Goal: Task Accomplishment & Management: Use online tool/utility

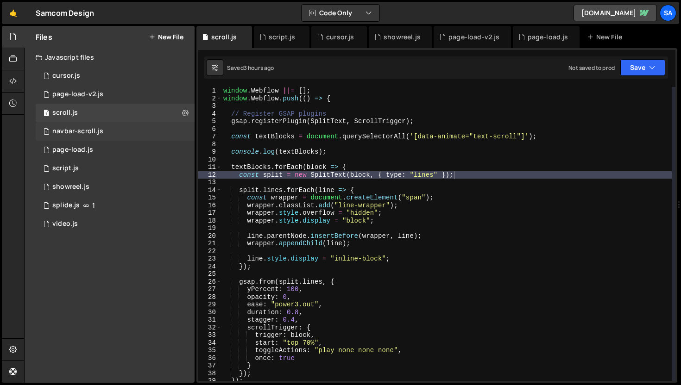
click at [108, 134] on div "1 navbar-scroll.js 0" at bounding box center [115, 131] width 159 height 19
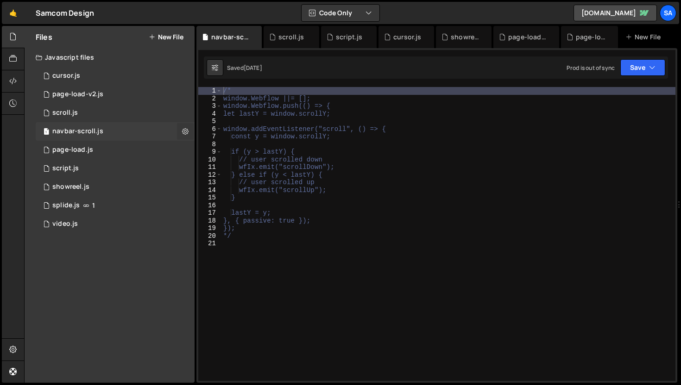
click at [186, 129] on icon at bounding box center [185, 131] width 6 height 9
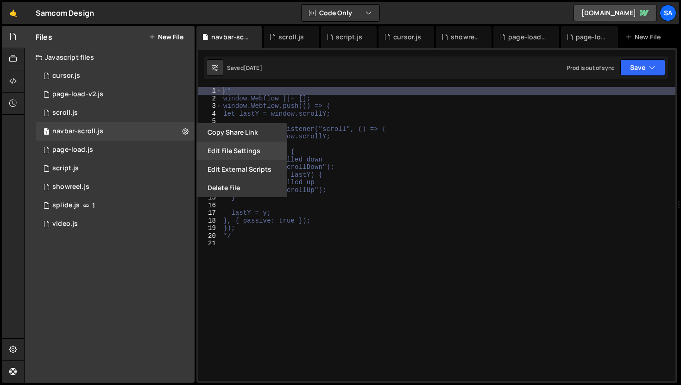
click at [233, 150] on button "Edit File Settings" at bounding box center [241, 151] width 91 height 19
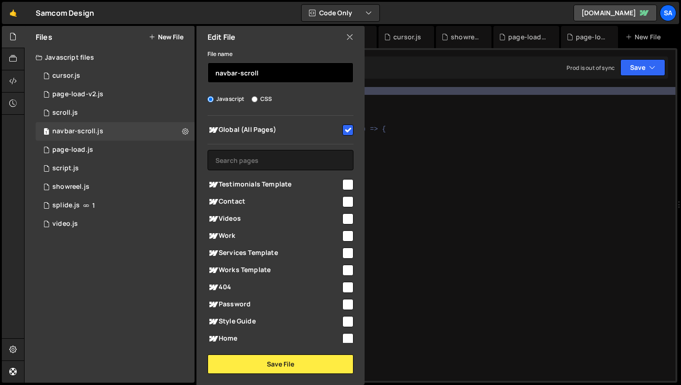
click at [258, 77] on input "navbar-scroll" at bounding box center [281, 73] width 146 height 20
type input "navbar"
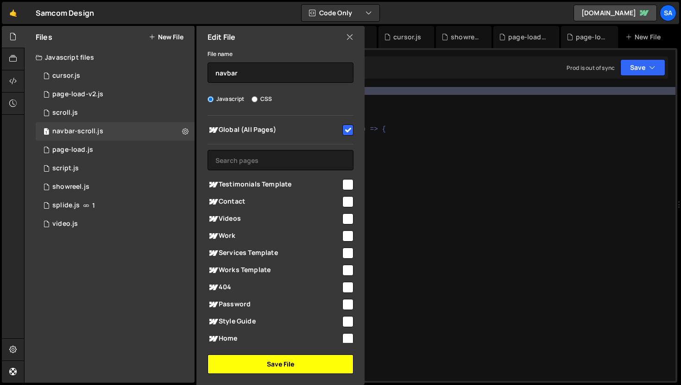
click at [296, 372] on button "Save File" at bounding box center [281, 364] width 146 height 19
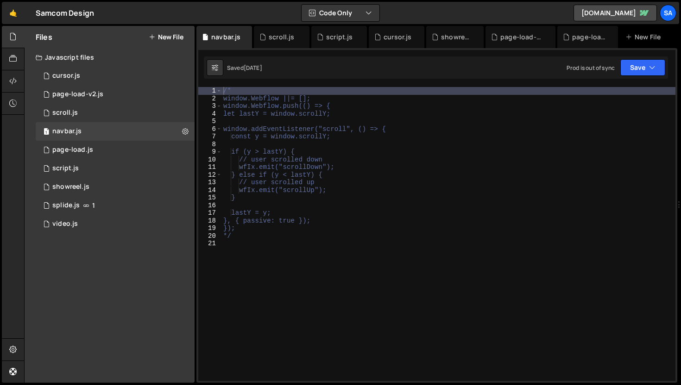
click at [314, 108] on div "/* window.Webflow ||= []; window.Webflow.push(() => { let lastY = window.scroll…" at bounding box center [448, 241] width 454 height 309
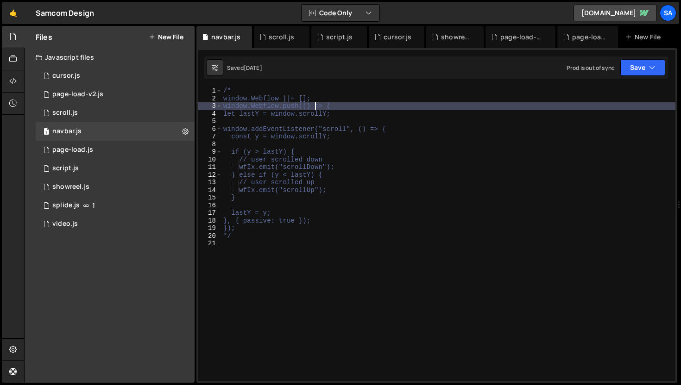
click at [236, 95] on div "/* window.Webflow ||= []; window.Webflow.push(() => { let lastY = window.scroll…" at bounding box center [448, 241] width 454 height 309
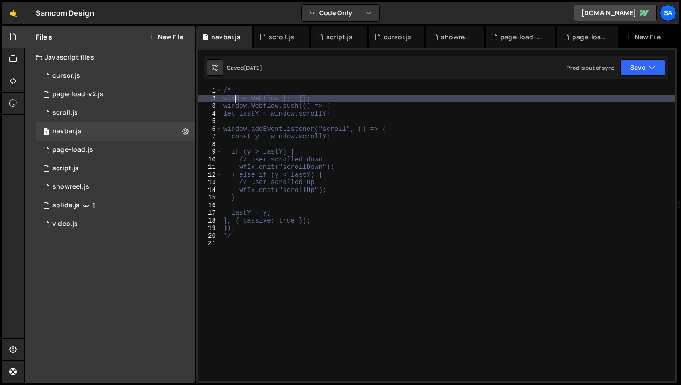
click at [236, 92] on div "/* window.Webflow ||= []; window.Webflow.push(() => { let lastY = window.scroll…" at bounding box center [448, 241] width 454 height 309
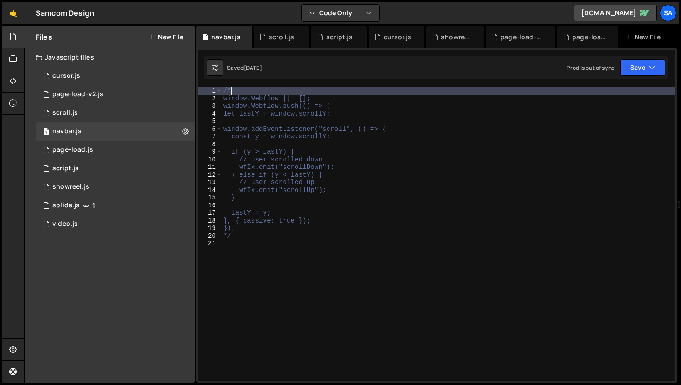
type textarea "/"
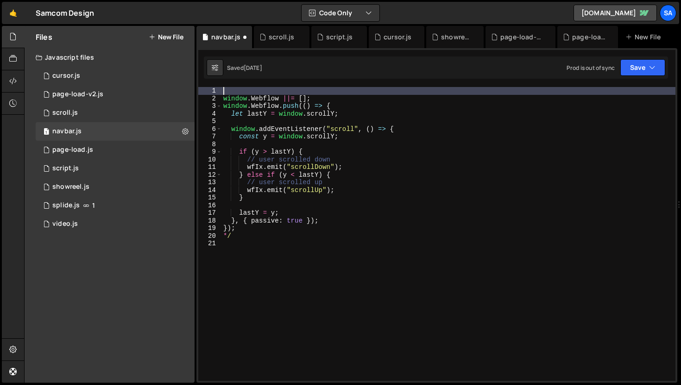
click at [232, 238] on div "window . Webflow ||= [ ] ; window . Webflow . push (( ) => { let lastY = window…" at bounding box center [448, 241] width 454 height 309
type textarea "*"
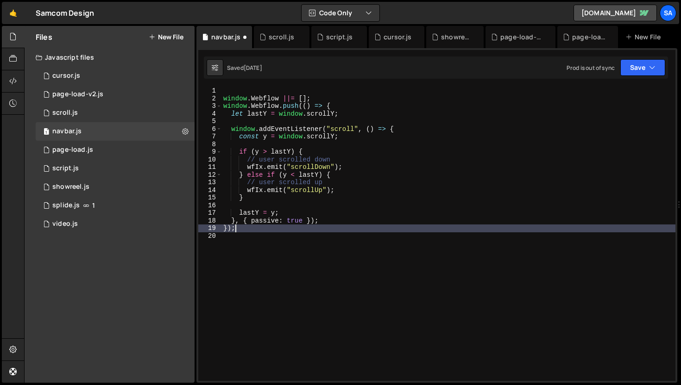
click at [224, 99] on div "window . Webflow ||= [ ] ; window . Webflow . push (( ) => { let lastY = window…" at bounding box center [448, 241] width 454 height 309
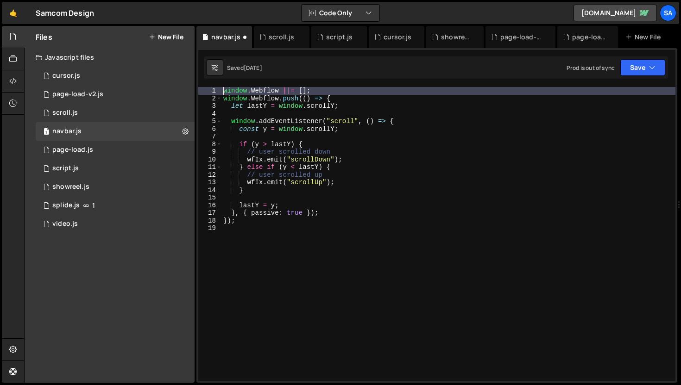
click at [342, 99] on div "window . Webflow ||= [ ] ; window . Webflow . push (( ) => { let lastY = window…" at bounding box center [448, 241] width 454 height 309
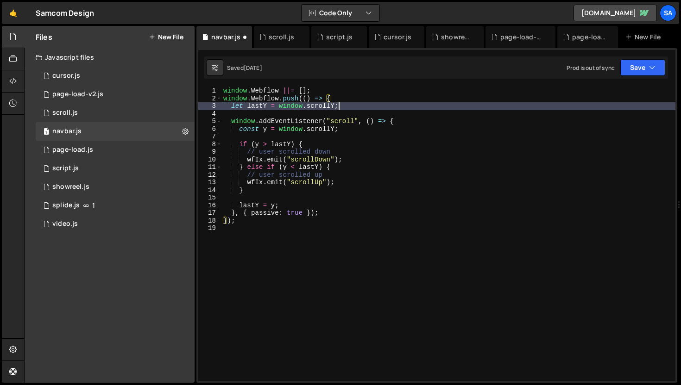
click at [373, 107] on div "window . Webflow ||= [ ] ; window . Webflow . push (( ) => { let lastY = window…" at bounding box center [448, 241] width 454 height 309
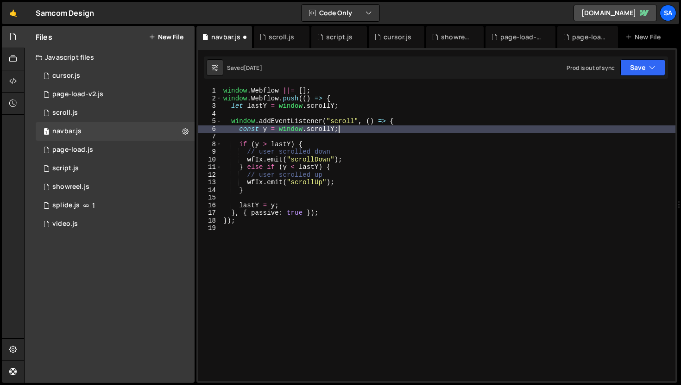
click at [453, 126] on div "window . Webflow ||= [ ] ; window . Webflow . push (( ) => { let lastY = window…" at bounding box center [448, 241] width 454 height 309
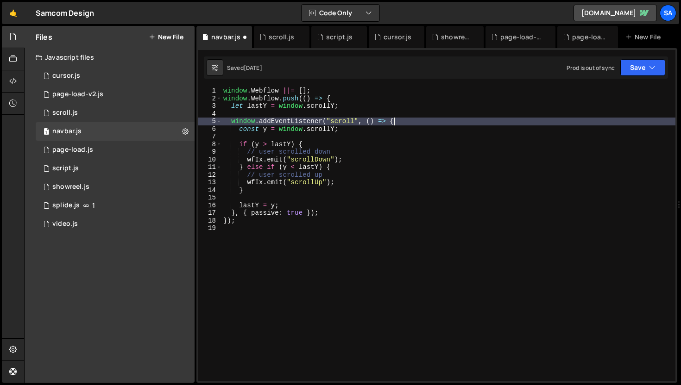
click at [444, 119] on div "window . Webflow ||= [ ] ; window . Webflow . push (( ) => { let lastY = window…" at bounding box center [448, 241] width 454 height 309
type textarea "window.addEventListener("scroll", () => {"
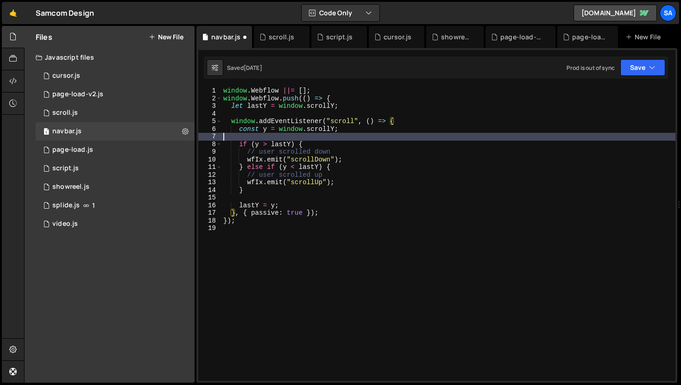
click at [355, 135] on div "window . Webflow ||= [ ] ; window . Webflow . push (( ) => { let lastY = window…" at bounding box center [448, 241] width 454 height 309
click at [356, 128] on div "window . Webflow ||= [ ] ; window . Webflow . push (( ) => { let lastY = window…" at bounding box center [448, 241] width 454 height 309
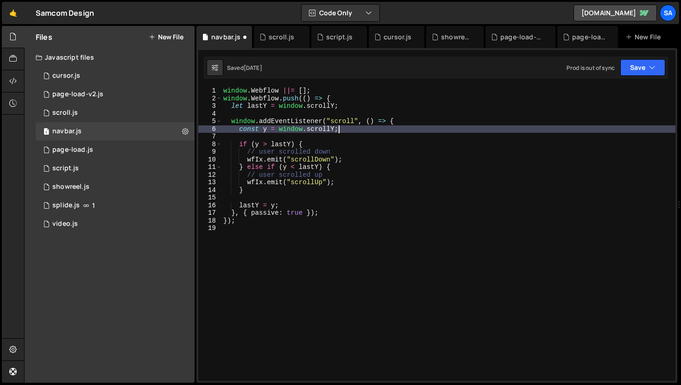
click at [346, 145] on div "window . Webflow ||= [ ] ; window . Webflow . push (( ) => { let lastY = window…" at bounding box center [448, 241] width 454 height 309
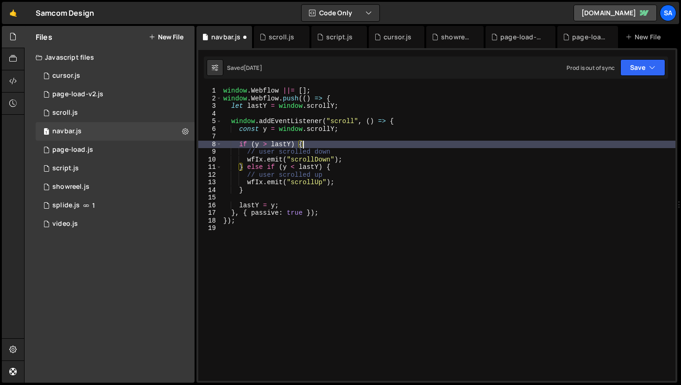
click at [358, 110] on div "window . Webflow ||= [ ] ; window . Webflow . push (( ) => { let lastY = window…" at bounding box center [448, 241] width 454 height 309
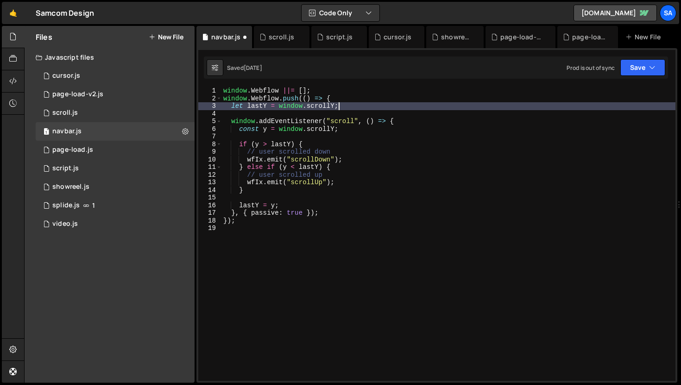
click at [361, 103] on div "window . Webflow ||= [ ] ; window . Webflow . push (( ) => { let lastY = window…" at bounding box center [448, 241] width 454 height 309
click at [361, 99] on div "window . Webflow ||= [ ] ; window . Webflow . push (( ) => { let lastY = window…" at bounding box center [448, 241] width 454 height 309
type textarea "window.Webflow.push(() => {"
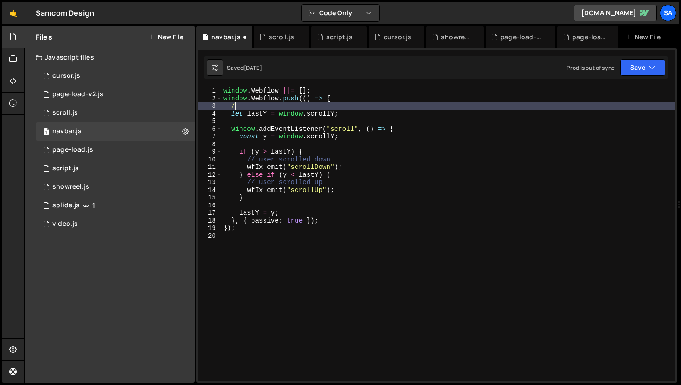
scroll to position [0, 0]
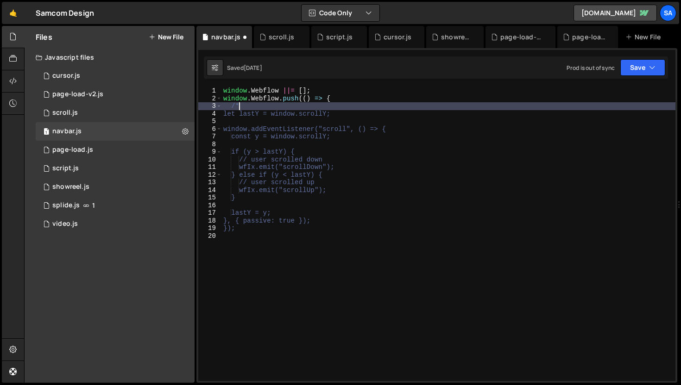
click at [347, 216] on div "window . Webflow ||= [ ] ; window . Webflow . push (( ) => { /* let lastY = win…" at bounding box center [448, 241] width 454 height 309
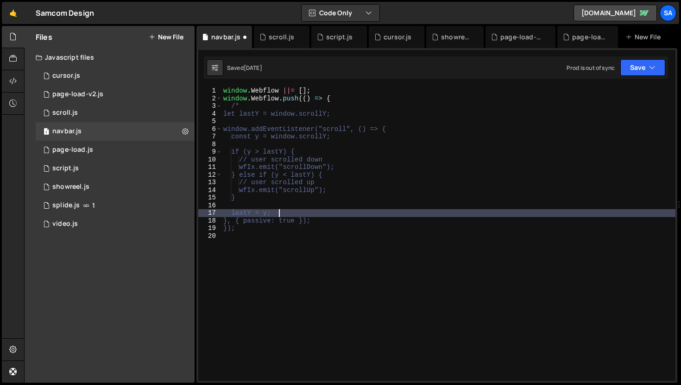
click at [345, 224] on div "window . Webflow ||= [ ] ; window . Webflow . push (( ) => { /* let lastY = win…" at bounding box center [448, 241] width 454 height 309
type textarea "}, { passive: true });"
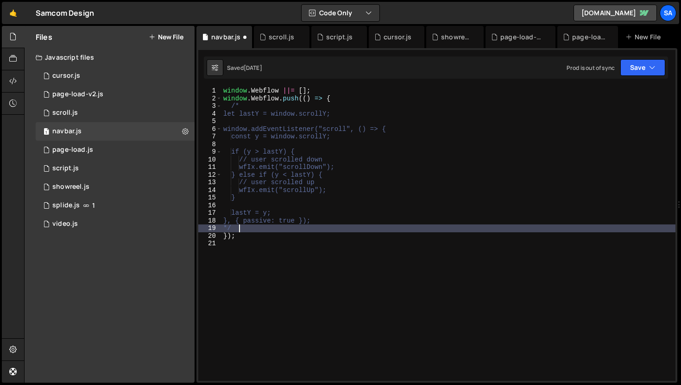
click at [231, 105] on div "window . Webflow ||= [ ] ; window . Webflow . push (( ) => { /* let lastY = win…" at bounding box center [448, 241] width 454 height 309
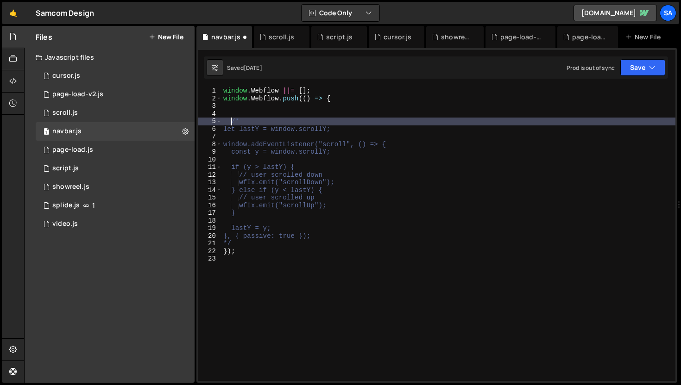
type textarea "/*"
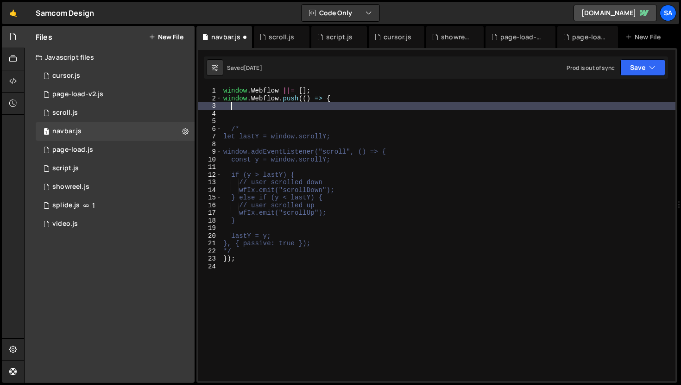
click at [241, 106] on div "window . Webflow ||= [ ] ; window . Webflow . push (( ) => { /* let lastY = win…" at bounding box center [448, 241] width 454 height 309
type textarea "l"
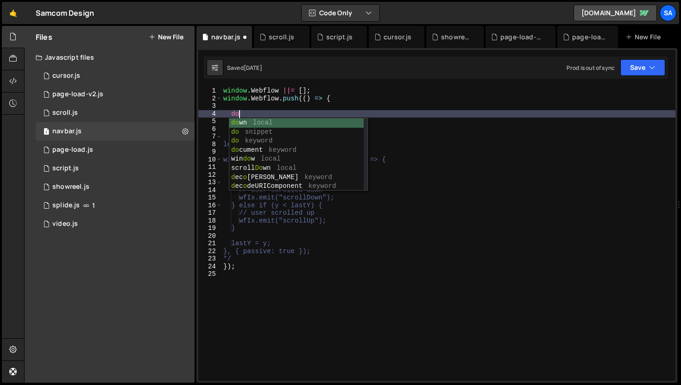
type textarea "d"
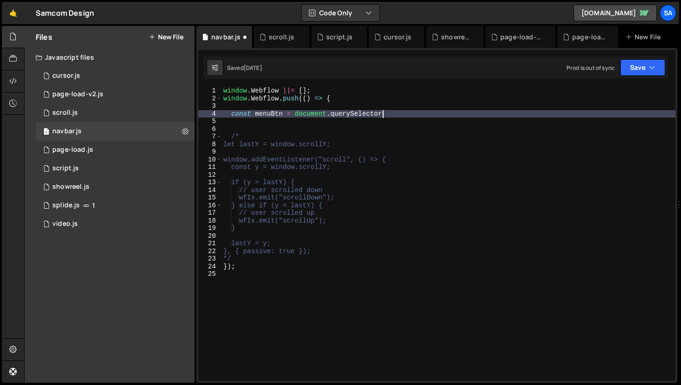
scroll to position [0, 11]
click at [383, 110] on div "window . Webflow ||= [ ] ; window . Webflow . push (( ) => { const menuBtn = do…" at bounding box center [448, 241] width 454 height 309
click at [89, 150] on div "page-load.js" at bounding box center [72, 150] width 41 height 8
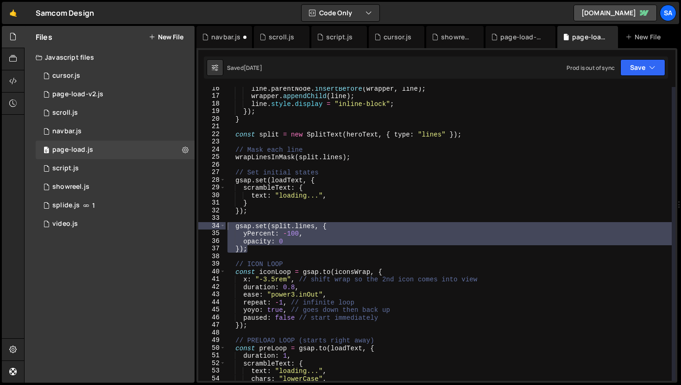
scroll to position [0, 0]
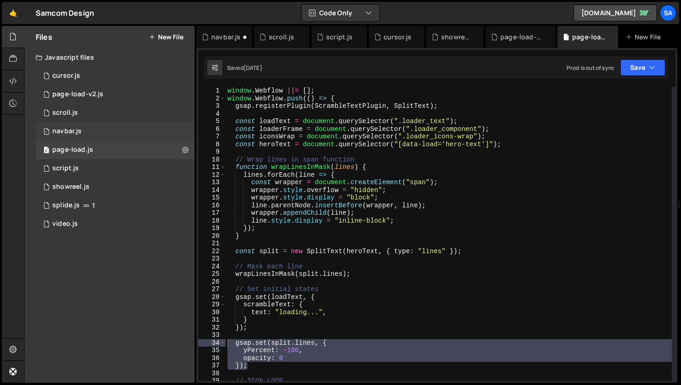
click at [95, 132] on div "1 navbar.js 0" at bounding box center [115, 131] width 159 height 19
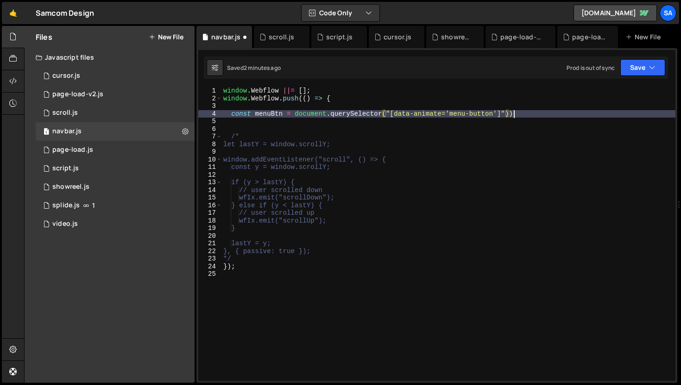
click at [539, 115] on div "window . Webflow ||= [ ] ; window . Webflow . push (( ) => { const menuBtn = do…" at bounding box center [448, 241] width 454 height 309
type textarea "const menuBtn = document.querySelector("[data-animate='menu-button']"));"
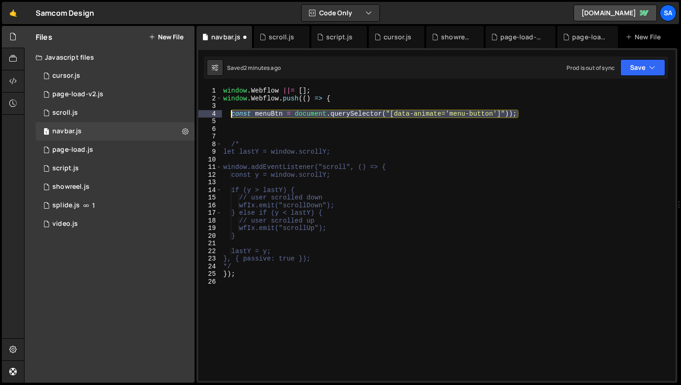
drag, startPoint x: 518, startPoint y: 113, endPoint x: 230, endPoint y: 112, distance: 287.7
click at [231, 113] on div "window . Webflow ||= [ ] ; window . Webflow . push (( ) => { const menuBtn = do…" at bounding box center [448, 241] width 454 height 309
type textarea "const menuBtn = document.querySelector("[data-animate='menu-button']"));"
click at [543, 112] on div "window . Webflow ||= [ ] ; window . Webflow . push (( ) => { const menuBtn = do…" at bounding box center [448, 234] width 454 height 294
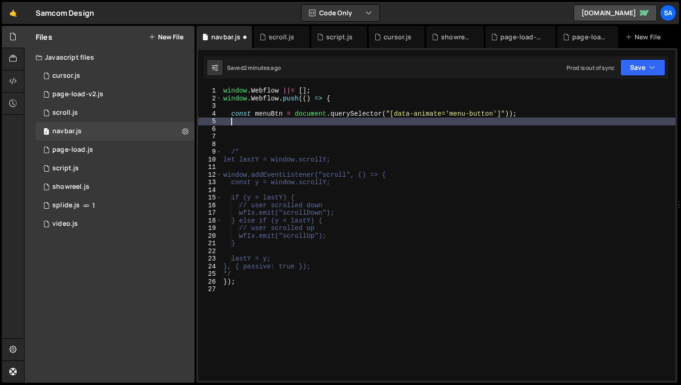
paste textarea "const menuBtn = document.querySelector("[data-animate='menu-button']"));"
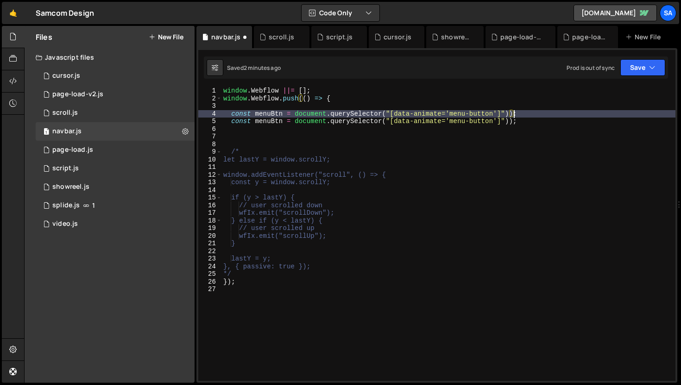
click at [512, 112] on div "window . Webflow ||= [ ] ; window . Webflow . push (( ) => { const menuBtn = do…" at bounding box center [448, 241] width 454 height 309
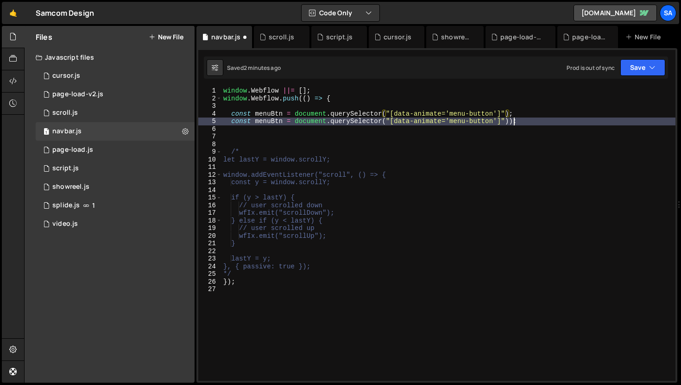
click at [513, 122] on div "window . Webflow ||= [ ] ; window . Webflow . push (( ) => { const menuBtn = do…" at bounding box center [448, 241] width 454 height 309
click at [283, 120] on div "window . Webflow ||= [ ] ; window . Webflow . push (( ) => { const menuBtn = do…" at bounding box center [448, 241] width 454 height 309
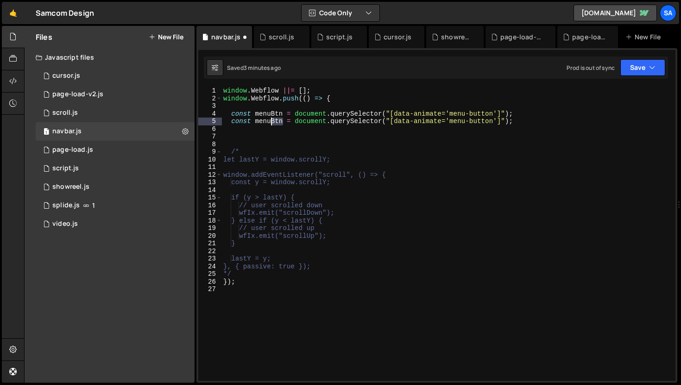
drag, startPoint x: 282, startPoint y: 120, endPoint x: 271, endPoint y: 121, distance: 10.2
click at [271, 121] on div "window . Webflow ||= [ ] ; window . Webflow . push (( ) => { const menuBtn = do…" at bounding box center [448, 241] width 454 height 309
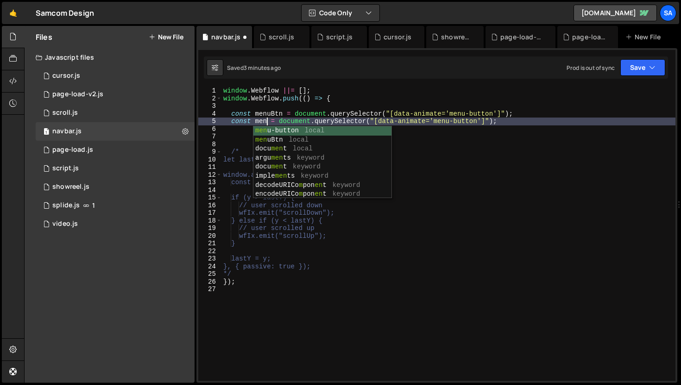
scroll to position [0, 3]
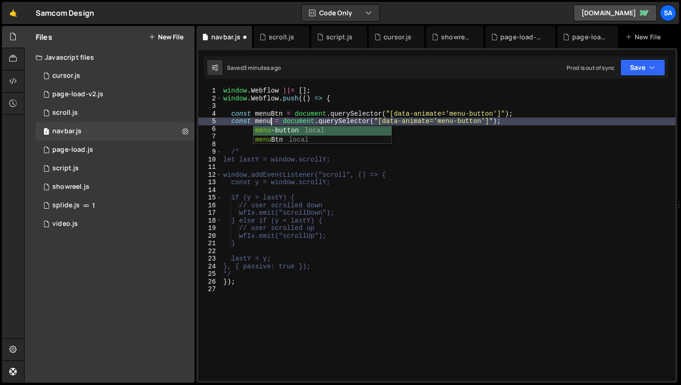
click at [457, 118] on div "window . Webflow ||= [ ] ; window . Webflow . push (( ) => { const menuBtn = do…" at bounding box center [448, 241] width 454 height 309
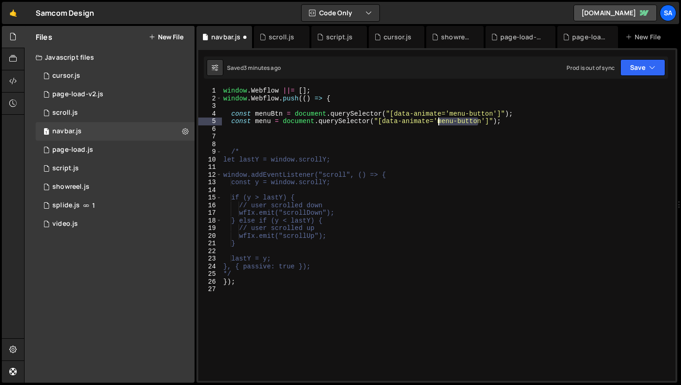
drag, startPoint x: 480, startPoint y: 119, endPoint x: 439, endPoint y: 120, distance: 40.8
click at [439, 120] on div "window . Webflow ||= [ ] ; window . Webflow . push (( ) => { const menuBtn = do…" at bounding box center [448, 241] width 454 height 309
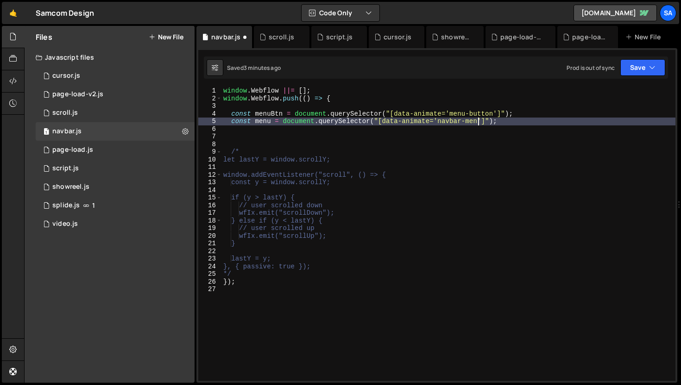
scroll to position [0, 18]
click at [519, 125] on div "window . Webflow ||= [ ] ; window . Webflow . push (( ) => { const menuBtn = do…" at bounding box center [448, 241] width 454 height 309
type textarea "const menu = document.querySelector("[data-animate='navbar-menu']");"
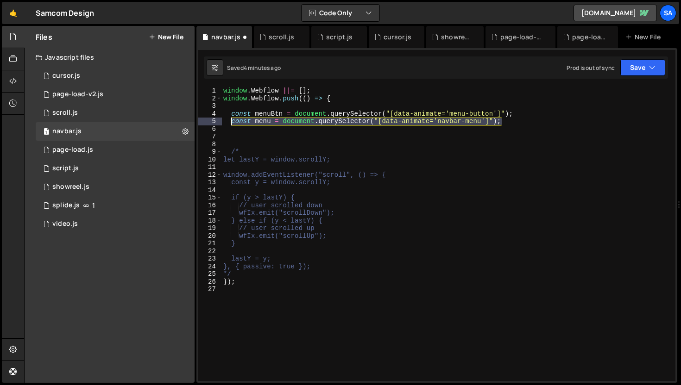
drag, startPoint x: 518, startPoint y: 121, endPoint x: 232, endPoint y: 122, distance: 286.3
click at [232, 122] on div "window . Webflow ||= [ ] ; window . Webflow . push (( ) => { const menuBtn = do…" at bounding box center [448, 241] width 454 height 309
click at [524, 123] on div "window . Webflow ||= [ ] ; window . Webflow . push (( ) => { const menuBtn = do…" at bounding box center [448, 234] width 454 height 294
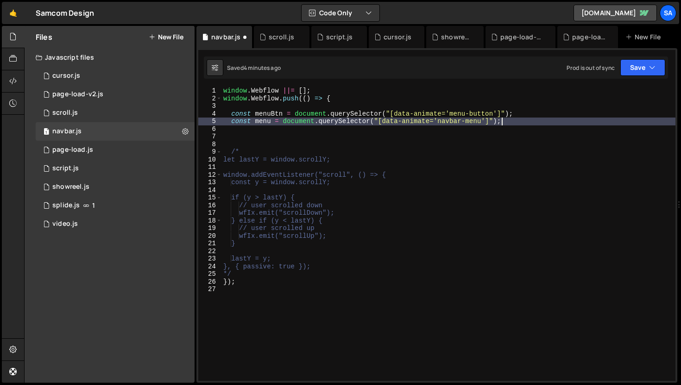
scroll to position [0, 0]
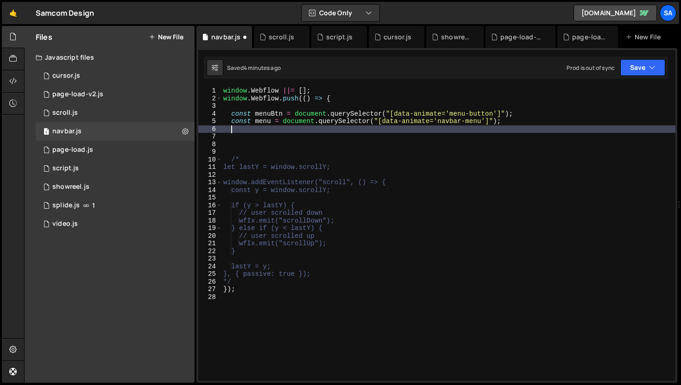
paste textarea "const menu = document.querySelector("[data-animate='navbar-menu']");"
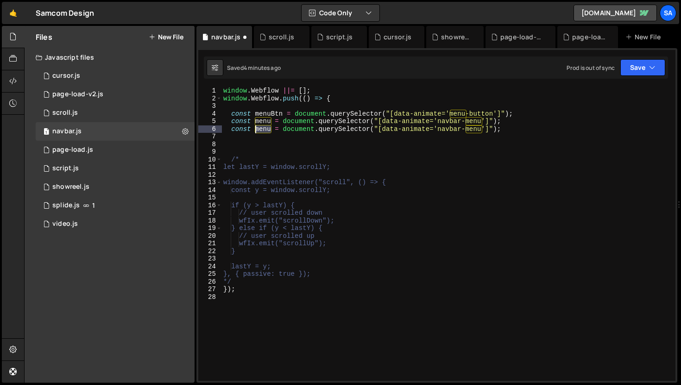
drag, startPoint x: 271, startPoint y: 129, endPoint x: 256, endPoint y: 128, distance: 15.3
click at [256, 128] on div "window . Webflow ||= [ ] ; window . Webflow . push (( ) => { const menuBtn = do…" at bounding box center [448, 241] width 454 height 309
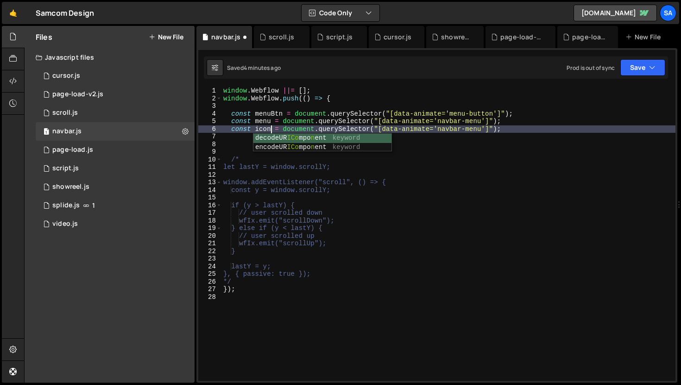
scroll to position [0, 3]
click at [455, 128] on div "window . Webflow ||= [ ] ; window . Webflow . push (( ) => { const menuBtn = do…" at bounding box center [448, 241] width 454 height 309
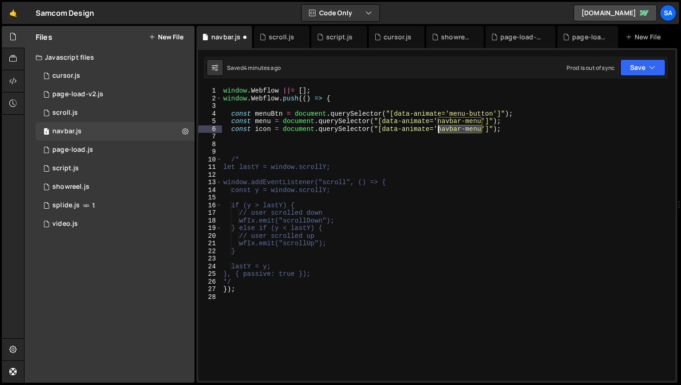
drag, startPoint x: 483, startPoint y: 130, endPoint x: 439, endPoint y: 128, distance: 44.0
click at [439, 128] on div "window . Webflow ||= [ ] ; window . Webflow . push (( ) => { const menuBtn = do…" at bounding box center [448, 241] width 454 height 309
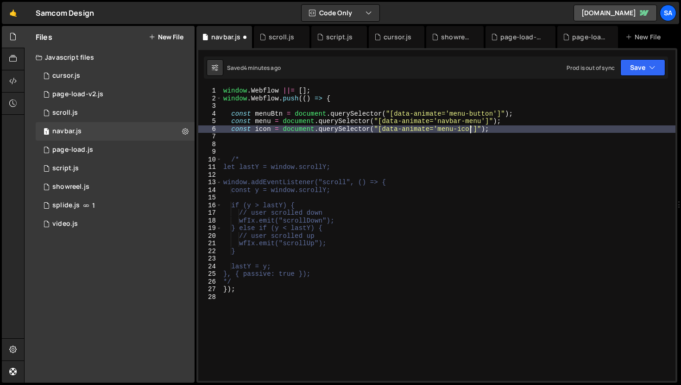
scroll to position [0, 17]
type textarea "const icon = document.querySelector("[data-animate='menu-icon']");"
click at [521, 132] on div "window . Webflow ||= [ ] ; window . Webflow . push (( ) => { const menuBtn = do…" at bounding box center [448, 241] width 454 height 309
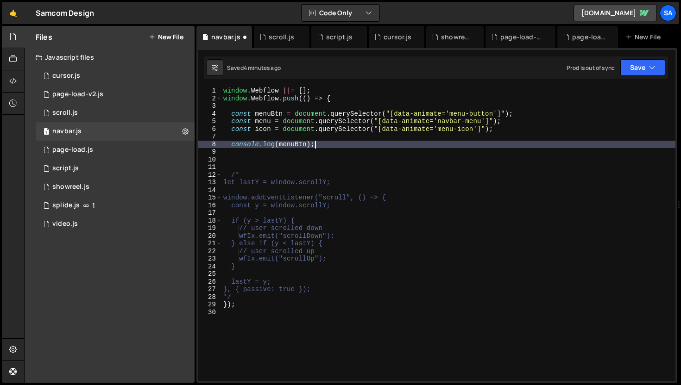
scroll to position [0, 6]
click at [601, 218] on div "window . Webflow ||= [ ] ; window . Webflow . push (( ) => { const menuBtn = do…" at bounding box center [448, 241] width 454 height 309
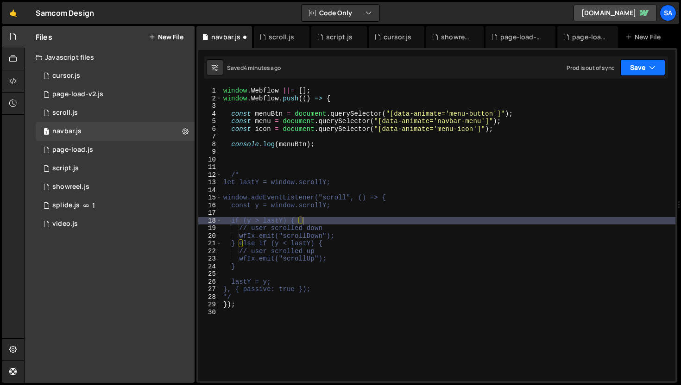
click at [630, 60] on button "Save" at bounding box center [642, 67] width 45 height 17
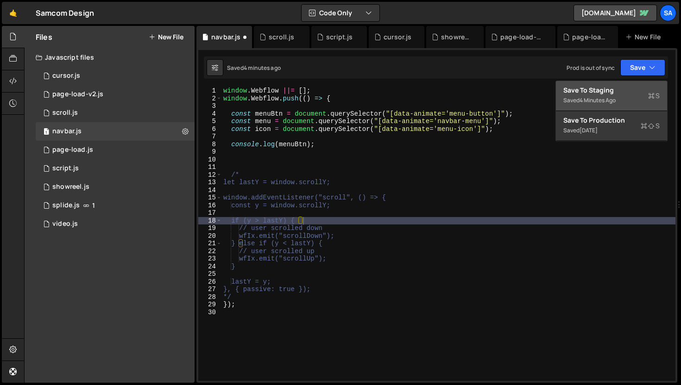
click at [613, 90] on div "Save to Staging S" at bounding box center [611, 90] width 96 height 9
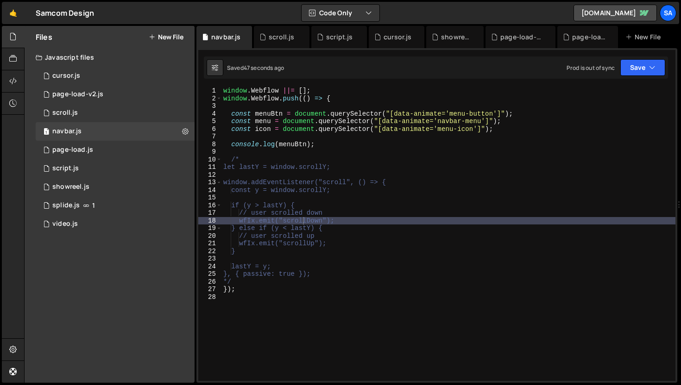
type textarea "const icon = document.querySelector("[data-animate='menu-icon']");"
click at [514, 128] on div "window . Webflow ||= [ ] ; window . Webflow . push (( ) => { const menuBtn = do…" at bounding box center [448, 241] width 454 height 309
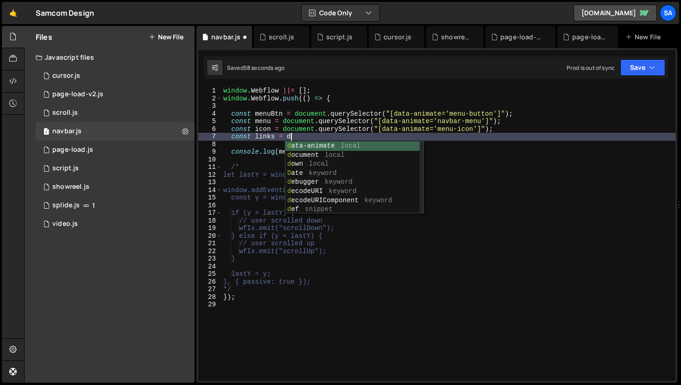
scroll to position [0, 4]
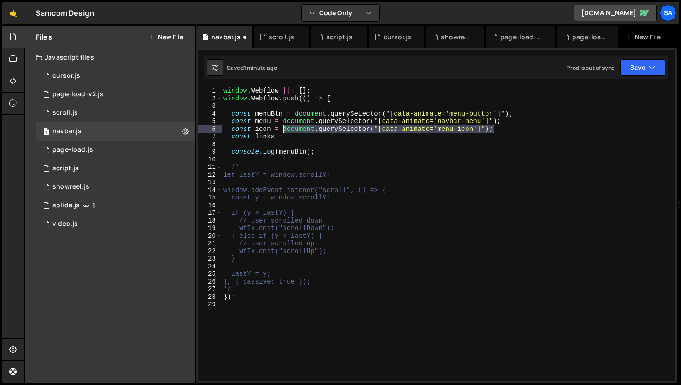
drag, startPoint x: 506, startPoint y: 129, endPoint x: 283, endPoint y: 131, distance: 222.8
click at [283, 131] on div "window . Webflow ||= [ ] ; window . Webflow . push (( ) => { const menuBtn = do…" at bounding box center [448, 241] width 454 height 309
click at [298, 136] on div "window . Webflow ||= [ ] ; window . Webflow . push (( ) => { const menuBtn = do…" at bounding box center [448, 241] width 454 height 309
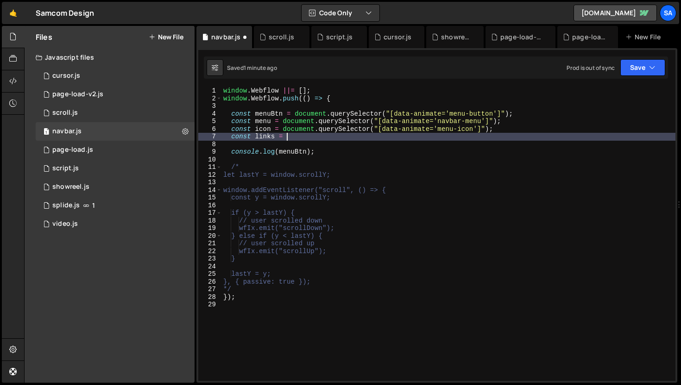
paste textarea "document.querySelector("[data-animate='menu-icon']");"
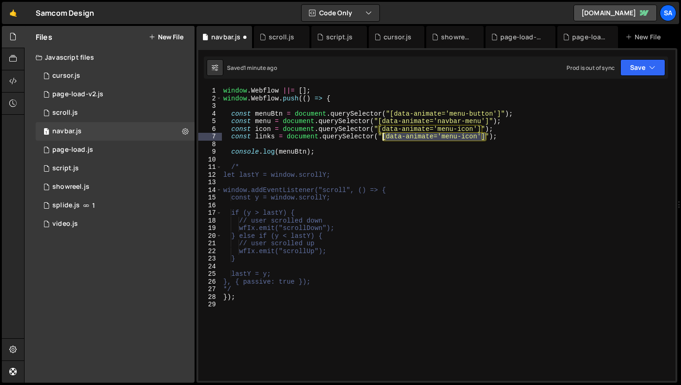
drag, startPoint x: 485, startPoint y: 137, endPoint x: 383, endPoint y: 138, distance: 101.9
click at [383, 138] on div "window . Webflow ||= [ ] ; window . Webflow . push (( ) => { const menuBtn = do…" at bounding box center [448, 241] width 454 height 309
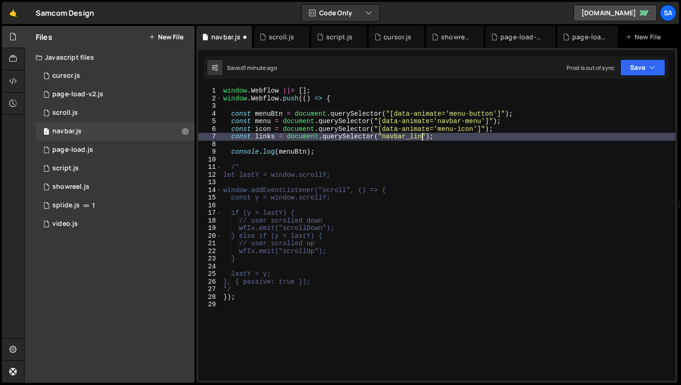
scroll to position [0, 14]
click at [463, 140] on div "window . Webflow ||= [ ] ; window . Webflow . push (( ) => { const menuBtn = do…" at bounding box center [448, 241] width 454 height 309
click at [382, 137] on div "window . Webflow ||= [ ] ; window . Webflow . push (( ) => { const menuBtn = do…" at bounding box center [448, 241] width 454 height 309
type textarea "const links = document.querySelector(".navbar_link");"
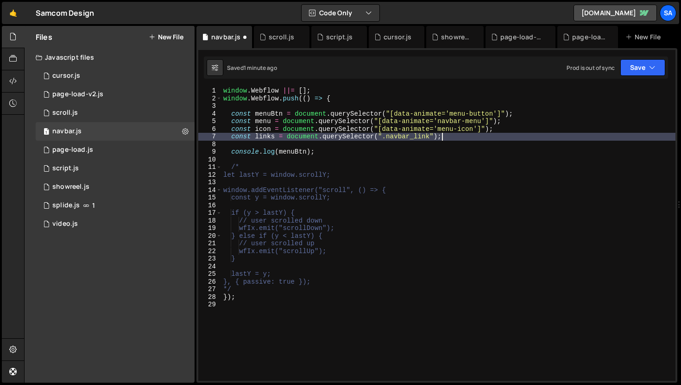
click at [491, 137] on div "window . Webflow ||= [ ] ; window . Webflow . push (( ) => { const menuBtn = do…" at bounding box center [448, 241] width 454 height 309
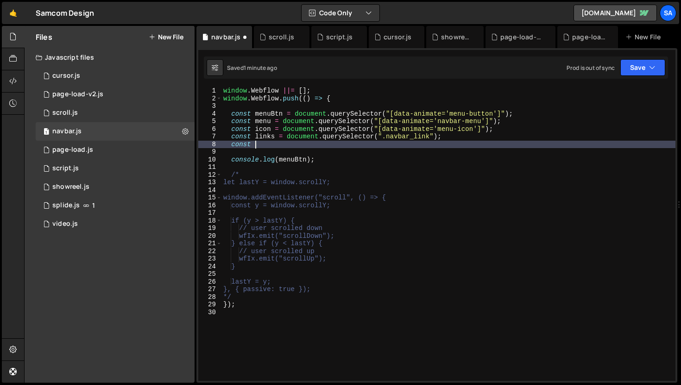
scroll to position [0, 1]
click at [373, 135] on div "window . Webflow ||= [ ] ; window . Webflow . push (( ) => { const menuBtn = do…" at bounding box center [448, 241] width 454 height 309
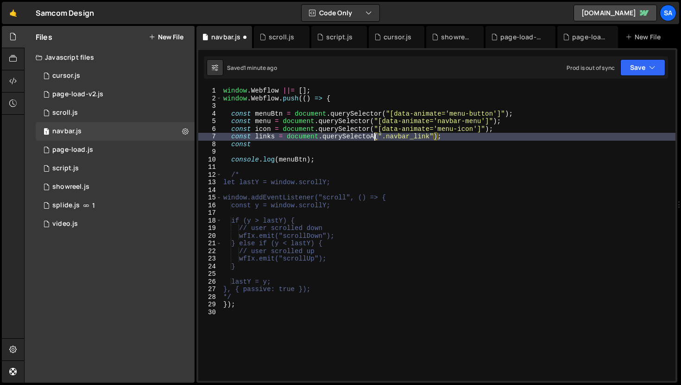
type textarea "const links = document.querySelectoAll(".navbar_link");"
drag, startPoint x: 288, startPoint y: 151, endPoint x: 287, endPoint y: 147, distance: 4.7
click at [288, 151] on div "window . Webflow ||= [ ] ; window . Webflow . push (( ) => { const menuBtn = do…" at bounding box center [448, 241] width 454 height 309
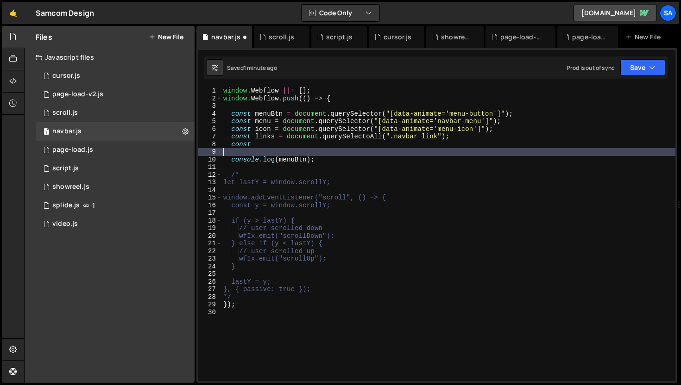
click at [287, 147] on div "window . Webflow ||= [ ] ; window . Webflow . push (( ) => { const menuBtn = do…" at bounding box center [448, 241] width 454 height 309
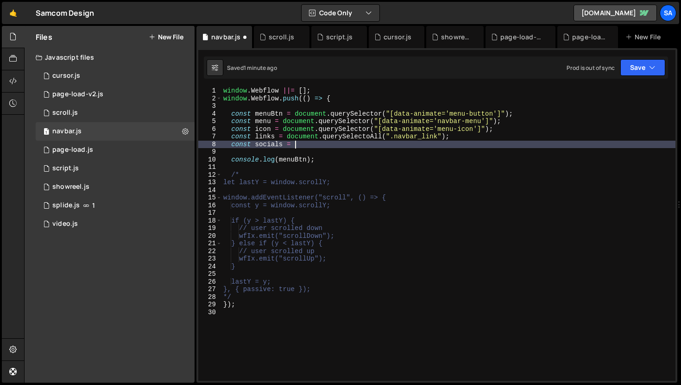
scroll to position [0, 4]
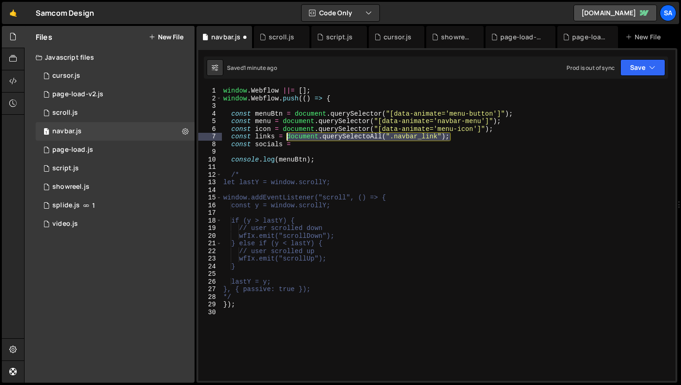
drag, startPoint x: 459, startPoint y: 138, endPoint x: 287, endPoint y: 136, distance: 171.9
click at [287, 136] on div "window . Webflow ||= [ ] ; window . Webflow . push (( ) => { const menuBtn = do…" at bounding box center [448, 241] width 454 height 309
click at [316, 141] on div "window . Webflow ||= [ ] ; window . Webflow . push (( ) => { const menuBtn = do…" at bounding box center [448, 241] width 454 height 309
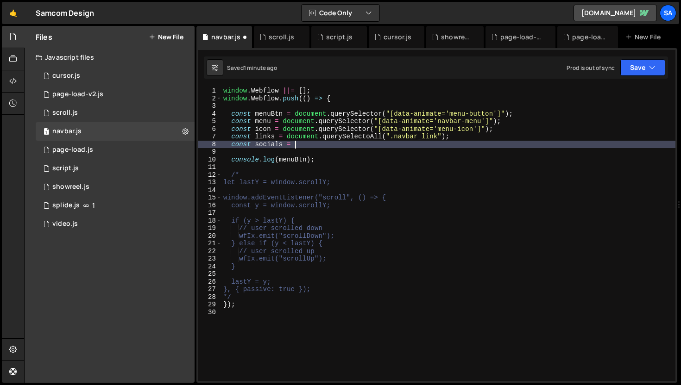
paste textarea "document.querySelectoAll(".navbar_link");"
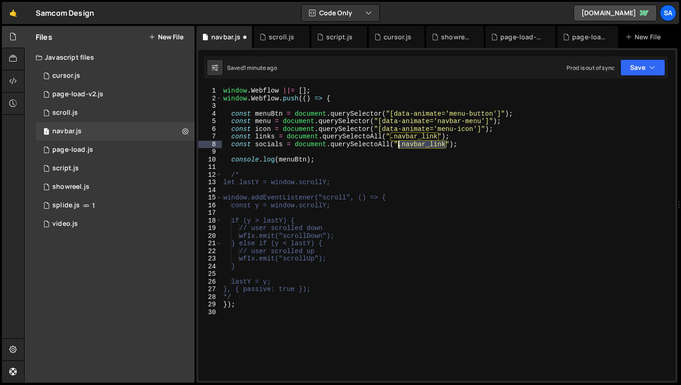
drag, startPoint x: 448, startPoint y: 145, endPoint x: 397, endPoint y: 145, distance: 50.5
click at [397, 145] on div "window . Webflow ||= [ ] ; window . Webflow . push (( ) => { const menuBtn = do…" at bounding box center [448, 241] width 454 height 309
click at [442, 142] on div "window . Webflow ||= [ ] ; window . Webflow . push (( ) => { const menuBtn = do…" at bounding box center [448, 234] width 454 height 294
drag, startPoint x: 447, startPoint y: 145, endPoint x: 431, endPoint y: 143, distance: 15.4
click at [431, 143] on div "window . Webflow ||= [ ] ; window . Webflow . push (( ) => { const menuBtn = do…" at bounding box center [448, 241] width 454 height 309
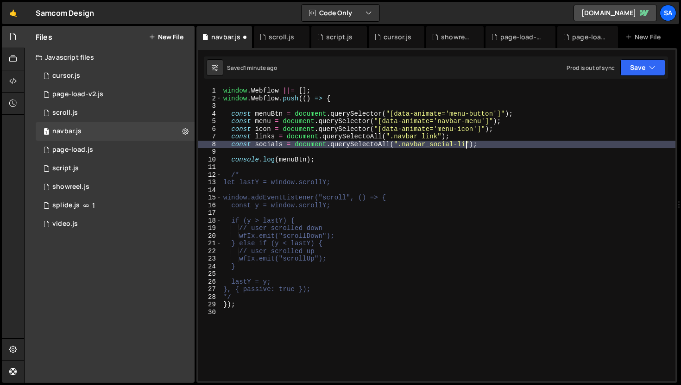
scroll to position [0, 17]
click at [490, 142] on div "window . Webflow ||= [ ] ; window . Webflow . push (( ) => { const menuBtn = do…" at bounding box center [448, 241] width 454 height 309
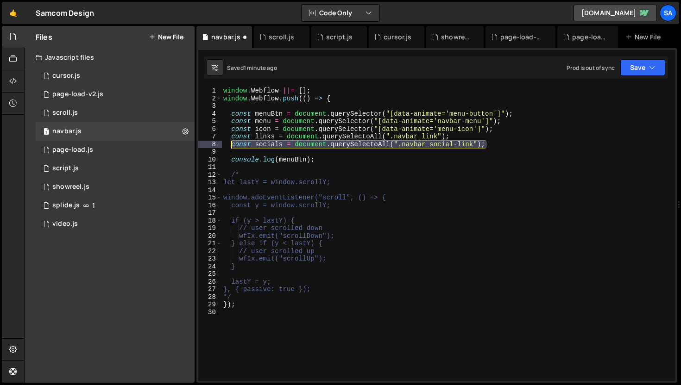
drag, startPoint x: 492, startPoint y: 143, endPoint x: 231, endPoint y: 147, distance: 261.7
click at [231, 147] on div "window . Webflow ||= [ ] ; window . Webflow . push (( ) => { const menuBtn = do…" at bounding box center [448, 241] width 454 height 309
type textarea "const socials = document.querySelectoAll(".navbar_social-link");"
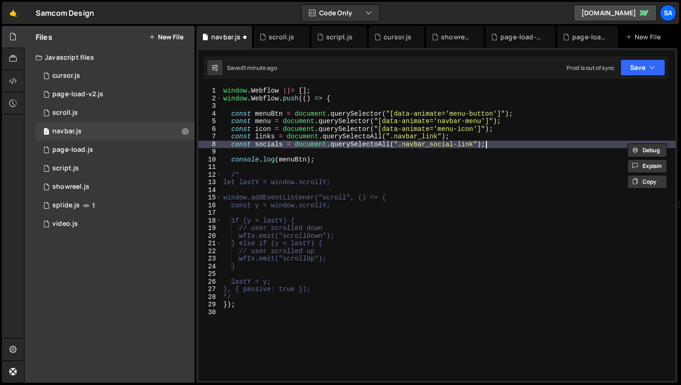
click at [523, 147] on div "window . Webflow ||= [ ] ; window . Webflow . push (( ) => { const menuBtn = do…" at bounding box center [448, 241] width 454 height 309
paste textarea "const socials = document.querySelectoAll(".navbar_social-link");"
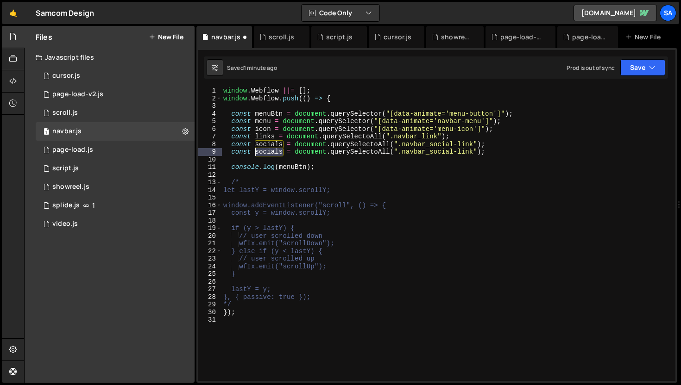
drag, startPoint x: 282, startPoint y: 150, endPoint x: 256, endPoint y: 149, distance: 26.4
click at [256, 149] on div "window . Webflow ||= [ ] ; window . Webflow . push (( ) => { const menuBtn = do…" at bounding box center [448, 241] width 454 height 309
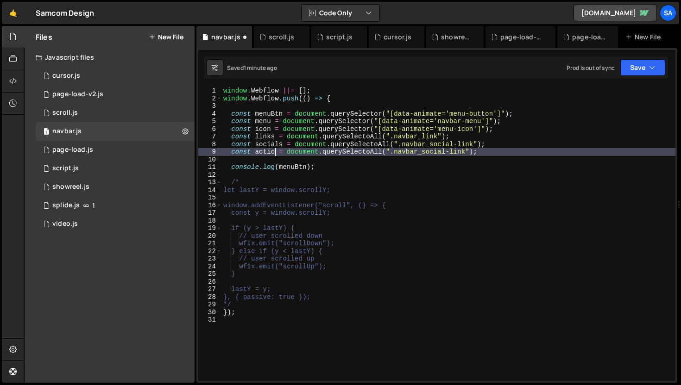
scroll to position [0, 4]
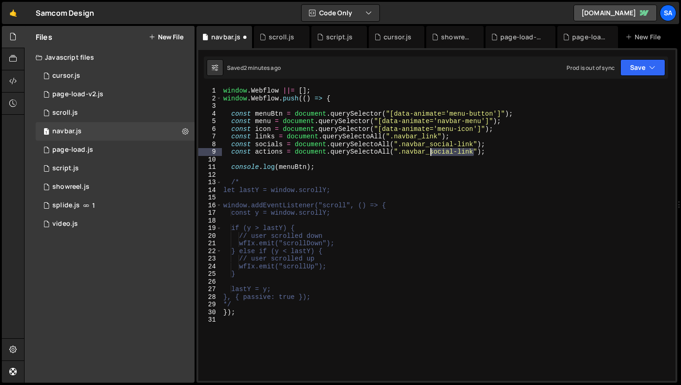
drag, startPoint x: 473, startPoint y: 152, endPoint x: 431, endPoint y: 151, distance: 42.6
click at [431, 151] on div "window . Webflow ||= [ ] ; window . Webflow . push (( ) => { const menuBtn = do…" at bounding box center [448, 241] width 454 height 309
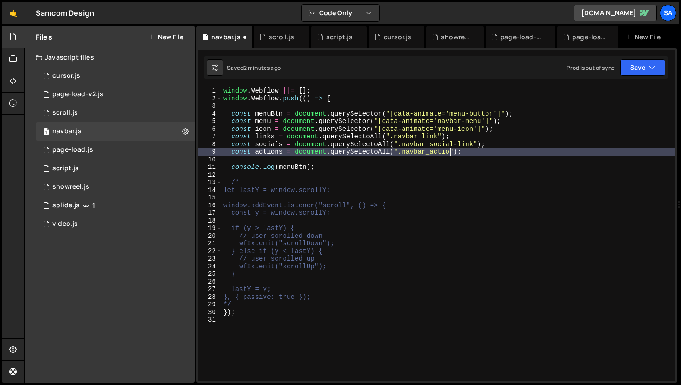
scroll to position [0, 16]
click at [492, 151] on div "window . Webflow ||= [ ] ; window . Webflow . push (( ) => { const menuBtn = do…" at bounding box center [448, 241] width 454 height 309
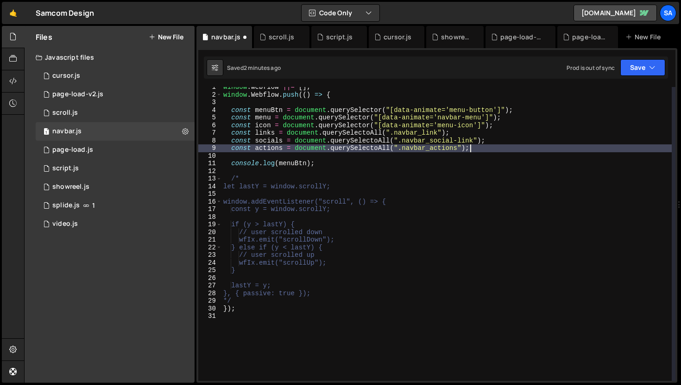
click at [307, 162] on div "window . Webflow ||= [ ] ; window . Webflow . push (( ) => { const menuBtn = do…" at bounding box center [446, 237] width 450 height 309
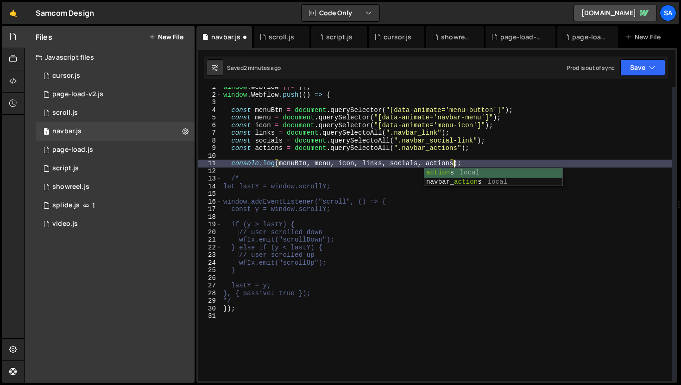
scroll to position [0, 16]
click at [624, 63] on button "Save" at bounding box center [642, 67] width 45 height 17
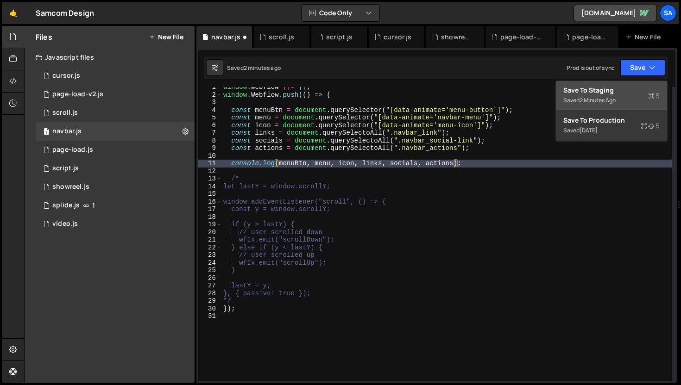
click at [606, 94] on div "Save to Staging S" at bounding box center [611, 90] width 96 height 9
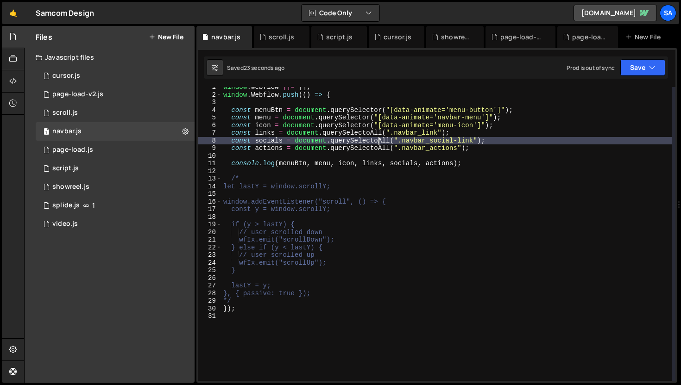
click at [379, 139] on div "window . Webflow ||= [ ] ; window . Webflow . push (( ) => { const menuBtn = do…" at bounding box center [446, 237] width 450 height 309
click at [377, 149] on div "window . Webflow ||= [ ] ; window . Webflow . push (( ) => { const menuBtn = do…" at bounding box center [446, 237] width 450 height 309
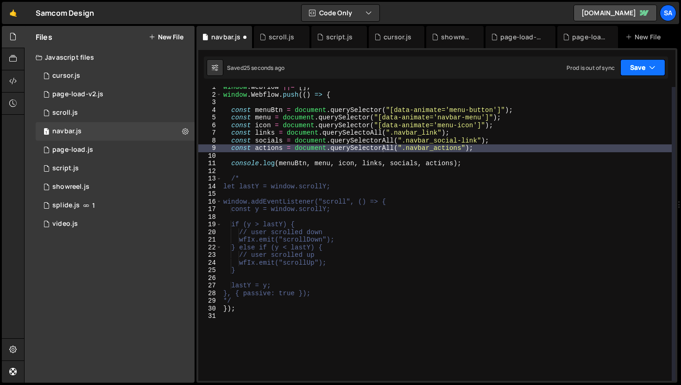
click at [636, 72] on button "Save" at bounding box center [642, 67] width 45 height 17
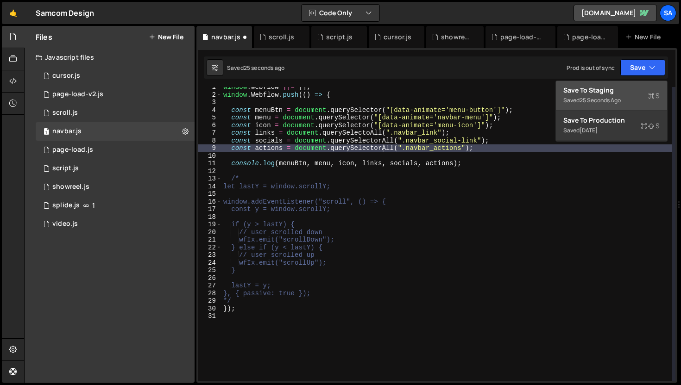
click at [614, 92] on div "Save to Staging S" at bounding box center [611, 90] width 96 height 9
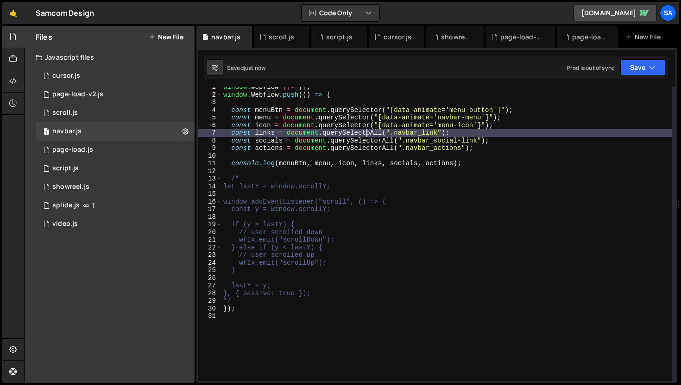
click at [368, 133] on div "window . Webflow ||= [ ] ; window . Webflow . push (( ) => { const menuBtn = do…" at bounding box center [446, 237] width 450 height 309
click at [371, 133] on div "window . Webflow ||= [ ] ; window . Webflow . push (( ) => { const menuBtn = do…" at bounding box center [446, 237] width 450 height 309
click at [395, 146] on div "window . Webflow ||= [ ] ; window . Webflow . push (( ) => { const menuBtn = do…" at bounding box center [446, 237] width 450 height 309
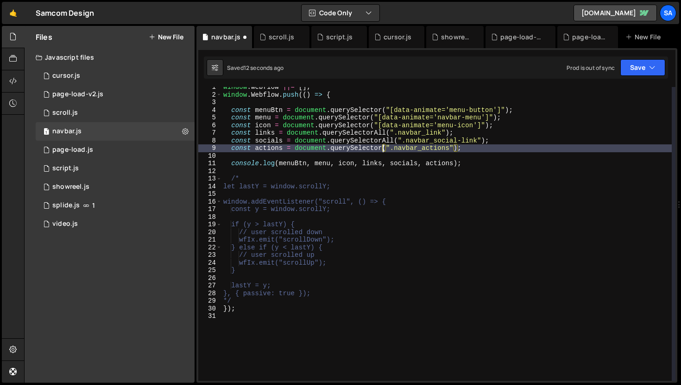
click at [637, 78] on div "Saved 12 seconds ago Prod is out of sync Upgrade to Edit Save Save to Staging S…" at bounding box center [436, 68] width 464 height 22
click at [636, 75] on button "Save" at bounding box center [642, 67] width 45 height 17
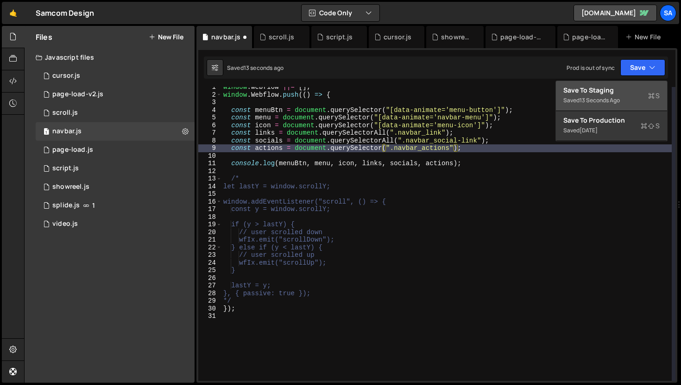
click at [604, 89] on div "Save to Staging S" at bounding box center [611, 90] width 96 height 9
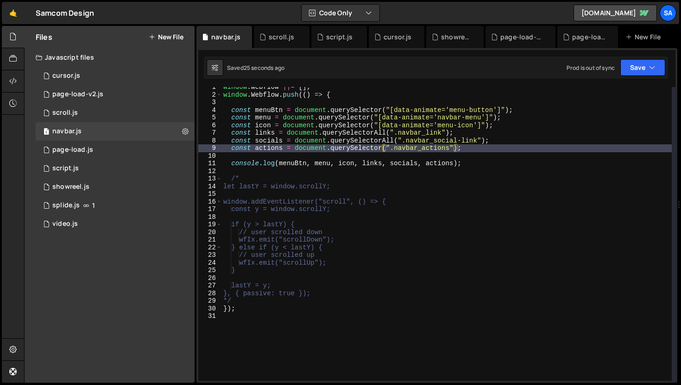
type textarea "console.log(menuBtn, menu, icon, links, socials, actions);"
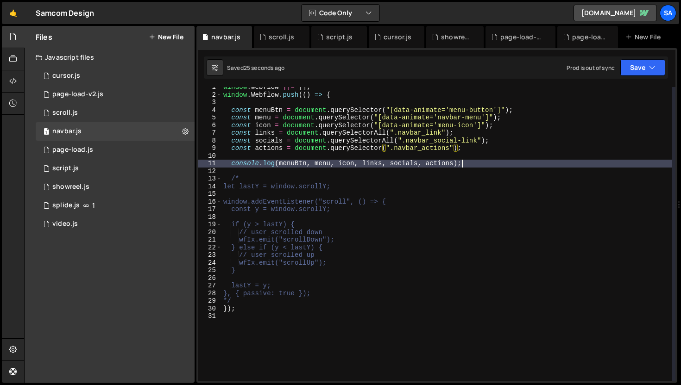
click at [474, 165] on div "window . Webflow ||= [ ] ; window . Webflow . push (( ) => { const menuBtn = do…" at bounding box center [446, 237] width 450 height 309
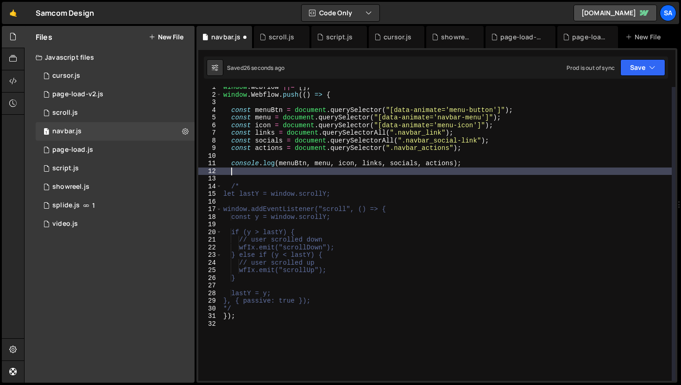
scroll to position [0, 0]
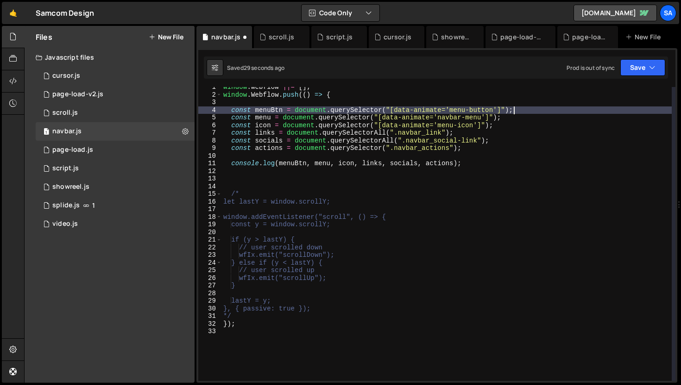
click at [530, 107] on div "window . Webflow ||= [ ] ; window . Webflow . push (( ) => { const menuBtn = do…" at bounding box center [446, 237] width 450 height 309
click at [520, 120] on div "window . Webflow ||= [ ] ; window . Webflow . push (( ) => { const menuBtn = do…" at bounding box center [446, 237] width 450 height 309
type textarea "const menu = document.querySelector("[data-animate='navbar-menu']");"
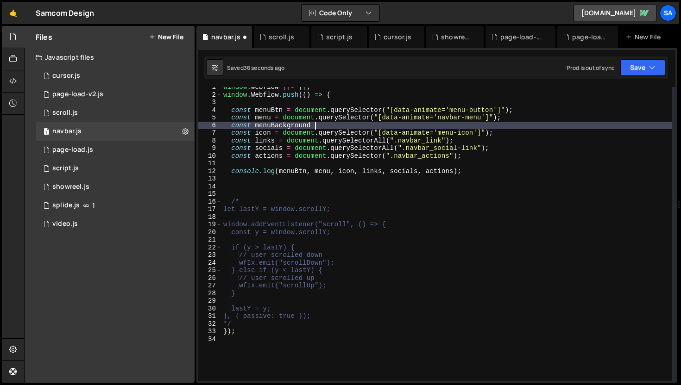
scroll to position [0, 6]
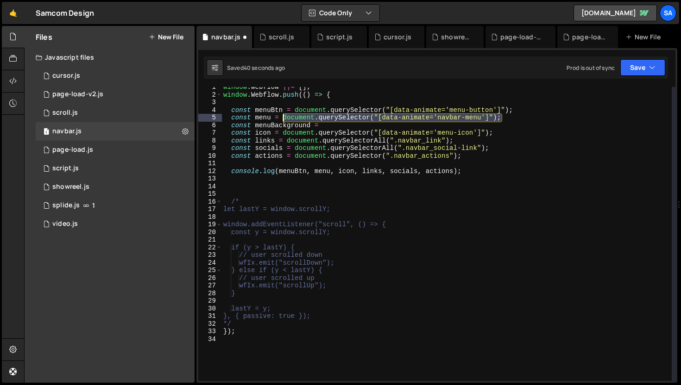
drag, startPoint x: 516, startPoint y: 118, endPoint x: 283, endPoint y: 119, distance: 233.5
click at [283, 119] on div "window . Webflow ||= [ ] ; window . Webflow . push (( ) => { const menuBtn = do…" at bounding box center [446, 237] width 450 height 309
click at [338, 125] on div "window . Webflow ||= [ ] ; window . Webflow . push (( ) => { const menuBtn = do…" at bounding box center [446, 237] width 450 height 309
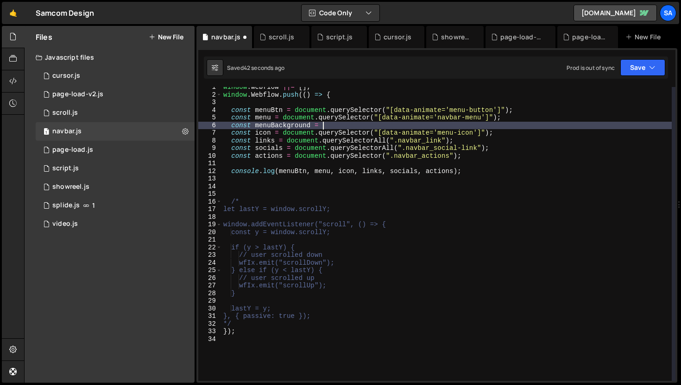
scroll to position [0, 6]
paste textarea "document.querySelector("[data-animate='navbar-menu']");"
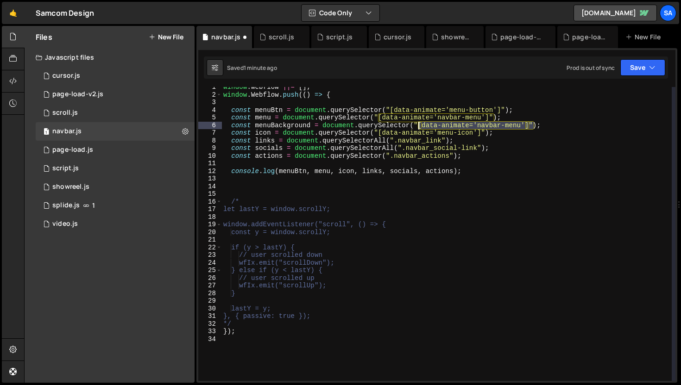
drag, startPoint x: 533, startPoint y: 125, endPoint x: 420, endPoint y: 125, distance: 112.6
click at [420, 125] on div "window . Webflow ||= [ ] ; window . Webflow . push (( ) => { const menuBtn = do…" at bounding box center [446, 237] width 450 height 309
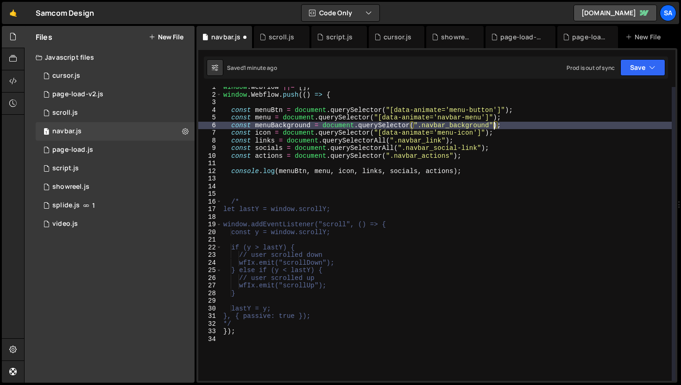
scroll to position [0, 19]
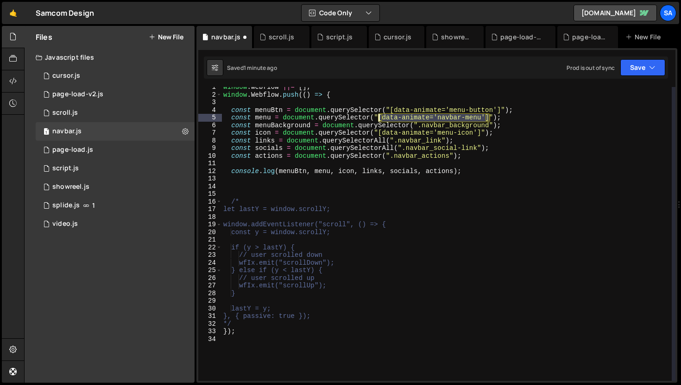
drag, startPoint x: 490, startPoint y: 117, endPoint x: 433, endPoint y: 118, distance: 56.5
click at [380, 119] on div "window . Webflow ||= [ ] ; window . Webflow . push (( ) => { const menuBtn = do…" at bounding box center [446, 237] width 450 height 309
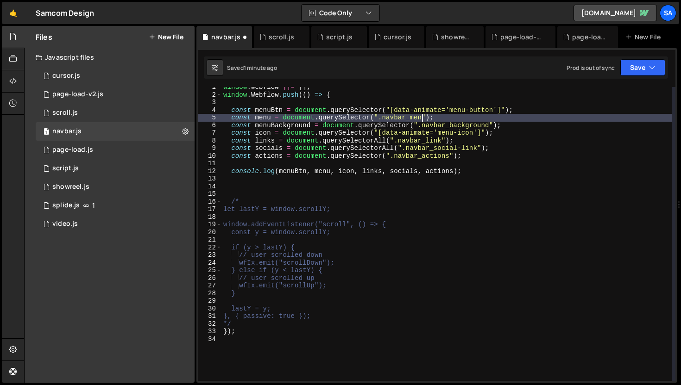
scroll to position [0, 14]
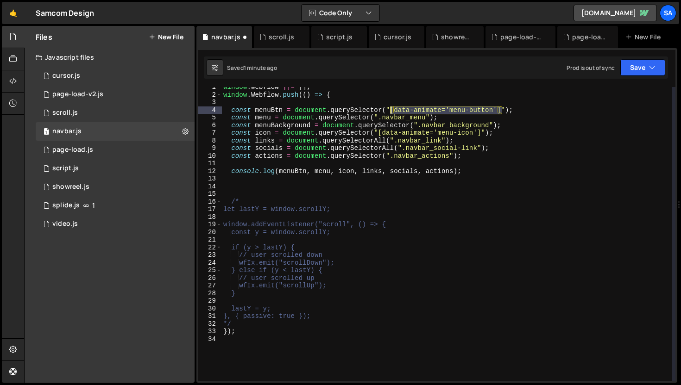
drag, startPoint x: 503, startPoint y: 110, endPoint x: 391, endPoint y: 107, distance: 111.7
click at [391, 107] on div "window . Webflow ||= [ ] ; window . Webflow . push (( ) => { const menuBtn = do…" at bounding box center [446, 237] width 450 height 309
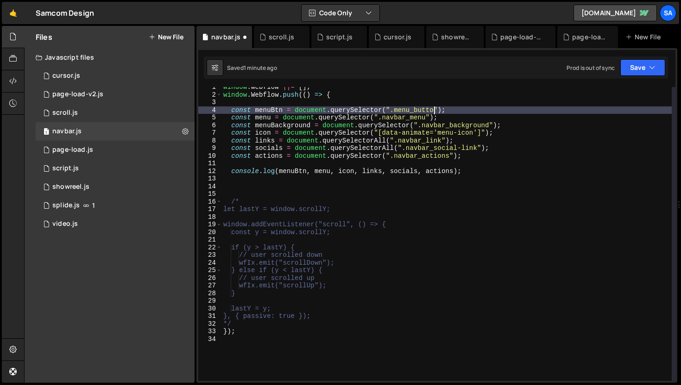
scroll to position [0, 15]
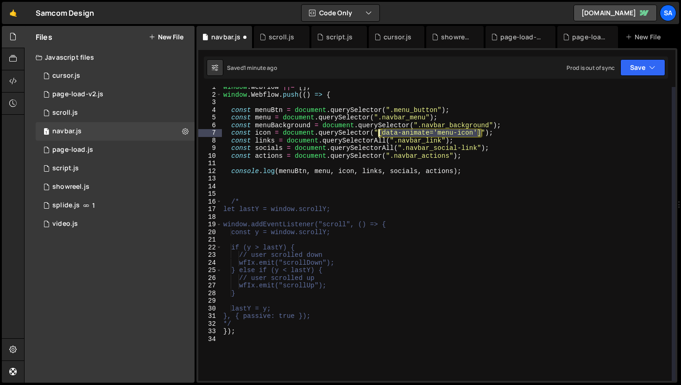
drag, startPoint x: 481, startPoint y: 132, endPoint x: 378, endPoint y: 135, distance: 103.3
click at [378, 135] on div "window . Webflow ||= [ ] ; window . Webflow . push (( ) => { const menuBtn = do…" at bounding box center [446, 237] width 450 height 309
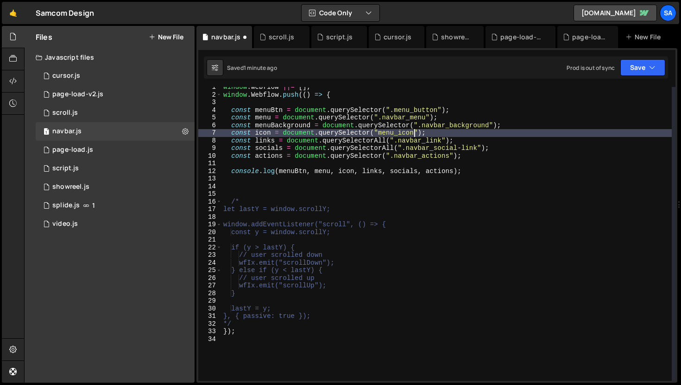
scroll to position [0, 13]
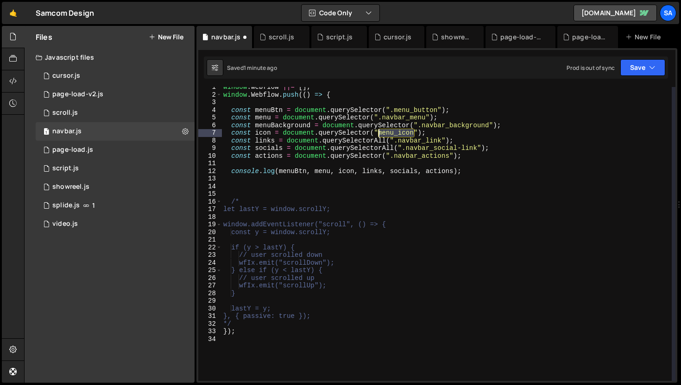
drag, startPoint x: 414, startPoint y: 132, endPoint x: 377, endPoint y: 134, distance: 37.6
click at [377, 134] on div "window . Webflow ||= [ ] ; window . Webflow . push (( ) => { const menuBtn = do…" at bounding box center [446, 237] width 450 height 309
paste textarea "navbar_icon-text-wrap"
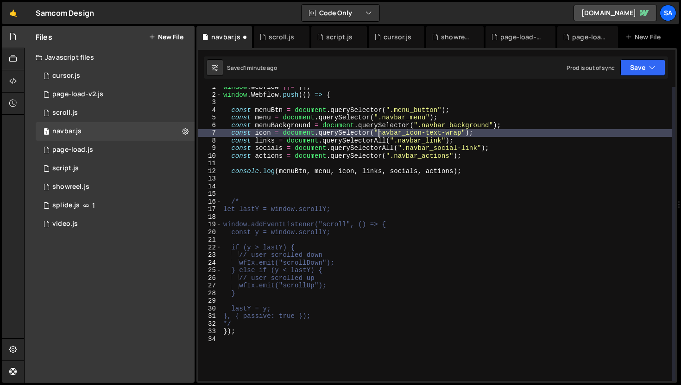
click at [378, 132] on div "window . Webflow ||= [ ] ; window . Webflow . push (( ) => { const menuBtn = do…" at bounding box center [446, 237] width 450 height 309
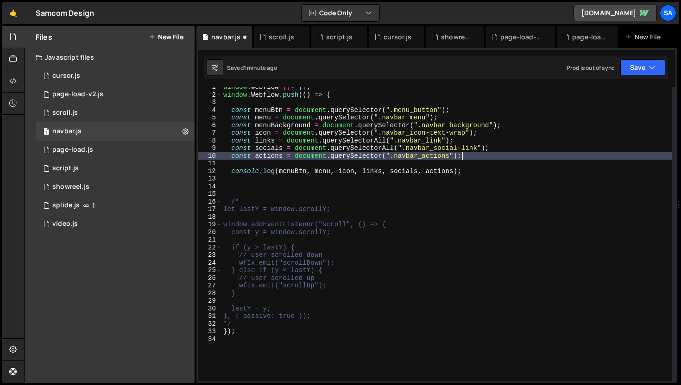
click at [514, 153] on div "window . Webflow ||= [ ] ; window . Webflow . push (( ) => { const menuBtn = do…" at bounding box center [446, 237] width 450 height 309
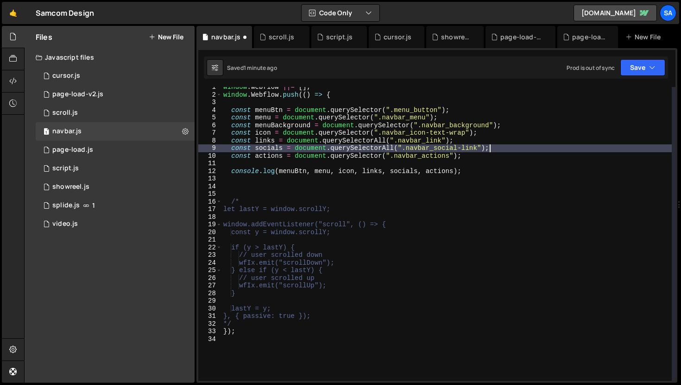
scroll to position [0, 0]
click at [435, 112] on div "window . Webflow ||= [ ] ; window . Webflow . push (( ) => { const menuBtn = do…" at bounding box center [446, 237] width 450 height 309
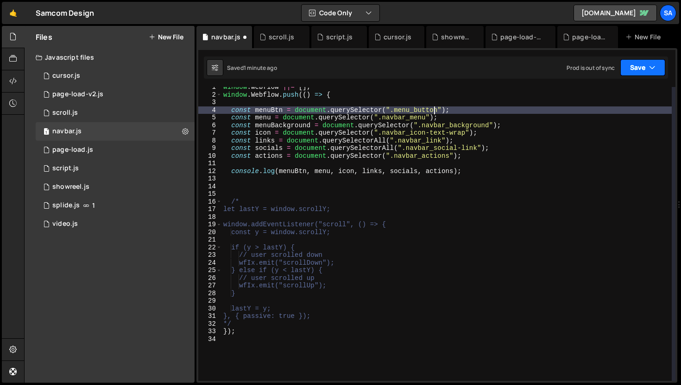
click at [633, 62] on button "Save" at bounding box center [642, 67] width 45 height 17
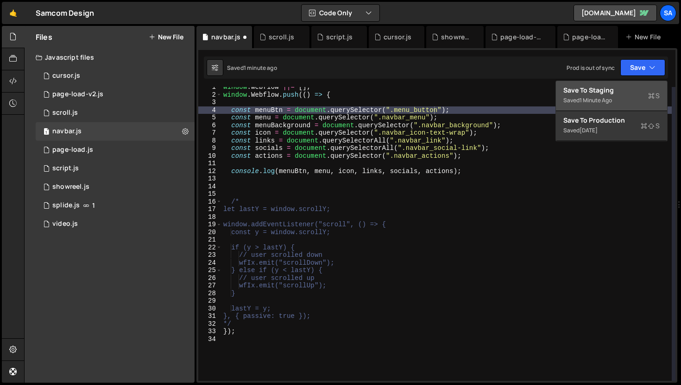
click at [620, 91] on div "Save to Staging S" at bounding box center [611, 90] width 96 height 9
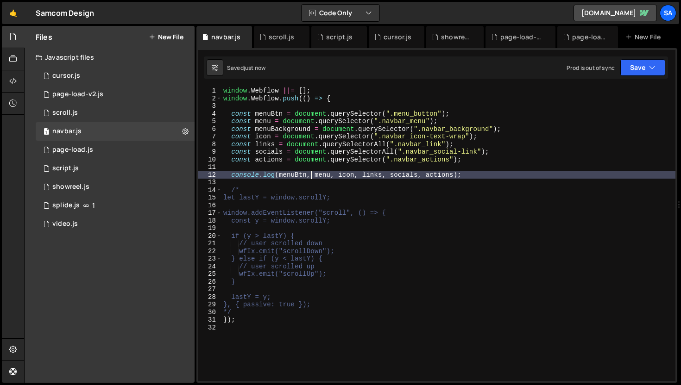
click at [309, 173] on div "window . Webflow ||= [ ] ; window . Webflow . push (( ) => { const menuBtn = do…" at bounding box center [448, 241] width 454 height 309
type textarea "console.log(menuBtn, menuBackground, menu, icon, links, socials, actions);"
click at [652, 64] on icon "button" at bounding box center [652, 67] width 6 height 9
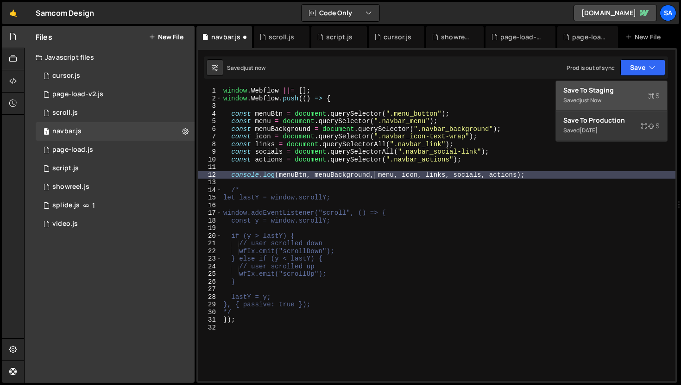
click at [596, 99] on div "just now" at bounding box center [590, 100] width 22 height 8
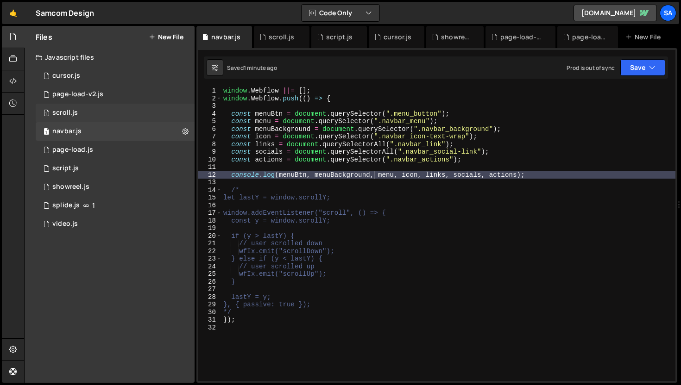
click at [103, 104] on div "1 scroll.js 0" at bounding box center [115, 113] width 159 height 19
click at [89, 112] on div "1 scroll.js 0" at bounding box center [115, 113] width 159 height 19
click at [145, 134] on div "1 navbar.js 0" at bounding box center [115, 131] width 159 height 19
click at [274, 38] on div "scroll.js" at bounding box center [281, 36] width 25 height 9
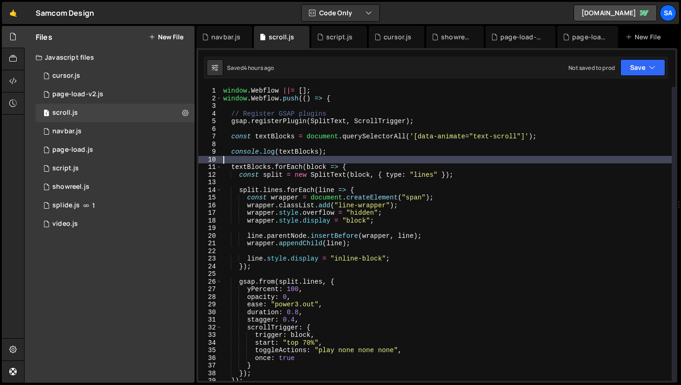
click at [344, 160] on div "window . Webflow ||= [ ] ; window . Webflow . push (( ) => { // Register GSAP p…" at bounding box center [446, 241] width 450 height 309
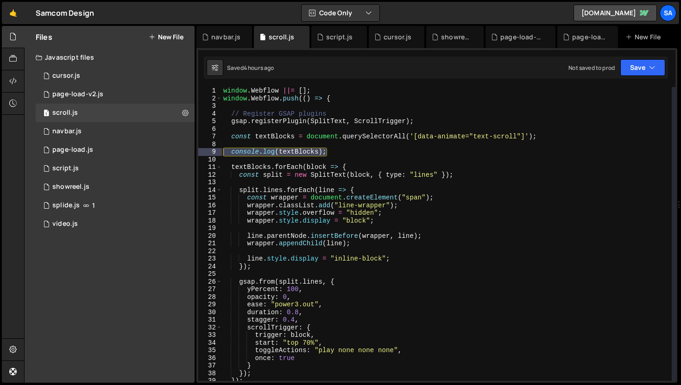
drag, startPoint x: 336, startPoint y: 152, endPoint x: 216, endPoint y: 152, distance: 120.0
click at [216, 152] on div "1 2 3 4 5 6 7 8 9 10 11 12 13 14 15 16 17 18 19 20 21 22 23 24 25 26 27 28 29 3…" at bounding box center [436, 234] width 477 height 294
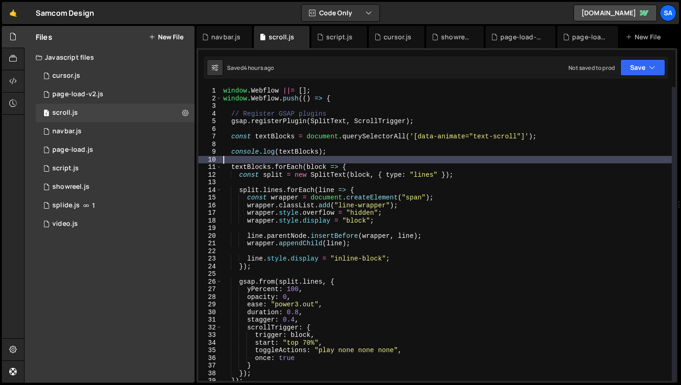
click at [353, 162] on div "window . Webflow ||= [ ] ; window . Webflow . push (( ) => { // Register GSAP p…" at bounding box center [446, 241] width 450 height 309
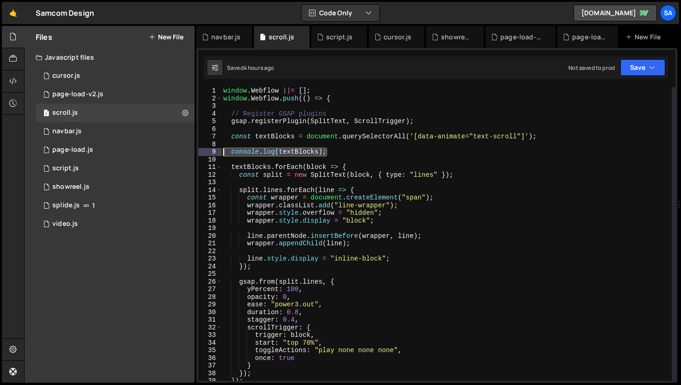
drag, startPoint x: 327, startPoint y: 154, endPoint x: 217, endPoint y: 151, distance: 109.4
click at [217, 151] on div "1 2 3 4 5 6 7 8 9 10 11 12 13 14 15 16 17 18 19 20 21 22 23 24 25 26 27 28 29 3…" at bounding box center [436, 234] width 477 height 294
type textarea "console.log(textBlocks);"
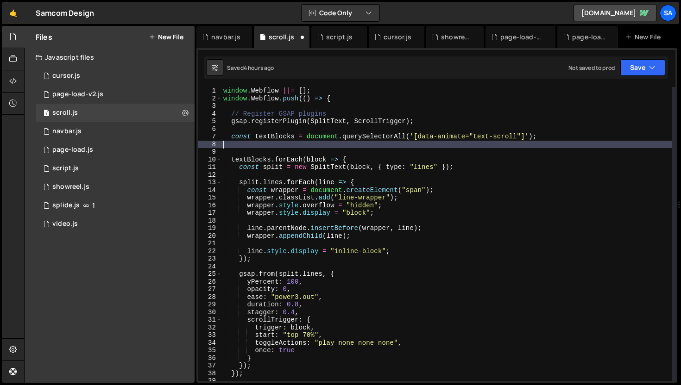
type textarea "const textBlocks = document.querySelectorAll('[data-animate="text-scroll"]');"
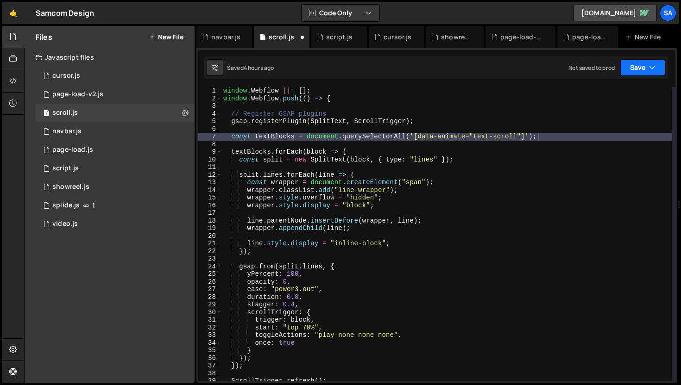
click at [642, 66] on button "Save" at bounding box center [642, 67] width 45 height 17
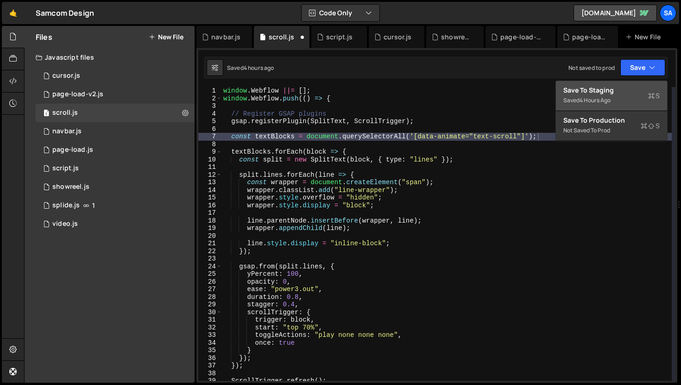
click at [617, 88] on div "Save to Staging S" at bounding box center [611, 90] width 96 height 9
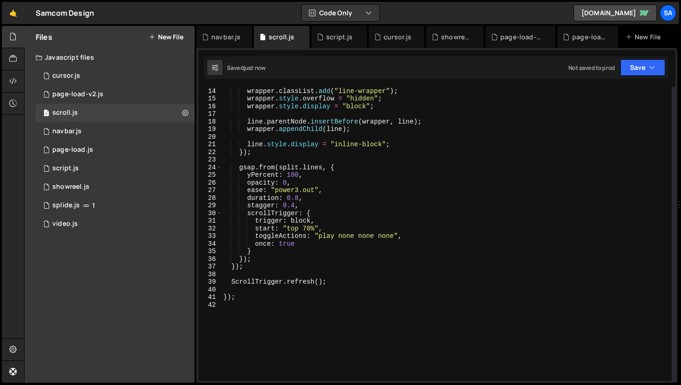
scroll to position [0, 0]
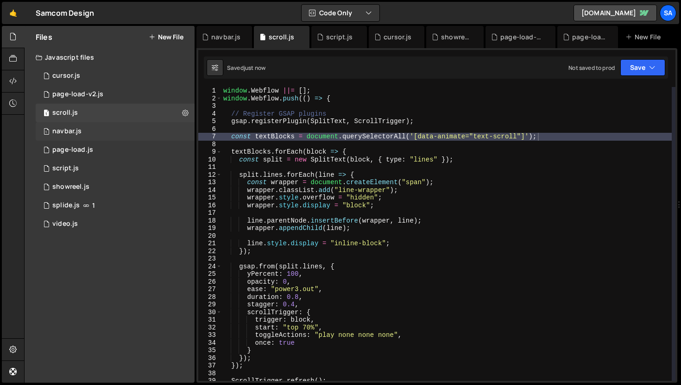
click at [107, 133] on div "1 navbar.js 0" at bounding box center [115, 131] width 159 height 19
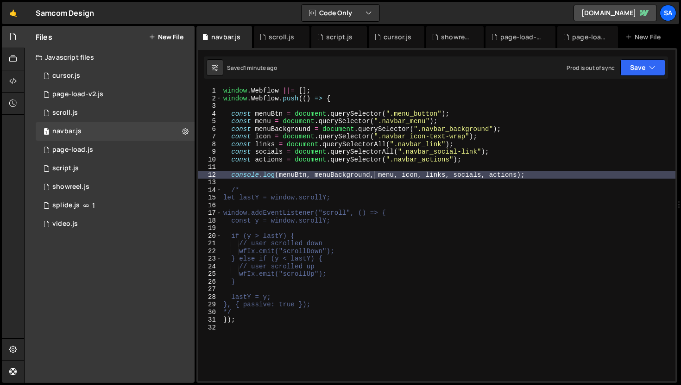
click at [548, 175] on div "window . Webflow ||= [ ] ; window . Webflow . push (( ) => { const menuBtn = do…" at bounding box center [448, 241] width 454 height 309
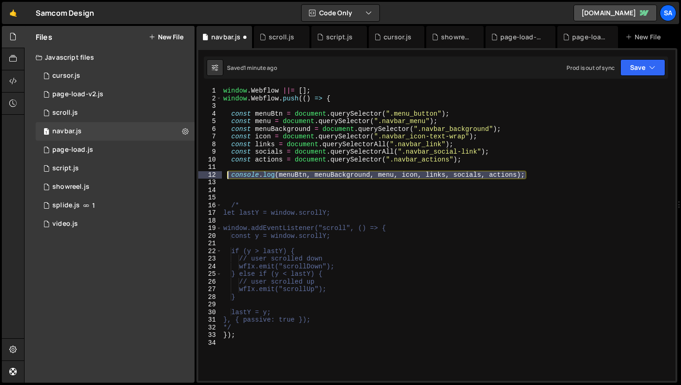
drag, startPoint x: 538, startPoint y: 172, endPoint x: 234, endPoint y: 172, distance: 303.4
click at [226, 176] on div "window . Webflow ||= [ ] ; window . Webflow . push (( ) => { const menuBtn = do…" at bounding box center [448, 241] width 454 height 309
type textarea "console.log(menuBtn, menuBackground, menu, icon, links, socials, actions);"
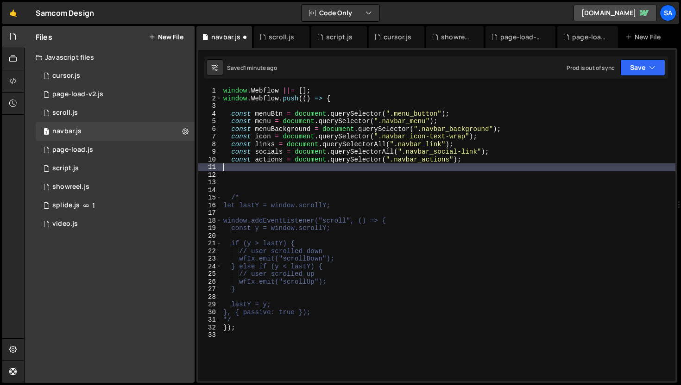
type textarea "const actions = document.querySelector(".navbar_actions");"
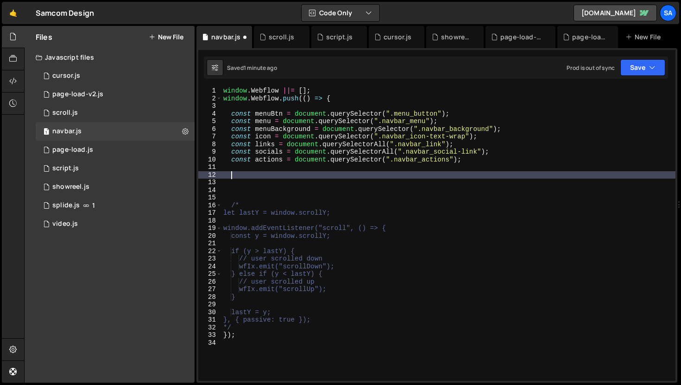
type textarea "d"
type textarea "document.addEventListener(""
click at [88, 104] on div "1 scroll.js 0" at bounding box center [115, 113] width 159 height 19
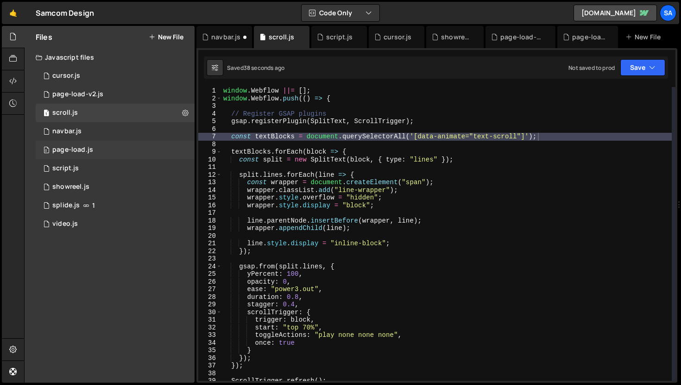
click at [113, 150] on div "0 page-load.js 0" at bounding box center [115, 150] width 159 height 19
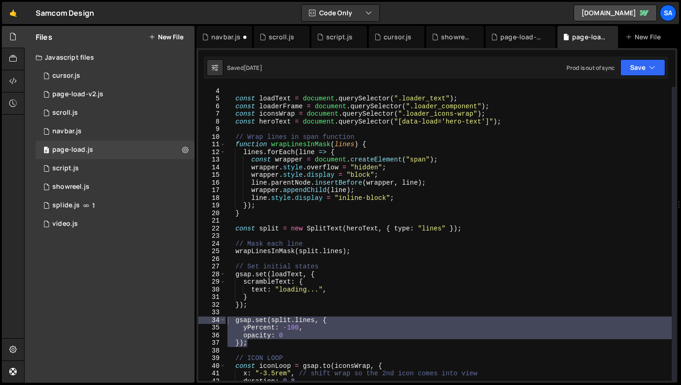
scroll to position [0, 0]
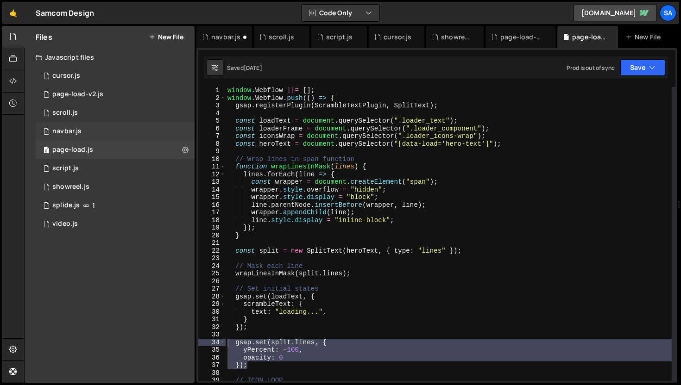
click at [108, 124] on div "1 navbar.js 0" at bounding box center [115, 131] width 159 height 19
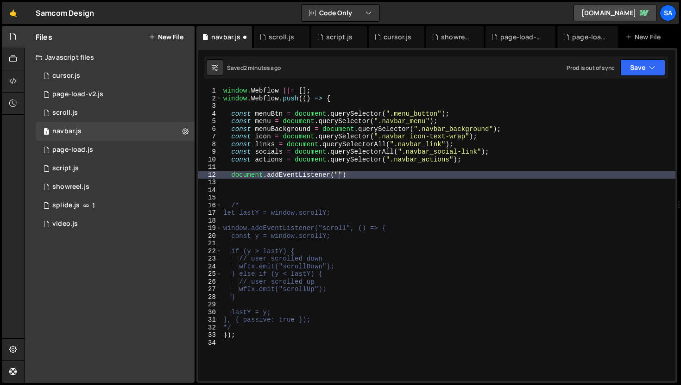
click at [393, 187] on div "window . Webflow ||= [ ] ; window . Webflow . push (( ) => { const menuBtn = do…" at bounding box center [448, 241] width 454 height 309
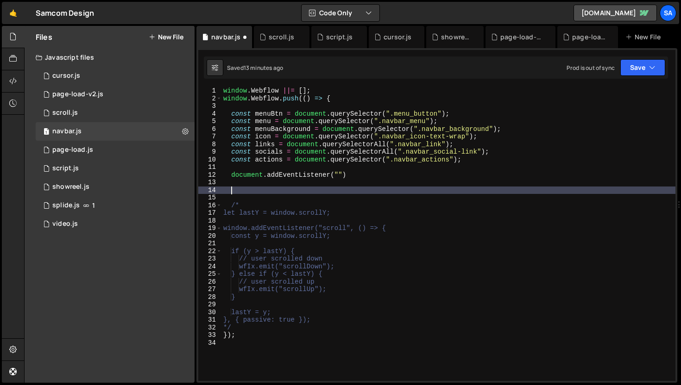
click at [339, 174] on div "window . Webflow ||= [ ] ; window . Webflow . push (( ) => { const menuBtn = do…" at bounding box center [448, 241] width 454 height 309
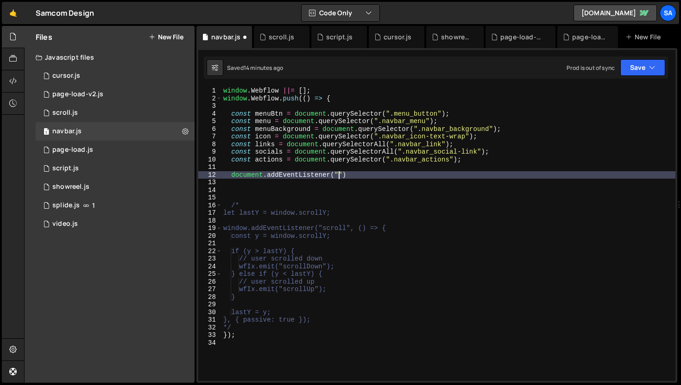
click at [359, 174] on div "window . Webflow ||= [ ] ; window . Webflow . push (( ) => { const menuBtn = do…" at bounding box center [448, 241] width 454 height 309
click at [231, 175] on div "window . Webflow ||= [ ] ; window . Webflow . push (( ) => { const menuBtn = do…" at bounding box center [448, 241] width 454 height 309
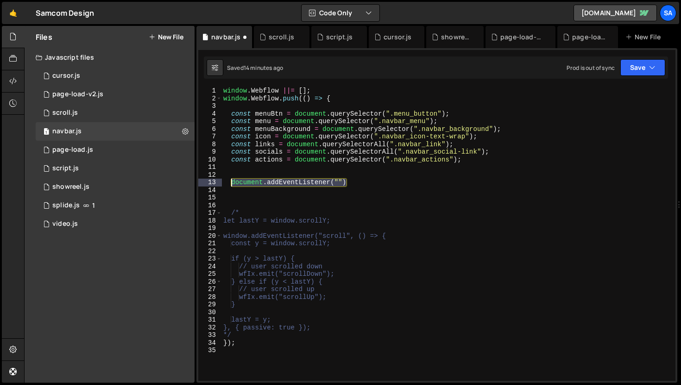
drag, startPoint x: 350, startPoint y: 184, endPoint x: 230, endPoint y: 180, distance: 120.0
click at [230, 180] on div "window . Webflow ||= [ ] ; window . Webflow . push (( ) => { const menuBtn = do…" at bounding box center [448, 241] width 454 height 309
paste textarea "element.addEventListener("event", callback"
type textarea "element.addEventListener("event", callback)"
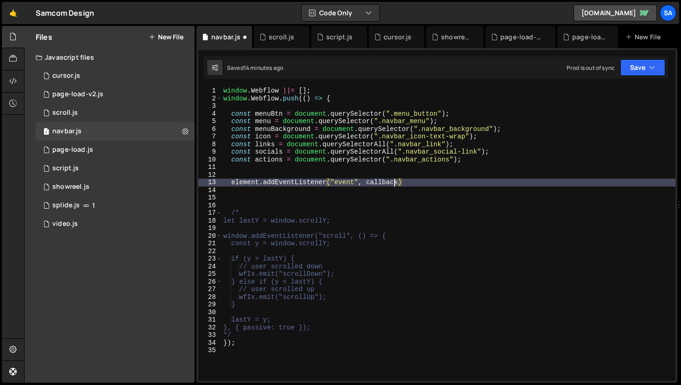
click at [394, 183] on div "window . Webflow ||= [ ] ; window . Webflow . push (( ) => { const menuBtn = do…" at bounding box center [448, 241] width 454 height 309
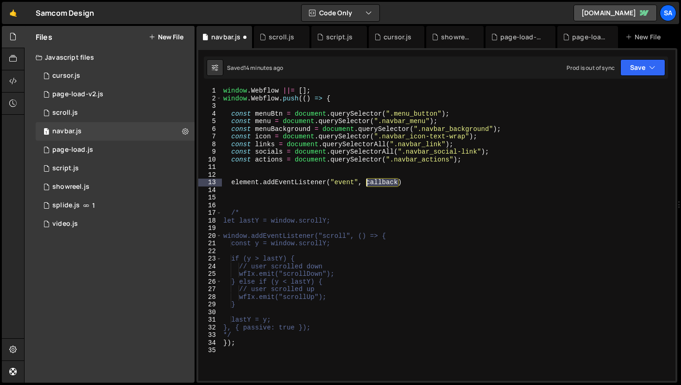
drag, startPoint x: 397, startPoint y: 183, endPoint x: 368, endPoint y: 183, distance: 29.6
click at [368, 183] on div "window . Webflow ||= [ ] ; window . Webflow . push (( ) => { const menuBtn = do…" at bounding box center [448, 241] width 454 height 309
click at [285, 175] on div "window . Webflow ||= [ ] ; window . Webflow . push (( ) => { const menuBtn = do…" at bounding box center [448, 241] width 454 height 309
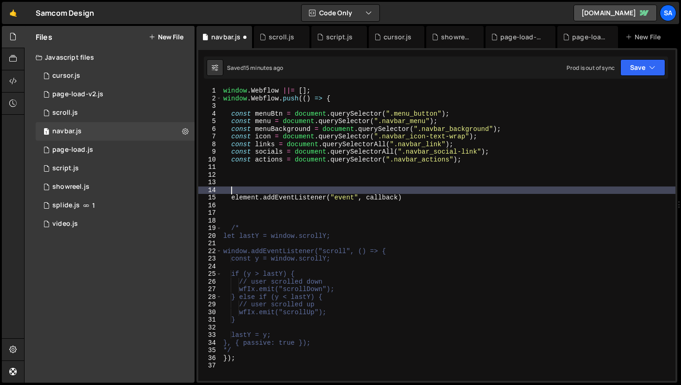
click at [267, 176] on div "window . Webflow ||= [ ] ; window . Webflow . push (( ) => { const menuBtn = do…" at bounding box center [448, 241] width 454 height 309
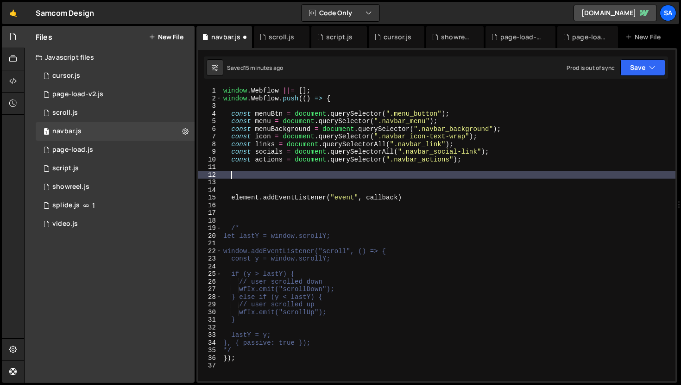
click at [231, 201] on div "window . Webflow ||= [ ] ; window . Webflow . push (( ) => { const menuBtn = do…" at bounding box center [448, 241] width 454 height 309
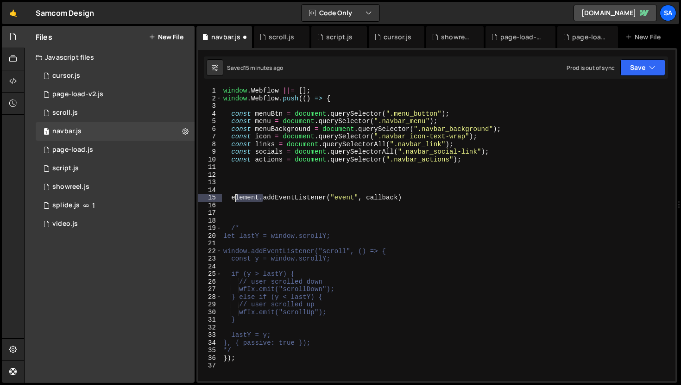
drag, startPoint x: 263, startPoint y: 198, endPoint x: 233, endPoint y: 200, distance: 30.1
click at [233, 200] on div "window . Webflow ||= [ ] ; window . Webflow . push (( ) => { const menuBtn = do…" at bounding box center [448, 241] width 454 height 309
click at [115, 201] on div "1 splide.js 1" at bounding box center [115, 205] width 159 height 19
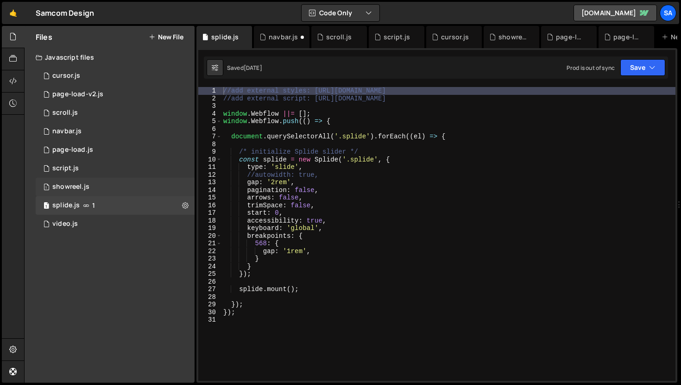
click at [103, 183] on div "1 showreel.js 0" at bounding box center [115, 187] width 159 height 19
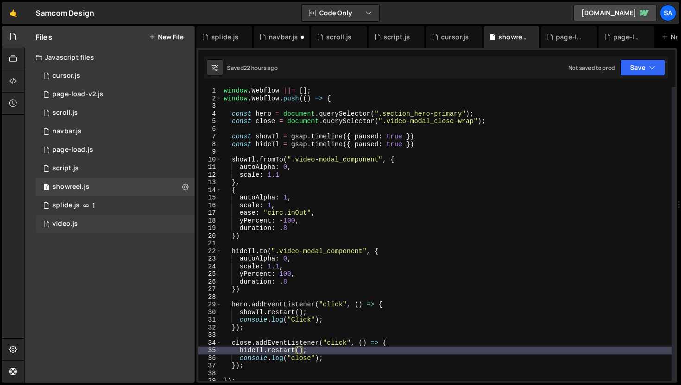
click at [104, 221] on div "1 video.js 0" at bounding box center [115, 224] width 159 height 19
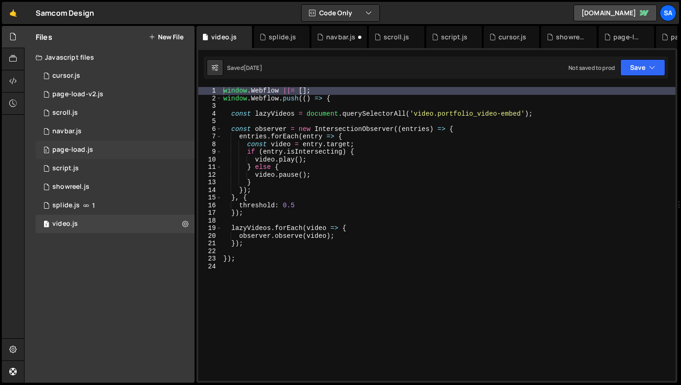
click at [114, 150] on div "0 page-load.js 0" at bounding box center [115, 150] width 159 height 19
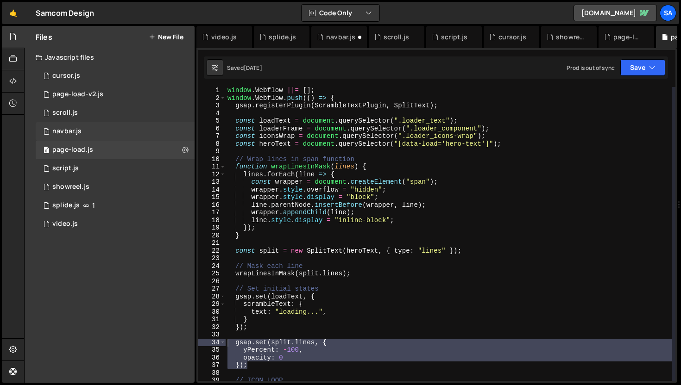
click at [110, 131] on div "1 navbar.js 0" at bounding box center [115, 131] width 159 height 19
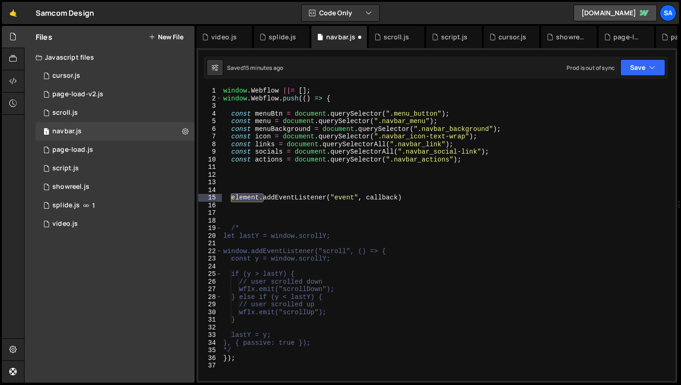
click at [259, 196] on div "window . Webflow ||= [ ] ; window . Webflow . push (( ) => { const menuBtn = do…" at bounding box center [448, 234] width 454 height 294
drag, startPoint x: 259, startPoint y: 197, endPoint x: 231, endPoint y: 196, distance: 28.3
click at [232, 197] on div "window . Webflow ||= [ ] ; window . Webflow . push (( ) => { const menuBtn = do…" at bounding box center [448, 241] width 454 height 309
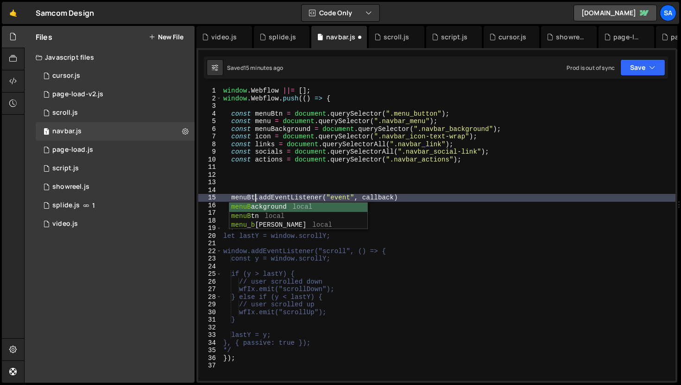
scroll to position [0, 2]
type textarea "menuBtn.addEventListener("event", callback)"
click at [408, 178] on div "window . Webflow ||= [ ] ; window . Webflow . push (( ) => { const menuBtn = do…" at bounding box center [448, 241] width 454 height 309
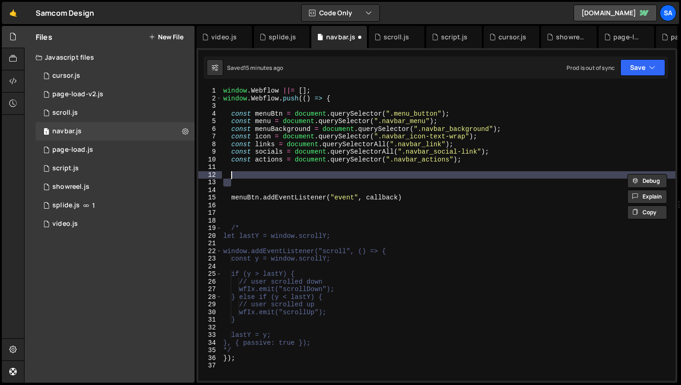
click at [335, 180] on div "window . Webflow ||= [ ] ; window . Webflow . push (( ) => { const menuBtn = do…" at bounding box center [448, 234] width 454 height 294
click at [331, 174] on div "window . Webflow ||= [ ] ; window . Webflow . push (( ) => { const menuBtn = do…" at bounding box center [448, 241] width 454 height 309
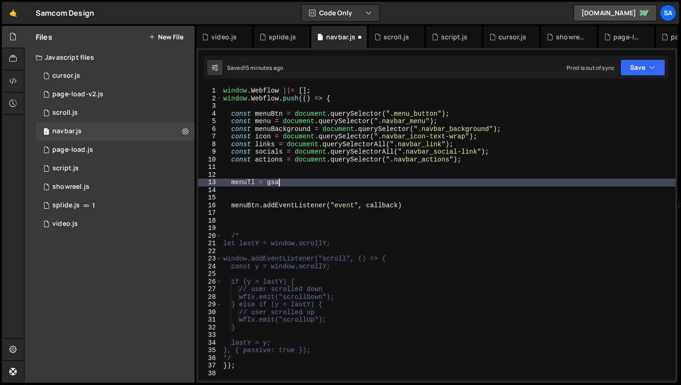
scroll to position [0, 4]
click at [350, 98] on div "window . Webflow ||= [ ] ; window . Webflow . push (( ) => { const menuBtn = do…" at bounding box center [448, 241] width 454 height 309
type textarea "window.Webflow.push(() => {"
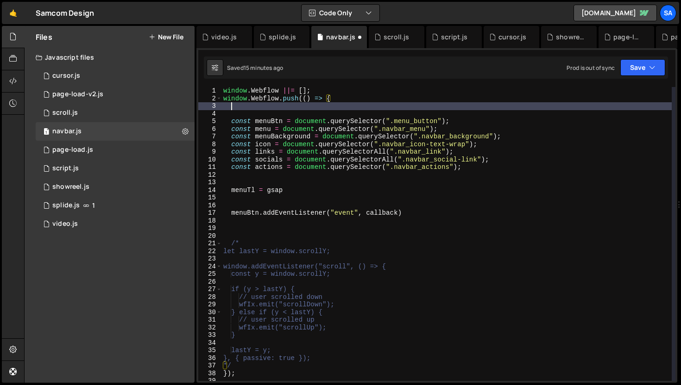
scroll to position [0, 0]
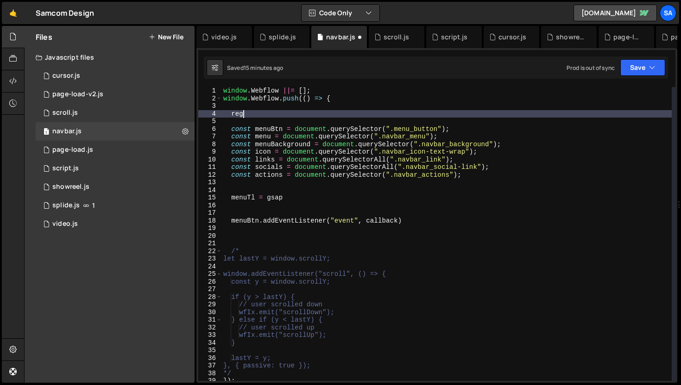
type textarea "r"
click at [89, 152] on div "page-load.js" at bounding box center [72, 150] width 41 height 8
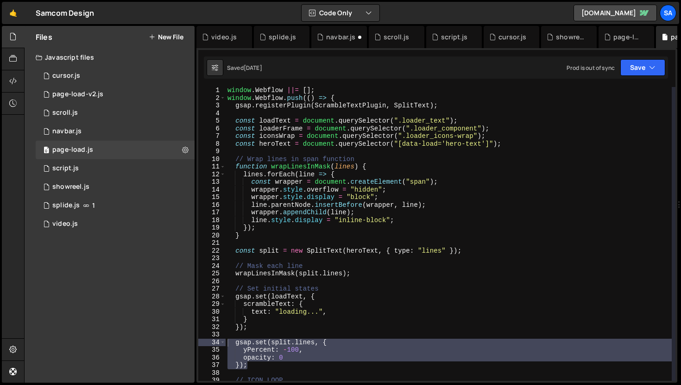
type textarea "window.Webflow.push(() => {"
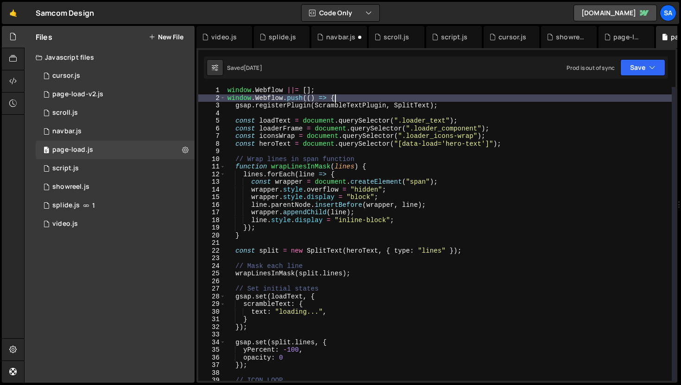
click at [359, 97] on div "window . Webflow ||= [ ] ; window . Webflow . push (( ) => { gsap . registerPlu…" at bounding box center [449, 241] width 446 height 309
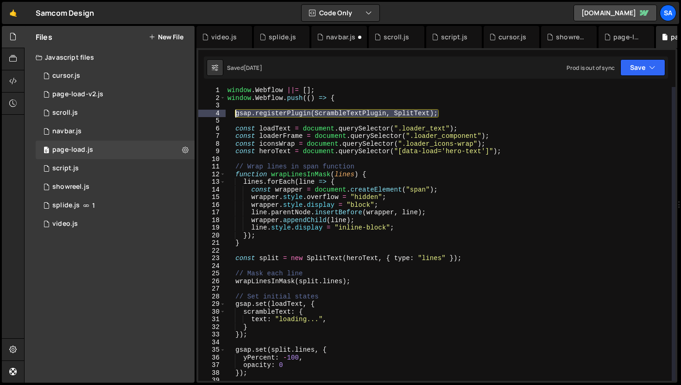
drag, startPoint x: 441, startPoint y: 112, endPoint x: 237, endPoint y: 114, distance: 204.3
click at [237, 114] on div "window . Webflow ||= [ ] ; window . Webflow . push (( ) => { gsap . registerPlu…" at bounding box center [449, 241] width 446 height 309
type textarea "gsap.registerPlugin(ScrambleTextPlugin, SplitText);"
click at [623, 71] on button "Save" at bounding box center [642, 67] width 45 height 17
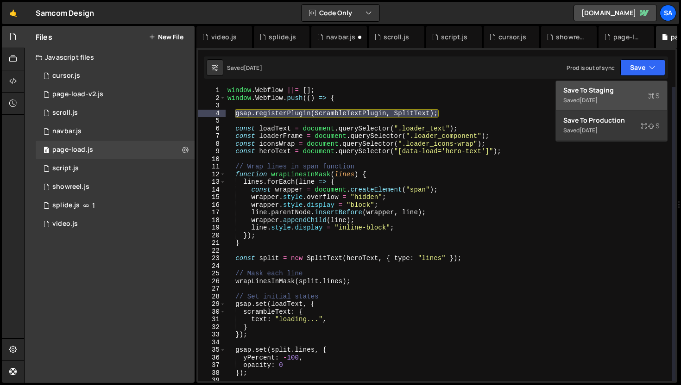
click at [611, 83] on button "Save to Staging S Saved [DATE]" at bounding box center [611, 96] width 111 height 30
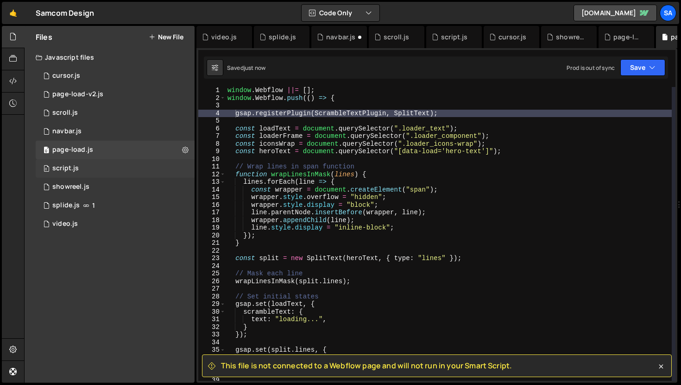
click at [101, 166] on div "0 script.js 0" at bounding box center [115, 168] width 159 height 19
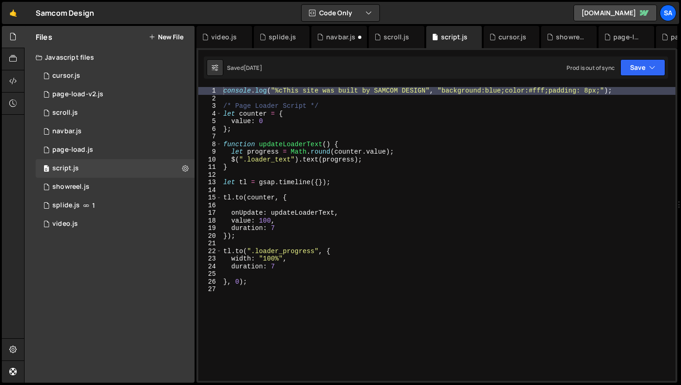
scroll to position [15242, 0]
click at [219, 35] on div "video.js" at bounding box center [223, 36] width 25 height 9
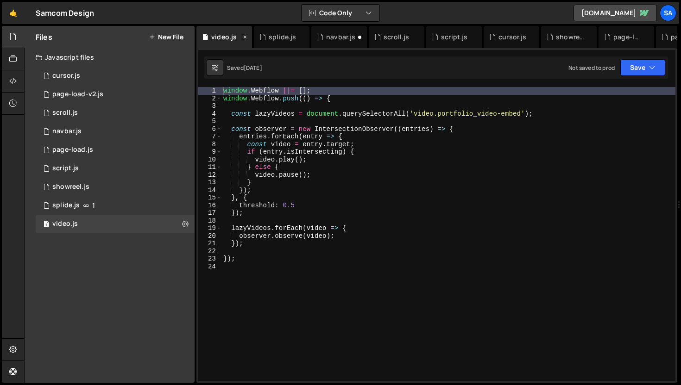
click at [244, 36] on icon at bounding box center [245, 36] width 6 height 9
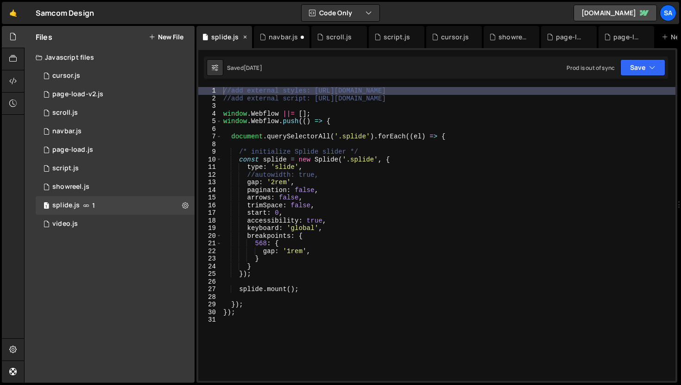
click at [245, 36] on icon at bounding box center [245, 36] width 6 height 9
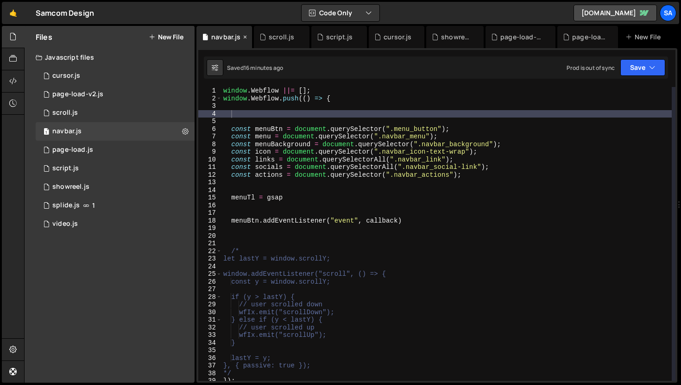
click at [223, 37] on div "navbar.js" at bounding box center [225, 36] width 29 height 9
click at [360, 37] on icon at bounding box center [360, 36] width 6 height 9
click at [0, 0] on icon at bounding box center [0, 0] width 0 height 0
click at [366, 37] on icon at bounding box center [367, 36] width 6 height 9
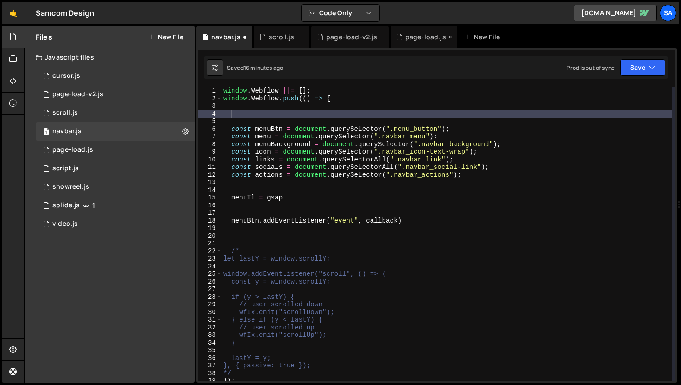
click at [447, 38] on icon at bounding box center [450, 36] width 6 height 9
click at [286, 115] on div "window . Webflow ||= [ ] ; window . Webflow . push (( ) => { const menuBtn = do…" at bounding box center [446, 241] width 450 height 309
paste textarea "gsap.registerPlugin(ScrambleTextPlugin, SplitText);"
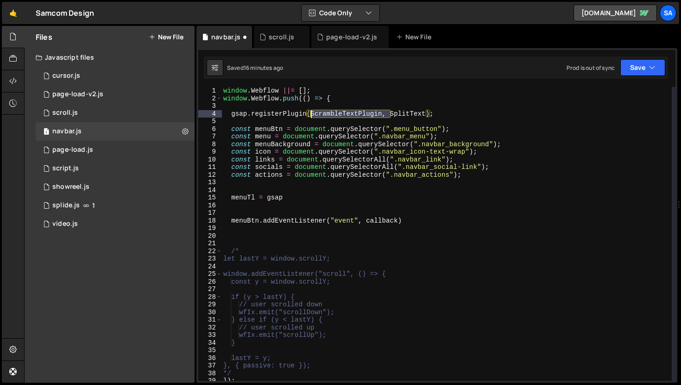
drag, startPoint x: 389, startPoint y: 113, endPoint x: 310, endPoint y: 112, distance: 79.2
click at [310, 112] on div "window . Webflow ||= [ ] ; window . Webflow . push (( ) => { gsap . registerPlu…" at bounding box center [446, 241] width 450 height 309
type textarea "gsap.registerPlugin(SplitText);"
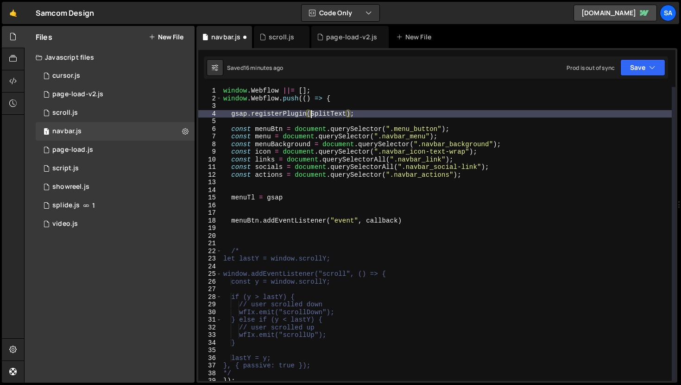
click at [383, 113] on div "window . Webflow ||= [ ] ; window . Webflow . push (( ) => { gsap . registerPlu…" at bounding box center [446, 241] width 450 height 309
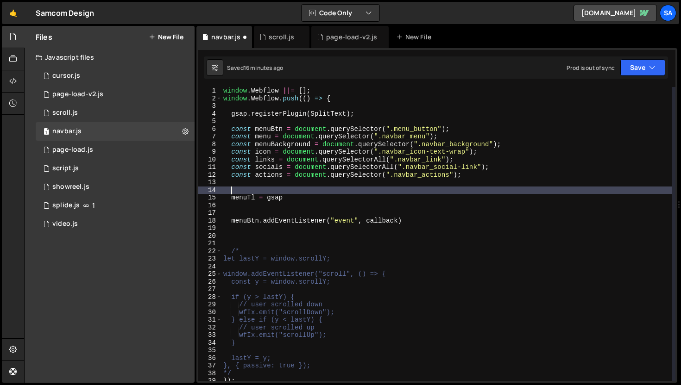
click at [331, 190] on div "window . Webflow ||= [ ] ; window . Webflow . push (( ) => { gsap . registerPlu…" at bounding box center [446, 241] width 450 height 309
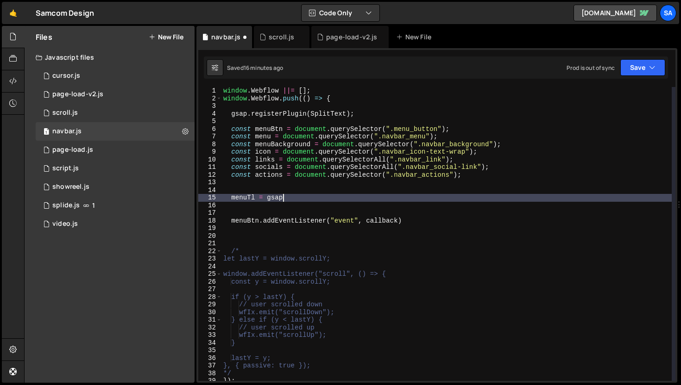
click at [321, 194] on div "window . Webflow ||= [ ] ; window . Webflow . push (( ) => { gsap . registerPlu…" at bounding box center [446, 241] width 450 height 309
type textarea "menuTl = gsap"
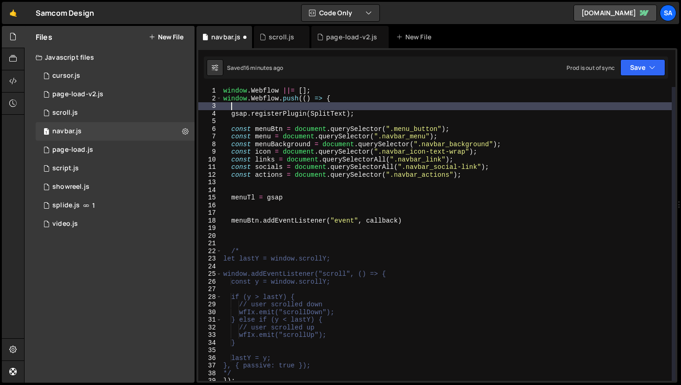
click at [367, 107] on div "window . Webflow ||= [ ] ; window . Webflow . push (( ) => { gsap . registerPlu…" at bounding box center [446, 241] width 450 height 309
click at [365, 112] on div "window . Webflow ||= [ ] ; window . Webflow . push (( ) => { gsap . registerPlu…" at bounding box center [446, 241] width 450 height 309
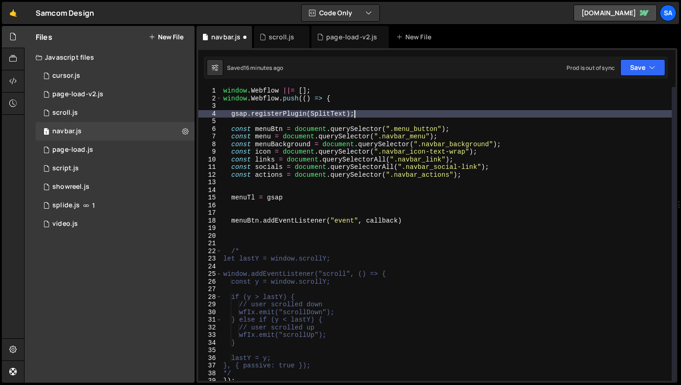
click at [302, 201] on div "window . Webflow ||= [ ] ; window . Webflow . push (( ) => { gsap . registerPlu…" at bounding box center [446, 241] width 450 height 309
type textarea "menuTl = gsap"
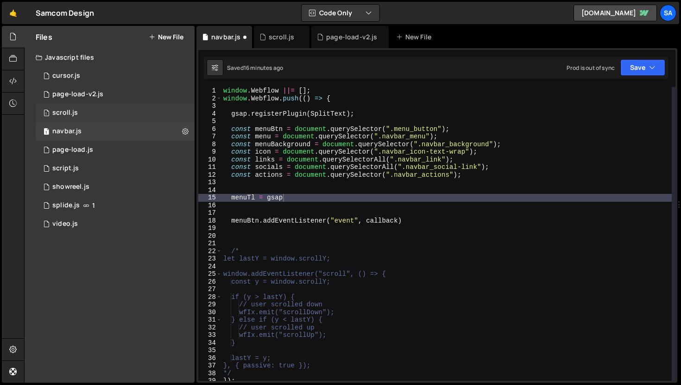
click at [81, 111] on div "1 scroll.js 0" at bounding box center [115, 113] width 159 height 19
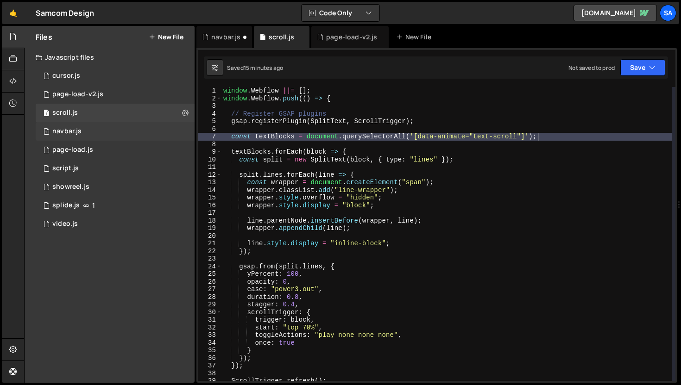
click at [74, 130] on div "navbar.js" at bounding box center [66, 131] width 29 height 8
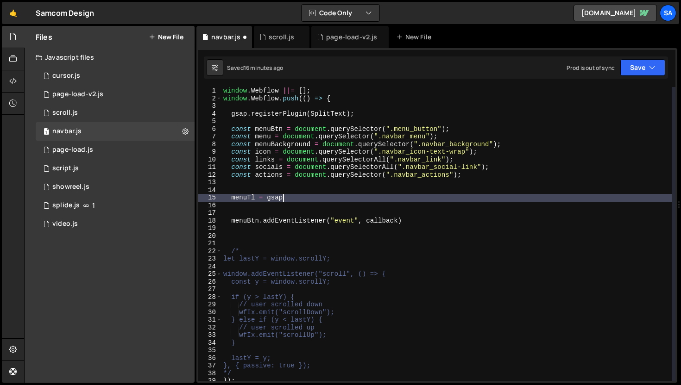
click at [310, 195] on div "window . Webflow ||= [ ] ; window . Webflow . push (( ) => { gsap . registerPlu…" at bounding box center [446, 241] width 450 height 309
click at [315, 185] on div "window . Webflow ||= [ ] ; window . Webflow . push (( ) => { gsap . registerPlu…" at bounding box center [446, 241] width 450 height 309
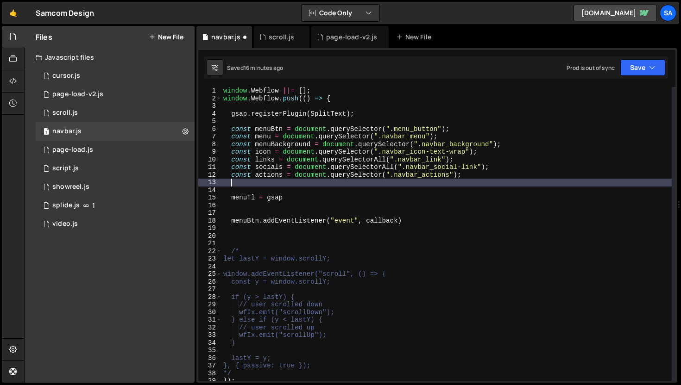
click at [307, 204] on div "window . Webflow ||= [ ] ; window . Webflow . push (( ) => { gsap . registerPlu…" at bounding box center [446, 241] width 450 height 309
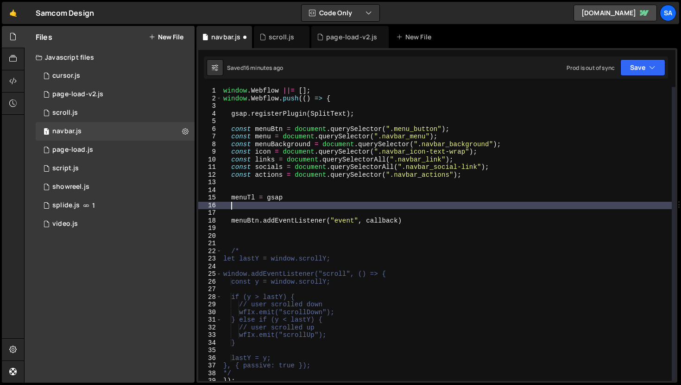
click at [306, 200] on div "window . Webflow ||= [ ] ; window . Webflow . push (( ) => { gsap . registerPlu…" at bounding box center [446, 241] width 450 height 309
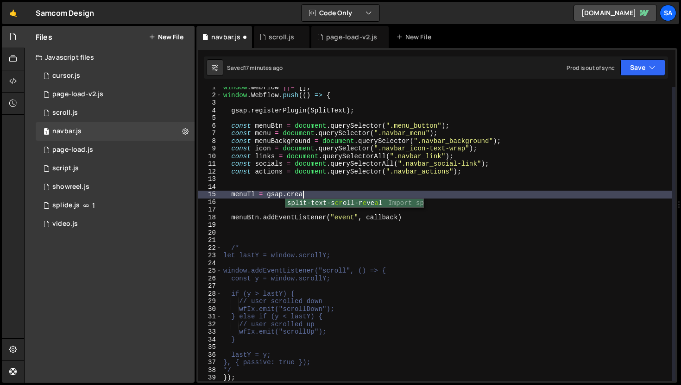
scroll to position [0, 6]
type textarea "menuTl = gsap.create"
click at [93, 108] on div "1 scroll.js 0" at bounding box center [115, 113] width 159 height 19
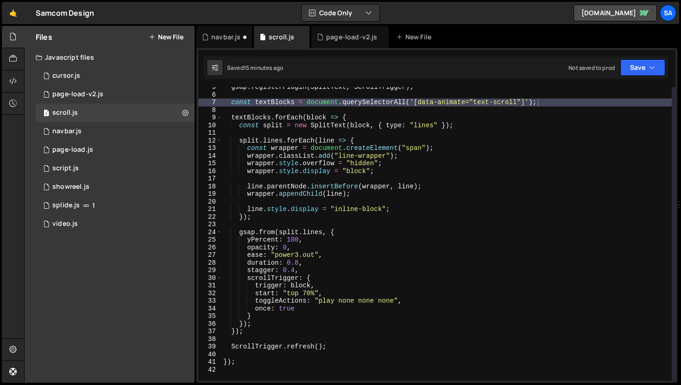
scroll to position [0, 0]
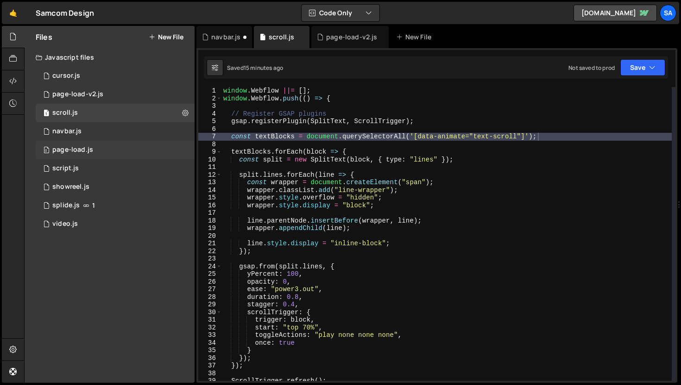
click at [97, 150] on div "0 page-load.js 0" at bounding box center [115, 150] width 159 height 19
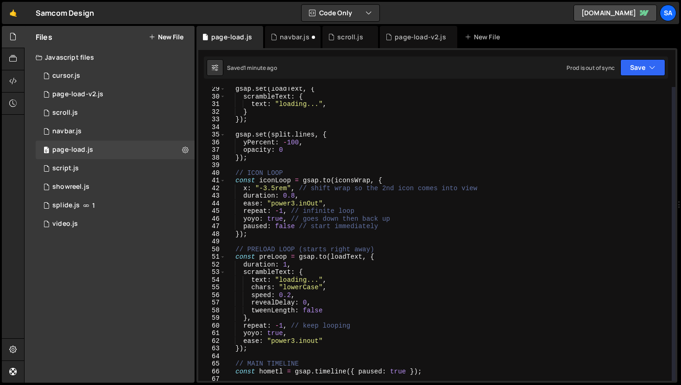
scroll to position [215, 0]
click at [84, 125] on div "1 navbar.js 0" at bounding box center [115, 131] width 159 height 19
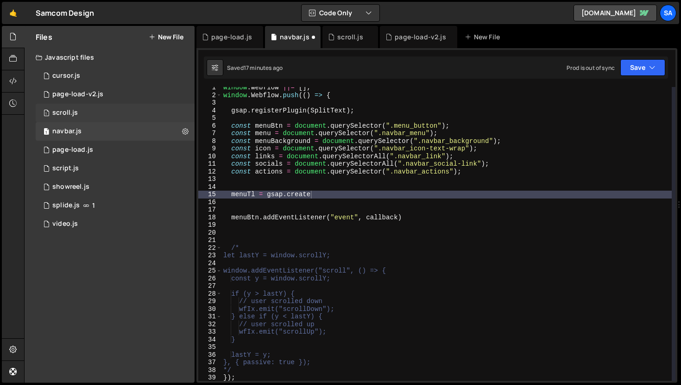
click at [83, 115] on div "1 scroll.js 0" at bounding box center [115, 113] width 159 height 19
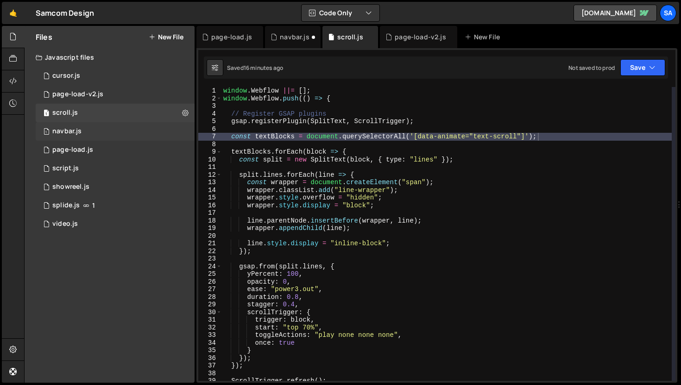
click at [99, 136] on div "1 navbar.js 0" at bounding box center [115, 131] width 159 height 19
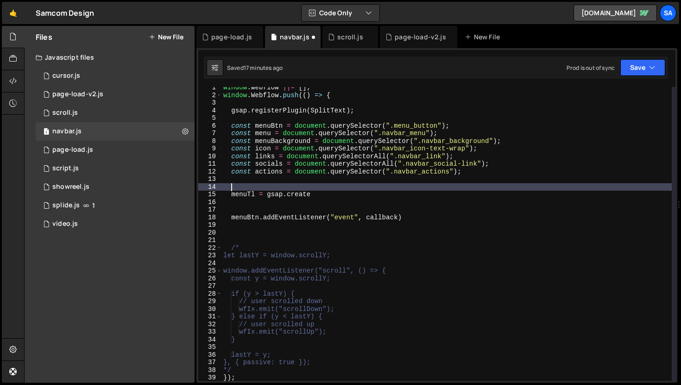
click at [335, 186] on div "window . Webflow ||= [ ] ; window . Webflow . push (( ) => { gsap . registerPlu…" at bounding box center [446, 238] width 450 height 309
click at [330, 193] on div "window . Webflow ||= [ ] ; window . Webflow . push (( ) => { gsap . registerPlu…" at bounding box center [446, 238] width 450 height 309
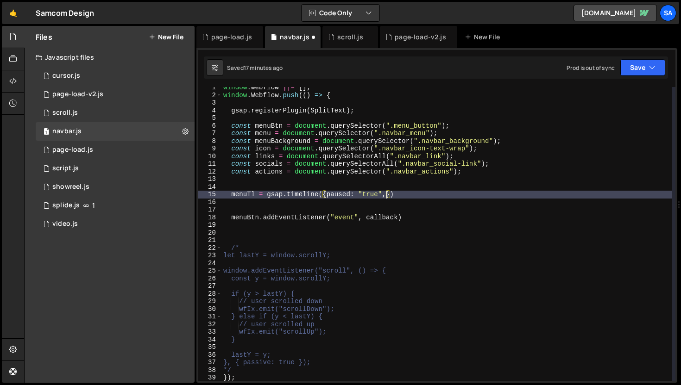
scroll to position [0, 11]
type textarea "menuTl = gsap.timeline({paused: "true"})"
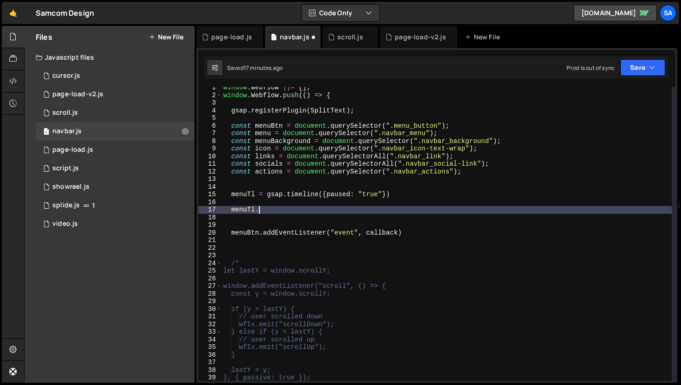
scroll to position [0, 2]
type textarea "[DOMAIN_NAME] {"
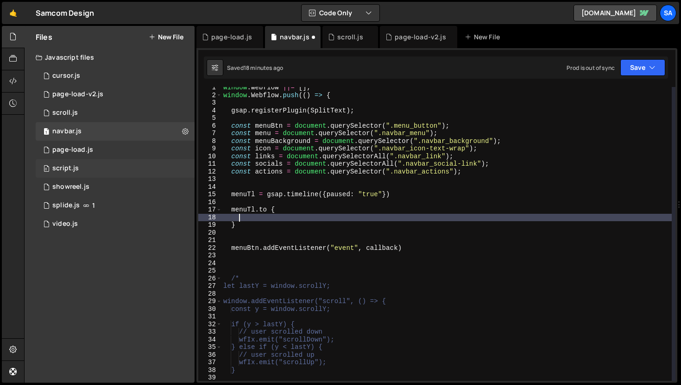
click at [105, 173] on div "0 script.js 0" at bounding box center [115, 168] width 159 height 19
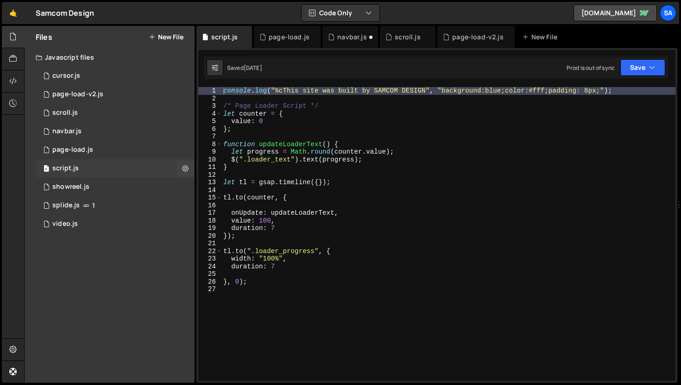
scroll to position [15242, 0]
click at [244, 37] on icon at bounding box center [245, 36] width 6 height 9
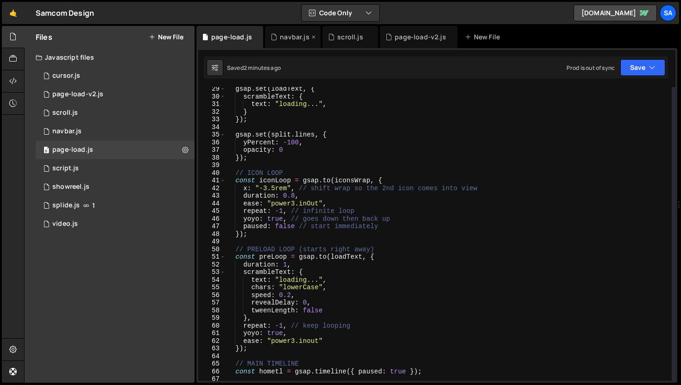
click at [288, 37] on div "navbar.js" at bounding box center [294, 36] width 29 height 9
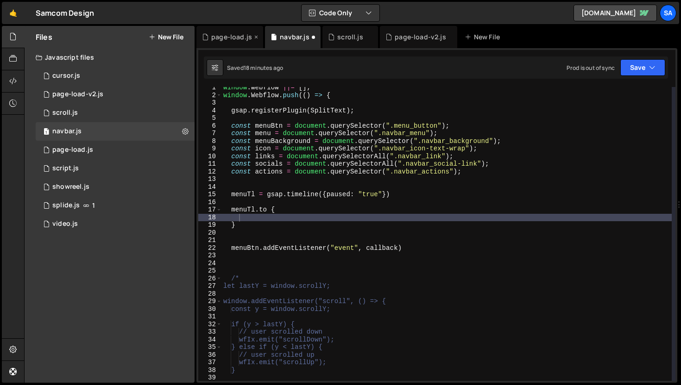
click at [238, 34] on div "page-load.js" at bounding box center [231, 36] width 41 height 9
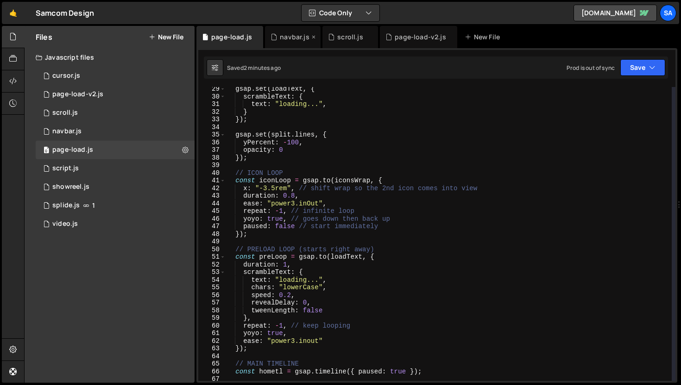
click at [296, 33] on div "navbar.js" at bounding box center [294, 36] width 29 height 9
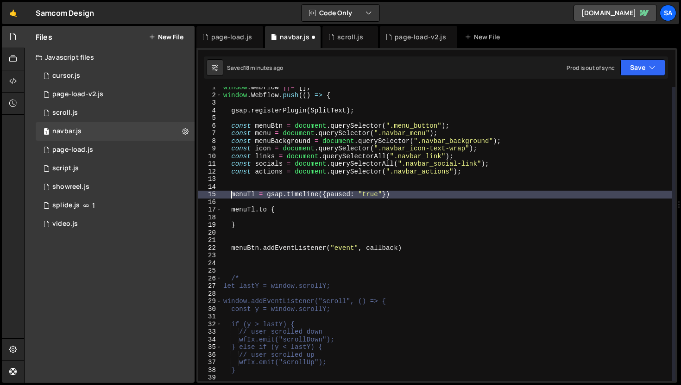
click at [232, 195] on div "window . Webflow ||= [ ] ; window . Webflow . push (( ) => { gsap . registerPlu…" at bounding box center [446, 238] width 450 height 309
click at [231, 38] on div "page-load.js" at bounding box center [231, 36] width 41 height 9
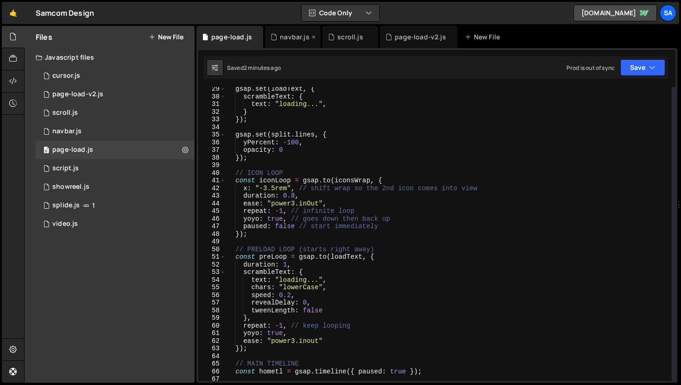
click at [293, 36] on div "navbar.js" at bounding box center [294, 36] width 29 height 9
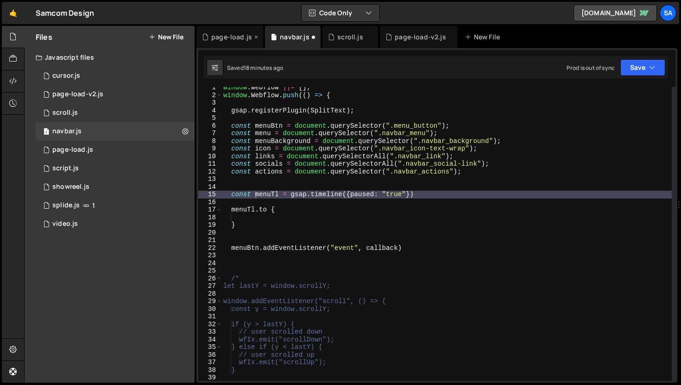
click at [243, 42] on div "page-load.js" at bounding box center [229, 37] width 67 height 22
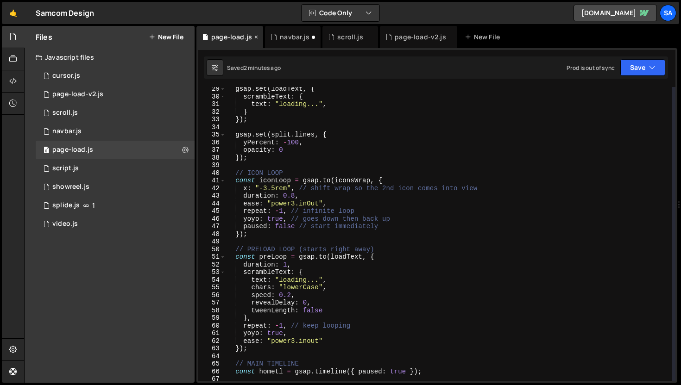
click at [255, 37] on icon at bounding box center [256, 36] width 6 height 9
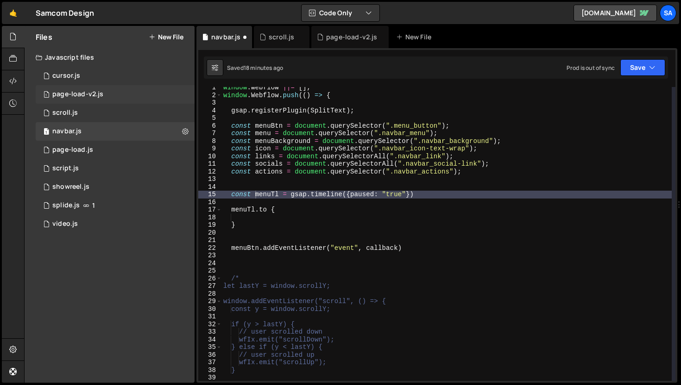
click at [105, 95] on div "1 page-load-v2.js 0" at bounding box center [115, 94] width 159 height 19
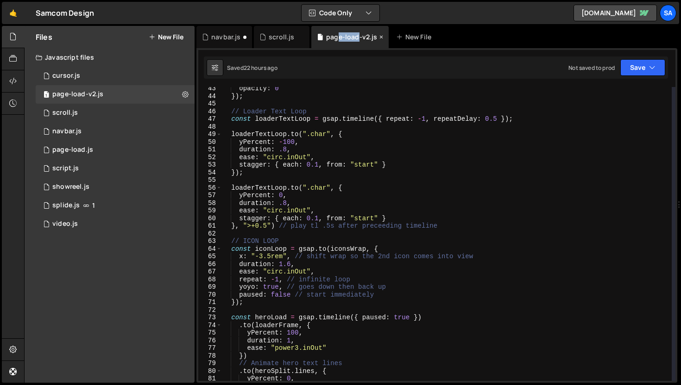
drag, startPoint x: 338, startPoint y: 34, endPoint x: 353, endPoint y: 41, distance: 16.2
click at [355, 41] on div "page-load-v2.js" at bounding box center [351, 36] width 51 height 9
click at [376, 56] on div "43 44 45 46 47 48 49 50 51 52 53 54 55 56 57 58 59 60 61 62 63 64 65 66 67 68 6…" at bounding box center [436, 215] width 481 height 335
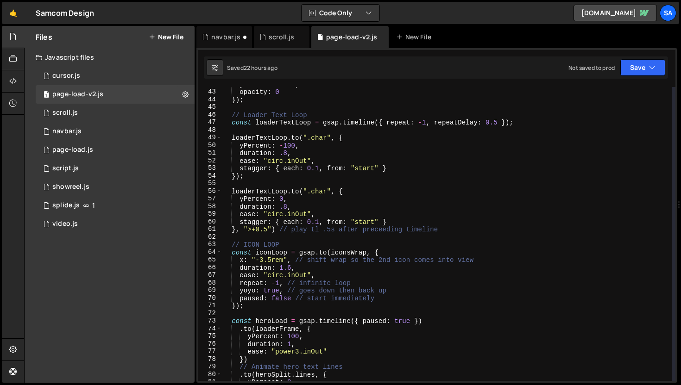
scroll to position [313, 0]
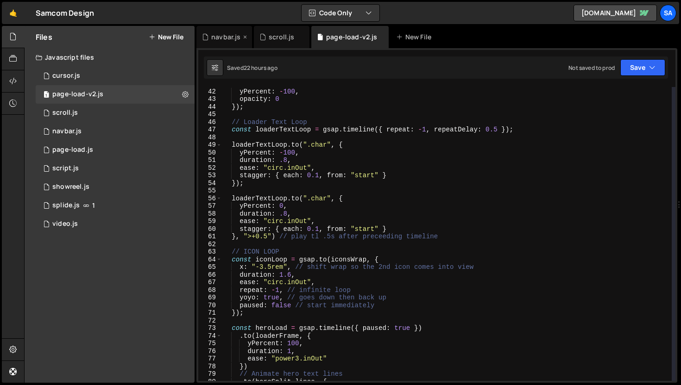
click at [219, 38] on div "navbar.js" at bounding box center [225, 36] width 29 height 9
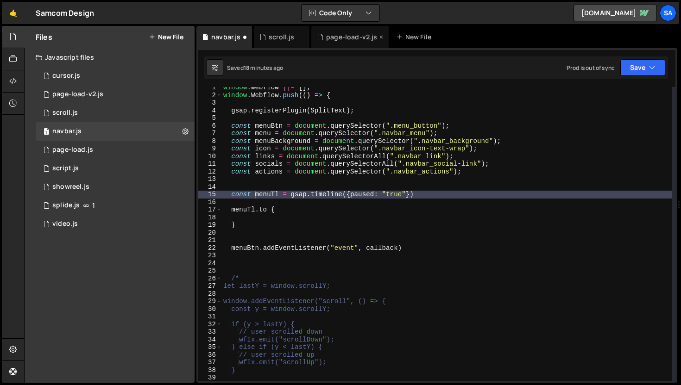
click at [351, 36] on div "page-load-v2.js" at bounding box center [351, 36] width 51 height 9
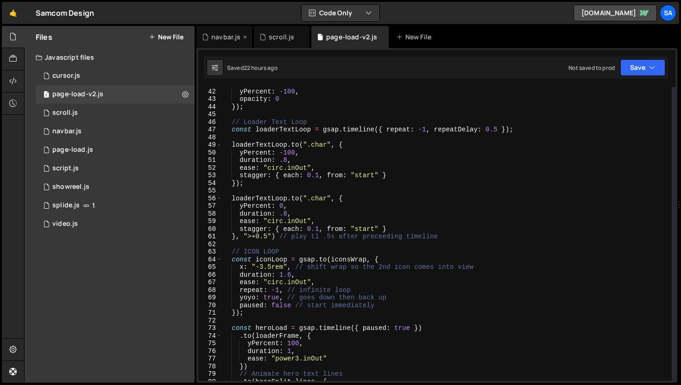
click at [222, 36] on div "navbar.js" at bounding box center [225, 36] width 29 height 9
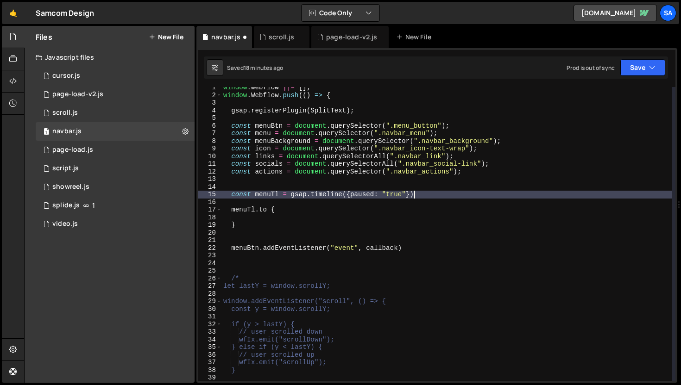
click at [427, 196] on div "window . Webflow ||= [ ] ; window . Webflow . push (( ) => { gsap . registerPlu…" at bounding box center [446, 238] width 450 height 309
click at [280, 210] on div "window . Webflow ||= [ ] ; window . Webflow . push (( ) => { gsap . registerPlu…" at bounding box center [446, 238] width 450 height 309
type textarea "[DOMAIN_NAME] {"
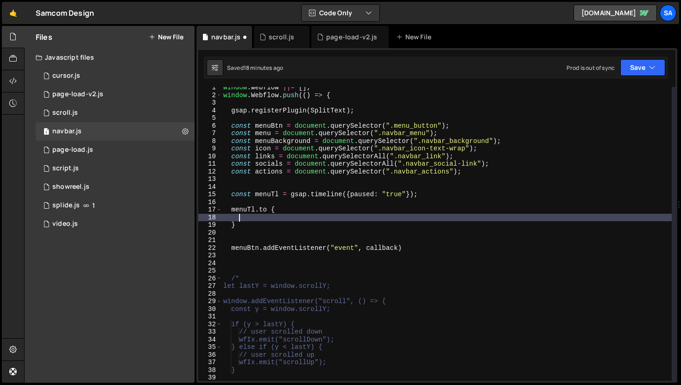
click at [277, 215] on div "window . Webflow ||= [ ] ; window . Webflow . push (( ) => { gsap . registerPlu…" at bounding box center [446, 238] width 450 height 309
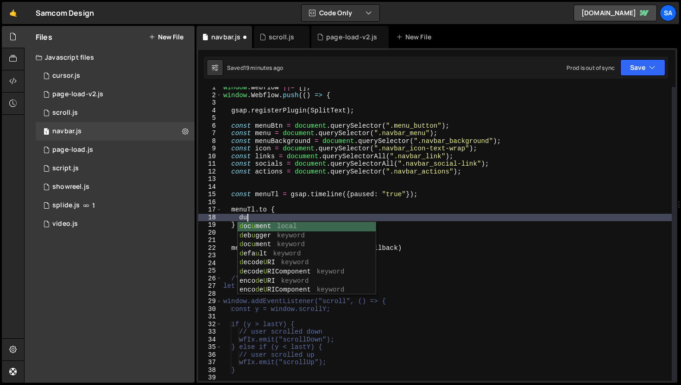
type textarea "d"
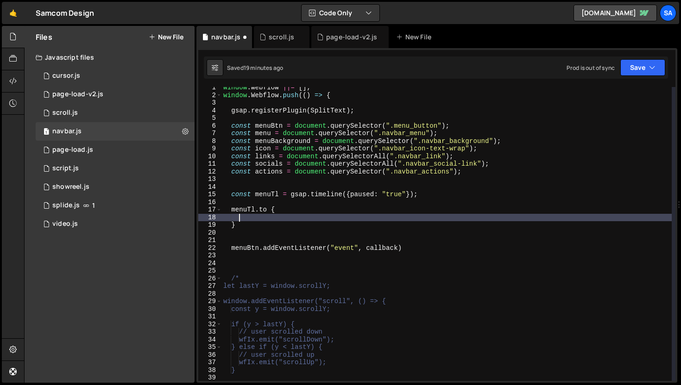
click at [277, 208] on div "window . Webflow ||= [ ] ; window . Webflow . push (( ) => { gsap . registerPlu…" at bounding box center [446, 238] width 450 height 309
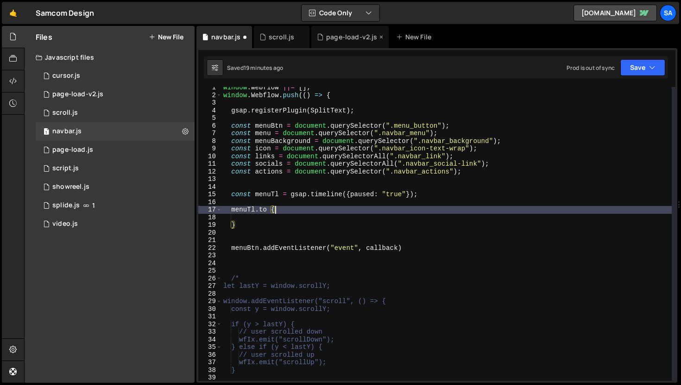
click at [347, 36] on div "page-load-v2.js" at bounding box center [351, 36] width 51 height 9
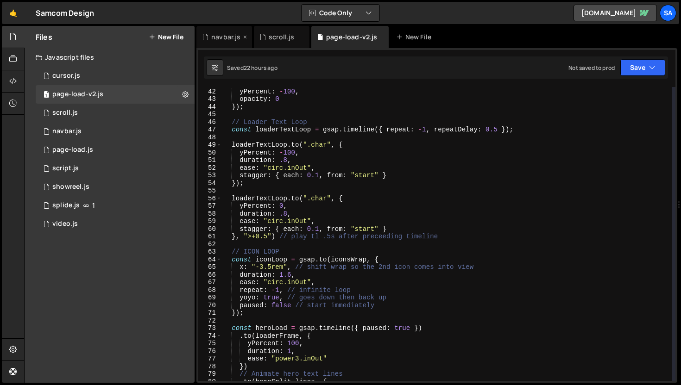
click at [221, 39] on div "navbar.js" at bounding box center [225, 36] width 29 height 9
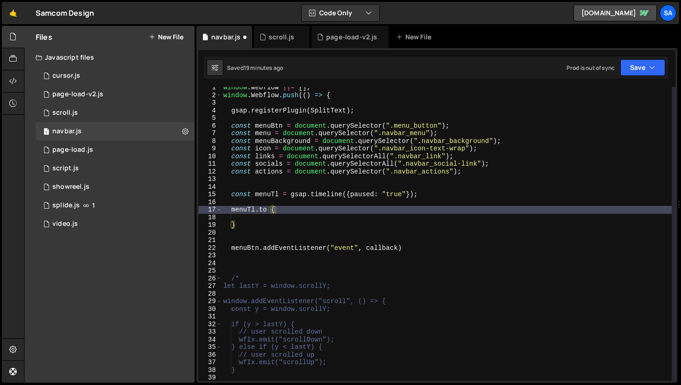
click at [283, 208] on div "window . Webflow ||= [ ] ; window . Webflow . push (( ) => { gsap . registerPlu…" at bounding box center [446, 238] width 450 height 309
click at [280, 207] on div "window . Webflow ||= [ ] ; window . Webflow . push (( ) => { gsap . registerPlu…" at bounding box center [446, 238] width 450 height 309
type textarea "[DOMAIN_NAME] (".menu")"
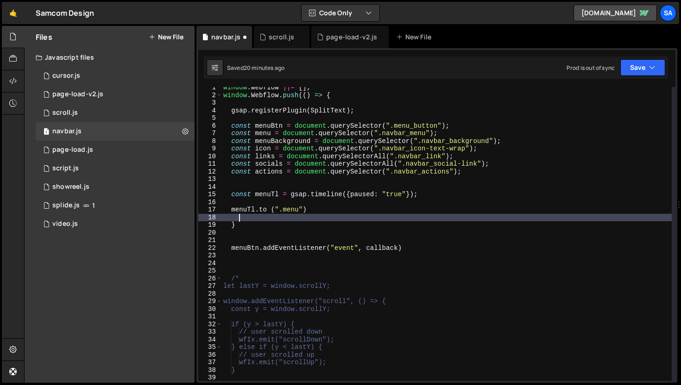
scroll to position [0, 0]
click at [298, 205] on div "window . Webflow ||= [ ] ; window . Webflow . push (( ) => { gsap . registerPlu…" at bounding box center [446, 238] width 450 height 309
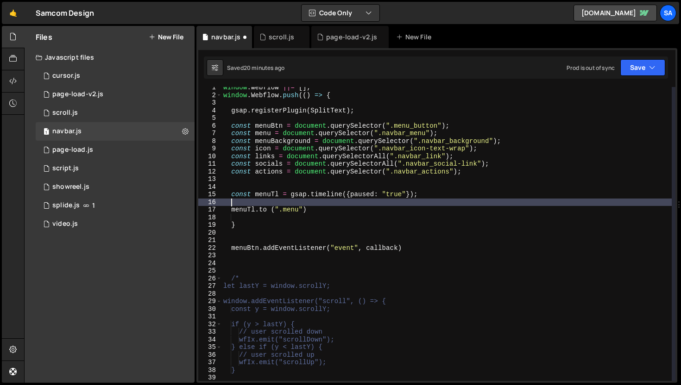
click at [299, 207] on div "window . Webflow ||= [ ] ; window . Webflow . push (( ) => { gsap . registerPlu…" at bounding box center [446, 238] width 450 height 309
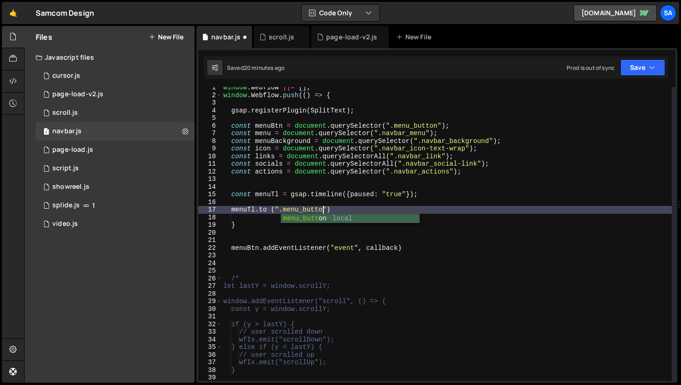
scroll to position [0, 7]
type textarea "[DOMAIN_NAME] (".menu_button", {)"
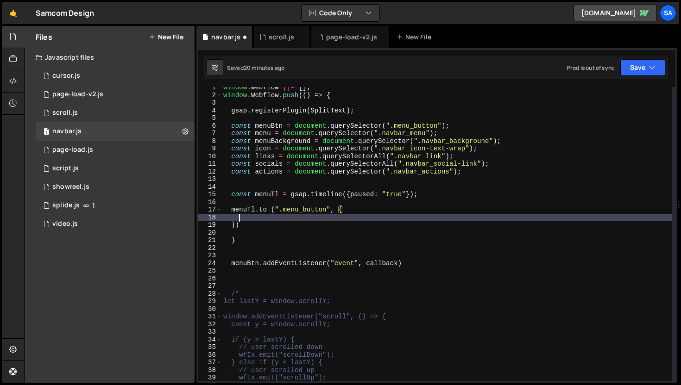
scroll to position [0, 0]
click at [343, 35] on div "page-load-v2.js" at bounding box center [351, 36] width 51 height 9
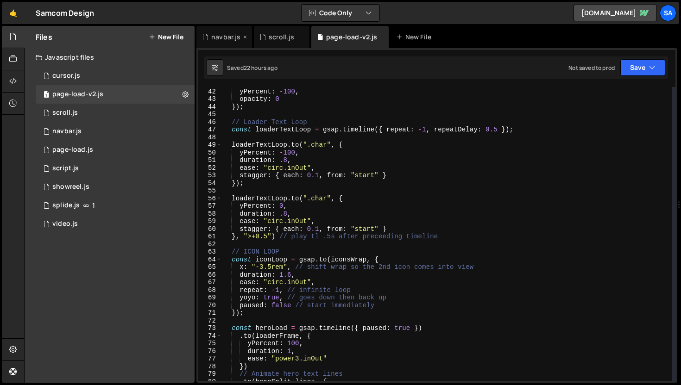
click at [227, 38] on div "navbar.js" at bounding box center [225, 36] width 29 height 9
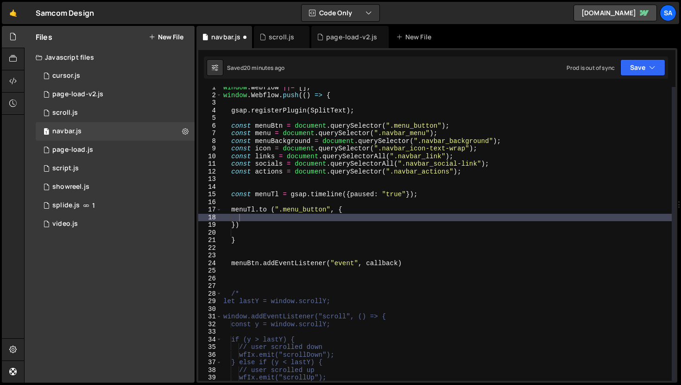
click at [250, 218] on div "window . Webflow ||= [ ] ; window . Webflow . push (( ) => { gsap . registerPlu…" at bounding box center [446, 238] width 450 height 309
type textarea "yPercent: 100,"
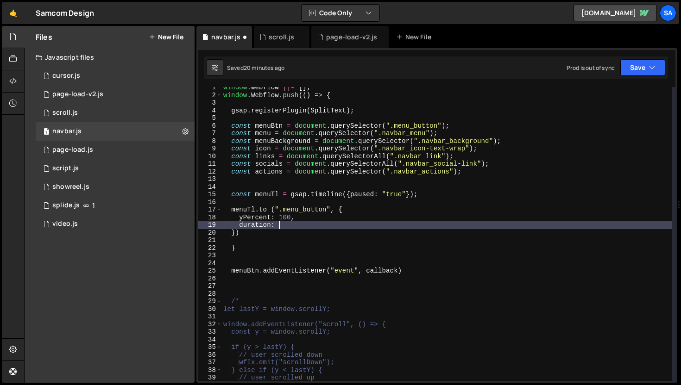
scroll to position [0, 3]
type textarea "duration: .8,"
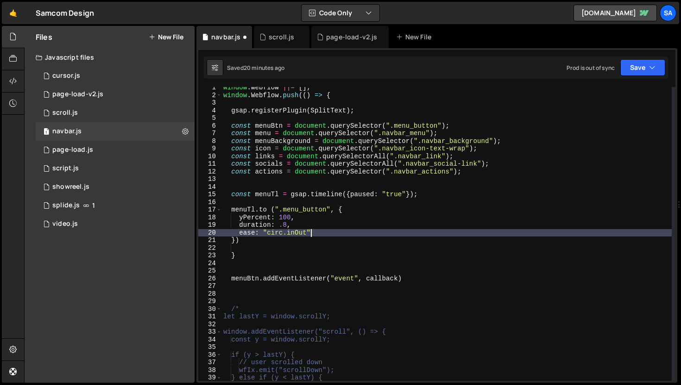
scroll to position [0, 6]
click at [251, 236] on div "window . Webflow ||= [ ] ; window . Webflow . push (( ) => { gsap . registerPlu…" at bounding box center [446, 238] width 450 height 309
click at [250, 239] on div "window . Webflow ||= [ ] ; window . Webflow . push (( ) => { gsap . registerPlu…" at bounding box center [446, 238] width 450 height 309
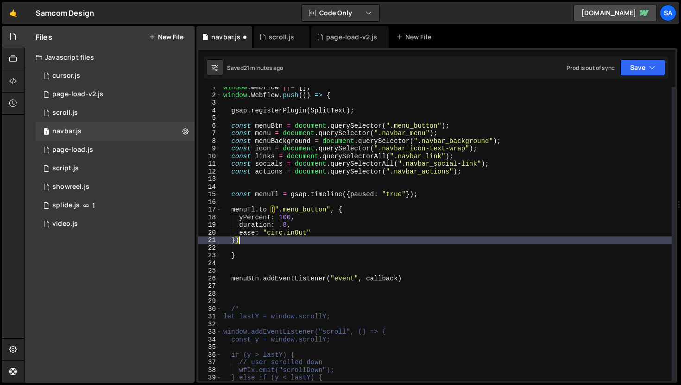
scroll to position [0, 0]
click at [349, 37] on div "page-load-v2.js" at bounding box center [351, 36] width 51 height 9
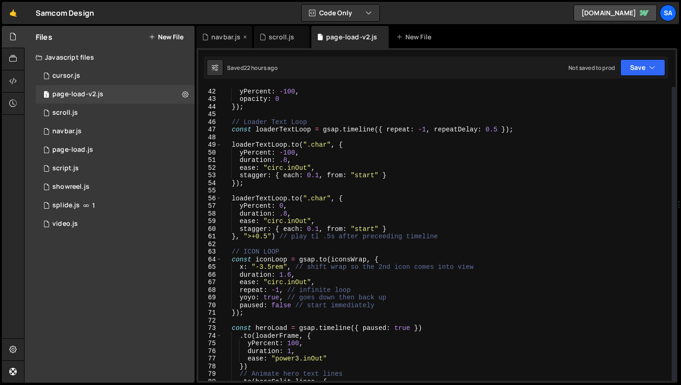
click at [227, 40] on div "navbar.js" at bounding box center [225, 36] width 29 height 9
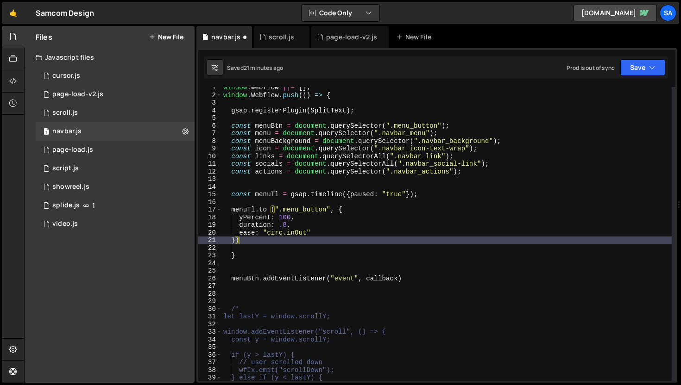
click at [250, 238] on div "window . Webflow ||= [ ] ; window . Webflow . push (( ) => { gsap . registerPlu…" at bounding box center [446, 238] width 450 height 309
type textarea "});"
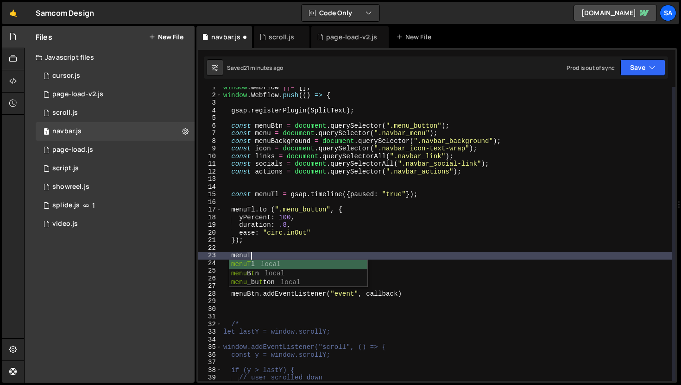
scroll to position [0, 1]
click at [272, 195] on div "window . Webflow ||= [ ] ; window . Webflow . push (( ) => { gsap . registerPlu…" at bounding box center [446, 238] width 450 height 309
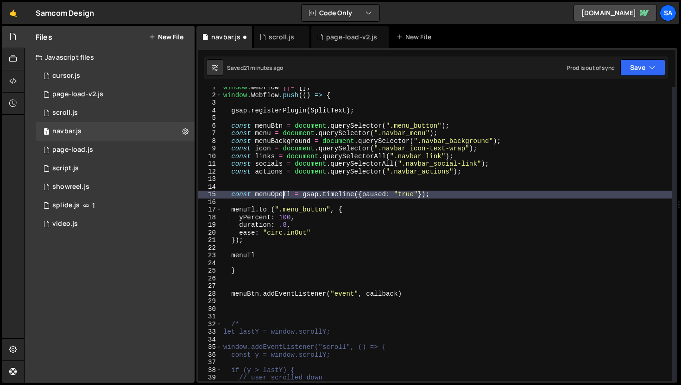
scroll to position [0, 4]
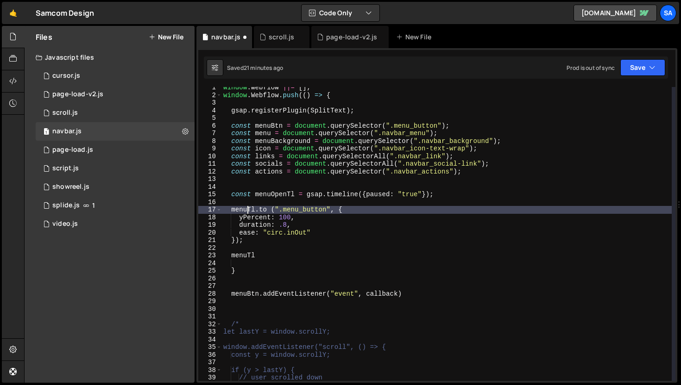
click at [246, 212] on div "window . Webflow ||= [ ] ; window . Webflow . push (( ) => { gsap . registerPlu…" at bounding box center [446, 238] width 450 height 309
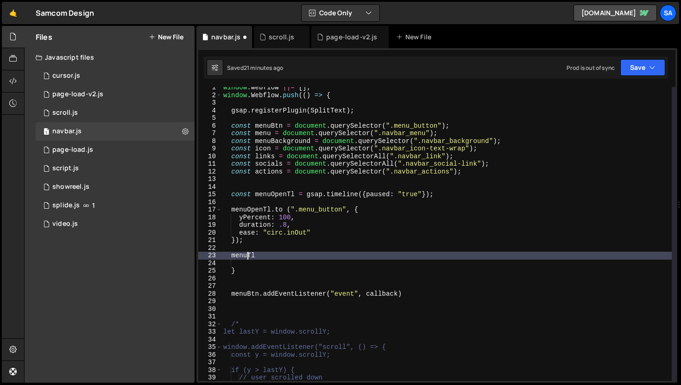
click at [246, 256] on div "window . Webflow ||= [ ] ; window . Webflow . push (( ) => { gsap . registerPlu…" at bounding box center [446, 238] width 450 height 309
click at [275, 255] on div "window . Webflow ||= [ ] ; window . Webflow . push (( ) => { gsap . registerPlu…" at bounding box center [446, 238] width 450 height 309
click at [348, 41] on div "page-load-v2.js" at bounding box center [351, 36] width 51 height 9
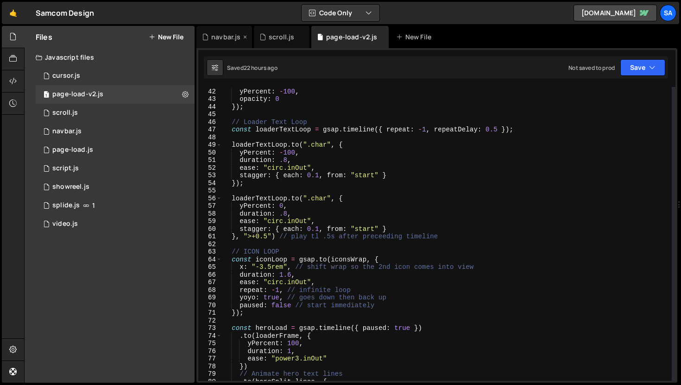
click at [219, 40] on div "navbar.js" at bounding box center [225, 36] width 29 height 9
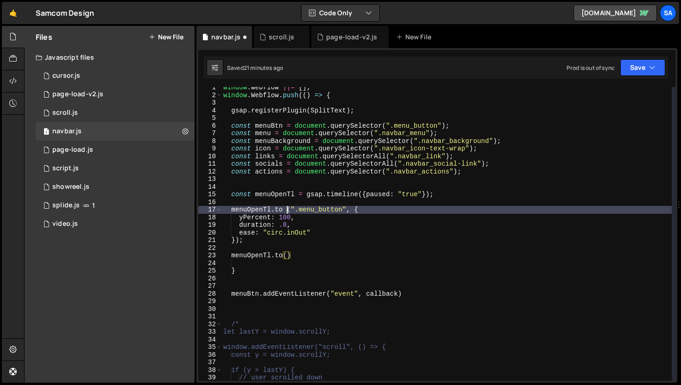
click at [288, 208] on div "window . Webflow ||= [ ] ; window . Webflow . push (( ) => { gsap . registerPlu…" at bounding box center [446, 238] width 450 height 309
click at [286, 253] on div "window . Webflow ||= [ ] ; window . Webflow . push (( ) => { gsap . registerPlu…" at bounding box center [446, 238] width 450 height 309
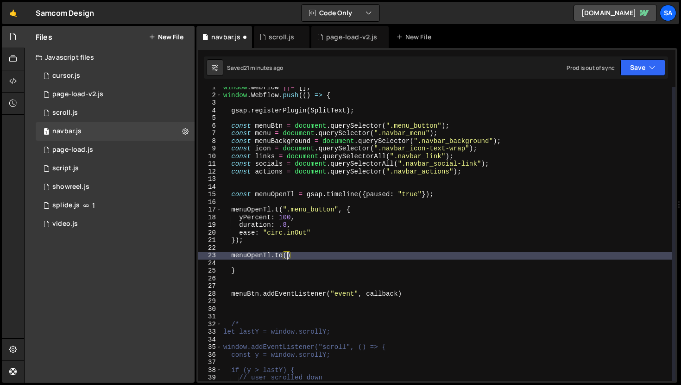
click at [280, 209] on div "window . Webflow ||= [ ] ; window . Webflow . push (( ) => { gsap . registerPlu…" at bounding box center [446, 238] width 450 height 309
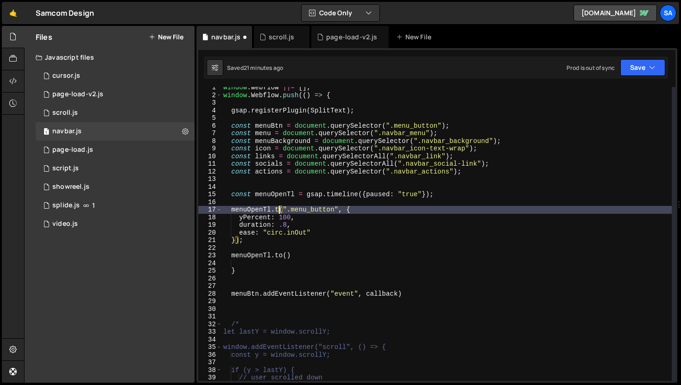
type textarea "[DOMAIN_NAME](".menu_button", {"
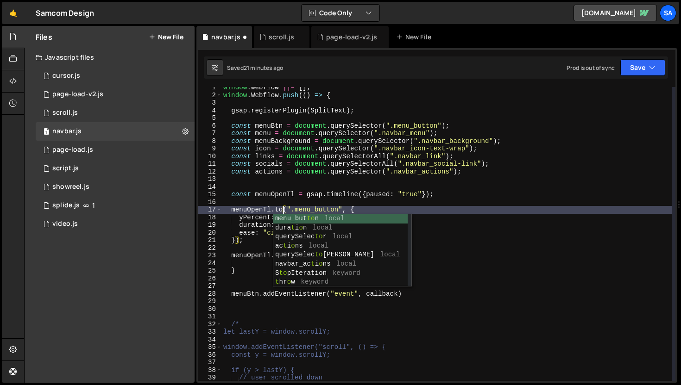
click at [340, 176] on div "window . Webflow ||= [ ] ; window . Webflow . push (( ) => { gsap . registerPlu…" at bounding box center [446, 238] width 450 height 309
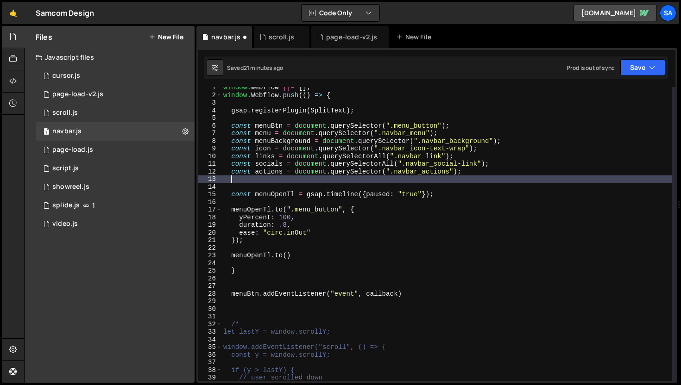
scroll to position [0, 0]
click at [286, 257] on div "window . Webflow ||= [ ] ; window . Webflow . push (( ) => { gsap . registerPlu…" at bounding box center [446, 238] width 450 height 309
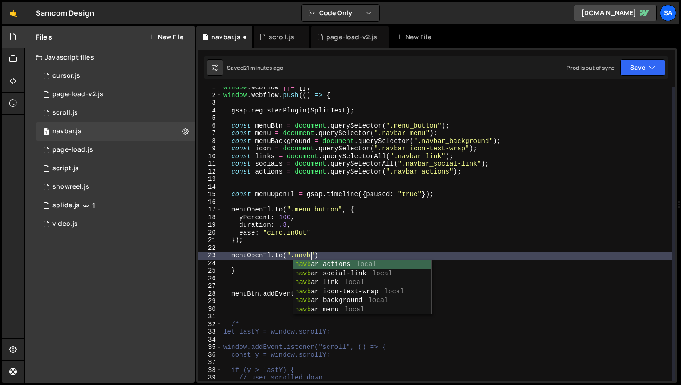
scroll to position [0, 6]
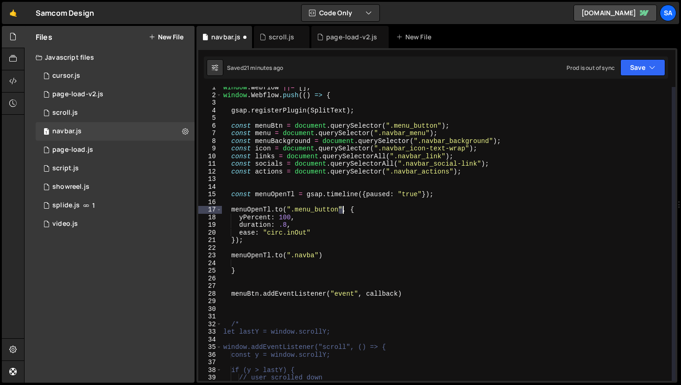
click at [341, 209] on div "window . Webflow ||= [ ] ; window . Webflow . push (( ) => { gsap . registerPlu…" at bounding box center [446, 238] width 450 height 309
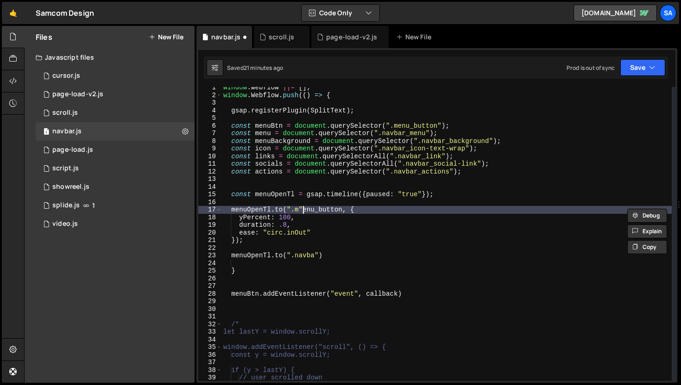
click at [297, 209] on div "window . Webflow ||= [ ] ; window . Webflow . push (( ) => { gsap . registerPlu…" at bounding box center [446, 234] width 450 height 294
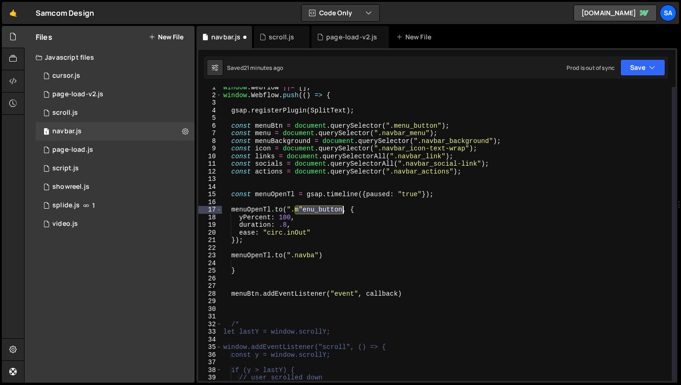
drag, startPoint x: 296, startPoint y: 209, endPoint x: 341, endPoint y: 209, distance: 45.4
click at [341, 209] on div "window . Webflow ||= [ ] ; window . Webflow . push (( ) => { gsap . registerPlu…" at bounding box center [446, 238] width 450 height 309
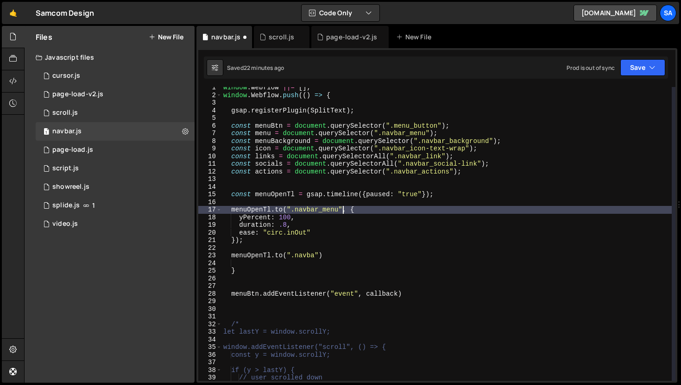
scroll to position [0, 8]
click at [313, 256] on div "window . Webflow ||= [ ] ; window . Webflow . push (( ) => { gsap . registerPlu…" at bounding box center [446, 238] width 450 height 309
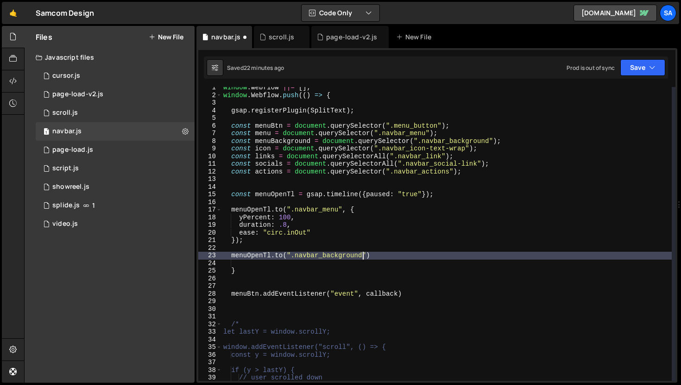
scroll to position [0, 9]
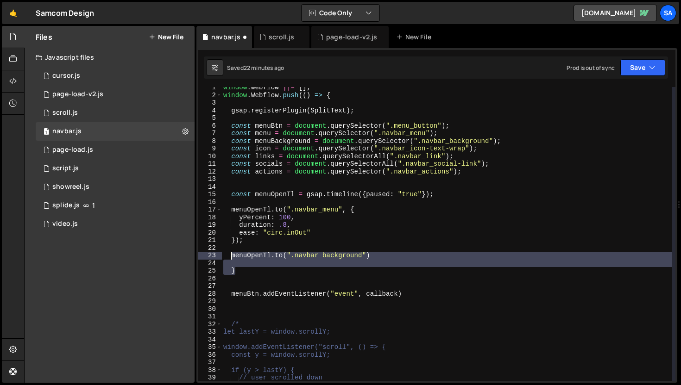
drag, startPoint x: 249, startPoint y: 273, endPoint x: 230, endPoint y: 257, distance: 24.6
click at [230, 257] on div "window . Webflow ||= [ ] ; window . Webflow . push (( ) => { gsap . registerPlu…" at bounding box center [446, 238] width 450 height 309
type textarea "[DOMAIN_NAME](".navbar_background")"
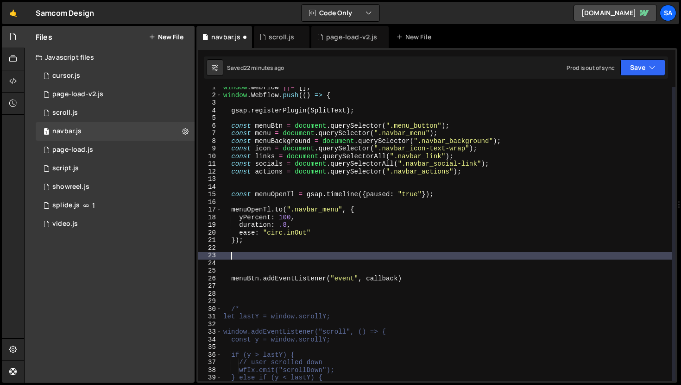
scroll to position [0, 0]
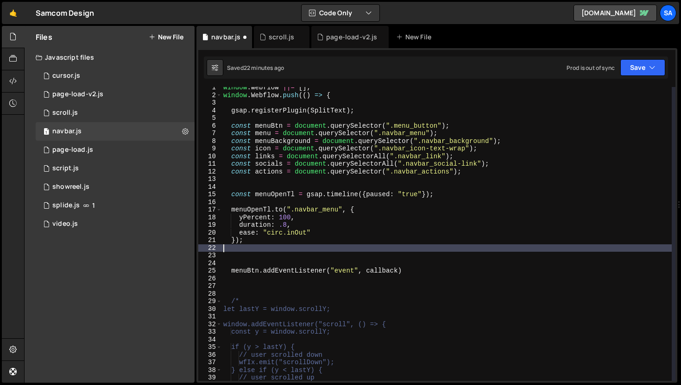
click at [234, 204] on div "window . Webflow ||= [ ] ; window . Webflow . push (( ) => { gsap . registerPlu…" at bounding box center [446, 238] width 450 height 309
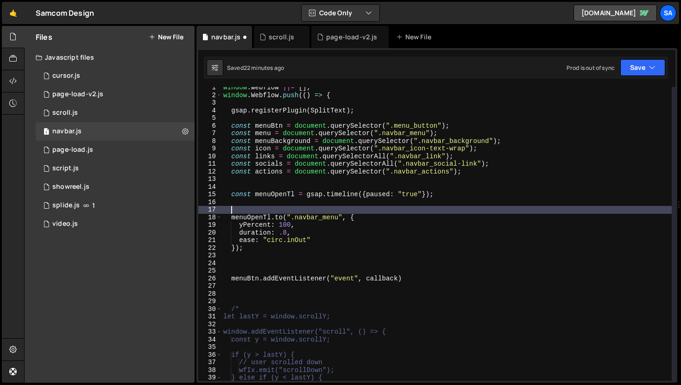
paste textarea "}"
type textarea "}"
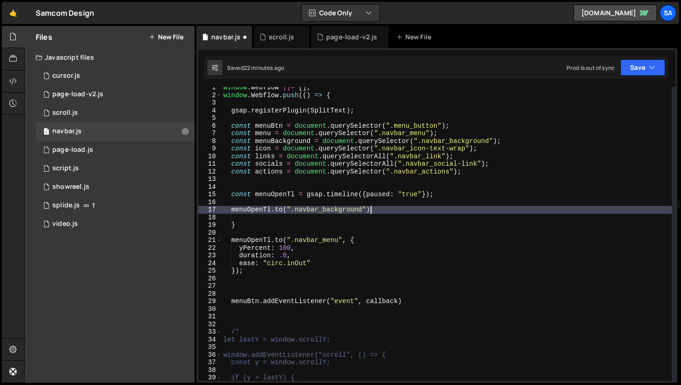
click at [386, 210] on div "window . Webflow ||= [ ] ; window . Webflow . push (( ) => { gsap . registerPlu…" at bounding box center [446, 238] width 450 height 309
click at [368, 211] on div "window . Webflow ||= [ ] ; window . Webflow . push (( ) => { gsap . registerPlu…" at bounding box center [446, 238] width 450 height 309
type textarea "[DOMAIN_NAME](".navbar_background", {)"
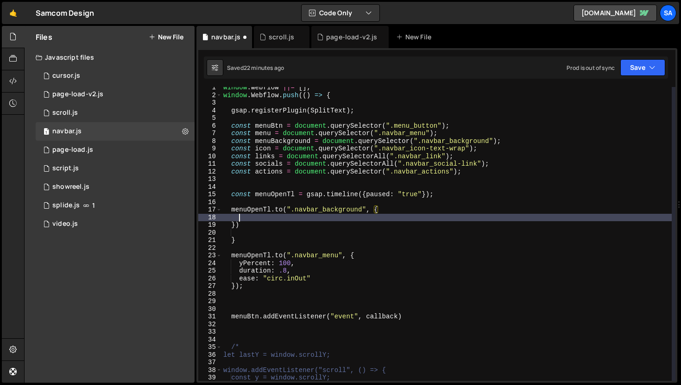
scroll to position [0, 0]
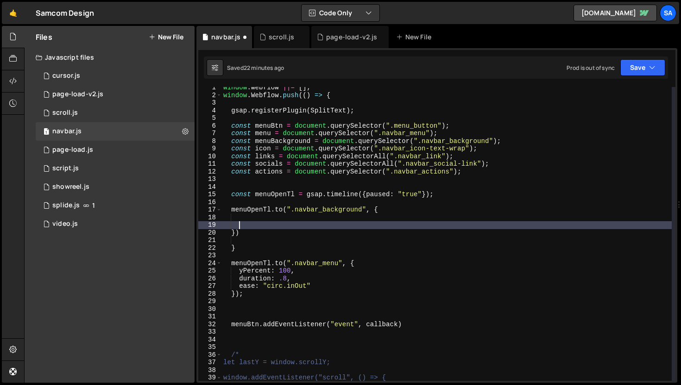
click at [258, 250] on div "window . Webflow ||= [ ] ; window . Webflow . push (( ) => { gsap . registerPlu…" at bounding box center [446, 238] width 450 height 309
type textarea "}"
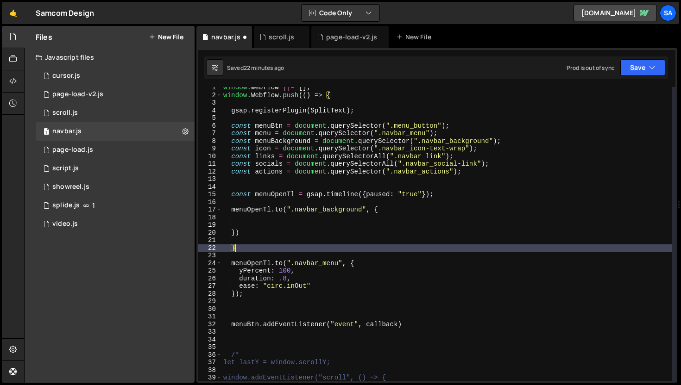
scroll to position [0, 0]
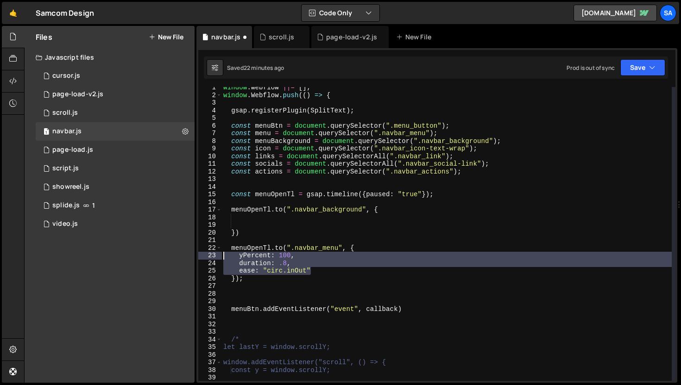
drag, startPoint x: 322, startPoint y: 273, endPoint x: 220, endPoint y: 257, distance: 102.7
click at [220, 257] on div "}) 1 2 3 4 5 6 7 8 9 10 11 12 13 14 15 16 17 18 19 20 21 22 23 24 25 26 27 28 2…" at bounding box center [436, 234] width 477 height 294
type textarea "yPercent: 100, duration: .8,"
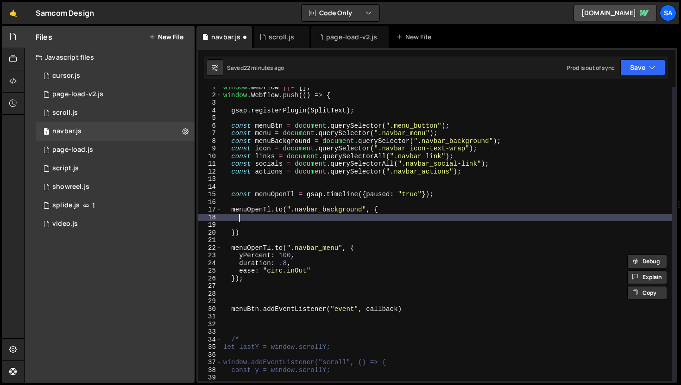
click at [263, 219] on div "window . Webflow ||= [ ] ; window . Webflow . push (( ) => { gsap . registerPlu…" at bounding box center [446, 238] width 450 height 309
paste textarea "ease: "circ.inOut""
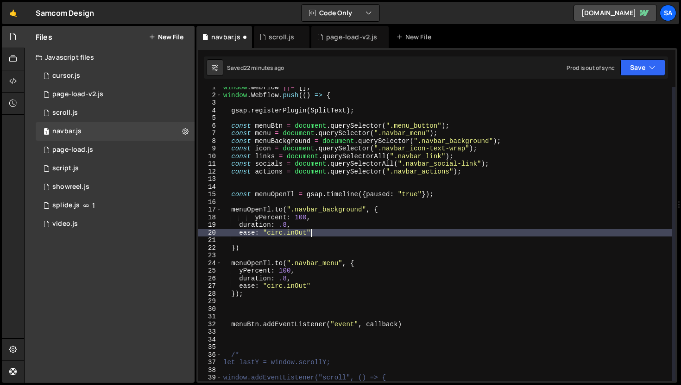
click at [253, 219] on div "window . Webflow ||= [ ] ; window . Webflow . push (( ) => { gsap . registerPlu…" at bounding box center [446, 238] width 450 height 309
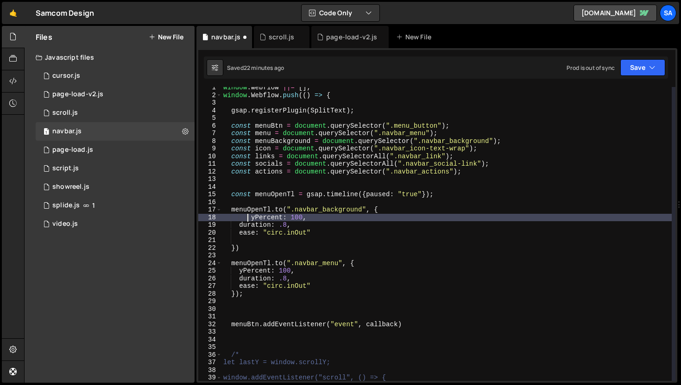
click at [252, 217] on div "window . Webflow ||= [ ] ; window . Webflow . push (( ) => { gsap . registerPlu…" at bounding box center [446, 238] width 450 height 309
type textarea "yPercent: 100,"
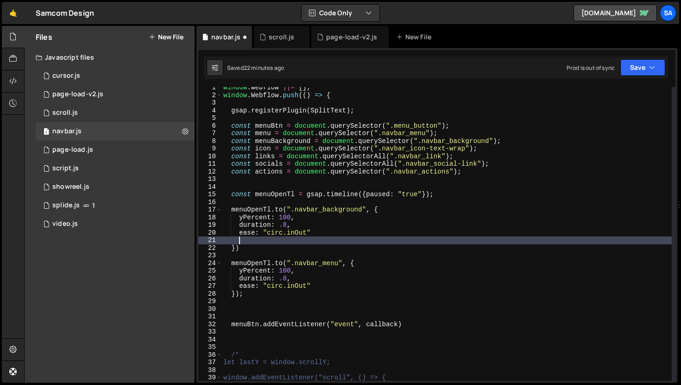
click at [257, 238] on div "window . Webflow ||= [ ] ; window . Webflow . push (( ) => { gsap . registerPlu…" at bounding box center [446, 238] width 450 height 309
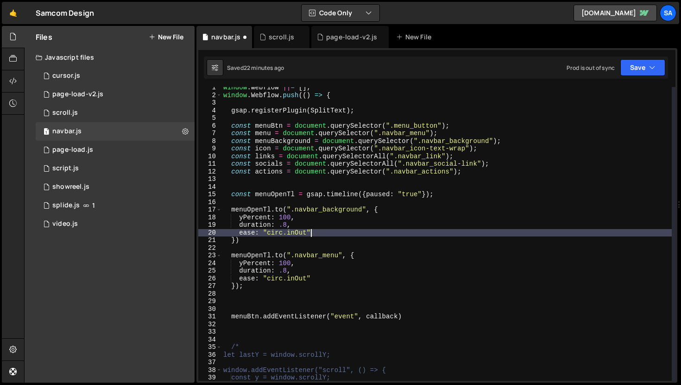
click at [236, 285] on div "window . Webflow ||= [ ] ; window . Webflow . push (( ) => { gsap . registerPlu…" at bounding box center [446, 238] width 450 height 309
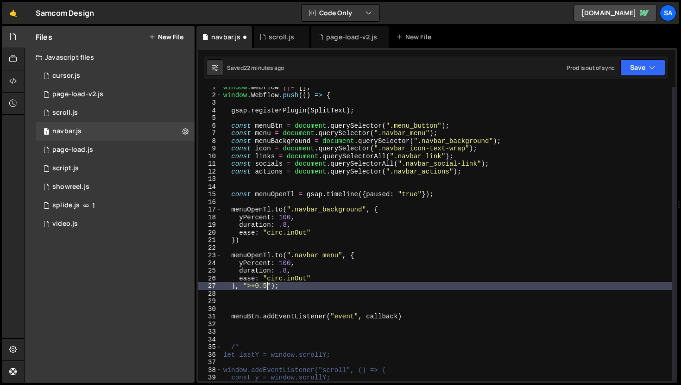
scroll to position [0, 3]
click at [112, 149] on div "0 page-load.js 0" at bounding box center [115, 150] width 159 height 19
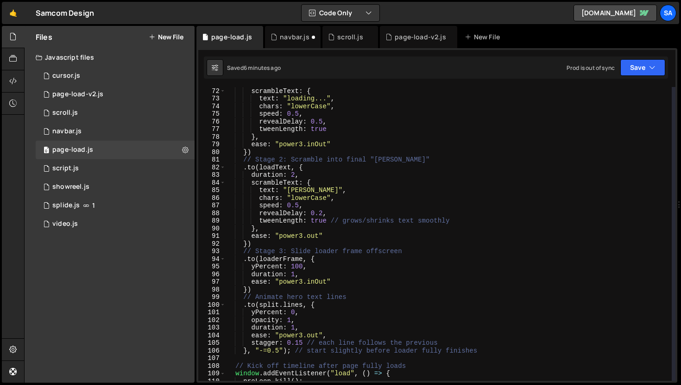
scroll to position [599, 0]
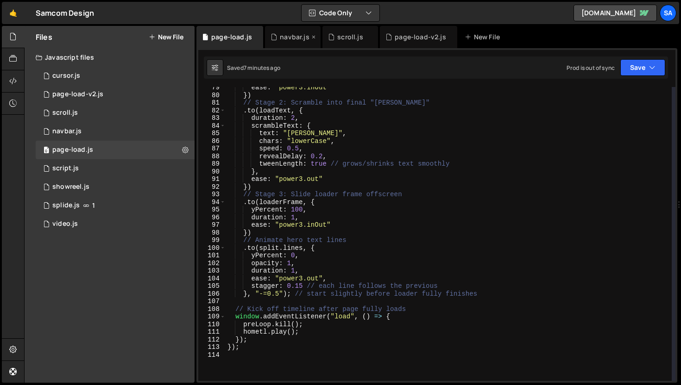
click at [289, 35] on div "navbar.js" at bounding box center [294, 36] width 29 height 9
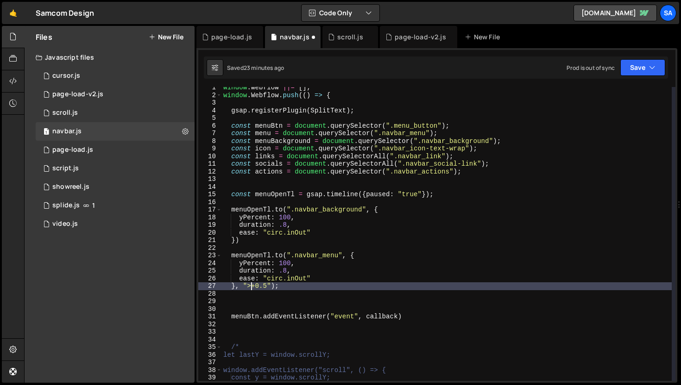
click at [251, 285] on div "window . Webflow ||= [ ] ; window . Webflow . push (( ) => { gsap . registerPlu…" at bounding box center [446, 238] width 450 height 309
type textarea "}, "+=0.5");"
click at [440, 322] on div "window . Webflow ||= [ ] ; window . Webflow . push (( ) => { gsap . registerPlu…" at bounding box center [446, 238] width 450 height 309
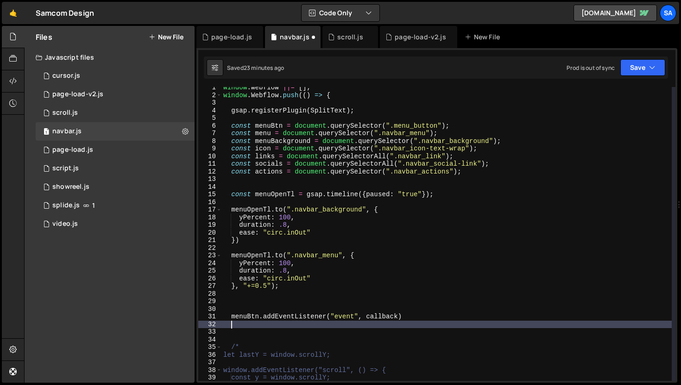
scroll to position [0, 0]
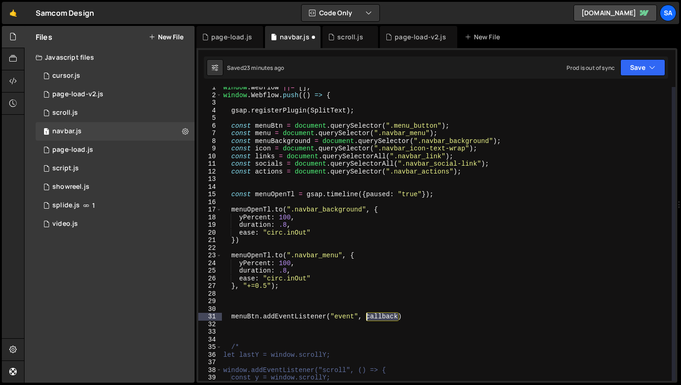
drag, startPoint x: 399, startPoint y: 316, endPoint x: 367, endPoint y: 317, distance: 32.5
click at [367, 317] on div "window . Webflow ||= [ ] ; window . Webflow . push (( ) => { gsap . registerPlu…" at bounding box center [446, 238] width 450 height 309
type textarea "menuBtn.addEventListener("event", {)"
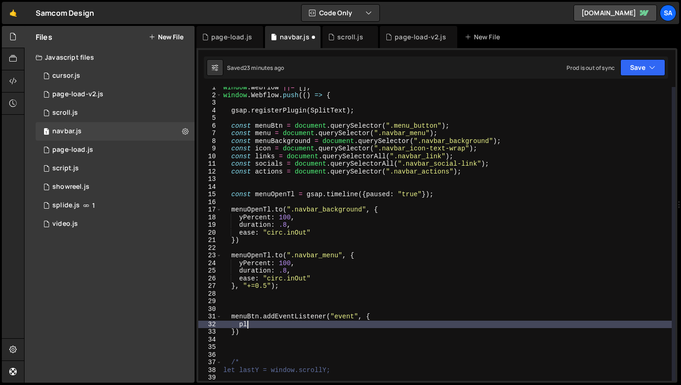
type textarea "p"
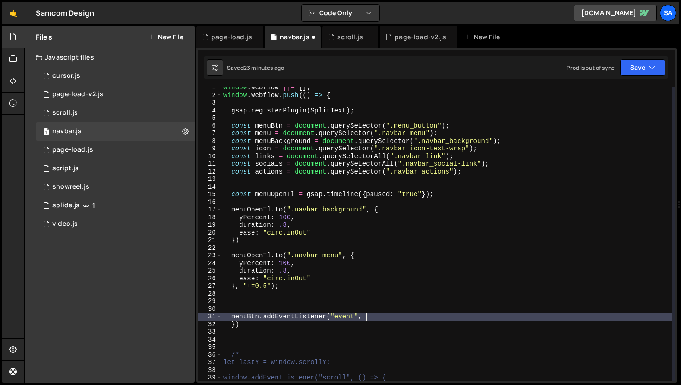
click at [236, 324] on div "window . Webflow ||= [ ] ; window . Webflow . push (( ) => { gsap . registerPlu…" at bounding box center [446, 238] width 450 height 309
click at [302, 317] on div "window . Webflow ||= [ ] ; window . Webflow . push (( ) => { gsap . registerPlu…" at bounding box center [446, 238] width 450 height 309
type textarea "menuBtn.addEventListener("event", [DOMAIN_NAME]()));"
click at [645, 56] on div "41 42 43 44 45 46 47 48 49 50 51 52 53 54 55 56 57 58 59 60 61 62 63 64 65 66 6…" at bounding box center [436, 215] width 481 height 335
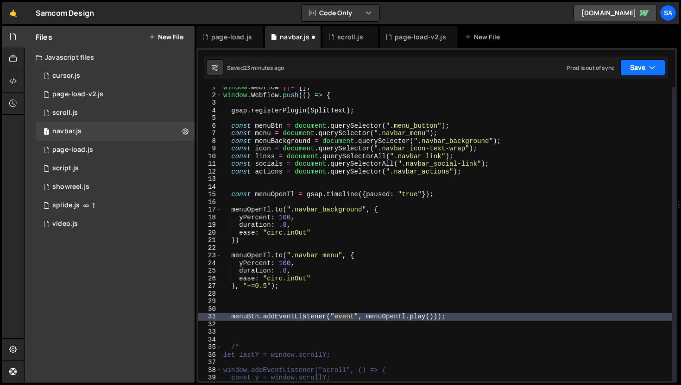
click at [639, 71] on button "Save" at bounding box center [642, 67] width 45 height 17
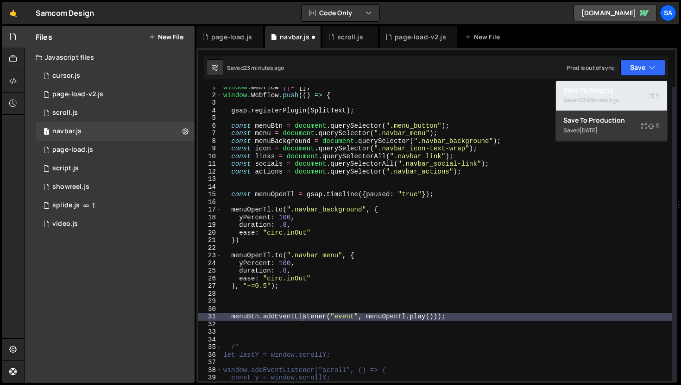
click at [607, 96] on div "23 minutes ago" at bounding box center [598, 100] width 39 height 8
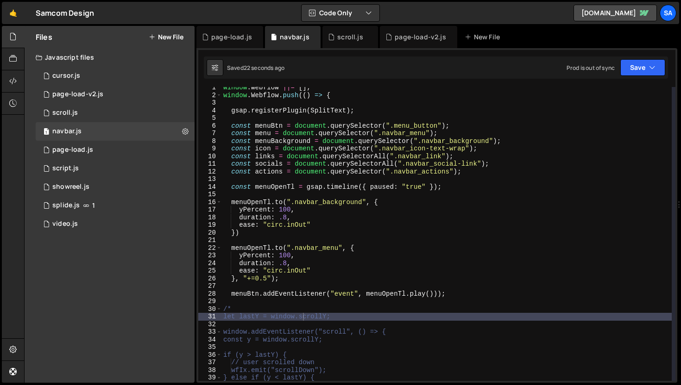
click at [441, 290] on div "window . Webflow ||= [ ] ; window . Webflow . push (( ) => { gsap . registerPlu…" at bounding box center [446, 238] width 450 height 309
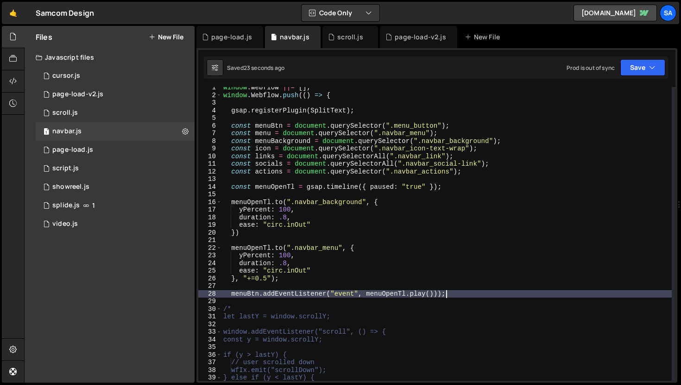
click at [457, 294] on div "window . Webflow ||= [ ] ; window . Webflow . push (( ) => { gsap . registerPlu…" at bounding box center [446, 238] width 450 height 309
click at [439, 292] on div "window . Webflow ||= [ ] ; window . Webflow . push (( ) => { gsap . registerPlu…" at bounding box center [446, 238] width 450 height 309
click at [636, 68] on button "Save" at bounding box center [642, 67] width 45 height 17
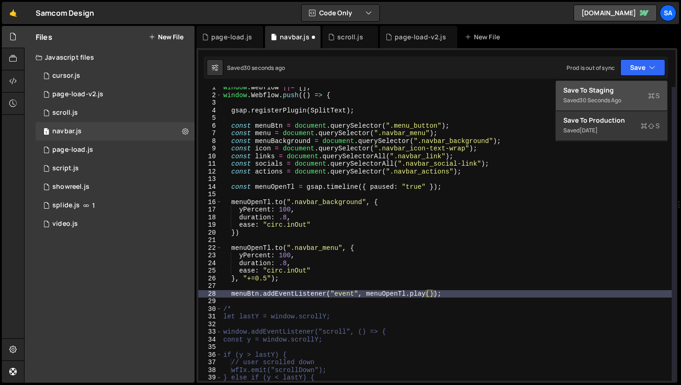
click at [621, 88] on div "Save to Staging S" at bounding box center [611, 90] width 96 height 9
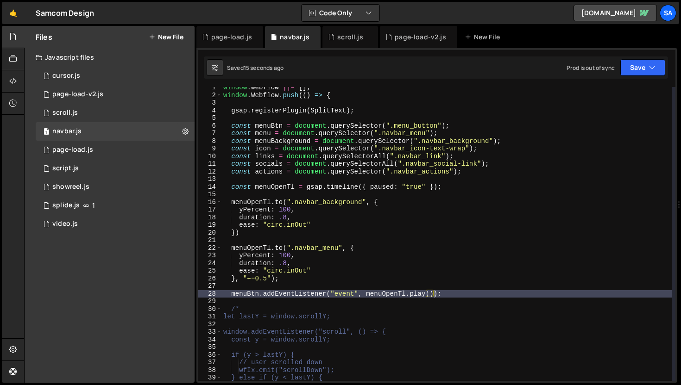
click at [441, 189] on div "window . Webflow ||= [ ] ; window . Webflow . push (( ) => { gsap . registerPlu…" at bounding box center [446, 238] width 450 height 309
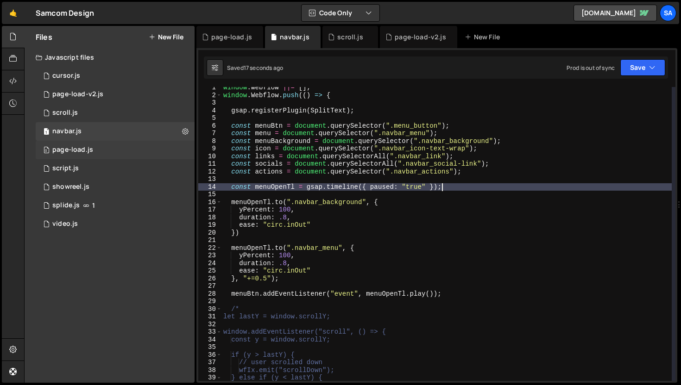
click at [91, 154] on div "page-load.js" at bounding box center [72, 150] width 41 height 8
click at [97, 175] on div "0 script.js 0" at bounding box center [115, 168] width 159 height 19
click at [346, 34] on div "scroll.js" at bounding box center [349, 36] width 25 height 9
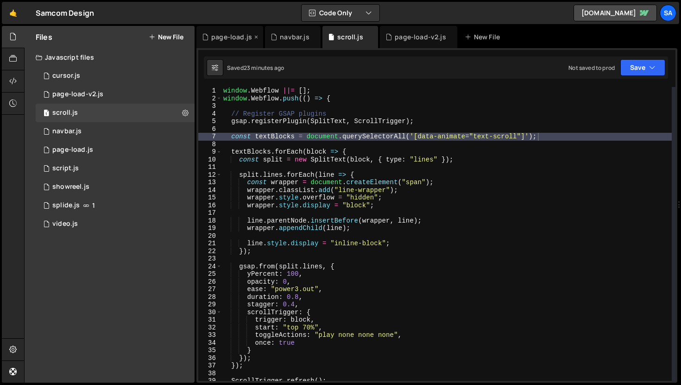
click at [220, 37] on div "page-load.js" at bounding box center [231, 36] width 41 height 9
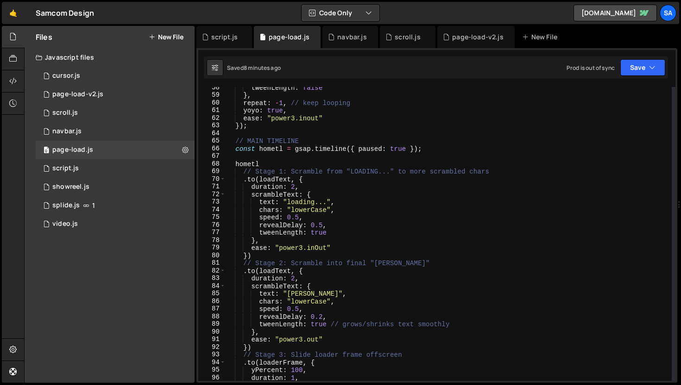
scroll to position [414, 0]
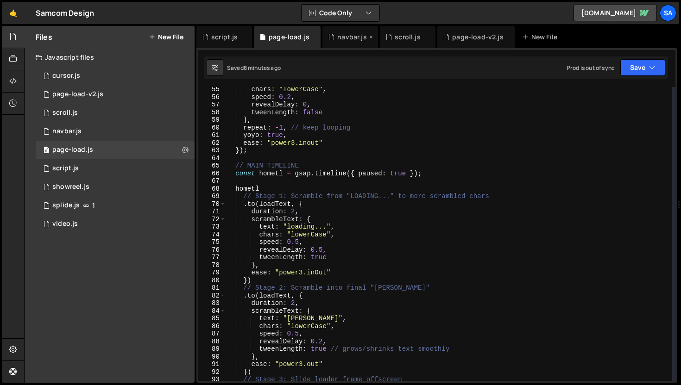
click at [350, 29] on div "navbar.js" at bounding box center [350, 37] width 56 height 22
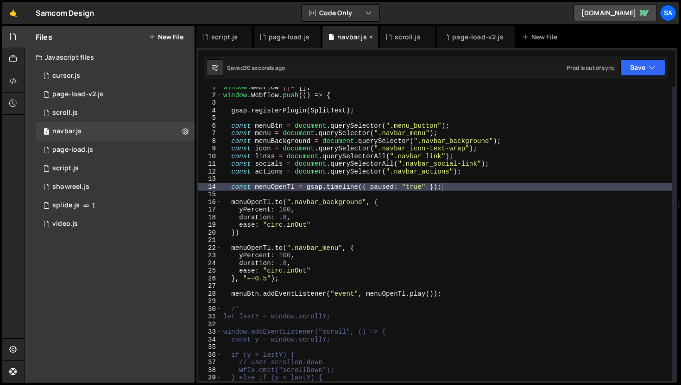
scroll to position [0, 0]
click at [405, 186] on div "window . Webflow ||= [ ] ; window . Webflow . push (( ) => { gsap . registerPlu…" at bounding box center [446, 238] width 450 height 309
click at [423, 187] on div "window . Webflow ||= [ ] ; window . Webflow . push (( ) => { gsap . registerPlu…" at bounding box center [446, 238] width 450 height 309
click at [638, 72] on button "Save" at bounding box center [642, 67] width 45 height 17
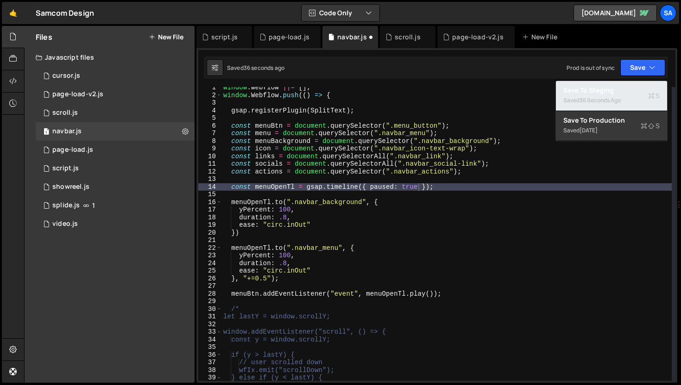
click at [606, 96] on div "Saved 36 seconds ago" at bounding box center [611, 100] width 96 height 11
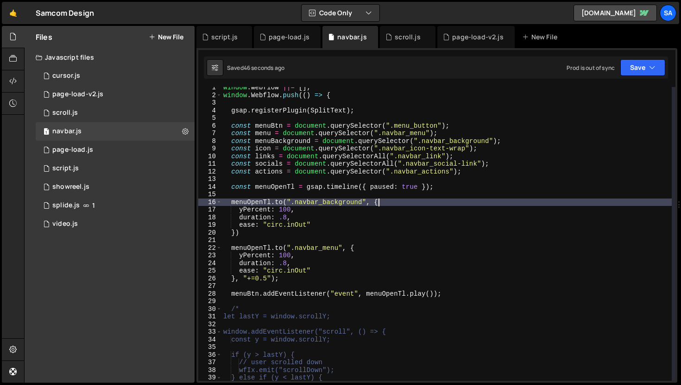
click at [463, 200] on div "window . Webflow ||= [ ] ; window . Webflow . push (( ) => { gsap . registerPlu…" at bounding box center [446, 238] width 450 height 309
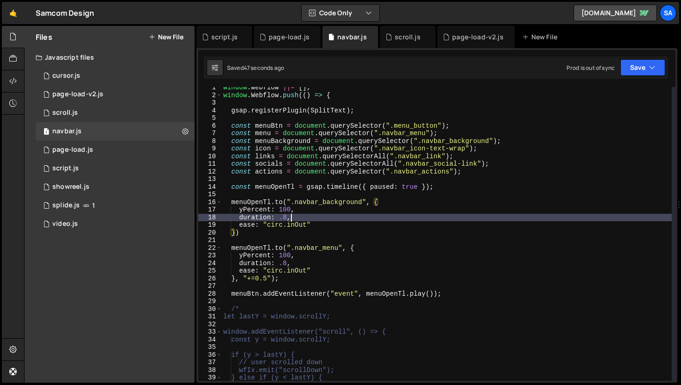
click at [336, 216] on div "window . Webflow ||= [ ] ; window . Webflow . push (( ) => { gsap . registerPlu…" at bounding box center [446, 238] width 450 height 309
click at [338, 214] on div "window . Webflow ||= [ ] ; window . Webflow . push (( ) => { gsap . registerPlu…" at bounding box center [446, 238] width 450 height 309
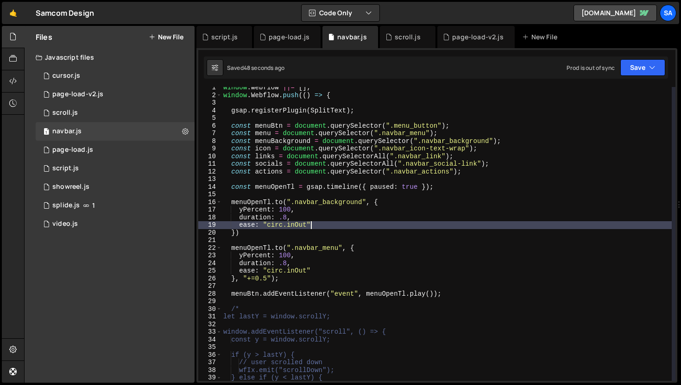
click at [334, 223] on div "window . Webflow ||= [ ] ; window . Webflow . push (( ) => { gsap . registerPlu…" at bounding box center [446, 238] width 450 height 309
click at [410, 200] on div "window . Webflow ||= [ ] ; window . Webflow . push (( ) => { gsap . registerPlu…" at bounding box center [446, 238] width 450 height 309
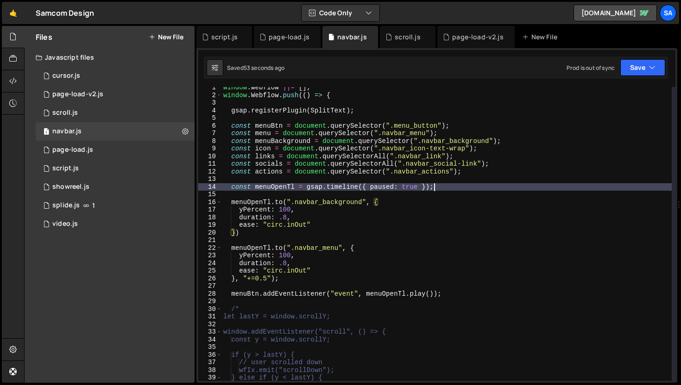
click at [454, 185] on div "window . Webflow ||= [ ] ; window . Webflow . push (( ) => { gsap . registerPlu…" at bounding box center [446, 238] width 450 height 309
type textarea "const menuOpenTl = gsap.timeline({ paused: true });"
click at [279, 33] on div "page-load.js" at bounding box center [289, 36] width 41 height 9
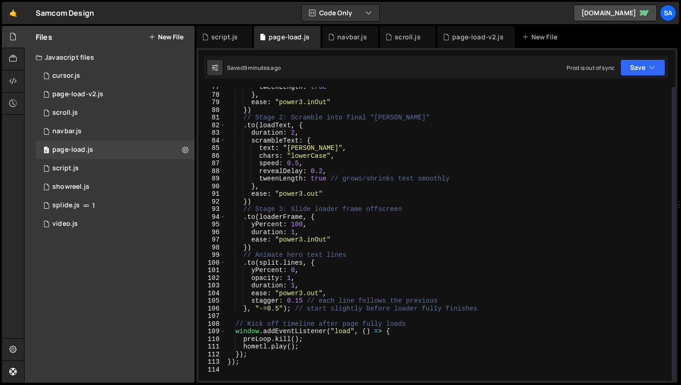
scroll to position [585, 0]
click at [341, 44] on div "navbar.js" at bounding box center [350, 37] width 56 height 22
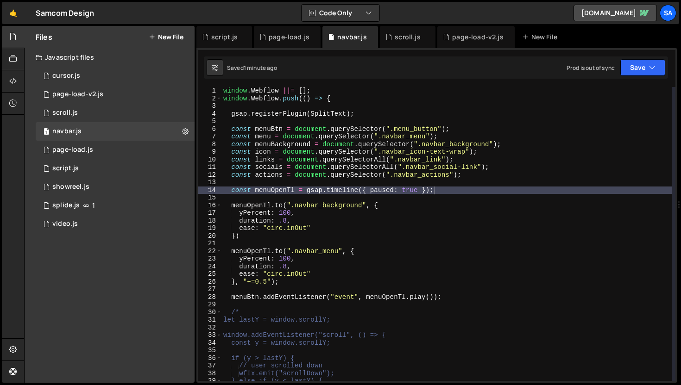
scroll to position [0, 0]
click at [472, 290] on div "window . Webflow ||= [ ] ; window . Webflow . push (( ) => { gsap . registerPlu…" at bounding box center [446, 241] width 450 height 309
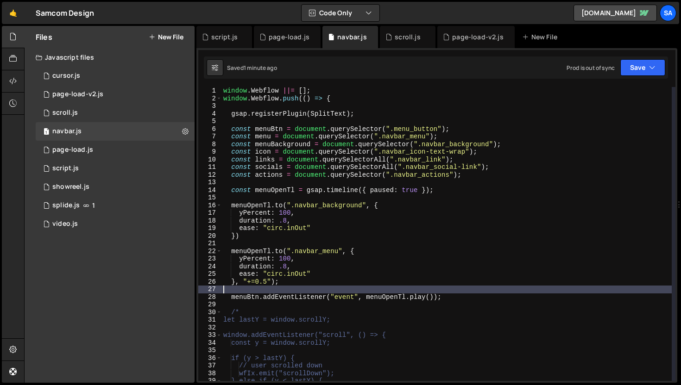
click at [471, 293] on div "window . Webflow ||= [ ] ; window . Webflow . push (( ) => { gsap . registerPlu…" at bounding box center [446, 241] width 450 height 309
click at [464, 294] on div "window . Webflow ||= [ ] ; window . Webflow . push (( ) => { gsap . registerPlu…" at bounding box center [446, 241] width 450 height 309
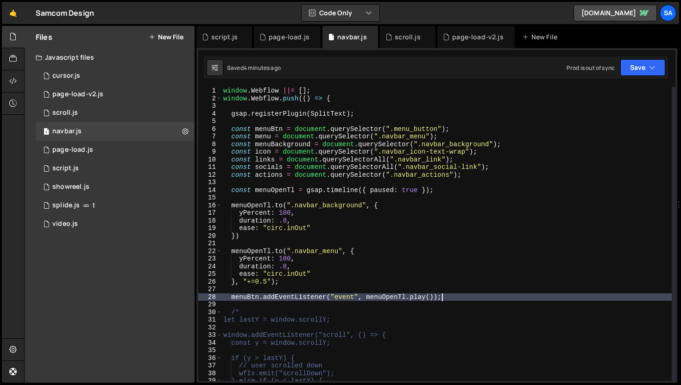
click at [413, 212] on div "window . Webflow ||= [ ] ; window . Webflow . push (( ) => { gsap . registerPlu…" at bounding box center [446, 241] width 450 height 309
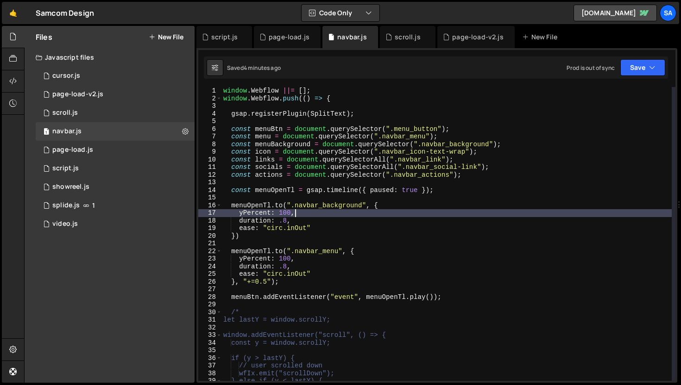
click at [413, 210] on div "window . Webflow ||= [ ] ; window . Webflow . push (( ) => { gsap . registerPlu…" at bounding box center [446, 241] width 450 height 309
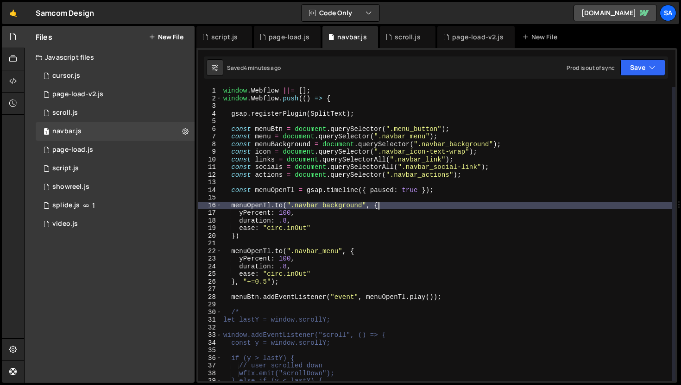
click at [410, 207] on div "window . Webflow ||= [ ] ; window . Webflow . push (( ) => { gsap . registerPlu…" at bounding box center [446, 241] width 450 height 309
click at [339, 226] on div "window . Webflow ||= [ ] ; window . Webflow . push (( ) => { gsap . registerPlu…" at bounding box center [446, 241] width 450 height 309
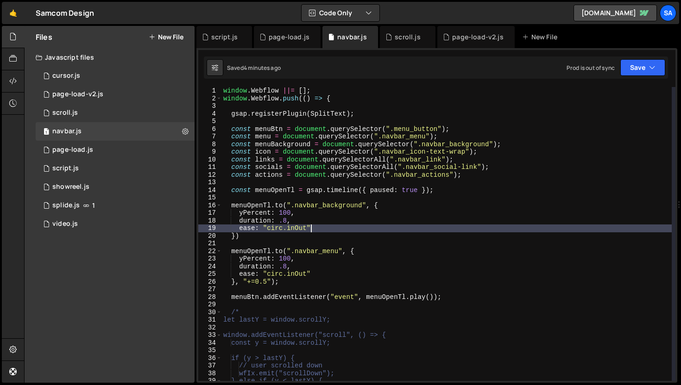
click at [298, 282] on div "window . Webflow ||= [ ] ; window . Webflow . push (( ) => { gsap . registerPlu…" at bounding box center [446, 241] width 450 height 309
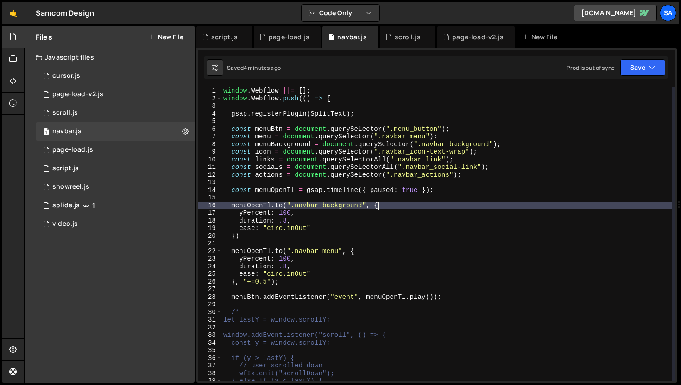
click at [398, 203] on div "window . Webflow ||= [ ] ; window . Webflow . push (( ) => { gsap . registerPlu…" at bounding box center [446, 241] width 450 height 309
click at [466, 189] on div "window . Webflow ||= [ ] ; window . Webflow . push (( ) => { gsap . registerPlu…" at bounding box center [446, 241] width 450 height 309
click at [230, 203] on div "window . Webflow ||= [ ] ; window . Webflow . push (( ) => { gsap . registerPlu…" at bounding box center [446, 241] width 450 height 309
click at [283, 203] on div "window . Webflow ||= [ ] ; window . Webflow . push (( ) => { gsap . registerPlu…" at bounding box center [446, 241] width 450 height 309
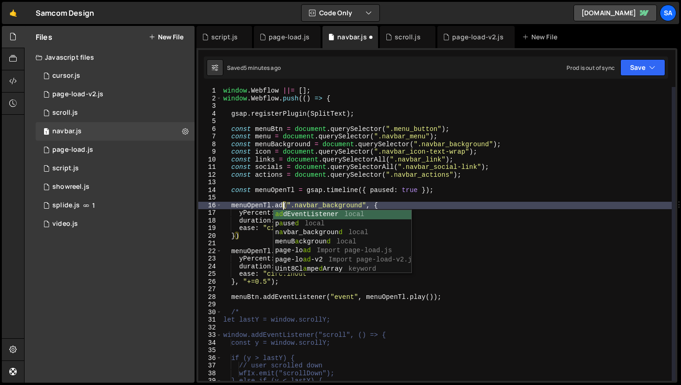
scroll to position [0, 4]
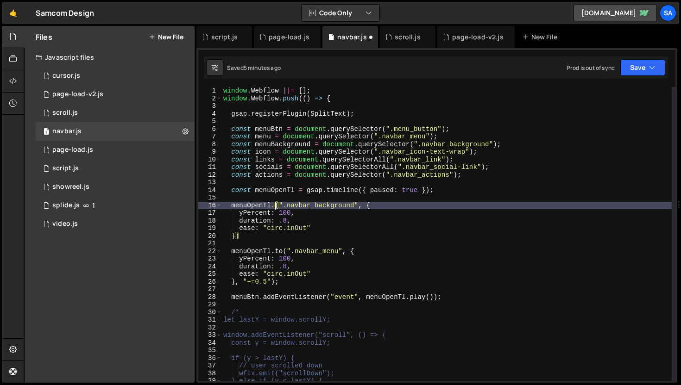
type textarea "[DOMAIN_NAME](".navbar_background", {"
click at [239, 196] on div "window . Webflow ||= [ ] ; window . Webflow . push (( ) => { gsap . registerPlu…" at bounding box center [446, 241] width 450 height 309
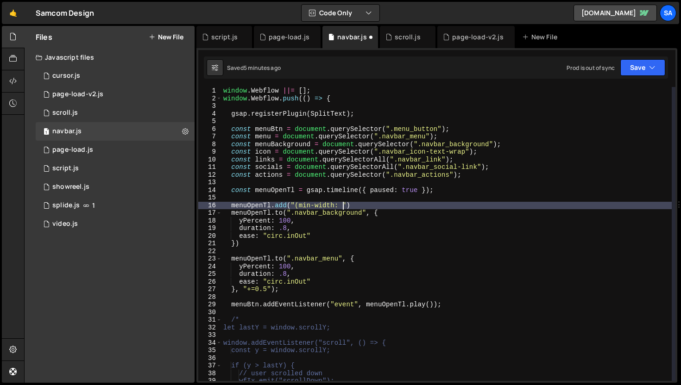
scroll to position [0, 8]
type textarea "menuOpenTl.add("(min-width: ")"
click at [357, 205] on div "window . Webflow ||= [ ] ; window . Webflow . push (( ) => { gsap . registerPlu…" at bounding box center [446, 241] width 450 height 309
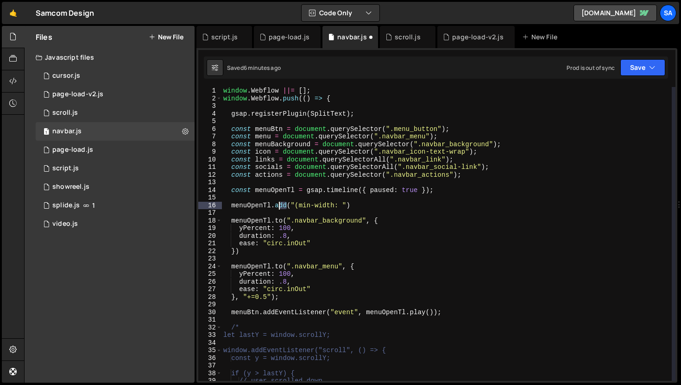
drag, startPoint x: 288, startPoint y: 205, endPoint x: 279, endPoint y: 205, distance: 8.8
click at [279, 205] on div "window . Webflow ||= [ ] ; window . Webflow . push (( ) => { gsap . registerPlu…" at bounding box center [446, 241] width 450 height 309
click at [311, 204] on div "window . Webflow ||= [ ] ; window . Webflow . push (( ) => { gsap . registerPlu…" at bounding box center [446, 241] width 450 height 309
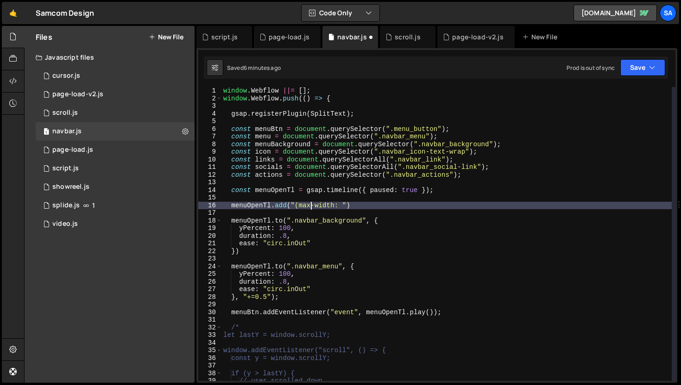
scroll to position [0, 6]
click at [338, 203] on div "window . Webflow ||= [ ] ; window . Webflow . push (( ) => { gsap . registerPlu…" at bounding box center [446, 241] width 450 height 309
click at [361, 206] on div "window . Webflow ||= [ ] ; window . Webflow . push (( ) => { gsap . registerPlu…" at bounding box center [446, 241] width 450 height 309
click at [386, 202] on div "window . Webflow ||= [ ] ; window . Webflow . push (( ) => { gsap . registerPlu…" at bounding box center [446, 241] width 450 height 309
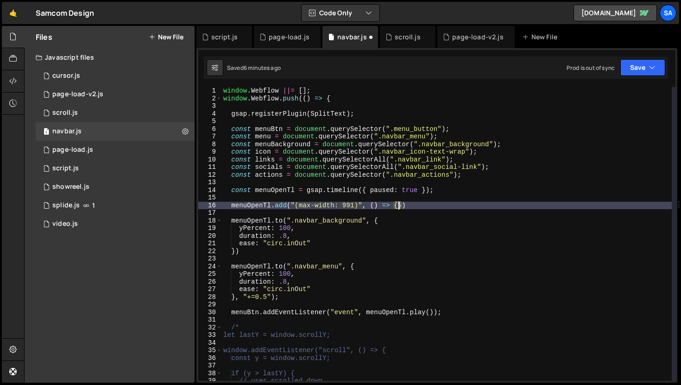
scroll to position [0, 12]
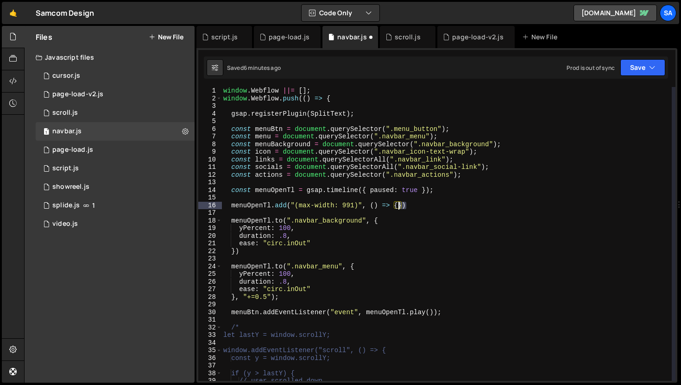
drag, startPoint x: 412, startPoint y: 206, endPoint x: 398, endPoint y: 205, distance: 13.9
click at [398, 205] on div "window . Webflow ||= [ ] ; window . Webflow . push (( ) => { gsap . registerPlu…" at bounding box center [446, 241] width 450 height 309
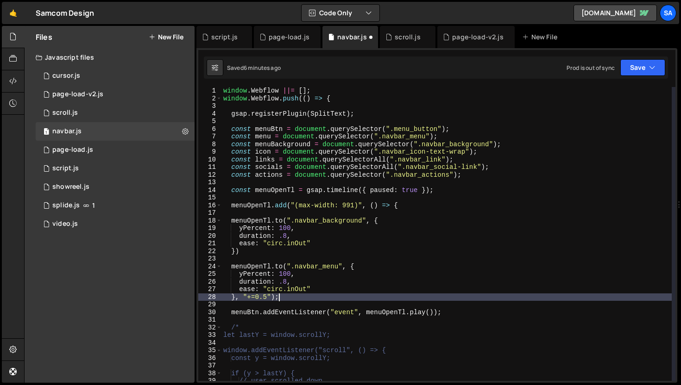
click at [292, 299] on div "window . Webflow ||= [ ] ; window . Webflow . push (( ) => { gsap . registerPlu…" at bounding box center [446, 241] width 450 height 309
type textarea "}, "+=0.5");"
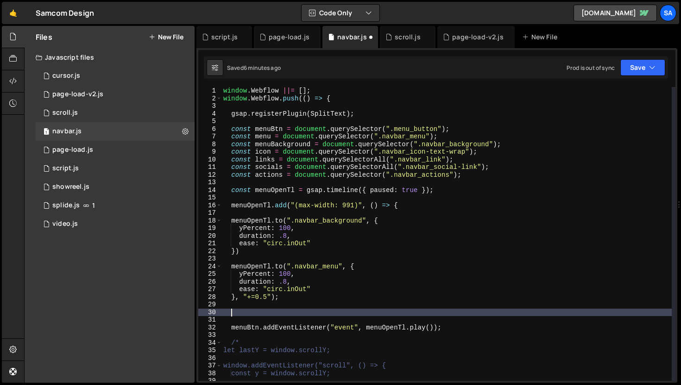
paste textarea "})"
click at [636, 74] on button "Save" at bounding box center [642, 67] width 45 height 17
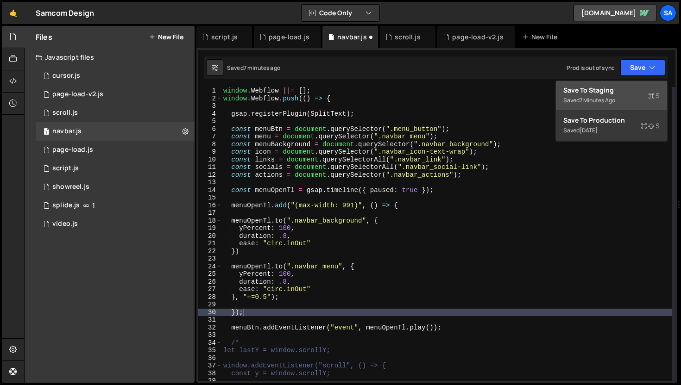
click at [627, 84] on button "Save to Staging S Saved 7 minutes ago" at bounding box center [611, 96] width 111 height 30
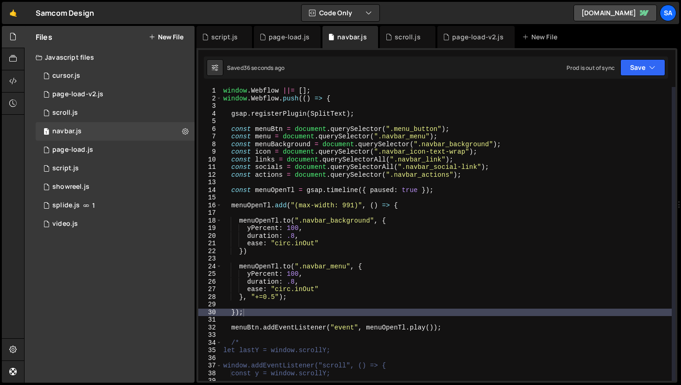
click at [378, 237] on div "window . Webflow ||= [ ] ; window . Webflow . push (( ) => { gsap . registerPlu…" at bounding box center [446, 241] width 450 height 309
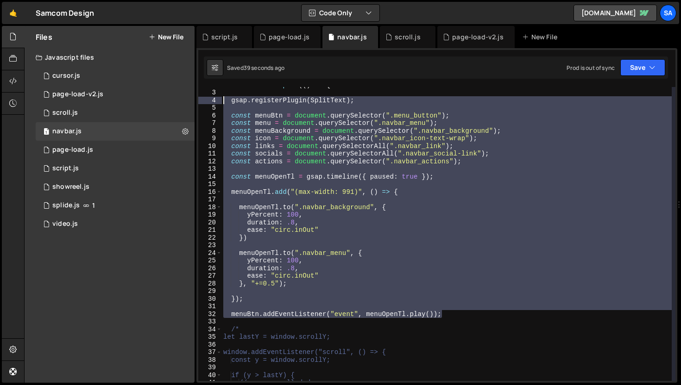
scroll to position [0, 0]
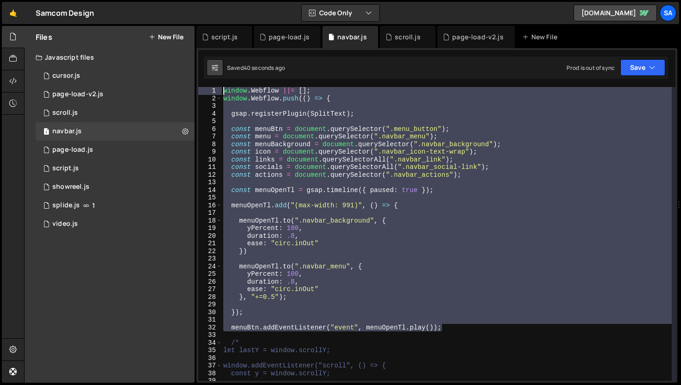
drag, startPoint x: 463, startPoint y: 313, endPoint x: 214, endPoint y: 65, distance: 351.1
click at [214, 65] on div "Debug Explain Copy script.js page-load.js navbar.js scroll.js page-load-v2.js N…" at bounding box center [436, 205] width 481 height 358
click at [323, 218] on div "window . Webflow ||= [ ] ; window . Webflow . push (( ) => { gsap . registerPlu…" at bounding box center [446, 234] width 450 height 294
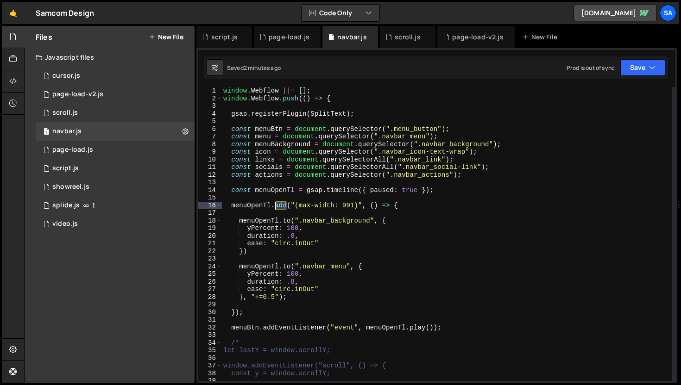
drag, startPoint x: 287, startPoint y: 204, endPoint x: 276, endPoint y: 206, distance: 11.3
click at [276, 206] on div "window . Webflow ||= [ ] ; window . Webflow . push (( ) => { gsap . registerPlu…" at bounding box center [446, 241] width 450 height 309
paste textarea "gsap.matchMedia()"
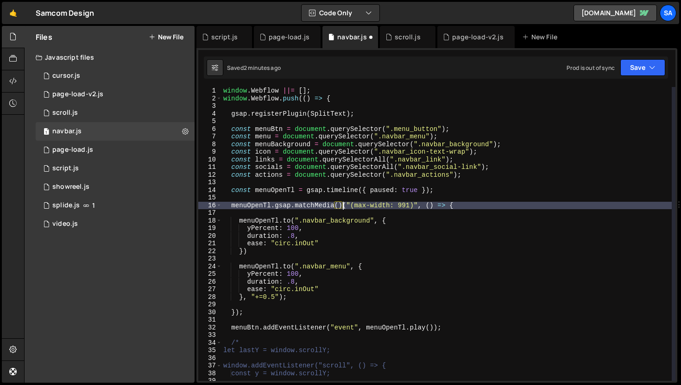
click at [277, 207] on div "window . Webflow ||= [ ] ; window . Webflow . push (( ) => { gsap . registerPlu…" at bounding box center [446, 241] width 450 height 309
click at [343, 205] on div "window . Webflow ||= [ ] ; window . Webflow . push (( ) => { gsap . registerPlu…" at bounding box center [446, 241] width 450 height 309
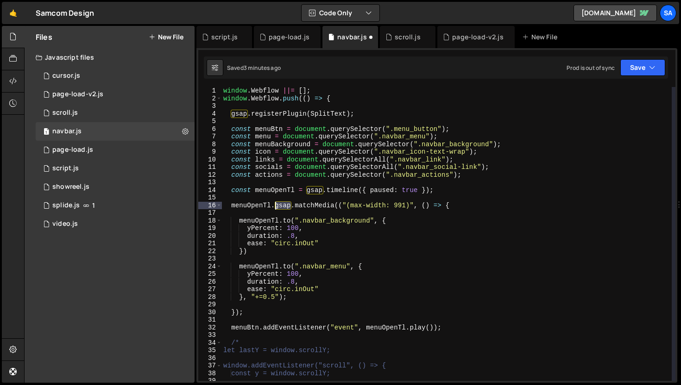
drag, startPoint x: 291, startPoint y: 206, endPoint x: 275, endPoint y: 206, distance: 16.2
click at [275, 206] on div "window . Webflow ||= [ ] ; window . Webflow . push (( ) => { gsap . registerPlu…" at bounding box center [446, 241] width 450 height 309
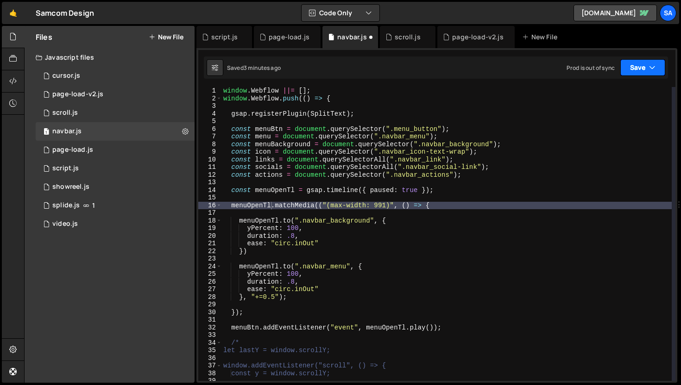
click at [644, 71] on button "Save" at bounding box center [642, 67] width 45 height 17
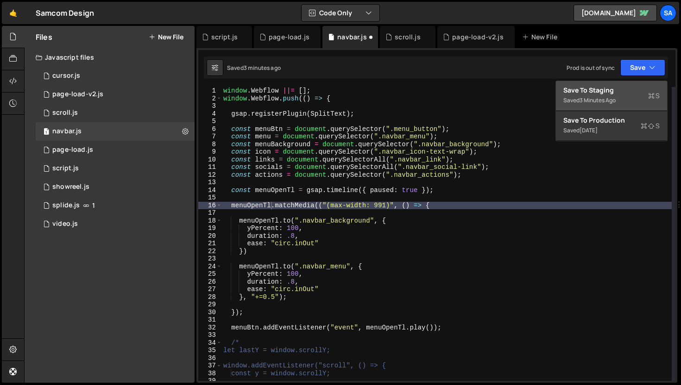
click at [606, 90] on div "Save to Staging S" at bounding box center [611, 90] width 96 height 9
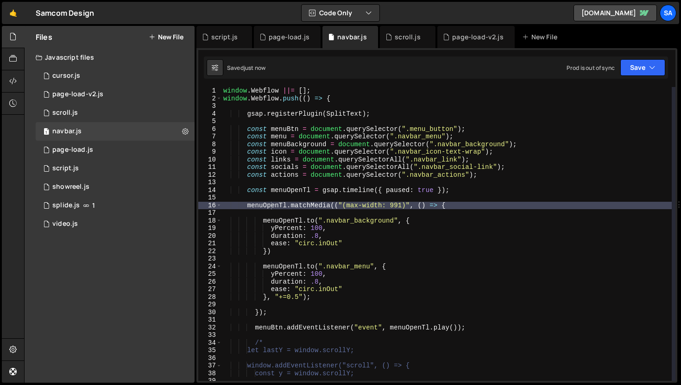
click at [337, 205] on div "window . Webflow ||= [ ] ; window . Webflow . push (( ) => { gsap . registerPlu…" at bounding box center [446, 241] width 450 height 309
click at [636, 69] on button "Save" at bounding box center [642, 67] width 45 height 17
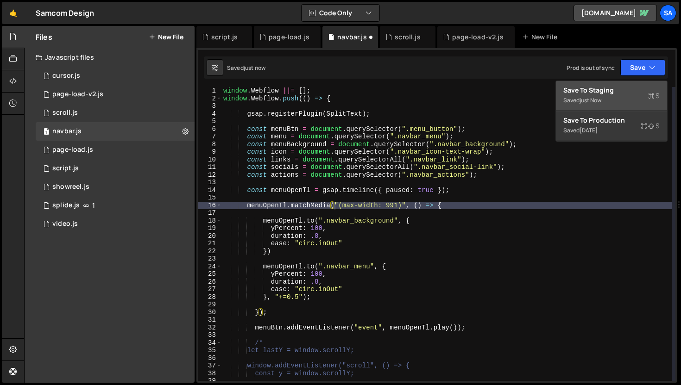
click at [619, 84] on button "Save to Staging S Saved just now" at bounding box center [611, 96] width 111 height 30
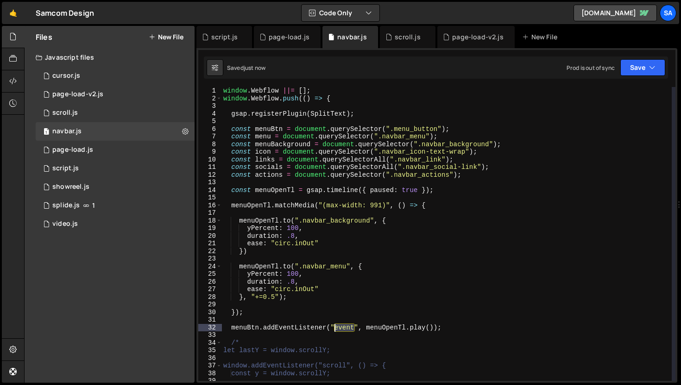
drag, startPoint x: 354, startPoint y: 329, endPoint x: 337, endPoint y: 326, distance: 17.9
click at [336, 327] on div "window . Webflow ||= [ ] ; window . Webflow . push (( ) => { gsap . registerPlu…" at bounding box center [446, 241] width 450 height 309
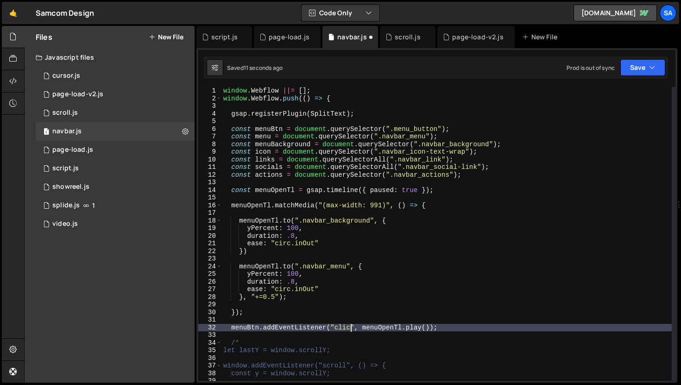
scroll to position [0, 9]
type textarea "menuBtn.addEventListener("click", [DOMAIN_NAME]());"
click at [643, 69] on button "Save" at bounding box center [642, 67] width 45 height 17
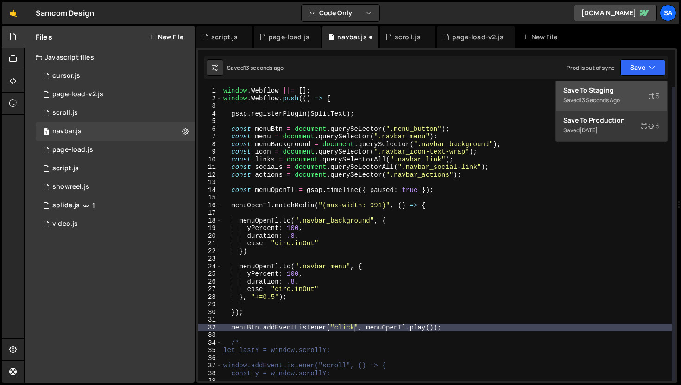
click at [598, 94] on div "Save to Staging S" at bounding box center [611, 90] width 96 height 9
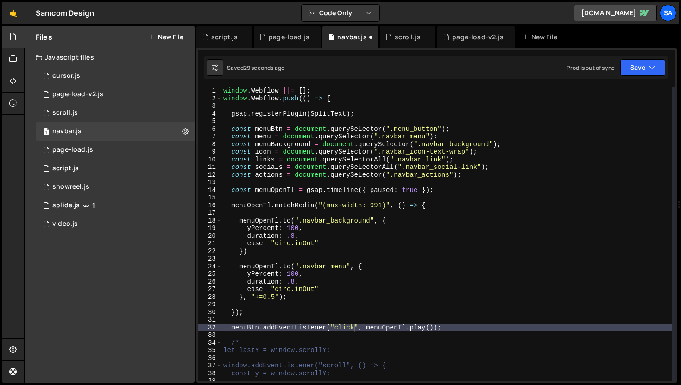
click at [470, 215] on div "window . Webflow ||= [ ] ; window . Webflow . push (( ) => { gsap . registerPlu…" at bounding box center [446, 241] width 450 height 309
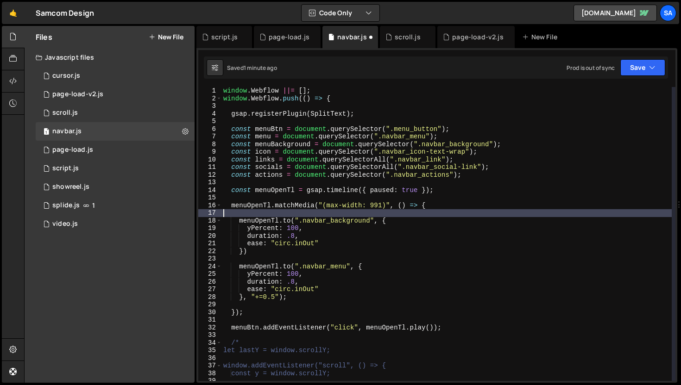
click at [283, 209] on div "window . Webflow ||= [ ] ; window . Webflow . push (( ) => { gsap . registerPlu…" at bounding box center [446, 241] width 450 height 309
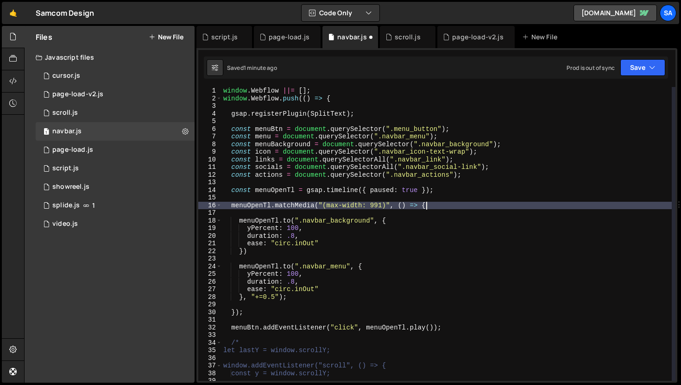
click at [430, 202] on div "window . Webflow ||= [ ] ; window . Webflow . push (( ) => { gsap . registerPlu…" at bounding box center [446, 241] width 450 height 309
click at [273, 204] on div "window . Webflow ||= [ ] ; window . Webflow . push (( ) => { gsap . registerPlu…" at bounding box center [446, 241] width 450 height 309
click at [457, 188] on div "window . Webflow ||= [ ] ; window . Webflow . push (( ) => { gsap . registerPlu…" at bounding box center [446, 241] width 450 height 309
type textarea "const menuOpenTl = gsap.timeline({ paused: true });"
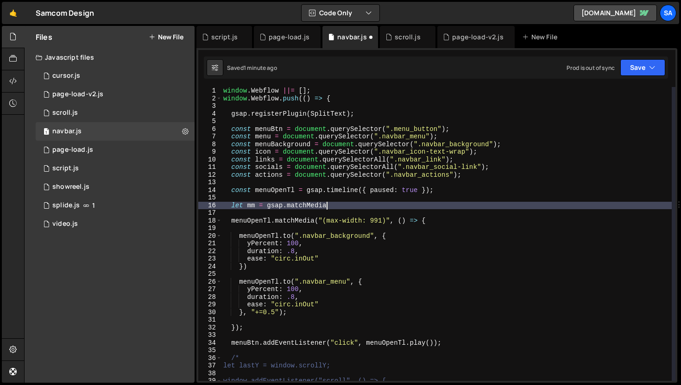
scroll to position [0, 6]
type textarea "l"
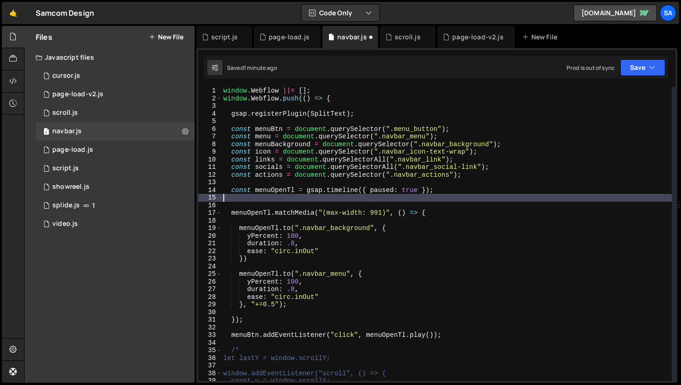
type textarea "const menuOpenTl = gsap.timeline({ paused: true });"
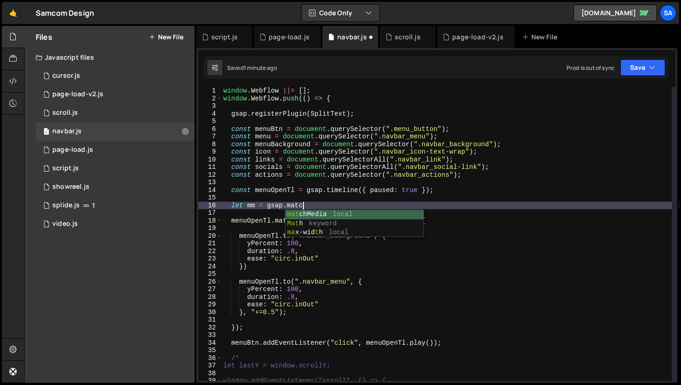
scroll to position [0, 5]
type textarea "let mm = gsap.matchMedia();"
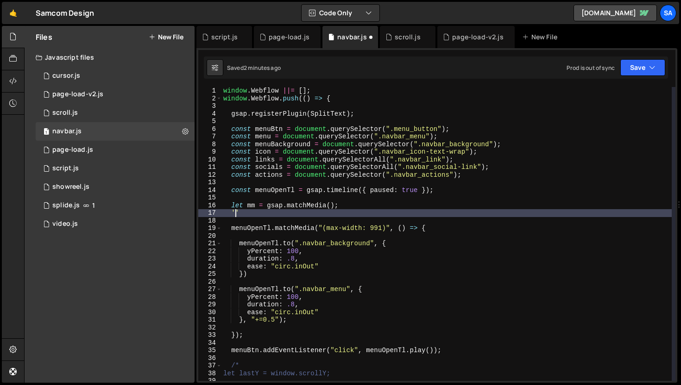
type textarea "'"
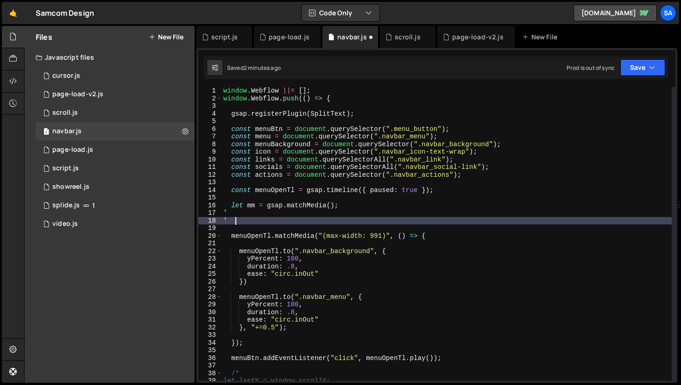
click at [268, 218] on div "window . Webflow ||= [ ] ; window . Webflow . push (( ) => { gsap . registerPlu…" at bounding box center [446, 241] width 450 height 309
type textarea "'"
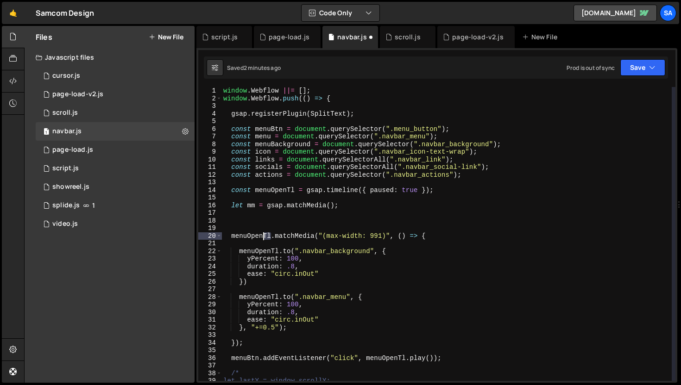
drag, startPoint x: 272, startPoint y: 236, endPoint x: 263, endPoint y: 233, distance: 9.2
click at [263, 233] on div "window . Webflow ||= [ ] ; window . Webflow . push (( ) => { gsap . registerPlu…" at bounding box center [446, 241] width 450 height 309
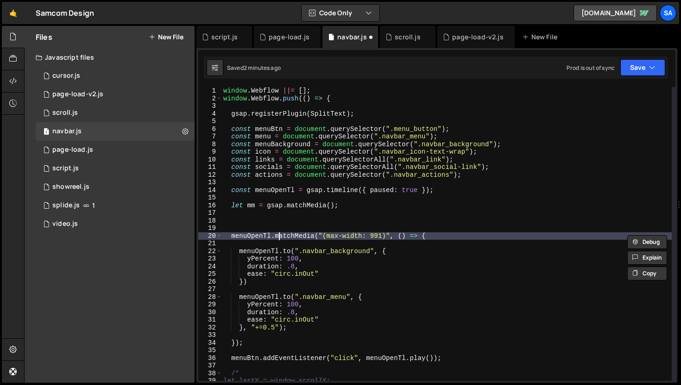
click at [280, 233] on div "window . Webflow ||= [ ] ; window . Webflow . push (( ) => { gsap . registerPlu…" at bounding box center [446, 241] width 450 height 309
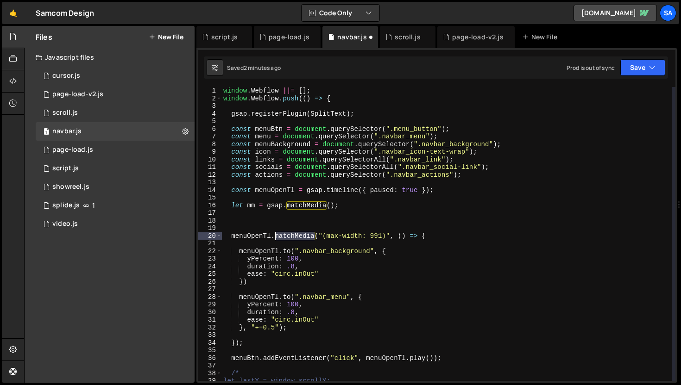
drag, startPoint x: 315, startPoint y: 233, endPoint x: 283, endPoint y: 230, distance: 33.0
click at [275, 236] on div "window . Webflow ||= [ ] ; window . Webflow . push (( ) => { gsap . registerPlu…" at bounding box center [446, 241] width 450 height 309
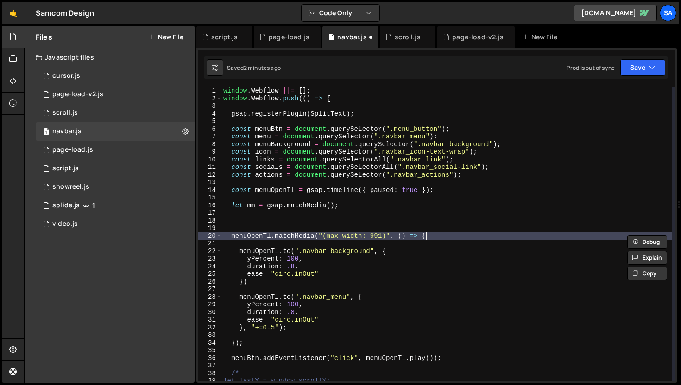
click at [428, 235] on div "window . Webflow ||= [ ] ; window . Webflow . push (( ) => { gsap . registerPlu…" at bounding box center [446, 241] width 450 height 309
click at [271, 234] on div "window . Webflow ||= [ ] ; window . Webflow . push (( ) => { gsap . registerPlu…" at bounding box center [446, 241] width 450 height 309
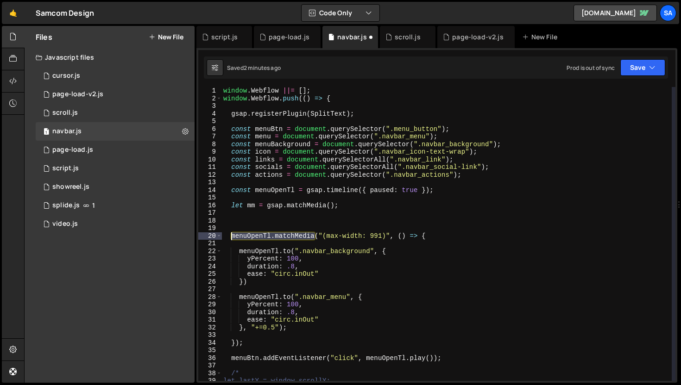
drag, startPoint x: 314, startPoint y: 235, endPoint x: 233, endPoint y: 235, distance: 81.5
click at [233, 235] on div "window . Webflow ||= [ ] ; window . Webflow . push (( ) => { gsap . registerPlu…" at bounding box center [446, 241] width 450 height 309
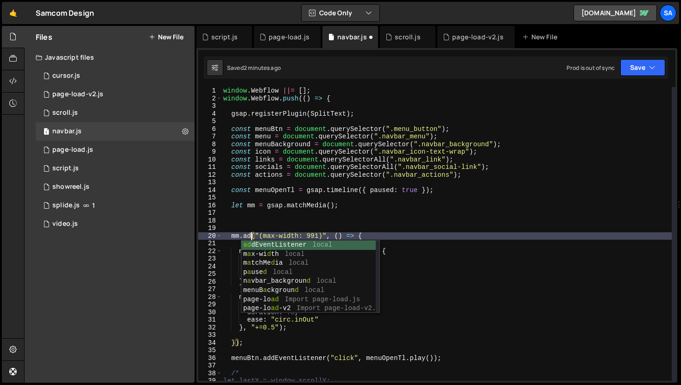
scroll to position [0, 2]
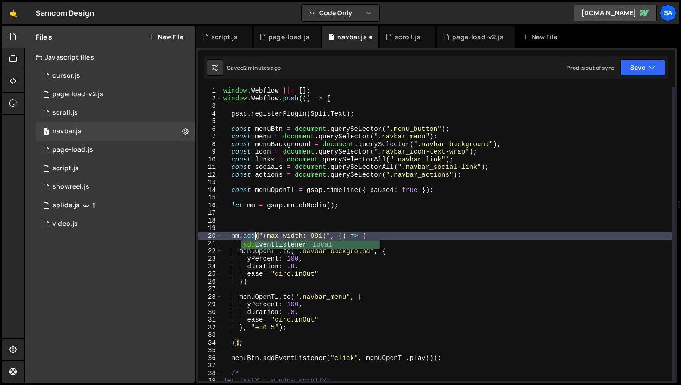
click at [370, 202] on div "window . Webflow ||= [ ] ; window . Webflow . push (( ) => { gsap . registerPlu…" at bounding box center [446, 241] width 450 height 309
click at [384, 235] on div "window . Webflow ||= [ ] ; window . Webflow . push (( ) => { gsap . registerPlu…" at bounding box center [446, 241] width 450 height 309
type textarea "mm.add("(max-width: 991)", () => {"
click at [256, 221] on div "window . Webflow ||= [ ] ; window . Webflow . push (( ) => { gsap . registerPlu…" at bounding box center [446, 241] width 450 height 309
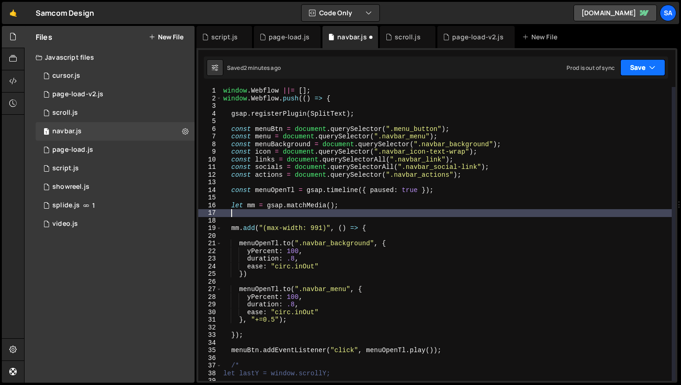
click at [627, 70] on button "Save" at bounding box center [642, 67] width 45 height 17
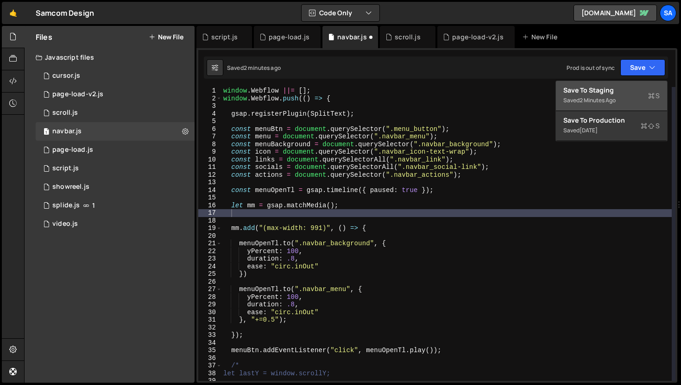
click at [607, 97] on div "2 minutes ago" at bounding box center [597, 100] width 36 height 8
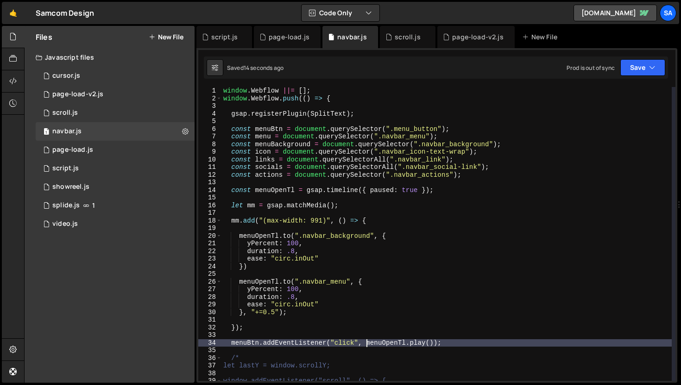
click at [365, 342] on div "window . Webflow ||= [ ] ; window . Webflow . push (( ) => { gsap . registerPlu…" at bounding box center [446, 241] width 450 height 309
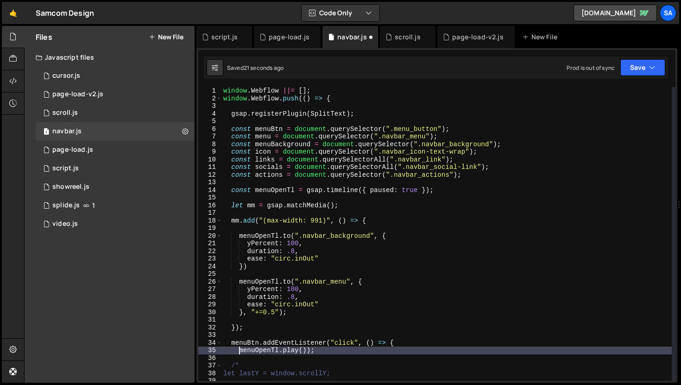
type textarea "[DOMAIN_NAME]());"
click at [281, 352] on div "window . Webflow ||= [ ] ; window . Webflow . push (( ) => { gsap . registerPlu…" at bounding box center [446, 241] width 450 height 309
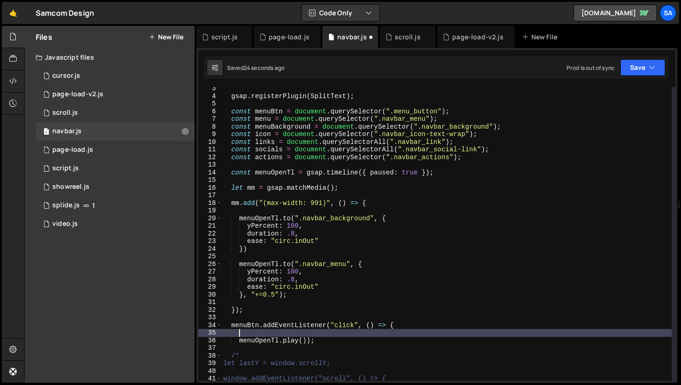
scroll to position [18, 0]
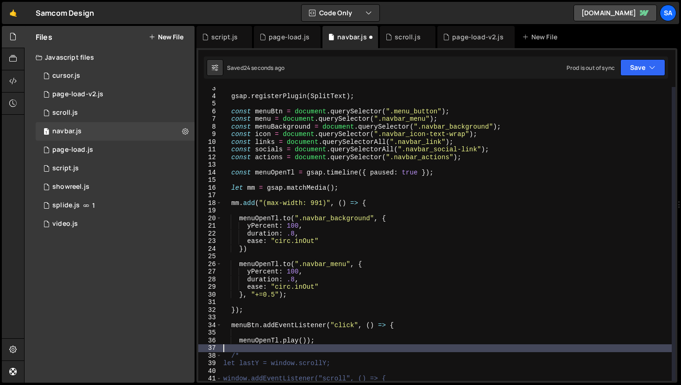
click at [283, 347] on div "gsap . registerPlugin ( SplitText ) ; const menuBtn = document . querySelector …" at bounding box center [446, 239] width 450 height 309
type textarea "});"
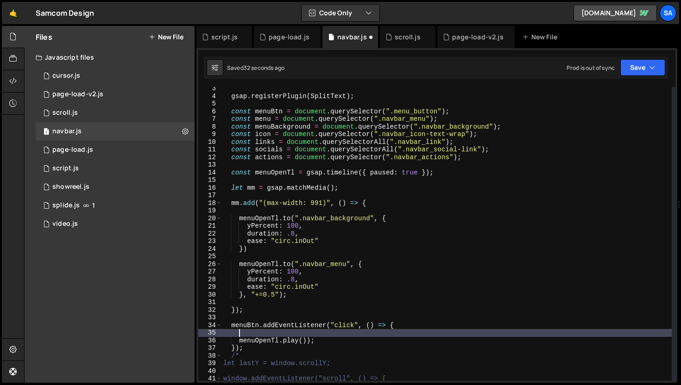
click at [287, 335] on div "gsap . registerPlugin ( SplitText ) ; const menuBtn = document . querySelector …" at bounding box center [446, 239] width 450 height 309
click at [380, 334] on div "gsap . registerPlugin ( SplitText ) ; const menuBtn = document . querySelector …" at bounding box center [446, 239] width 450 height 309
type textarea "console.log("menuBtn Clicked");"
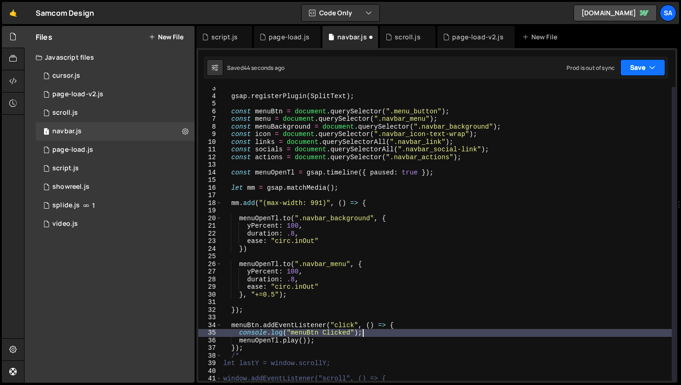
click at [652, 63] on icon "button" at bounding box center [652, 67] width 6 height 9
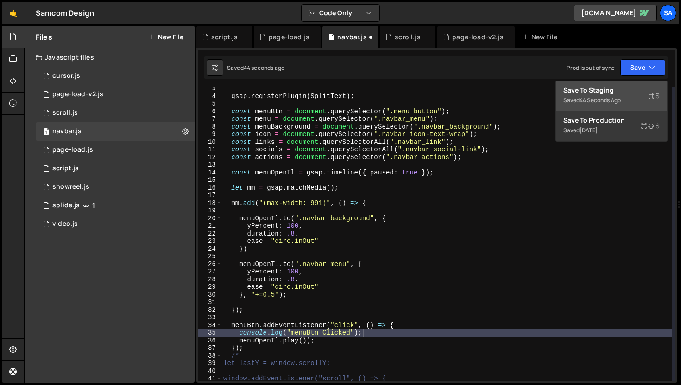
click at [622, 95] on div "Saved 44 seconds ago" at bounding box center [611, 100] width 96 height 11
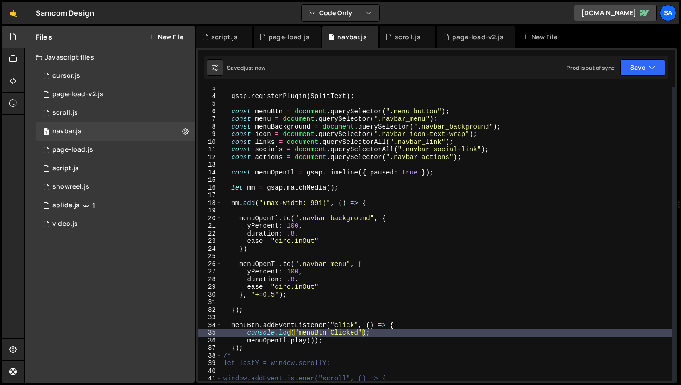
click at [406, 319] on div "gsap . registerPlugin ( SplitText ) ; const menuBtn = document . querySelector …" at bounding box center [446, 239] width 450 height 309
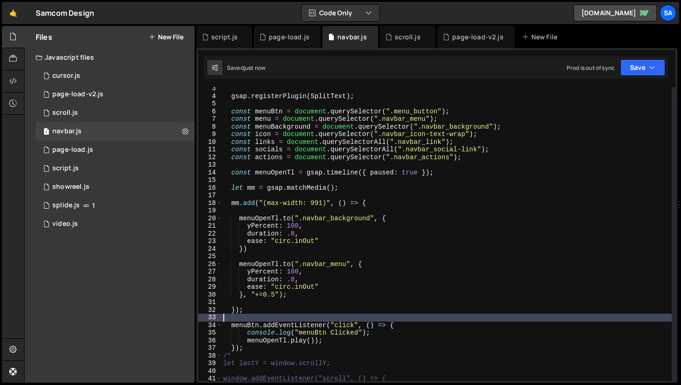
click at [406, 322] on div "gsap . registerPlugin ( SplitText ) ; const menuBtn = document . querySelector …" at bounding box center [446, 239] width 450 height 309
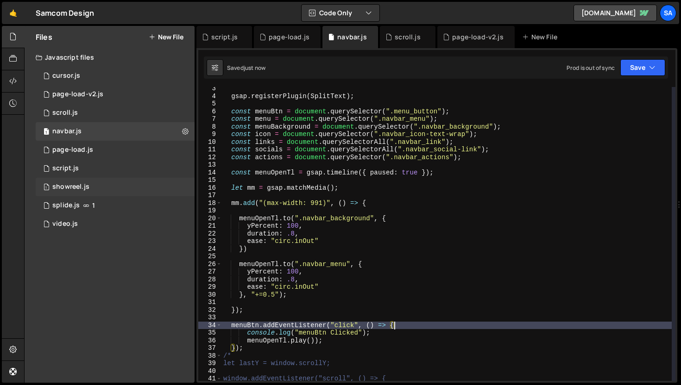
click at [95, 189] on div "1 showreel.js 0" at bounding box center [115, 187] width 159 height 19
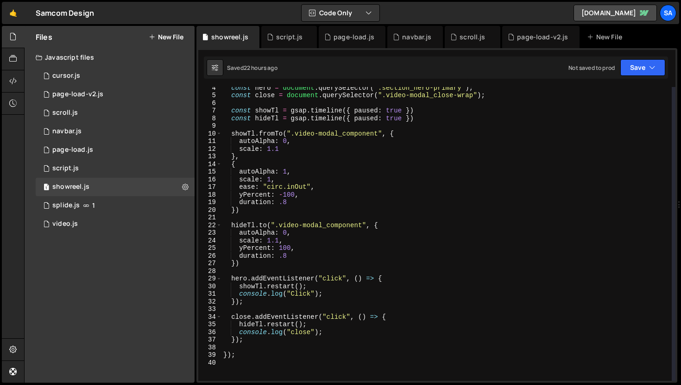
scroll to position [26, 0]
click at [113, 150] on div "0 page-load.js 0" at bounding box center [115, 150] width 159 height 19
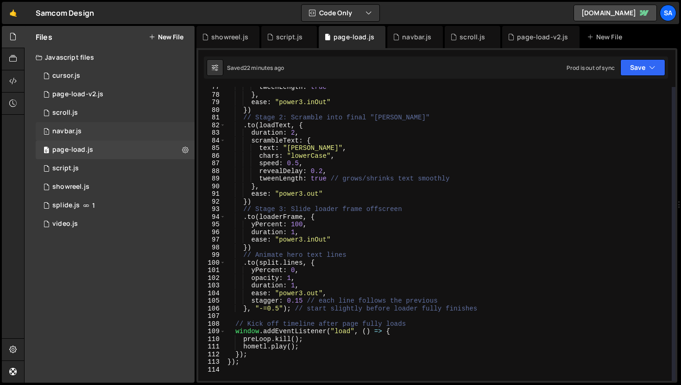
click at [98, 127] on div "1 navbar.js 0" at bounding box center [115, 131] width 159 height 19
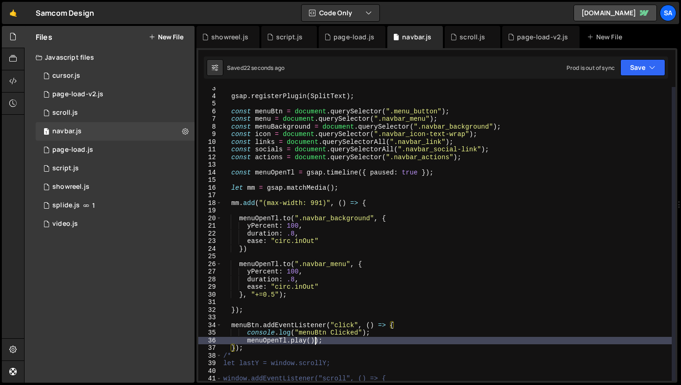
click at [315, 338] on div "gsap . registerPlugin ( SplitText ) ; const menuBtn = document . querySelector …" at bounding box center [446, 239] width 450 height 309
click at [631, 55] on div "41 42 43 44 45 46 47 48 49 50 51 52 53 54 55 56 57 58 59 60 61 62 63 64 65 66 6…" at bounding box center [436, 215] width 481 height 335
click at [634, 77] on div "Debug Explain Copy showreel.js script.js page-load.js navbar.js scroll.js page-…" at bounding box center [436, 205] width 481 height 358
click at [638, 56] on div "41 42 43 44 45 46 47 48 49 50 51 52 53 54 55 56 57 58 59 60 61 62 63 64 65 66 6…" at bounding box center [436, 215] width 481 height 335
click at [635, 65] on button "Save" at bounding box center [642, 67] width 45 height 17
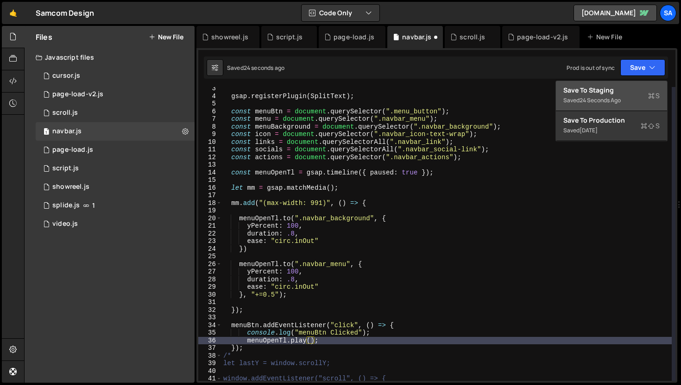
click at [610, 82] on button "Save to Staging S Saved 24 seconds ago" at bounding box center [611, 96] width 111 height 30
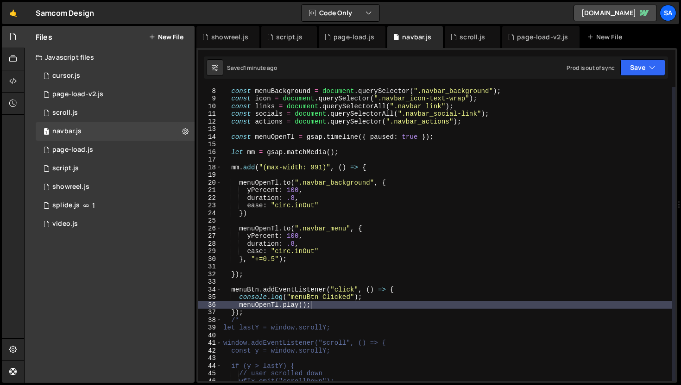
scroll to position [53, 0]
type textarea "[DOMAIN_NAME]();"
click at [328, 304] on div "const menu = document . querySelector ( ".navbar_menu" ) ; const menuBackground…" at bounding box center [446, 234] width 450 height 309
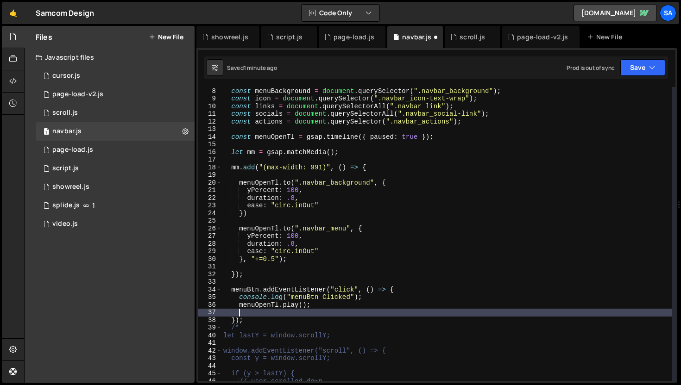
scroll to position [0, 0]
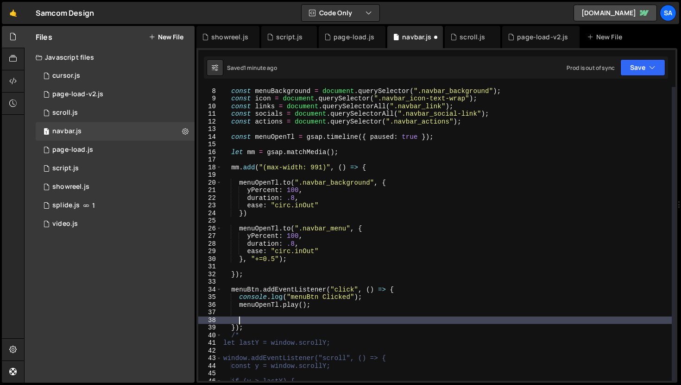
paste textarea "};"
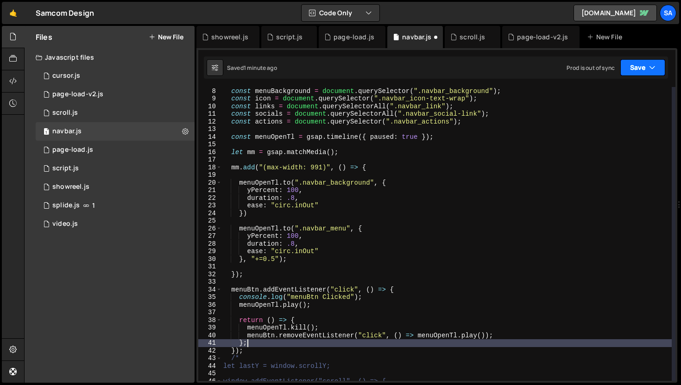
click at [633, 73] on button "Save" at bounding box center [642, 67] width 45 height 17
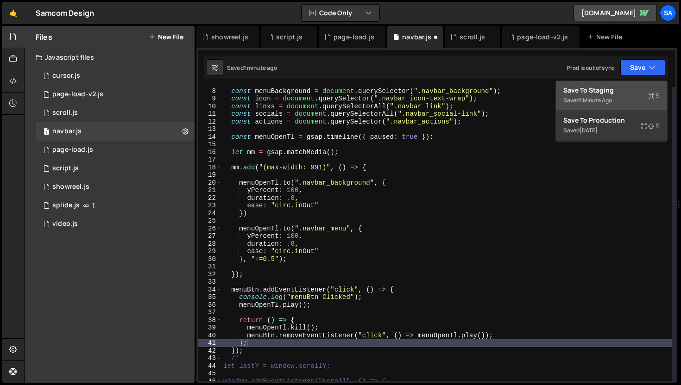
click at [613, 92] on div "Save to Staging S" at bounding box center [611, 90] width 96 height 9
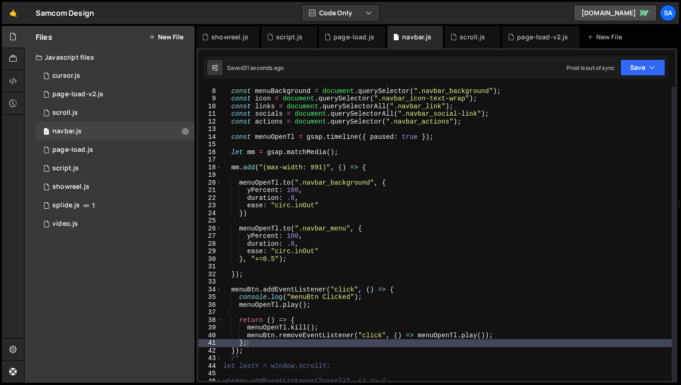
click at [325, 188] on div "const menu = document . querySelector ( ".navbar_menu" ) ; const menuBackground…" at bounding box center [446, 234] width 450 height 309
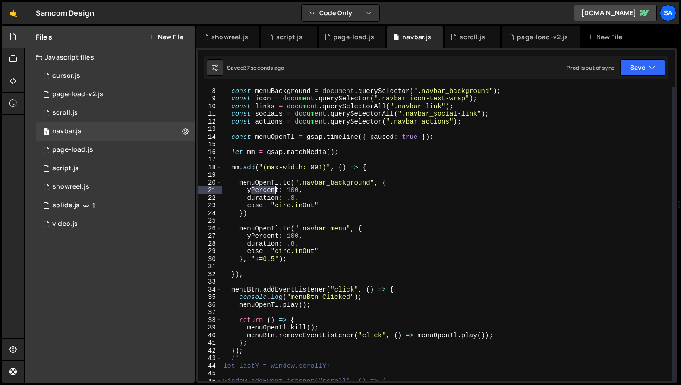
drag, startPoint x: 251, startPoint y: 190, endPoint x: 277, endPoint y: 188, distance: 25.6
click at [277, 188] on div "const menu = document . querySelector ( ".navbar_menu" ) ; const menuBackground…" at bounding box center [446, 234] width 450 height 309
click at [627, 68] on button "Save" at bounding box center [642, 67] width 45 height 17
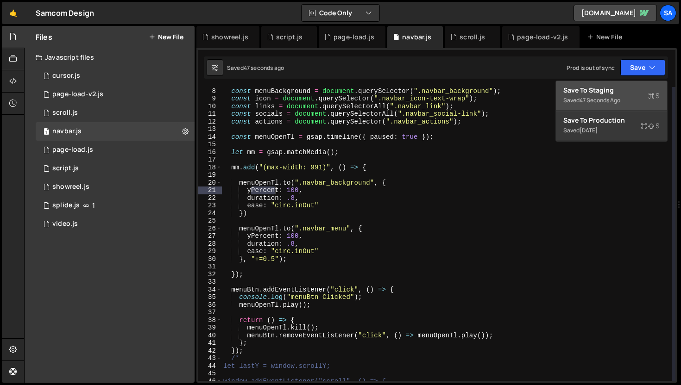
click at [587, 97] on div "47 seconds ago" at bounding box center [599, 100] width 41 height 8
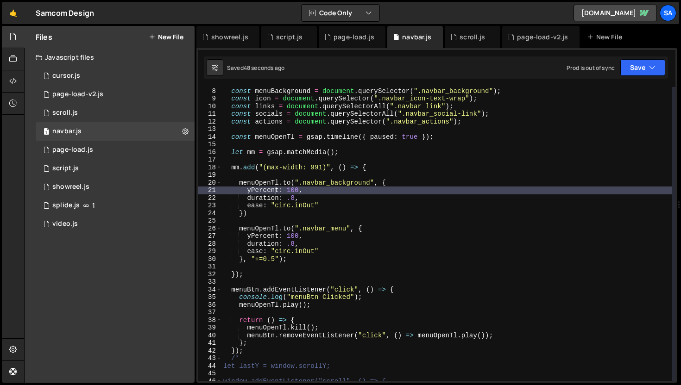
scroll to position [0, 0]
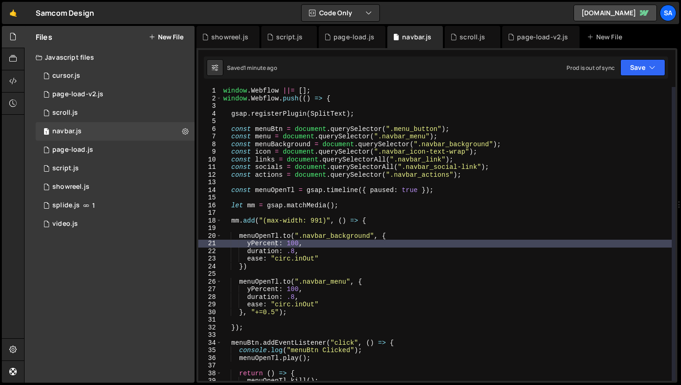
click at [277, 220] on div "window . Webflow ||= [ ] ; window . Webflow . push (( ) => { gsap . registerPlu…" at bounding box center [446, 241] width 450 height 309
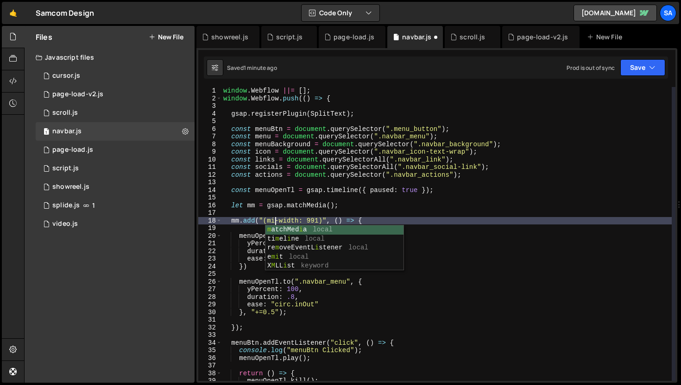
scroll to position [0, 4]
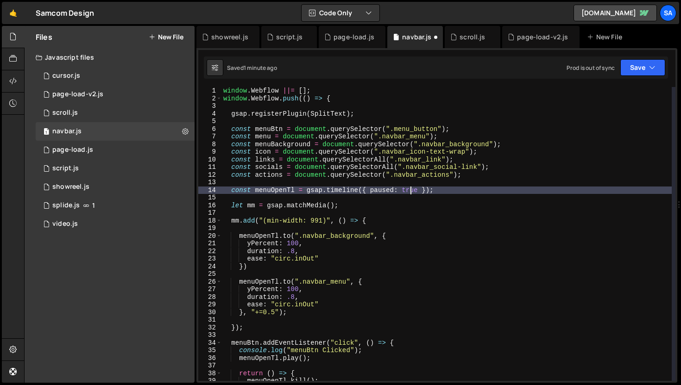
click at [411, 189] on div "window . Webflow ||= [ ] ; window . Webflow . push (( ) => { gsap . registerPlu…" at bounding box center [446, 241] width 450 height 309
click at [636, 70] on button "Save" at bounding box center [642, 67] width 45 height 17
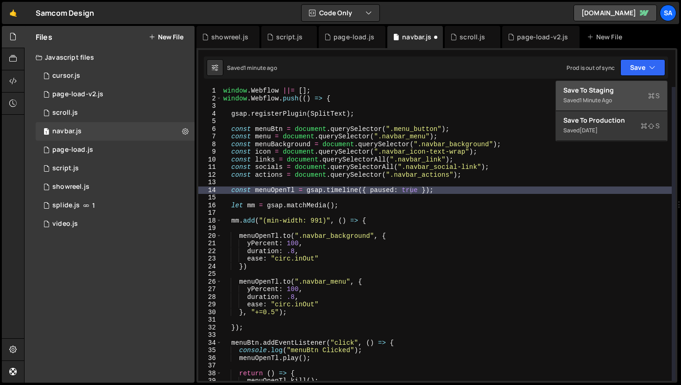
click at [621, 86] on div "Save to Staging S" at bounding box center [611, 90] width 96 height 9
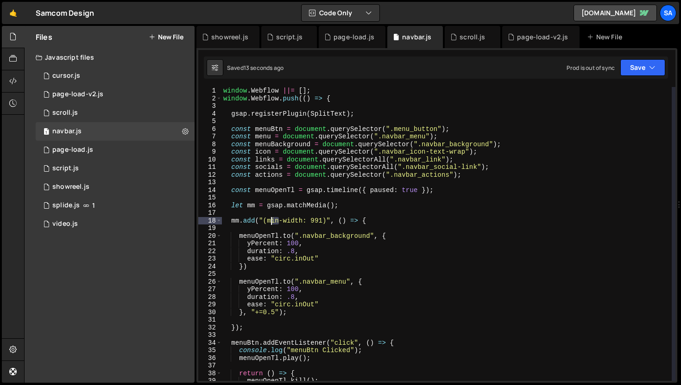
drag, startPoint x: 279, startPoint y: 219, endPoint x: 272, endPoint y: 220, distance: 7.0
click at [272, 220] on div "window . Webflow ||= [ ] ; window . Webflow . push (( ) => { gsap . registerPlu…" at bounding box center [446, 241] width 450 height 309
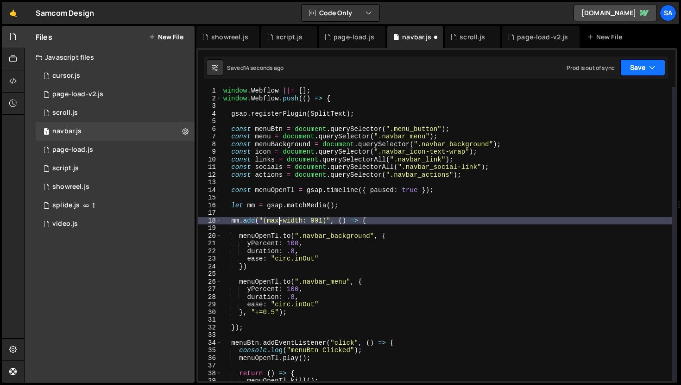
click at [643, 61] on button "Save" at bounding box center [642, 67] width 45 height 17
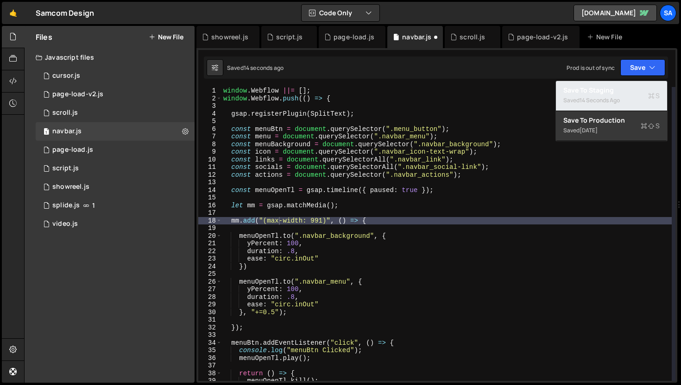
click at [616, 98] on div "14 seconds ago" at bounding box center [599, 100] width 40 height 8
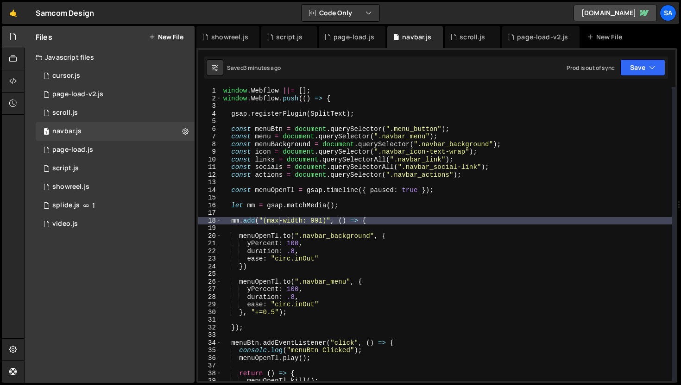
click at [337, 245] on div "window . Webflow ||= [ ] ; window . Webflow . push (( ) => { gsap . registerPlu…" at bounding box center [446, 241] width 450 height 309
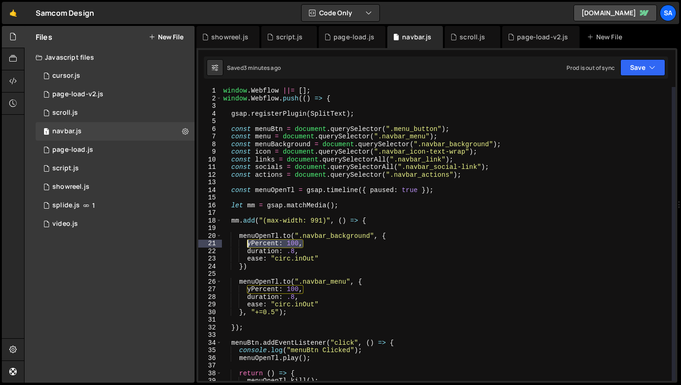
drag, startPoint x: 308, startPoint y: 245, endPoint x: 247, endPoint y: 244, distance: 60.2
click at [247, 244] on div "window . Webflow ||= [ ] ; window . Webflow . push (( ) => { gsap . registerPlu…" at bounding box center [446, 241] width 450 height 309
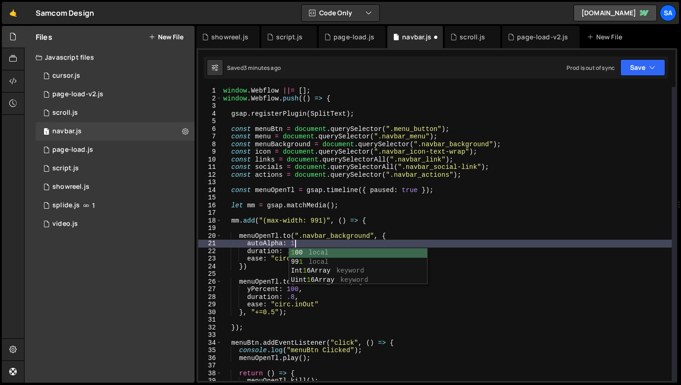
scroll to position [0, 4]
click at [273, 299] on div "window . Webflow ||= [ ] ; window . Webflow . push (( ) => { gsap . registerPlu…" at bounding box center [446, 241] width 450 height 309
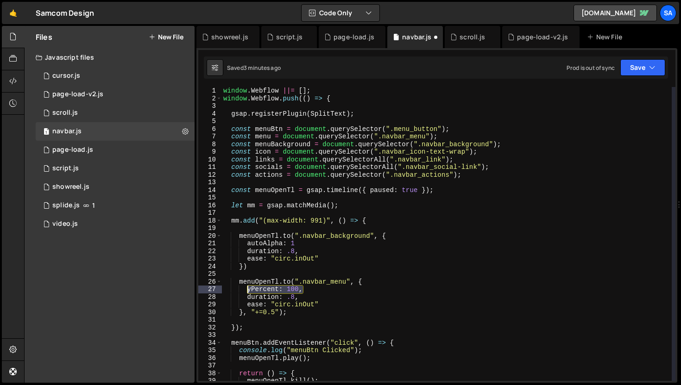
drag, startPoint x: 310, startPoint y: 290, endPoint x: 248, endPoint y: 288, distance: 62.6
click at [248, 288] on div "window . Webflow ||= [ ] ; window . Webflow . push (( ) => { gsap . registerPlu…" at bounding box center [446, 241] width 450 height 309
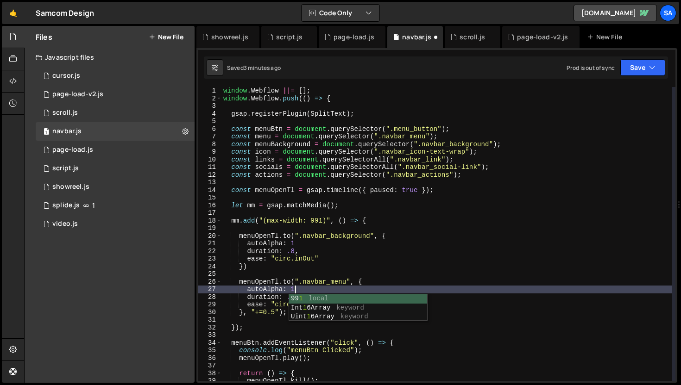
scroll to position [0, 5]
click at [309, 239] on div "window . Webflow ||= [ ] ; window . Webflow . push (( ) => { gsap . registerPlu…" at bounding box center [446, 241] width 450 height 309
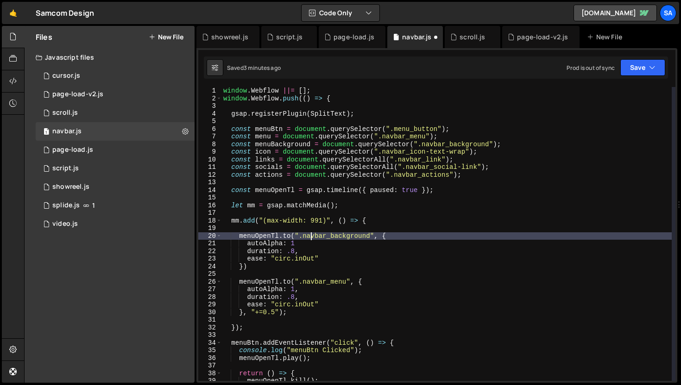
click at [305, 243] on div "window . Webflow ||= [ ] ; window . Webflow . push (( ) => { gsap . registerPlu…" at bounding box center [446, 241] width 450 height 309
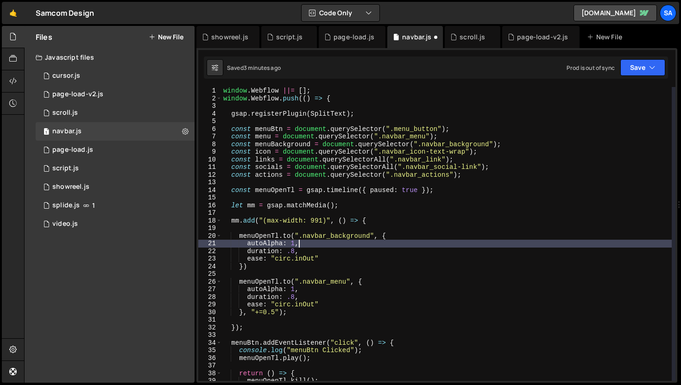
click at [453, 189] on div "window . Webflow ||= [ ] ; window . Webflow . push (( ) => { gsap . registerPlu…" at bounding box center [446, 241] width 450 height 309
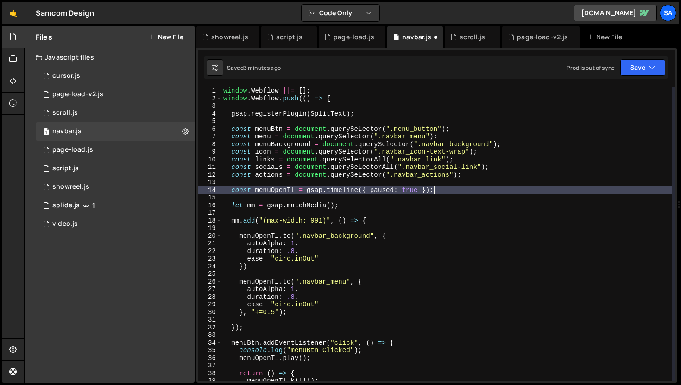
click at [515, 178] on div "window . Webflow ||= [ ] ; window . Webflow . push (( ) => { gsap . registerPlu…" at bounding box center [446, 241] width 450 height 309
type textarea "const actions = document.querySelector(".navbar_actions");"
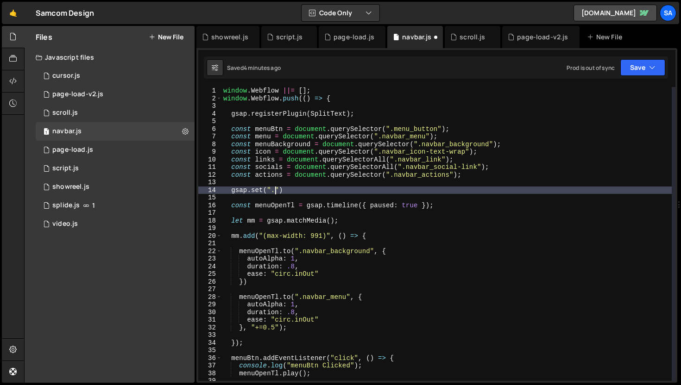
scroll to position [0, 3]
click at [105, 93] on div "1 page-load-v2.js 0" at bounding box center [115, 94] width 159 height 19
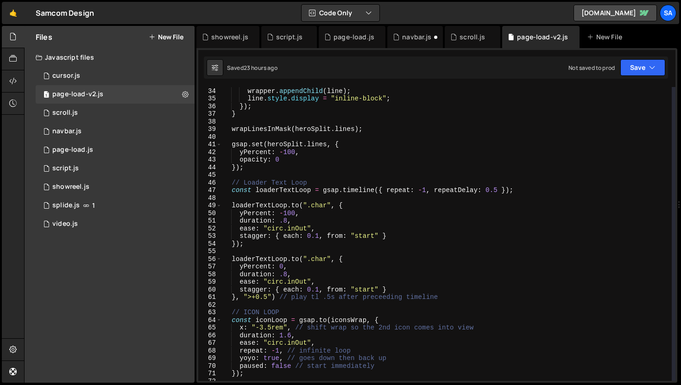
scroll to position [195, 0]
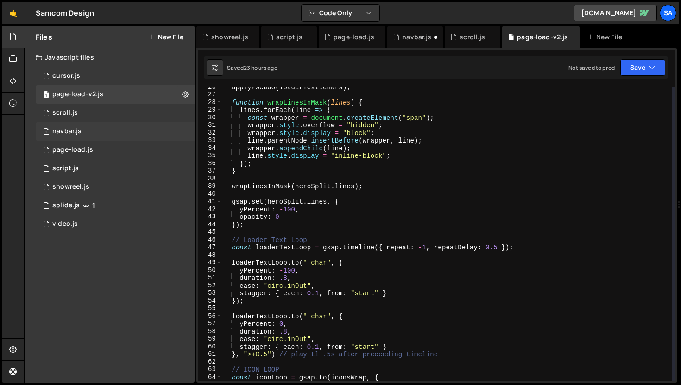
click at [98, 125] on div "1 navbar.js 0" at bounding box center [115, 131] width 159 height 19
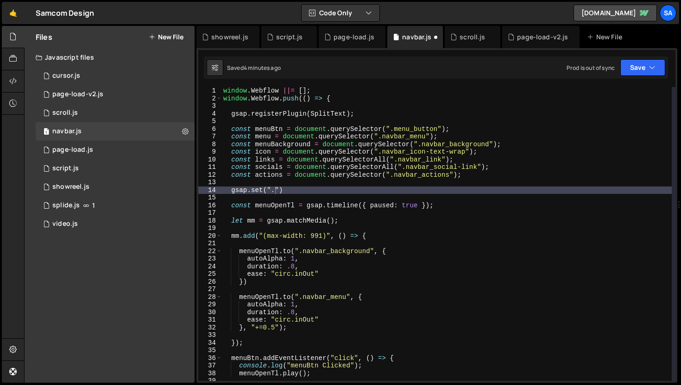
click at [274, 189] on div "window . Webflow ||= [ ] ; window . Webflow . push (( ) => { gsap . registerPlu…" at bounding box center [446, 241] width 450 height 309
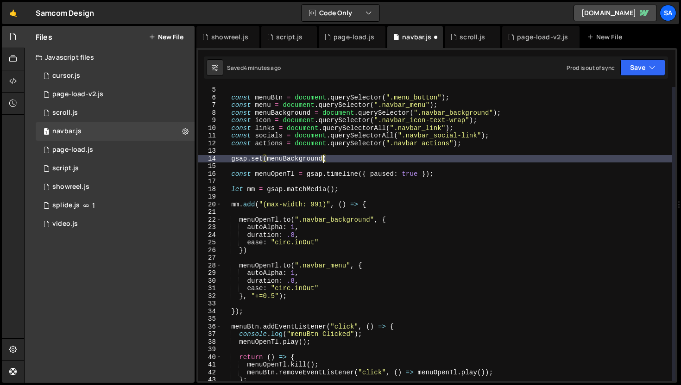
scroll to position [31, 0]
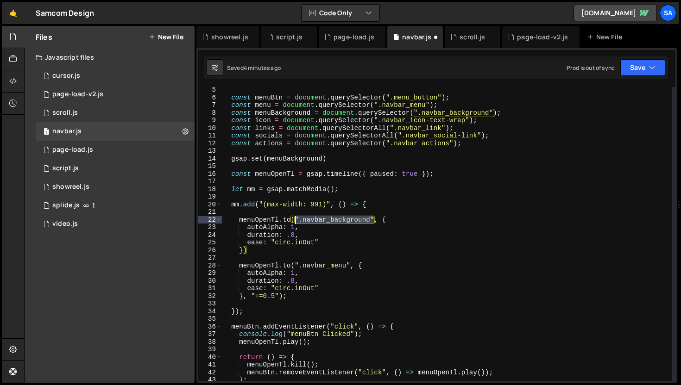
drag, startPoint x: 375, startPoint y: 216, endPoint x: 296, endPoint y: 218, distance: 78.3
click at [296, 218] on div "const menuBtn = document . querySelector ( ".menu_button" ) ; const menu = docu…" at bounding box center [446, 240] width 450 height 309
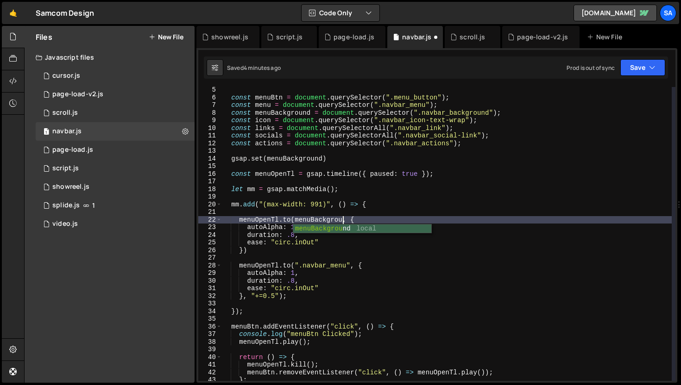
scroll to position [0, 9]
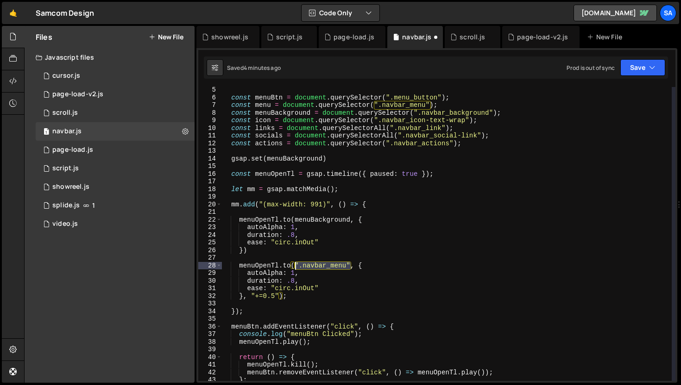
drag, startPoint x: 350, startPoint y: 265, endPoint x: 296, endPoint y: 265, distance: 54.2
click at [296, 265] on div "const menuBtn = document . querySelector ( ".menu_button" ) ; const menu = docu…" at bounding box center [446, 240] width 450 height 309
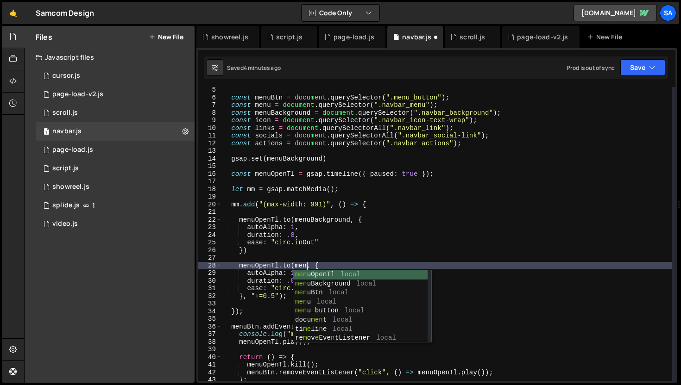
scroll to position [0, 6]
click at [386, 219] on div "const menuBtn = document . querySelector ( ".menu_button" ) ; const menu = docu…" at bounding box center [446, 240] width 450 height 309
type textarea "[DOMAIN_NAME](menuBackground, {"
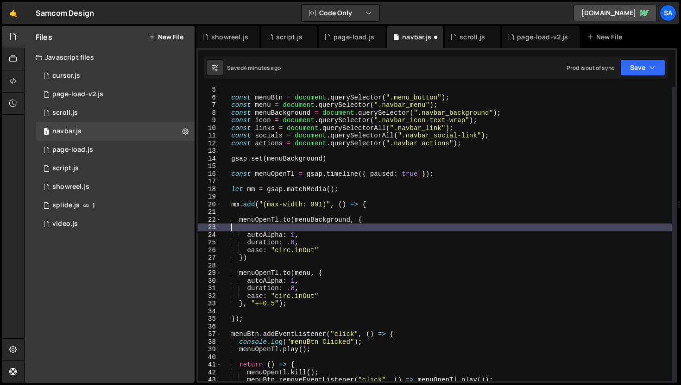
scroll to position [0, 0]
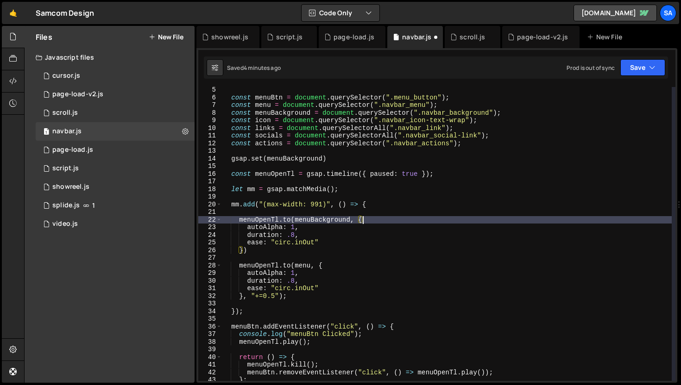
click at [361, 226] on div "const menuBtn = document . querySelector ( ".menu_button" ) ; const menu = docu…" at bounding box center [446, 240] width 450 height 309
type textarea "autoAlpha: 1,"
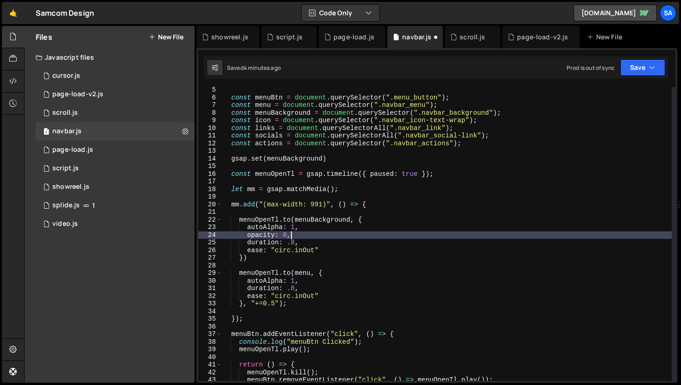
scroll to position [0, 4]
click at [313, 278] on div "const menuBtn = document . querySelector ( ".menu_button" ) ; const menu = docu…" at bounding box center [446, 240] width 450 height 309
type textarea "autoAlpha: 1,"
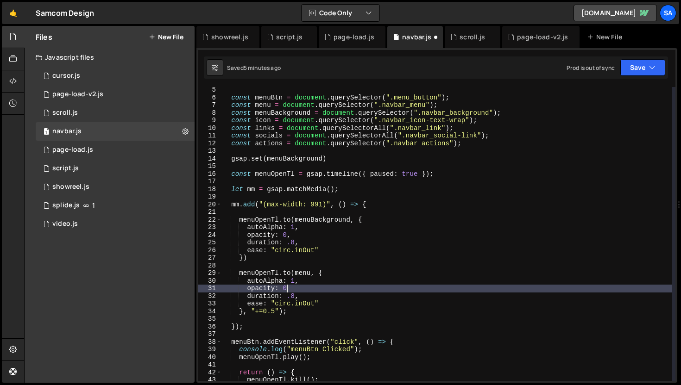
type textarea "opacity: 0,"
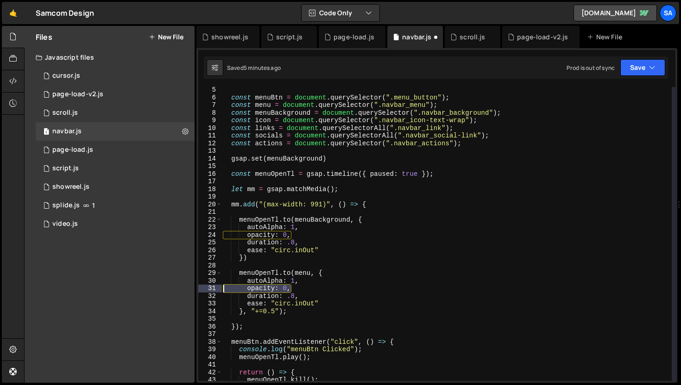
drag, startPoint x: 294, startPoint y: 290, endPoint x: 205, endPoint y: 285, distance: 89.1
click at [205, 285] on div "opacity: 0, 5 6 7 8 9 10 11 12 13 14 15 16 17 18 19 20 21 22 23 24 25 26 27 28 …" at bounding box center [436, 234] width 477 height 294
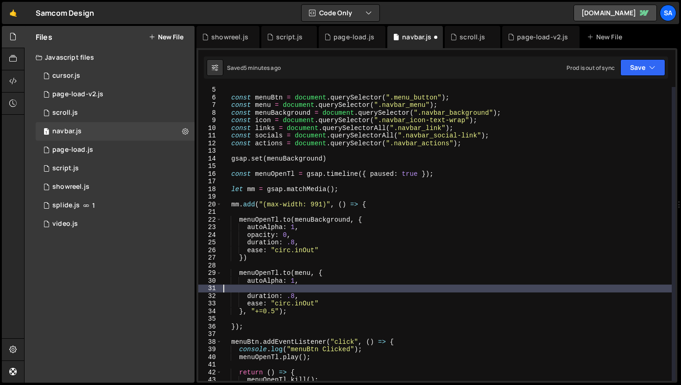
scroll to position [0, 0]
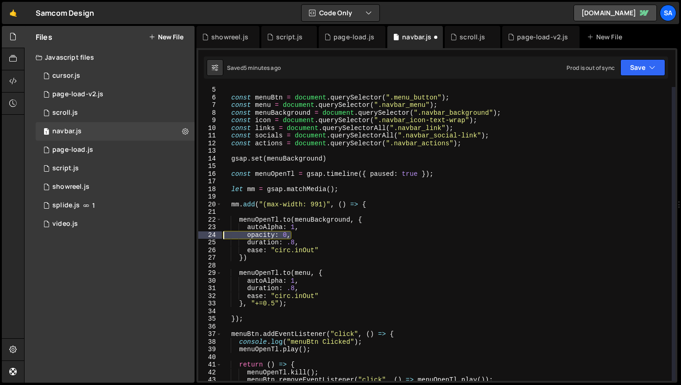
drag, startPoint x: 303, startPoint y: 233, endPoint x: 212, endPoint y: 236, distance: 91.3
click at [212, 236] on div "autoAlpha: 1, 5 6 7 8 9 10 11 12 13 14 15 16 17 18 19 20 21 22 23 24 25 26 27 2…" at bounding box center [436, 234] width 477 height 294
type textarea "opacity: 0,"
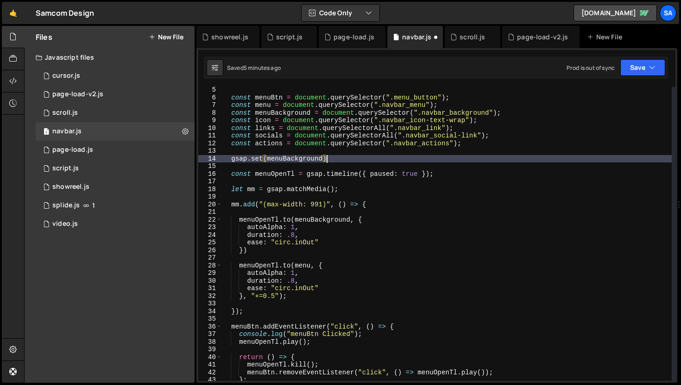
click at [352, 160] on div "const menuBtn = document . querySelector ( ".menu_button" ) ; const menu = docu…" at bounding box center [446, 240] width 450 height 309
click at [323, 157] on div "const menuBtn = document . querySelector ( ".menu_button" ) ; const menu = docu…" at bounding box center [446, 240] width 450 height 309
type textarea "gsap.set(menuBackground, {)"
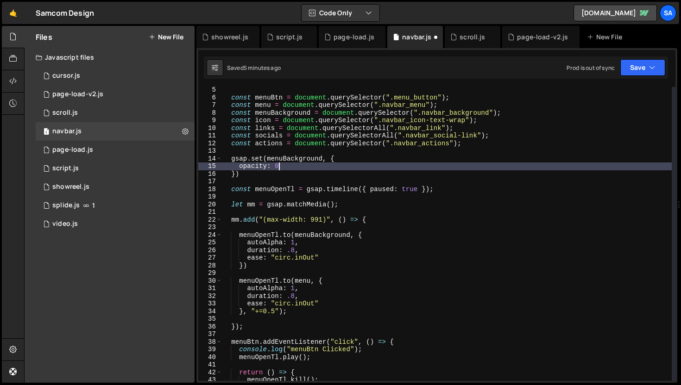
type textarea "opacity: 0,"
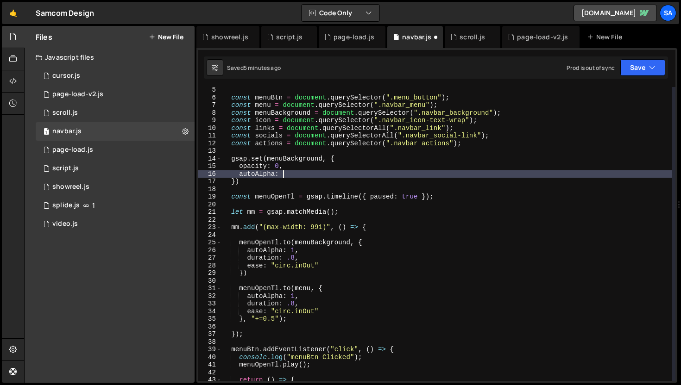
scroll to position [0, 4]
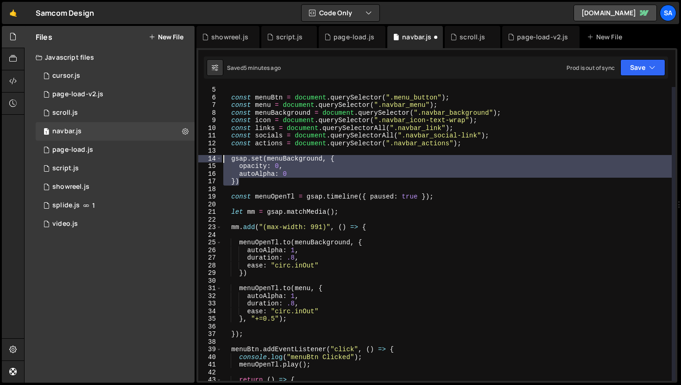
click at [208, 161] on div "autoAlpha: 0 5 6 7 8 9 10 11 12 13 14 15 16 17 18 19 20 21 22 23 24 25 26 27 28…" at bounding box center [436, 234] width 477 height 294
click at [247, 180] on div "const menuBtn = document . querySelector ( ".menu_button" ) ; const menu = docu…" at bounding box center [446, 234] width 450 height 294
type textarea "})"
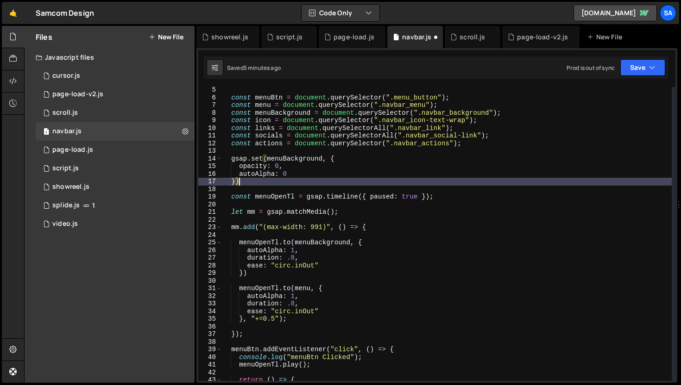
scroll to position [0, 0]
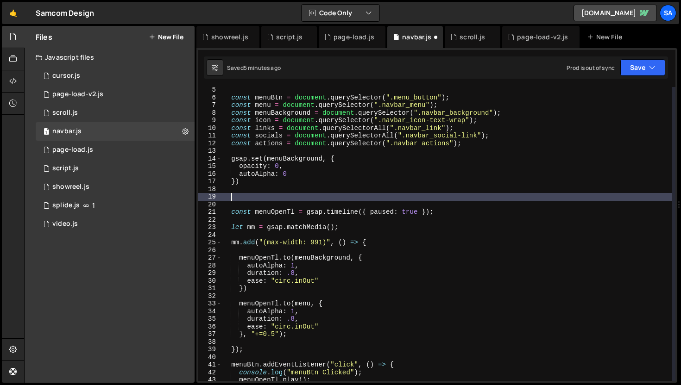
paste textarea "})"
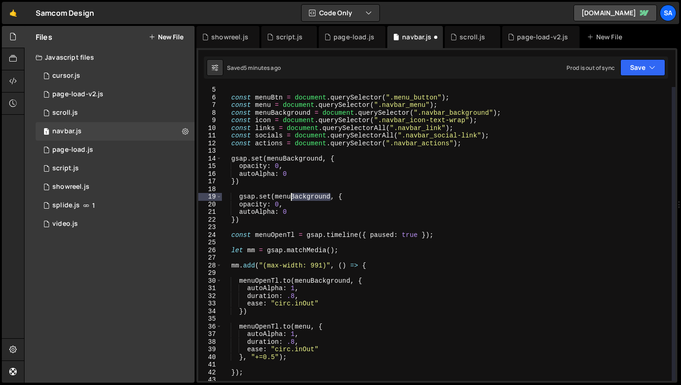
drag, startPoint x: 332, startPoint y: 197, endPoint x: 292, endPoint y: 196, distance: 39.8
click at [291, 196] on div "const menuBtn = document . querySelector ( ".menu_button" ) ; const menu = docu…" at bounding box center [446, 240] width 450 height 309
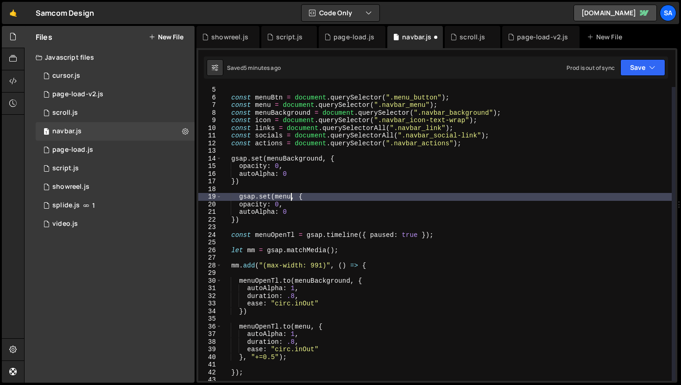
click at [271, 219] on div "const menuBtn = document . querySelector ( ".menu_button" ) ; const menu = docu…" at bounding box center [446, 240] width 450 height 309
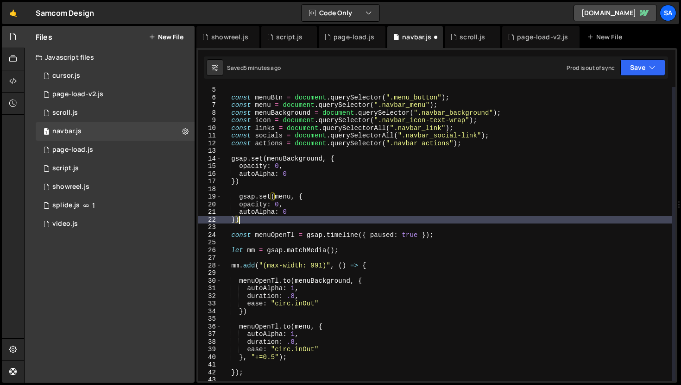
click at [268, 178] on div "const menuBtn = document . querySelector ( ".menu_button" ) ; const menu = docu…" at bounding box center [446, 240] width 450 height 309
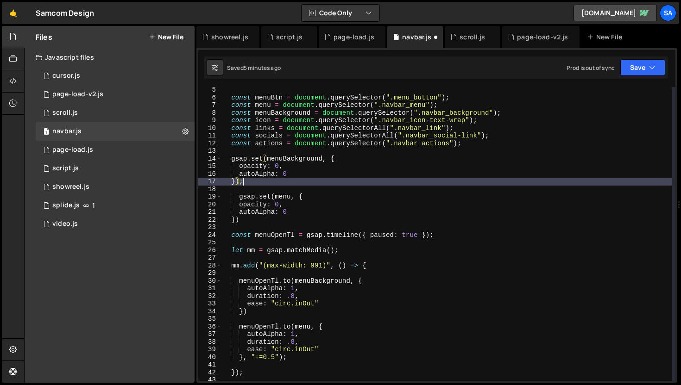
scroll to position [0, 1]
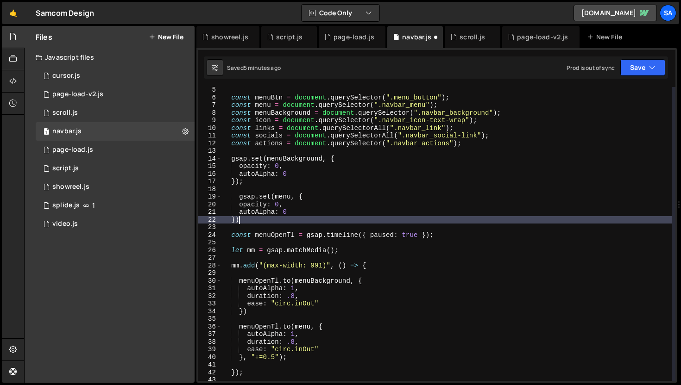
click at [253, 223] on div "const menuBtn = document . querySelector ( ".menu_button" ) ; const menu = docu…" at bounding box center [446, 240] width 450 height 309
type textarea "});"
click at [634, 71] on button "Save" at bounding box center [642, 67] width 45 height 17
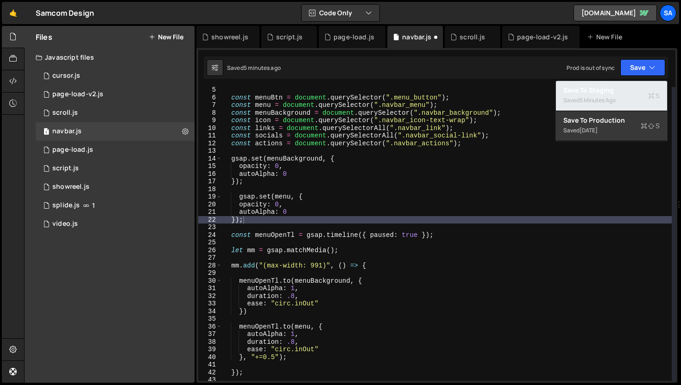
click at [593, 100] on div "5 minutes ago" at bounding box center [597, 100] width 36 height 8
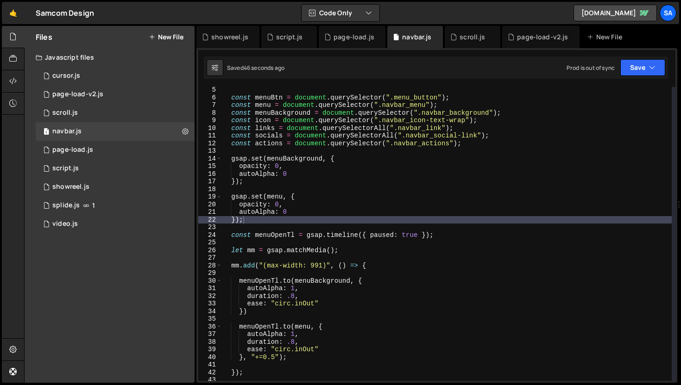
click at [324, 190] on div "const menuBtn = document . querySelector ( ".menu_button" ) ; const menu = docu…" at bounding box center [446, 240] width 450 height 309
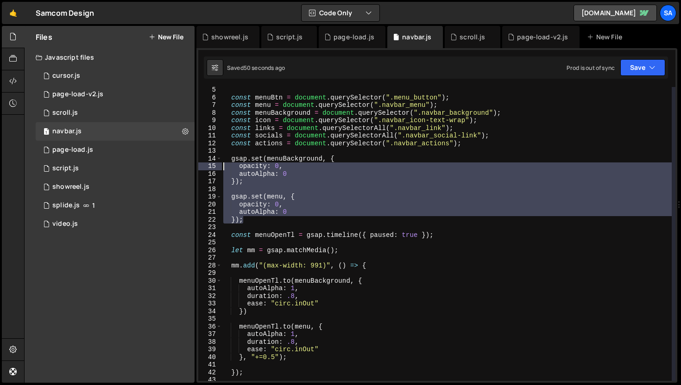
drag, startPoint x: 252, startPoint y: 220, endPoint x: 215, endPoint y: 163, distance: 67.7
click at [215, 163] on div "5 6 7 8 9 10 11 12 13 14 15 16 17 18 19 20 21 22 23 24 25 26 27 28 29 30 31 32 …" at bounding box center [436, 234] width 477 height 294
type textarea "opacity: 0, autoAlpha: 0"
click at [245, 152] on div "const menuBtn = document . querySelector ( ".menu_button" ) ; const menu = docu…" at bounding box center [446, 240] width 450 height 309
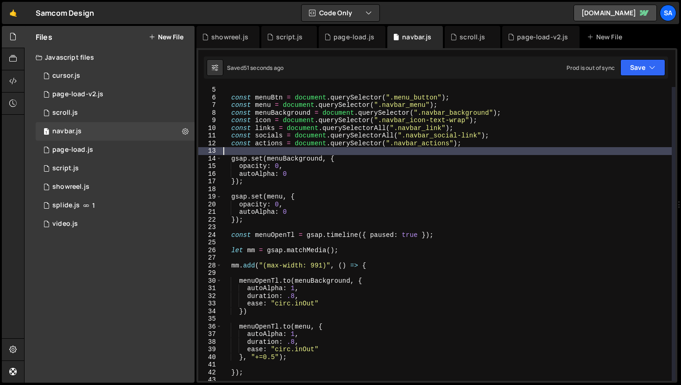
type textarea "7"
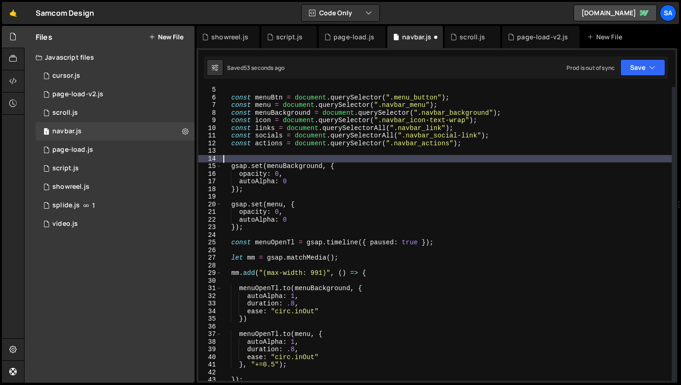
click at [249, 158] on div "const menuBtn = document . querySelector ( ".menu_button" ) ; const menu = docu…" at bounding box center [446, 240] width 450 height 309
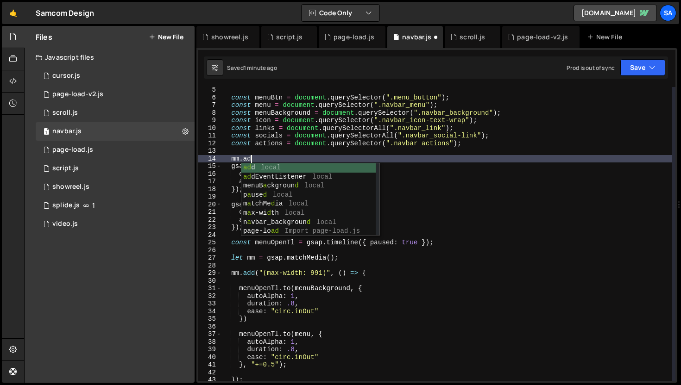
scroll to position [0, 1]
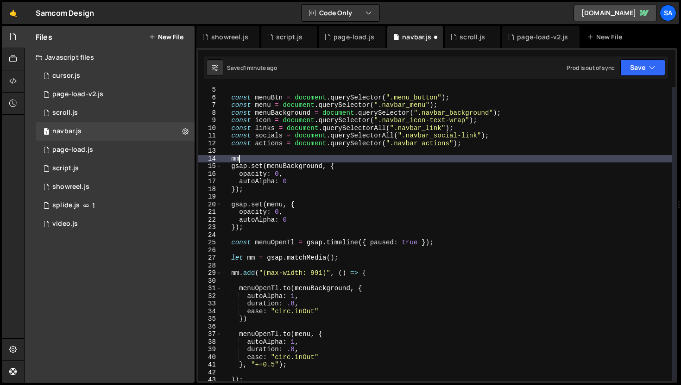
type textarea "m"
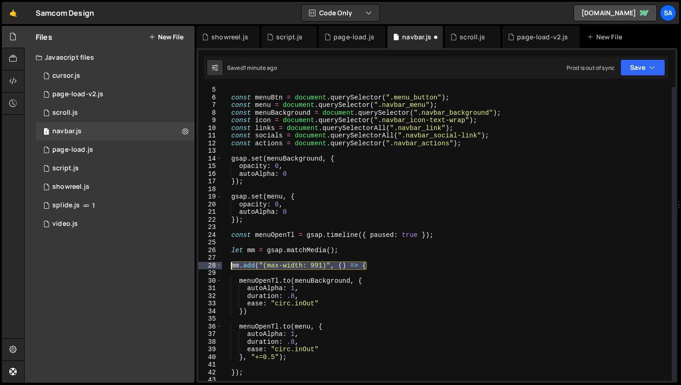
drag, startPoint x: 371, startPoint y: 267, endPoint x: 231, endPoint y: 267, distance: 140.4
click at [231, 267] on div "const menuBtn = document . querySelector ( ".menu_button" ) ; const menu = docu…" at bounding box center [446, 240] width 450 height 309
click at [250, 155] on div "const menuBtn = document . querySelector ( ".menu_button" ) ; const menu = docu…" at bounding box center [446, 240] width 450 height 309
type textarea "gsap.set(menuBackground, {"
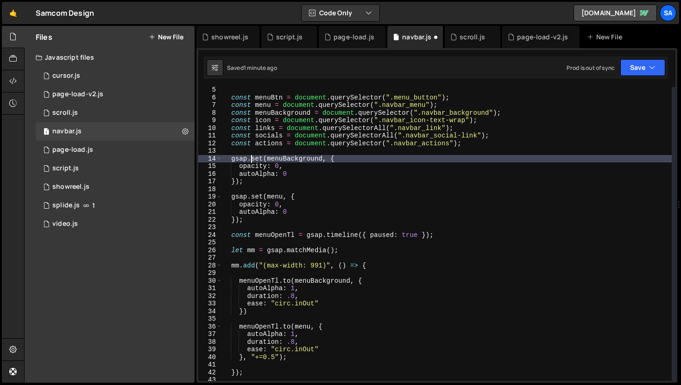
click at [249, 151] on div "const menuBtn = document . querySelector ( ".menu_button" ) ; const menu = docu…" at bounding box center [446, 240] width 450 height 309
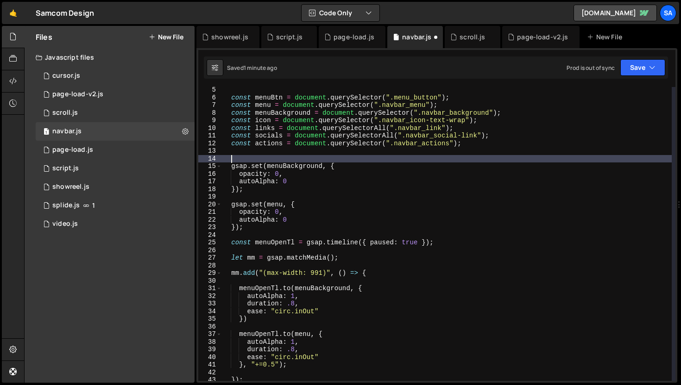
paste textarea "mm.add("(max-width: 991)", () => {"
click at [248, 228] on div "const menuBtn = document . querySelector ( ".menu_button" ) ; const menu = docu…" at bounding box center [446, 240] width 450 height 309
type textarea "});"
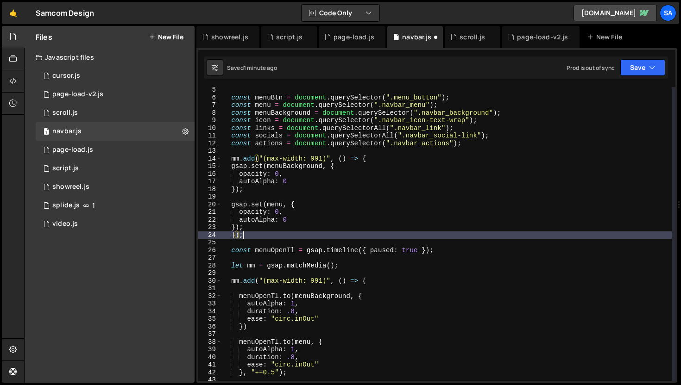
scroll to position [0, 1]
click at [250, 227] on div "const menuBtn = document . querySelector ( ".menu_button" ) ; const menu = docu…" at bounding box center [446, 240] width 450 height 309
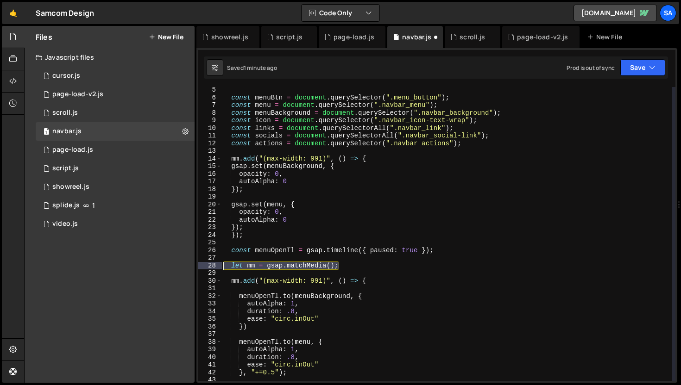
drag, startPoint x: 348, startPoint y: 265, endPoint x: 210, endPoint y: 267, distance: 138.0
click at [210, 267] on div "}); 5 6 7 8 9 10 11 12 13 14 15 16 17 18 19 20 21 22 23 24 25 26 27 28 29 30 31…" at bounding box center [436, 234] width 477 height 294
type textarea "let mm = gsap.matchMedia();"
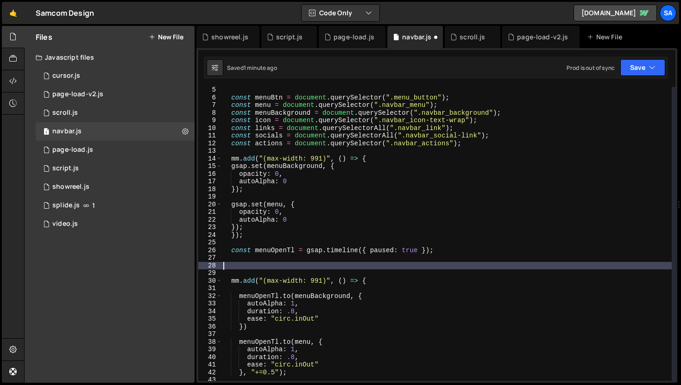
click at [273, 151] on div "const menuBtn = document . querySelector ( ".menu_button" ) ; const menu = docu…" at bounding box center [446, 240] width 450 height 309
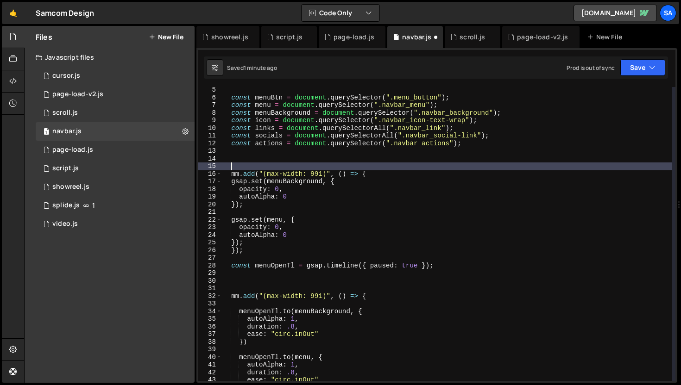
paste textarea "let mm = gsap.matchMedia();"
type textarea "let mm = gsap.matchMedia();"
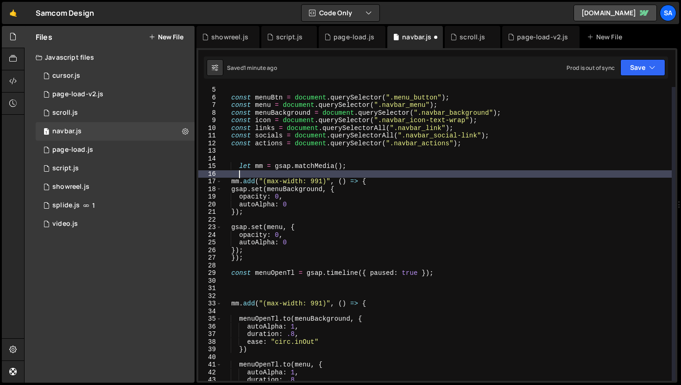
scroll to position [0, 0]
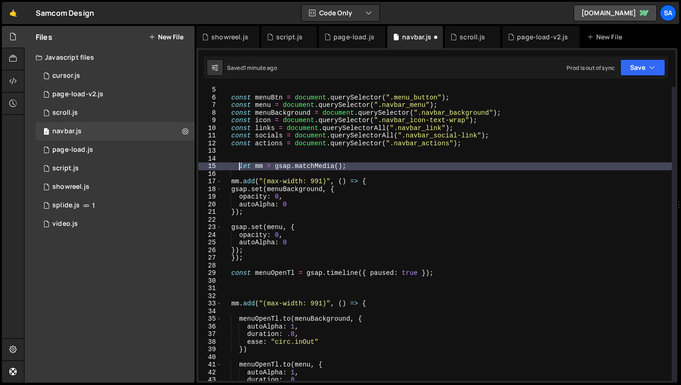
click at [240, 167] on div "const menuBtn = document . querySelector ( ".menu_button" ) ; const menu = docu…" at bounding box center [446, 240] width 450 height 309
type textarea "let mm = gsap.matchMedia();"
click at [624, 66] on button "Save" at bounding box center [642, 67] width 45 height 17
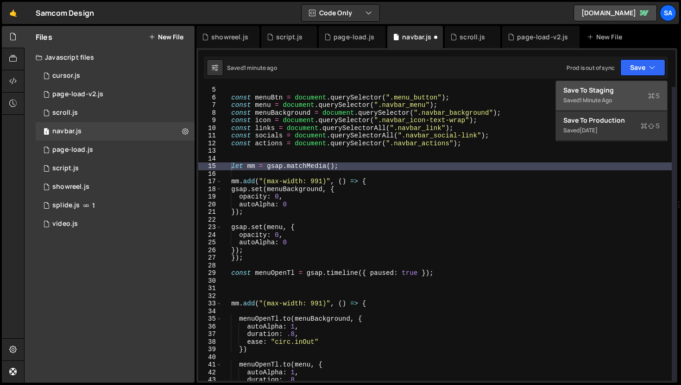
click at [615, 92] on div "Save to Staging S" at bounding box center [611, 90] width 96 height 9
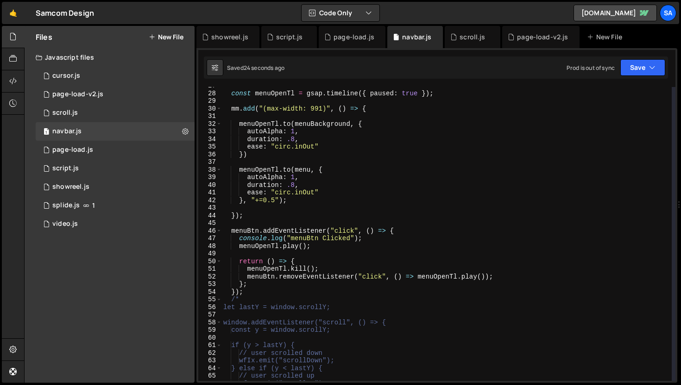
scroll to position [204, 0]
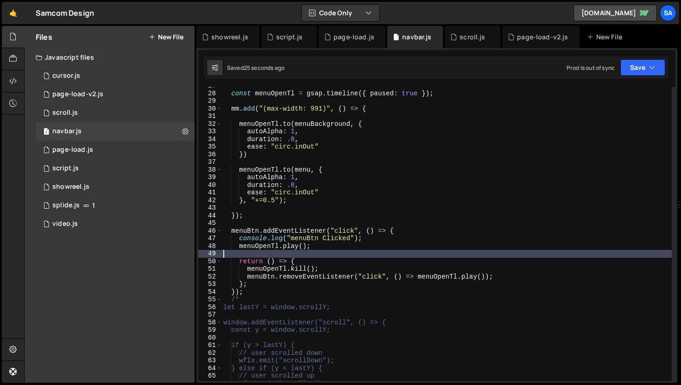
click at [263, 254] on div "const menuOpenTl = gsap . timeline ({ paused : true }) ; mm . add ( "(max-width…" at bounding box center [446, 236] width 450 height 309
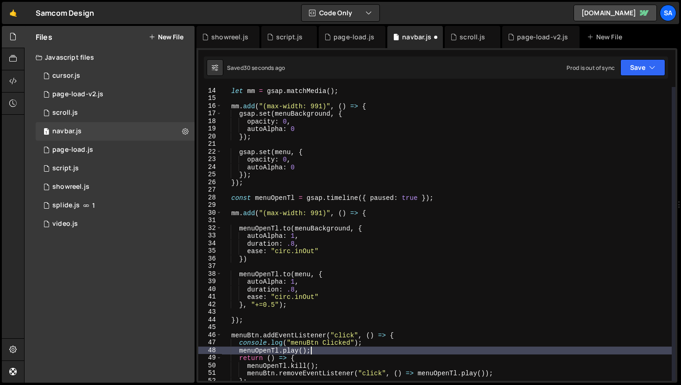
scroll to position [49, 0]
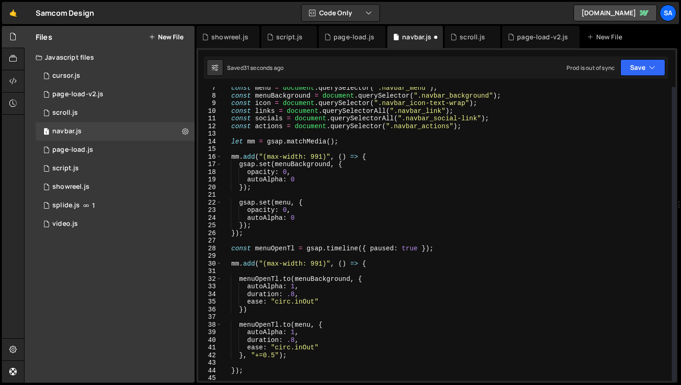
click at [402, 233] on div "const menu = document . querySelector ( ".navbar_menu" ) ; const menuBackground…" at bounding box center [446, 238] width 450 height 309
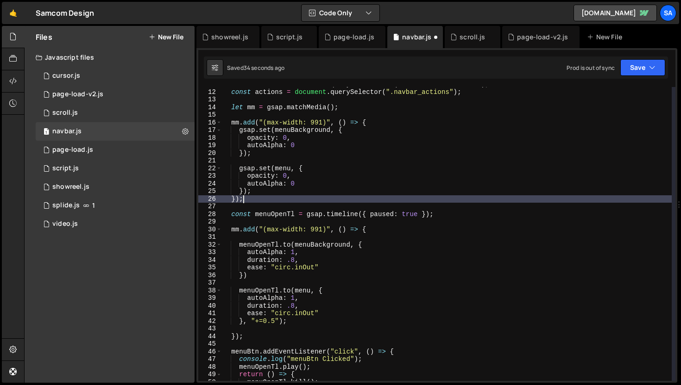
scroll to position [86, 0]
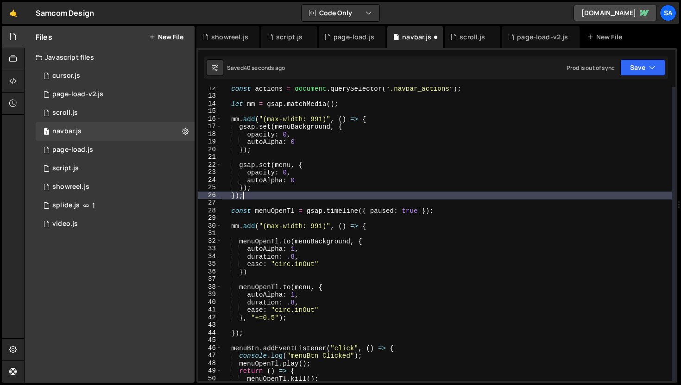
click at [292, 197] on div "const actions = document . querySelector ( ".navbar_actions" ) ; let mm = gsap …" at bounding box center [446, 239] width 450 height 309
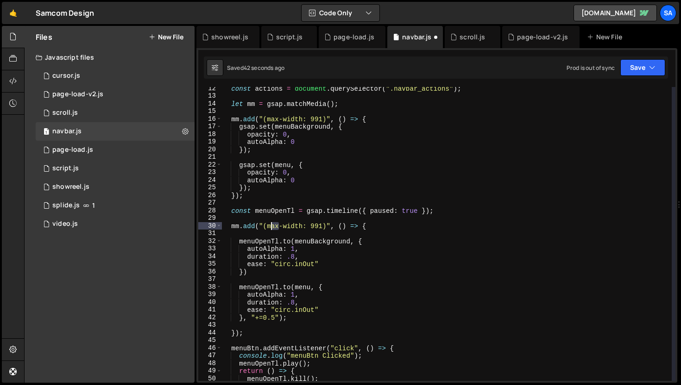
drag, startPoint x: 279, startPoint y: 228, endPoint x: 272, endPoint y: 227, distance: 7.0
click at [272, 227] on div "const actions = document . querySelector ( ".navbar_actions" ) ; let mm = gsap …" at bounding box center [446, 239] width 450 height 309
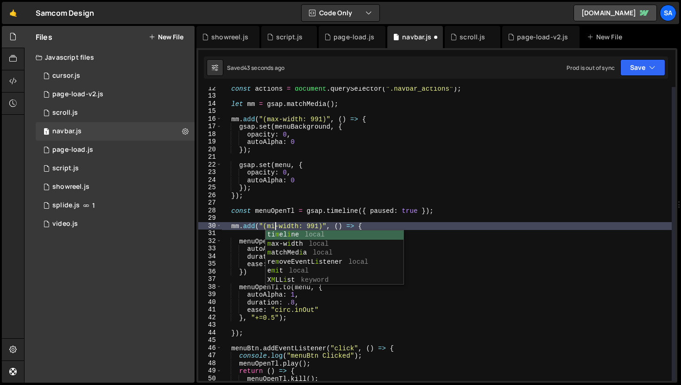
scroll to position [0, 4]
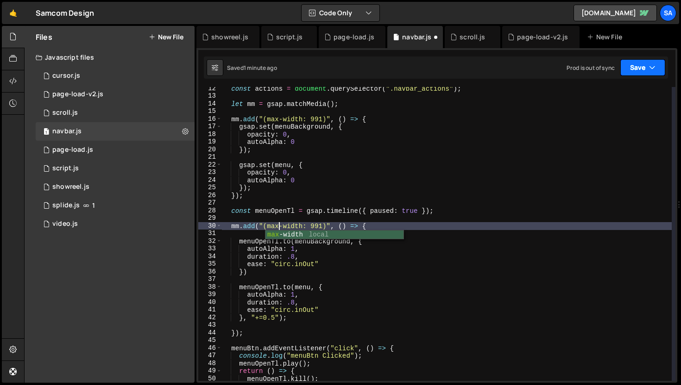
click at [650, 65] on icon "button" at bounding box center [652, 67] width 6 height 9
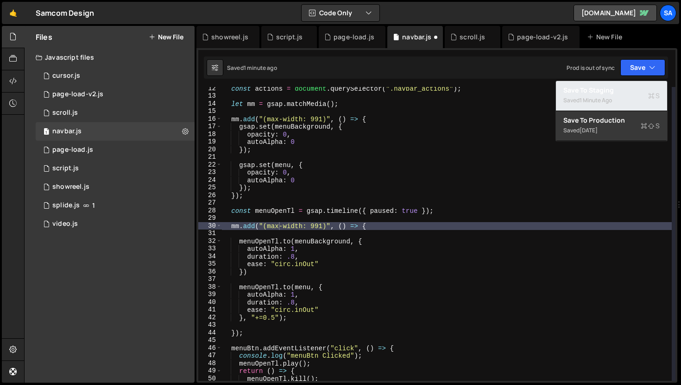
click at [616, 99] on div "Saved 1 minute ago" at bounding box center [611, 100] width 96 height 11
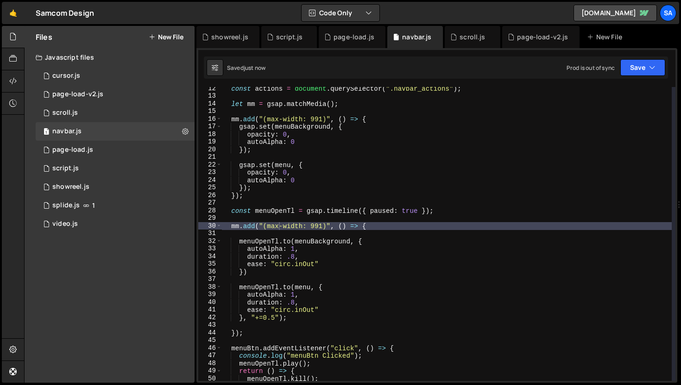
click at [434, 223] on div "const actions = document . querySelector ( ".navbar_actions" ) ; let mm = gsap …" at bounding box center [446, 239] width 450 height 309
click at [491, 213] on div "const actions = document . querySelector ( ".navbar_actions" ) ; let mm = gsap …" at bounding box center [446, 239] width 450 height 309
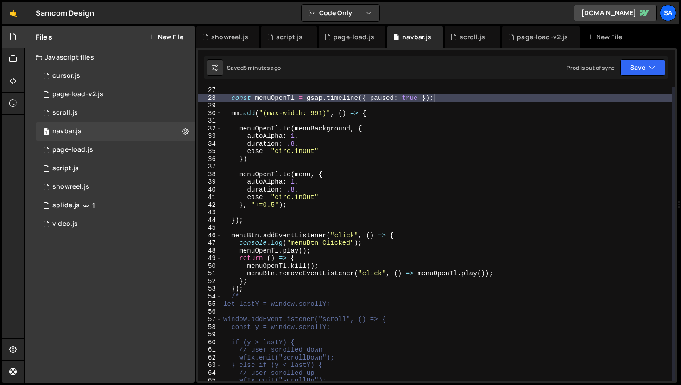
scroll to position [199, 0]
click at [350, 112] on div "const menuOpenTl = gsap . timeline ({ paused : true }) ; mm . add ( "(max-width…" at bounding box center [446, 241] width 450 height 309
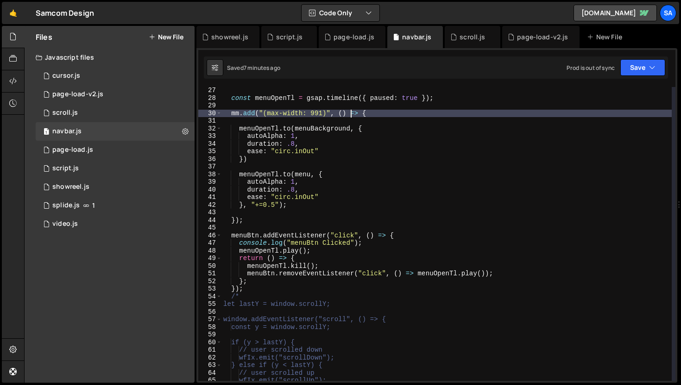
click at [509, 201] on div "const menuOpenTl = gsap . timeline ({ paused : true }) ; mm . add ( "(max-width…" at bounding box center [446, 241] width 450 height 309
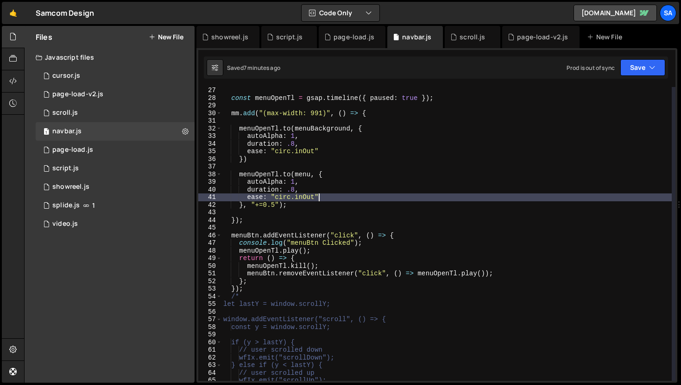
scroll to position [167, 0]
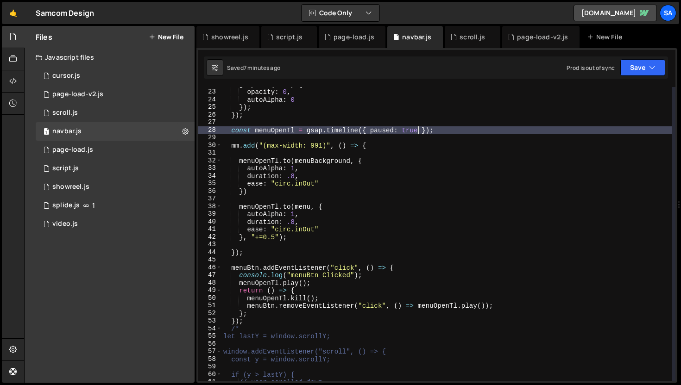
click at [419, 133] on div "gsap . set ( menu , { opacity : 0 , autoAlpha : 0 }) ; }) ; const menuOpenTl = …" at bounding box center [446, 235] width 450 height 309
click at [422, 131] on div "gsap . set ( menu , { opacity : 0 , autoAlpha : 0 }) ; }) ; const menuOpenTl = …" at bounding box center [446, 235] width 450 height 309
click at [370, 130] on div "gsap . set ( menu , { opacity : 0 , autoAlpha : 0 }) ; }) ; const menuOpenTl = …" at bounding box center [446, 235] width 450 height 309
click at [630, 70] on button "Save" at bounding box center [642, 67] width 45 height 17
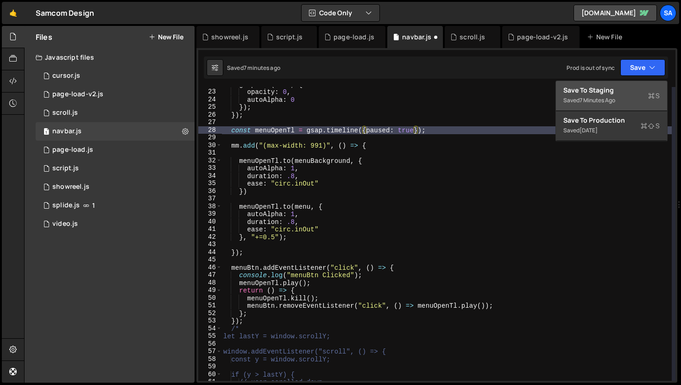
click at [619, 97] on div "Saved 7 minutes ago" at bounding box center [611, 100] width 96 height 11
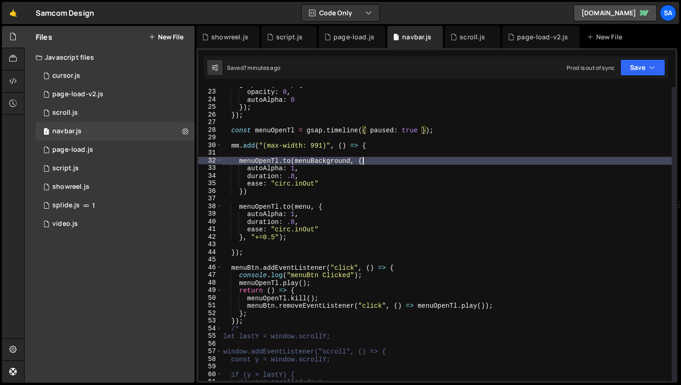
click at [426, 164] on div "gsap . set ( menu , { opacity : 0 , autoAlpha : 0 }) ; }) ; const menuOpenTl = …" at bounding box center [446, 235] width 450 height 309
click at [367, 158] on div "gsap . set ( menu , { opacity : 0 , autoAlpha : 0 }) ; }) ; const menuOpenTl = …" at bounding box center [446, 235] width 450 height 309
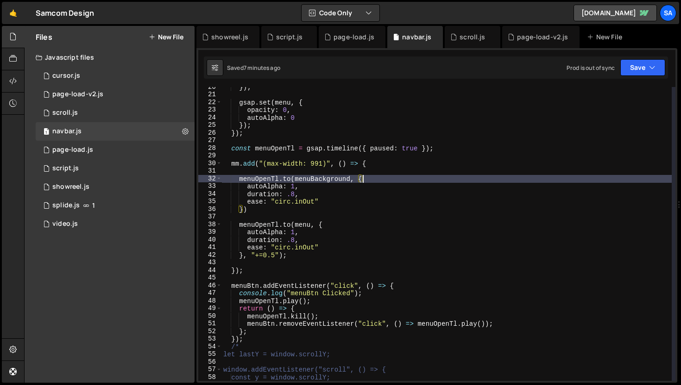
scroll to position [149, 0]
click at [303, 189] on div "}) ; gsap . set ( menu , { opacity : 0 , autoAlpha : 0 }) ; }) ; const menuOpen…" at bounding box center [446, 237] width 450 height 309
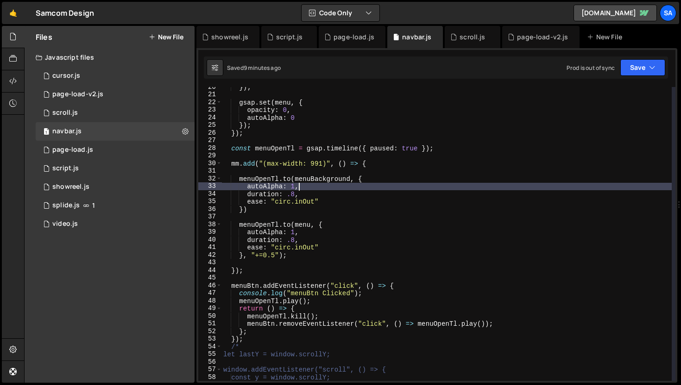
click at [377, 182] on div "}) ; gsap . set ( menu , { opacity : 0 , autoAlpha : 0 }) ; }) ; const menuOpen…" at bounding box center [446, 237] width 450 height 309
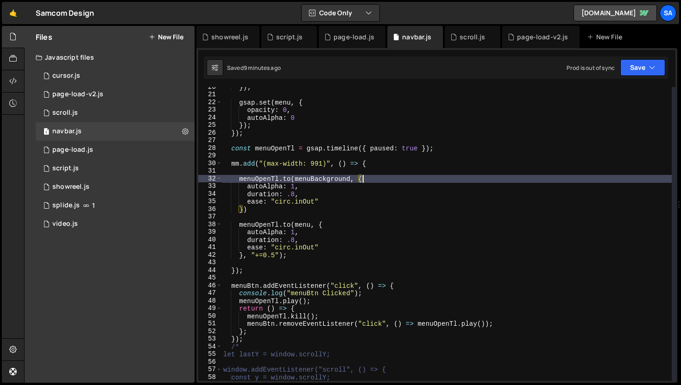
click at [315, 188] on div "}) ; gsap . set ( menu , { opacity : 0 , autoAlpha : 0 }) ; }) ; const menuOpen…" at bounding box center [446, 237] width 450 height 309
type textarea "autoAlpha: 1,"
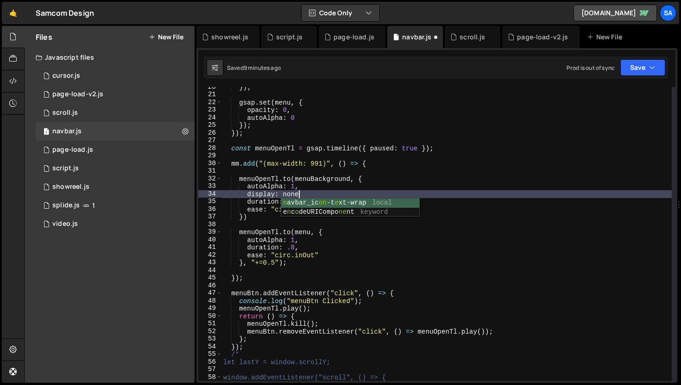
scroll to position [0, 5]
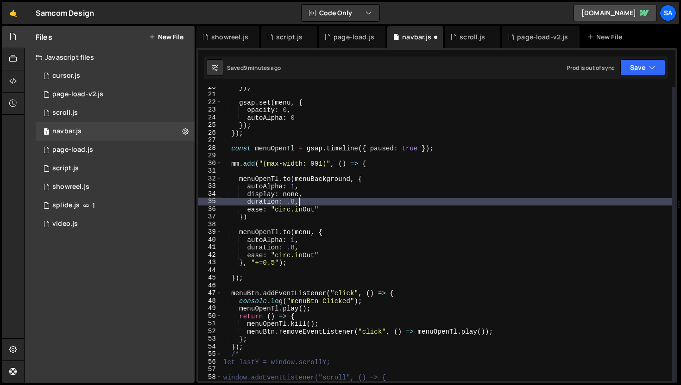
click at [309, 200] on div "}) ; gsap . set ( menu , { opacity : 0 , autoAlpha : 0 }) ; }) ; const menuOpen…" at bounding box center [446, 237] width 450 height 309
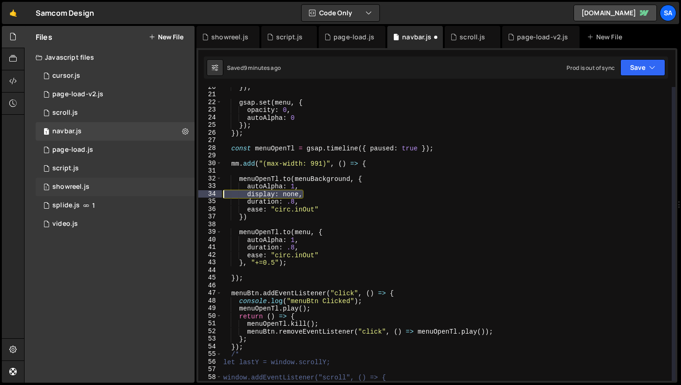
drag, startPoint x: 312, startPoint y: 193, endPoint x: 192, endPoint y: 193, distance: 119.5
click at [192, 193] on div "Files New File Javascript files 1 cursor.js 0 1 page-load-v2.js 0 1 scroll.js 0…" at bounding box center [352, 205] width 657 height 358
type textarea "display: none,"
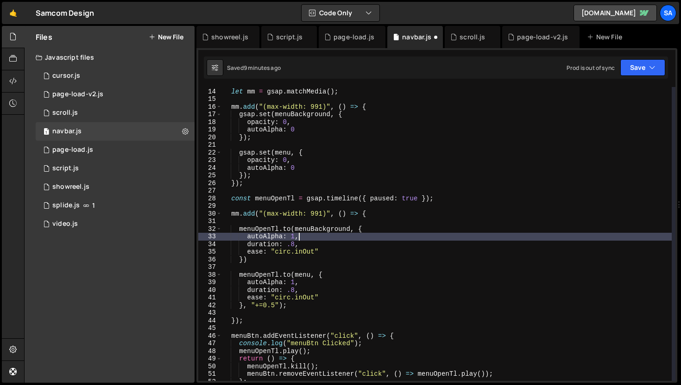
scroll to position [99, 0]
click at [299, 119] on div "let mm = gsap . matchMedia ( ) ; mm . add ( "(max-width: 991)" , ( ) => { gsap …" at bounding box center [446, 234] width 450 height 309
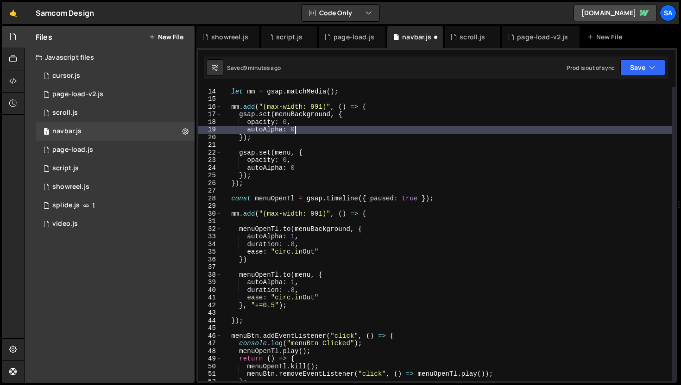
click at [302, 129] on div "let mm = gsap . matchMedia ( ) ; mm . add ( "(max-width: 991)" , ( ) => { gsap …" at bounding box center [446, 234] width 450 height 309
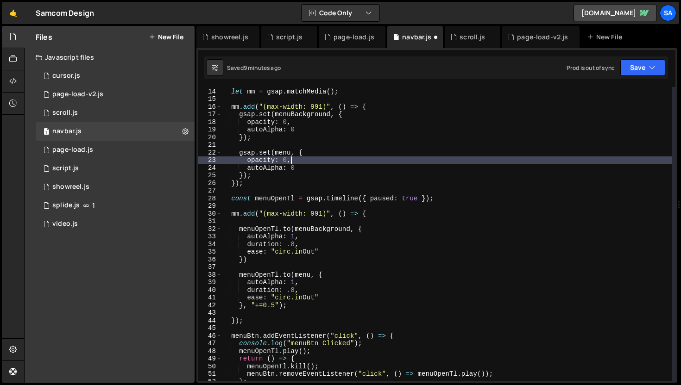
click at [336, 157] on div "let mm = gsap . matchMedia ( ) ; mm . add ( "(max-width: 991)" , ( ) => { gsap …" at bounding box center [446, 234] width 450 height 309
click at [325, 164] on div "let mm = gsap . matchMedia ( ) ; mm . add ( "(max-width: 991)" , ( ) => { gsap …" at bounding box center [446, 234] width 450 height 309
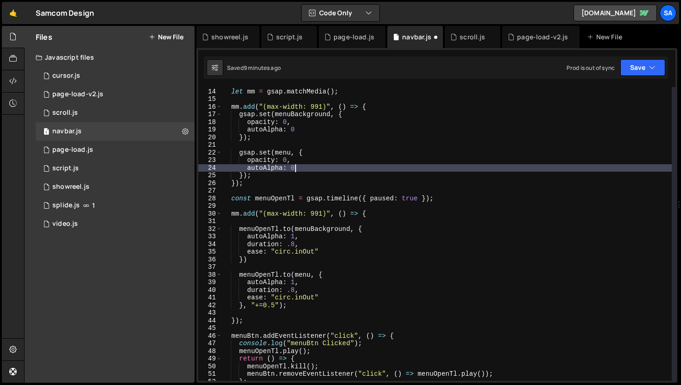
click at [311, 240] on div "let mm = gsap . matchMedia ( ) ; mm . add ( "(max-width: 991)" , ( ) => { gsap …" at bounding box center [446, 234] width 450 height 309
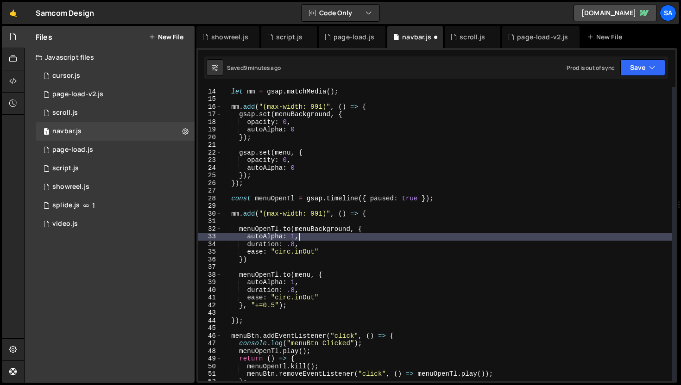
click at [306, 246] on div "let mm = gsap . matchMedia ( ) ; mm . add ( "(max-width: 991)" , ( ) => { gsap …" at bounding box center [446, 234] width 450 height 309
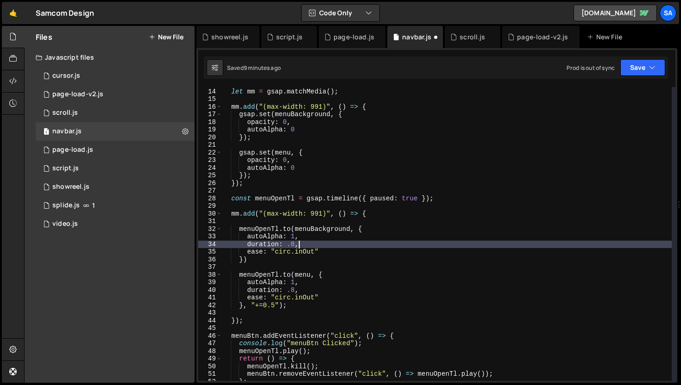
click at [310, 236] on div "let mm = gsap . matchMedia ( ) ; mm . add ( "(max-width: 991)" , ( ) => { gsap …" at bounding box center [446, 234] width 450 height 309
type textarea "autoAlpha: 1,"
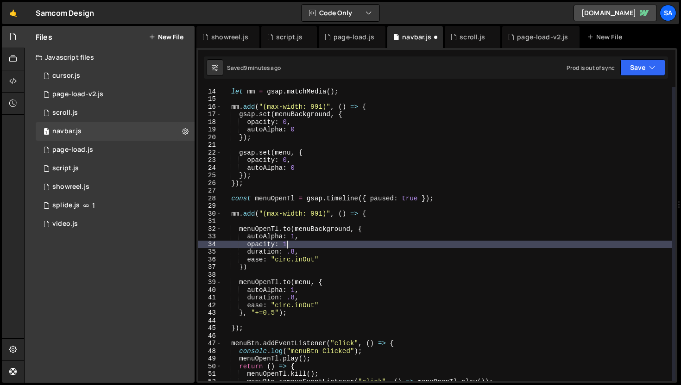
scroll to position [0, 4]
click at [305, 290] on div "let mm = gsap . matchMedia ( ) ; mm . add ( "(max-width: 991)" , ( ) => { gsap …" at bounding box center [446, 234] width 450 height 309
type textarea "autoAlpha: 1,"
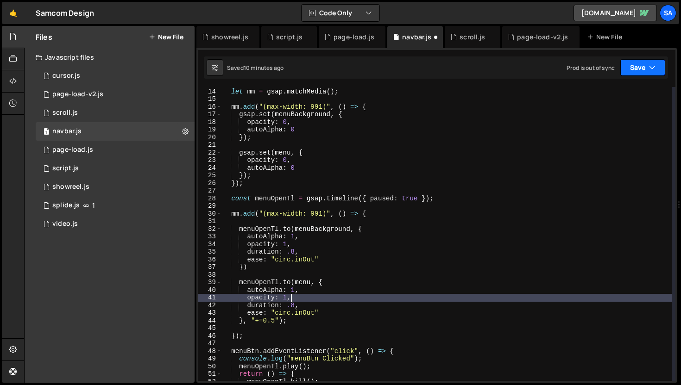
click at [646, 67] on button "Save" at bounding box center [642, 67] width 45 height 17
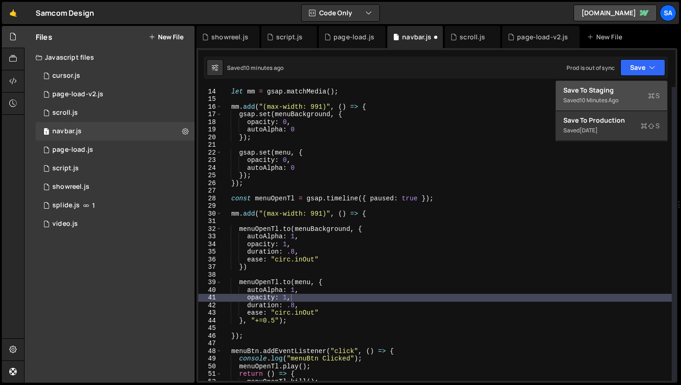
click at [618, 102] on div "10 minutes ago" at bounding box center [598, 100] width 39 height 8
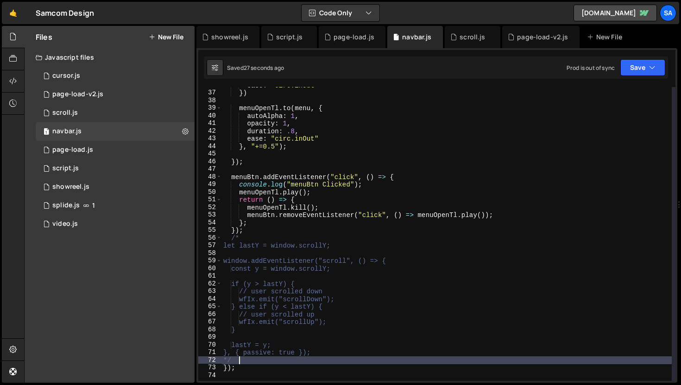
scroll to position [0, 0]
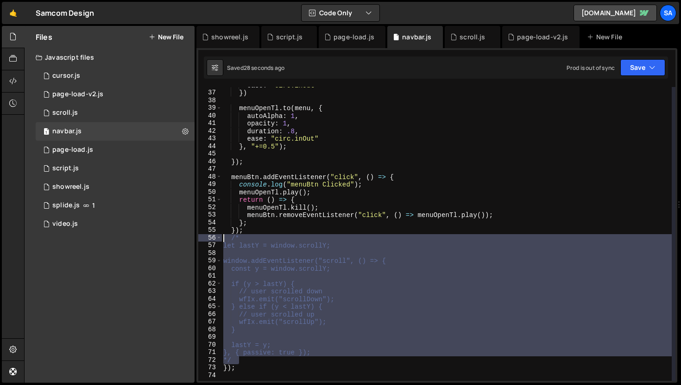
drag, startPoint x: 269, startPoint y: 362, endPoint x: 181, endPoint y: 238, distance: 151.5
click at [181, 238] on div "Files New File Javascript files 1 cursor.js 0 1 page-load-v2.js 0 1 scroll.js 0…" at bounding box center [352, 205] width 657 height 358
type textarea "/* let lastY = window.scrollY;"
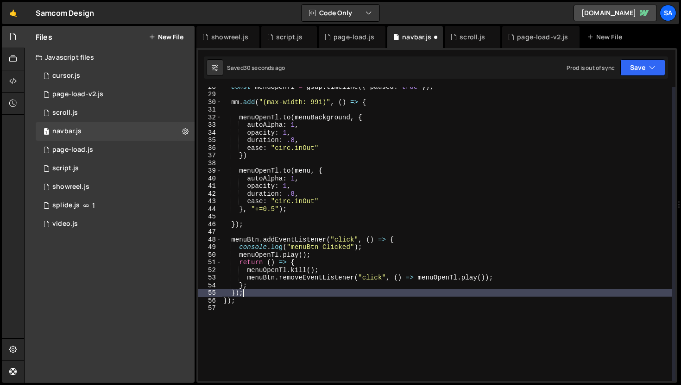
scroll to position [210, 0]
click at [637, 64] on button "Save" at bounding box center [642, 67] width 45 height 17
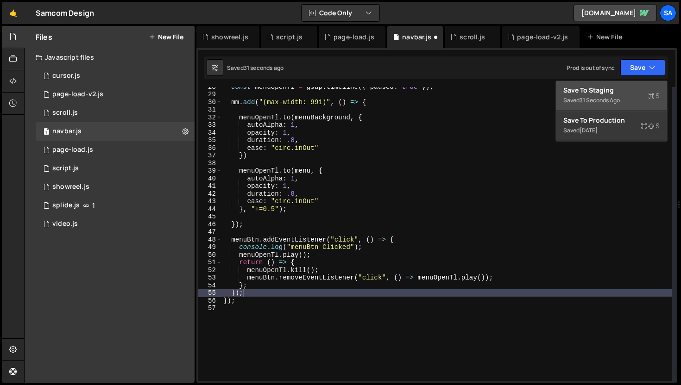
click at [591, 91] on div "Save to Staging S" at bounding box center [611, 90] width 96 height 9
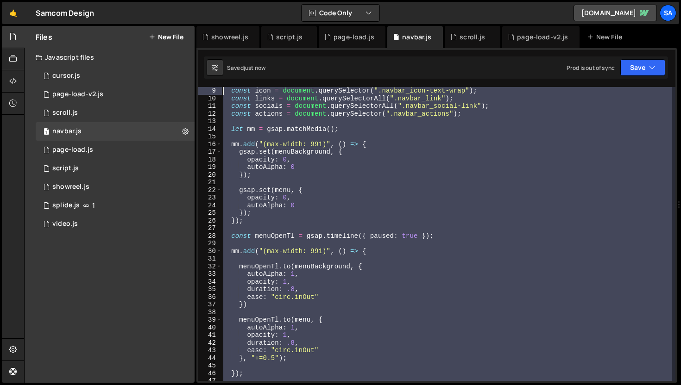
scroll to position [0, 0]
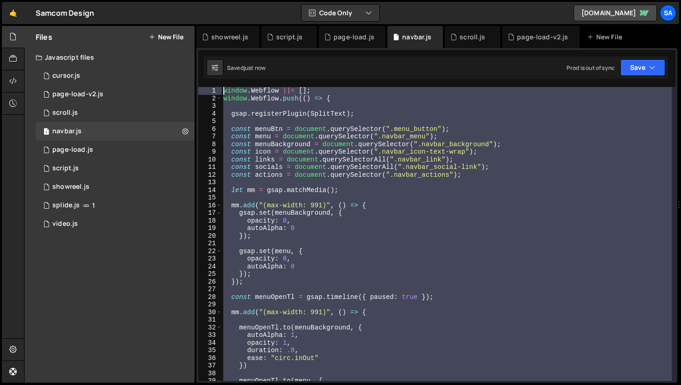
drag, startPoint x: 246, startPoint y: 291, endPoint x: 217, endPoint y: 58, distance: 234.4
click at [217, 58] on div "Debug Explain Copy showreel.js script.js page-load.js navbar.js scroll.js page-…" at bounding box center [436, 205] width 481 height 358
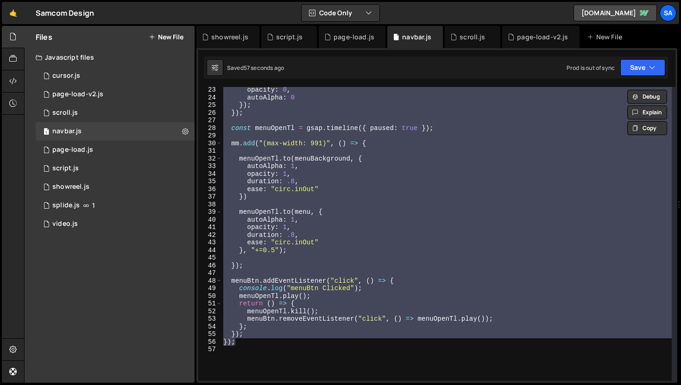
scroll to position [255, 0]
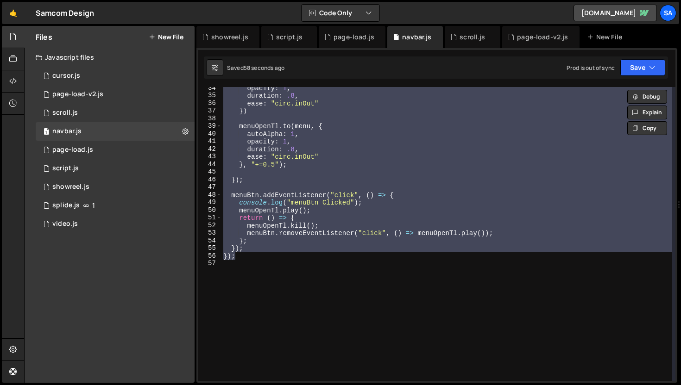
click at [488, 195] on div "opacity : 1 , duration : .8 , ease : "circ.inOut" }) menuOpenTl . to ( menu , {…" at bounding box center [446, 234] width 450 height 294
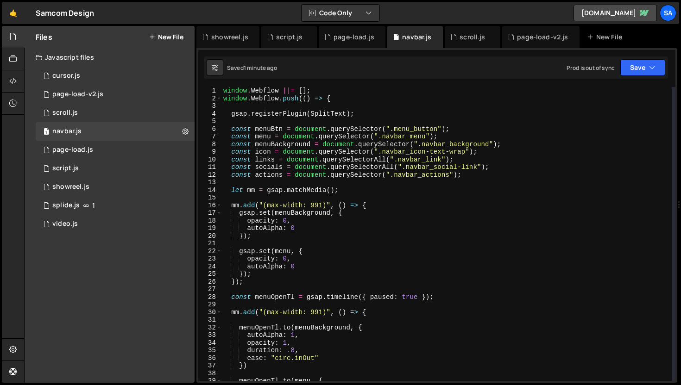
scroll to position [0, 0]
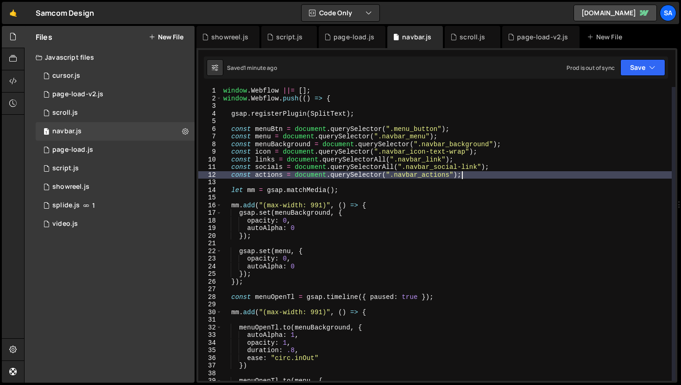
click at [487, 173] on div "window . Webflow ||= [ ] ; window . Webflow . push (( ) => { gsap . registerPlu…" at bounding box center [446, 241] width 450 height 309
type textarea "const actions = document.querySelector(".navbar_actions");"
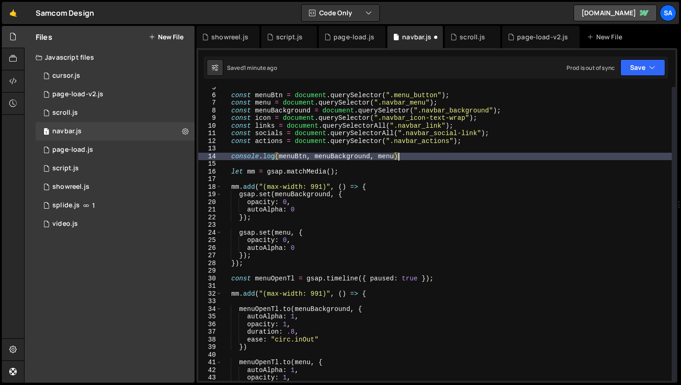
scroll to position [0, 12]
click at [641, 76] on div "Saved 1 minute ago Prod is out of sync Upgrade to Edit Save Save to Staging S S…" at bounding box center [436, 68] width 464 height 22
click at [642, 72] on button "Save" at bounding box center [642, 67] width 45 height 17
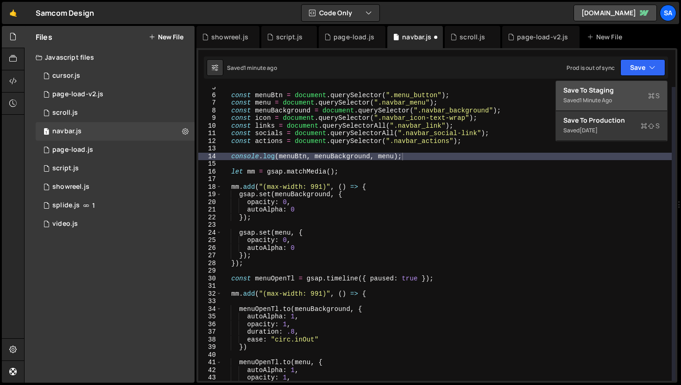
click at [632, 85] on button "Save to Staging S Saved 1 minute ago" at bounding box center [611, 96] width 111 height 30
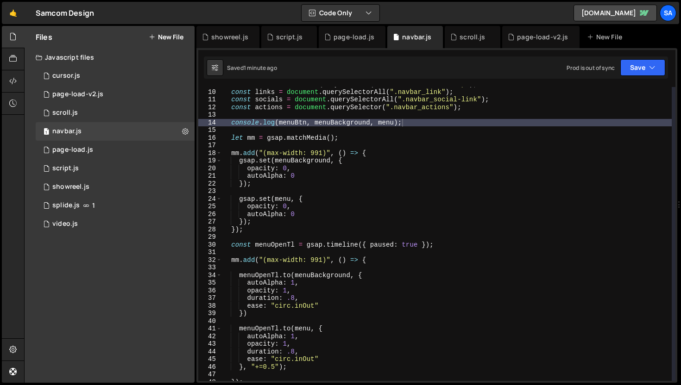
scroll to position [68, 0]
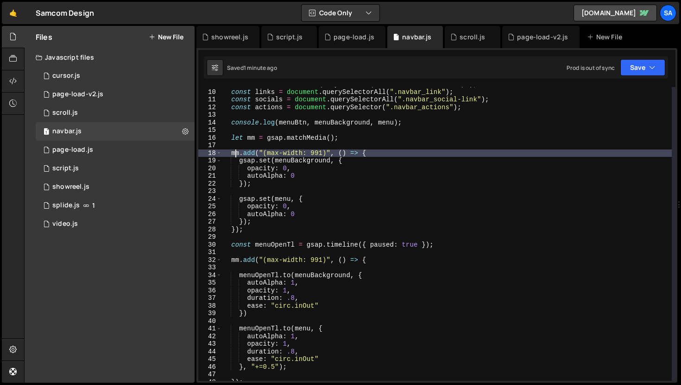
click at [237, 154] on div "const icon = document . querySelector ( ".navbar_icon-text-wrap" ) ; const link…" at bounding box center [446, 235] width 450 height 309
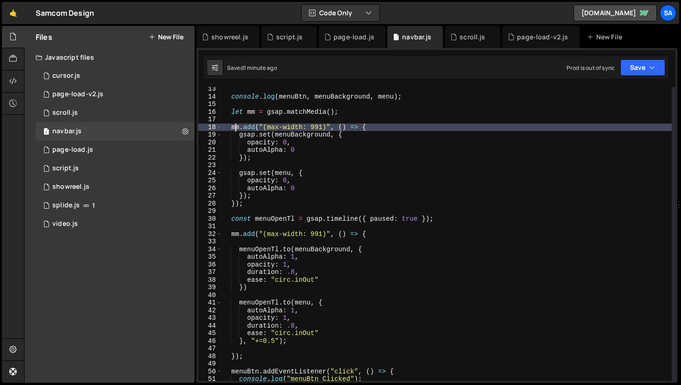
scroll to position [93, 0]
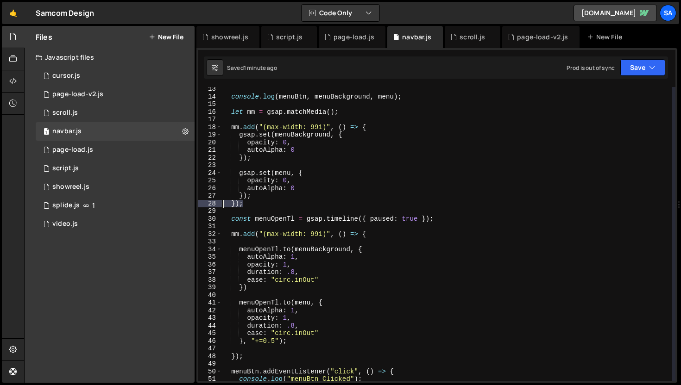
drag, startPoint x: 266, startPoint y: 204, endPoint x: 213, endPoint y: 202, distance: 52.8
click at [213, 202] on div "mm.add("(max-width: 991)", () => { 13 14 15 16 17 18 19 20 21 22 23 24 25 26 27…" at bounding box center [436, 234] width 477 height 294
type textarea "});"
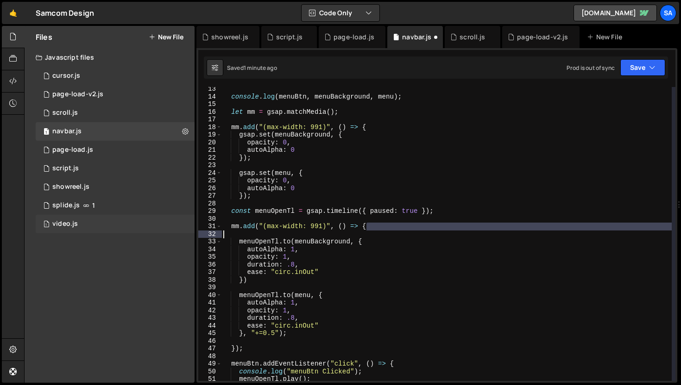
drag, startPoint x: 392, startPoint y: 227, endPoint x: 180, endPoint y: 228, distance: 212.2
click at [179, 230] on div "Files New File Javascript files 1 cursor.js 0 1 page-load-v2.js 0 1 scroll.js 0…" at bounding box center [352, 205] width 657 height 358
type textarea "mm.add("(max-width: 991)", () => {"
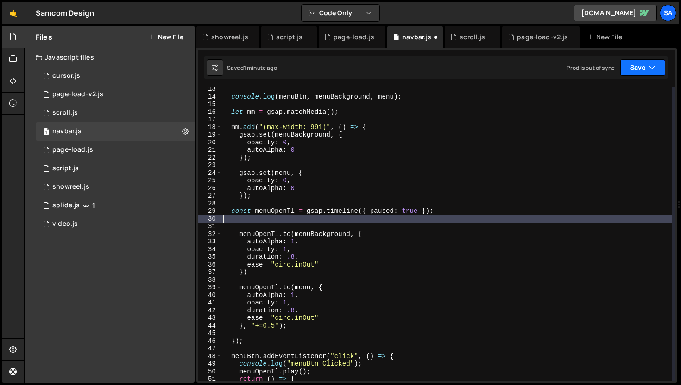
click at [622, 70] on button "Save" at bounding box center [642, 67] width 45 height 17
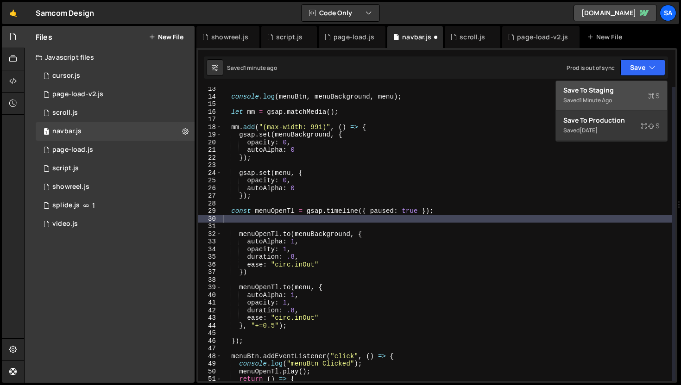
click at [604, 92] on div "Save to Staging S" at bounding box center [611, 90] width 96 height 9
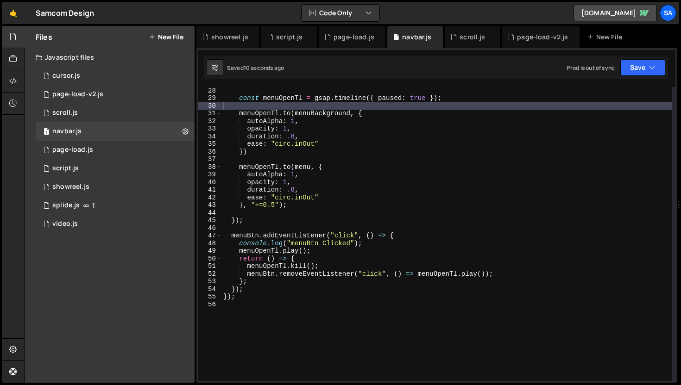
scroll to position [264, 0]
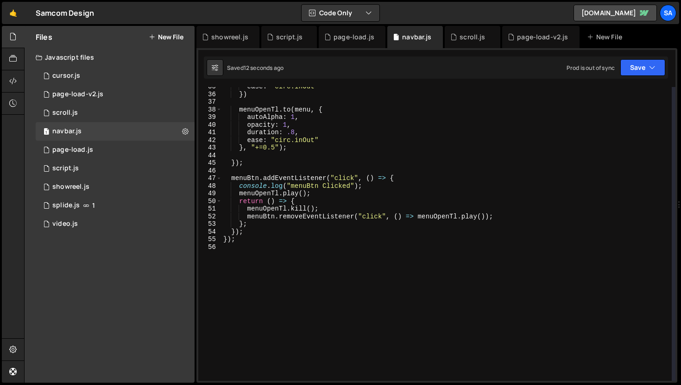
click at [302, 193] on div "ease : "circ.inOut" }) menuOpenTl . to ( menu , { autoAlpha : 1 , opacity : 1 ,…" at bounding box center [446, 237] width 450 height 309
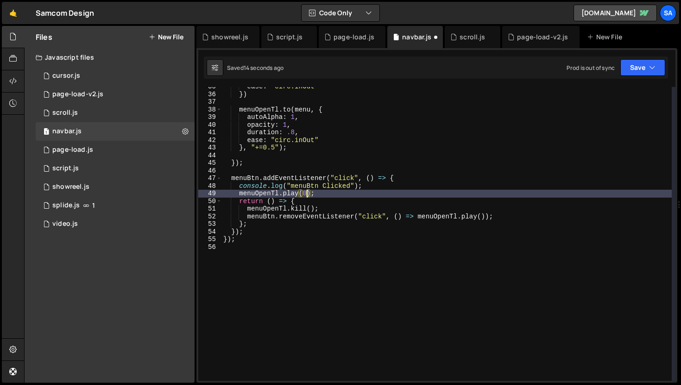
scroll to position [0, 6]
click at [630, 68] on button "Save" at bounding box center [642, 67] width 45 height 17
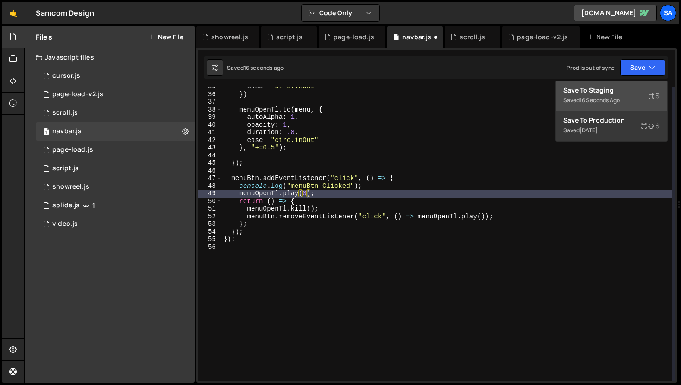
click at [617, 86] on div "Save to Staging S" at bounding box center [611, 90] width 96 height 9
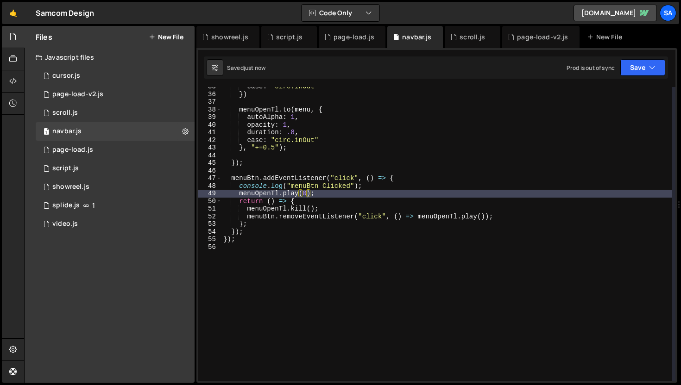
click at [355, 199] on div "ease : "circ.inOut" }) menuOpenTl . to ( menu , { autoAlpha : 1 , opacity : 1 ,…" at bounding box center [446, 237] width 450 height 309
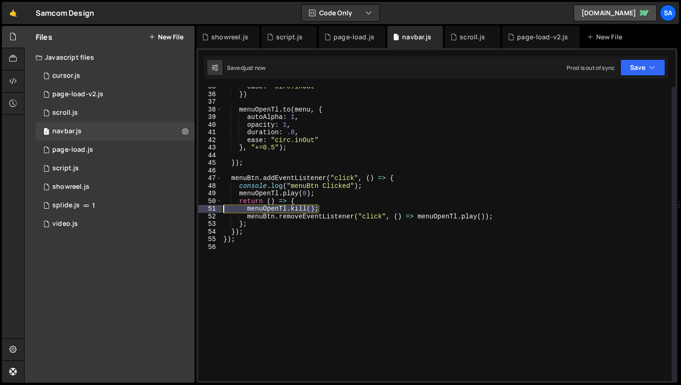
drag, startPoint x: 335, startPoint y: 207, endPoint x: 223, endPoint y: 212, distance: 111.8
click at [223, 212] on div "ease : "circ.inOut" }) menuOpenTl . to ( menu , { autoAlpha : 1 , opacity : 1 ,…" at bounding box center [446, 237] width 450 height 309
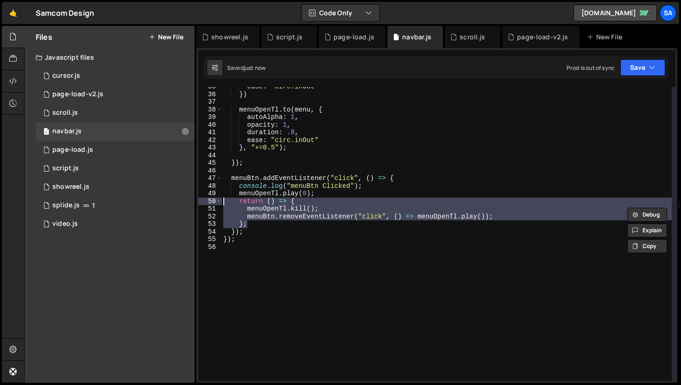
drag, startPoint x: 264, startPoint y: 224, endPoint x: 196, endPoint y: 204, distance: 70.1
click at [196, 204] on div "26 27 28 29 30 31 32 33 34 35 36 37 38 39 40 41 42 43 44 45 46 47 48 49 50 51 5…" at bounding box center [436, 215] width 481 height 335
type textarea "return () => { menuOpenTl.kill();"
type textarea "="
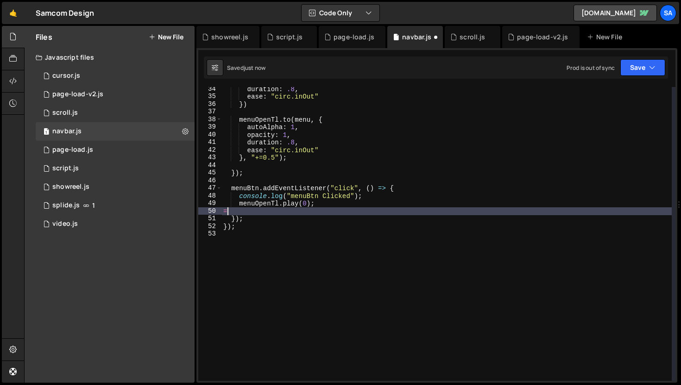
type textarea "="
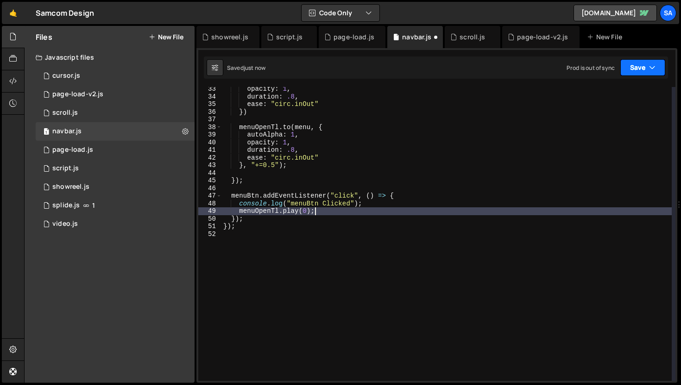
type textarea "[DOMAIN_NAME](0);"
click at [633, 66] on button "Save" at bounding box center [642, 67] width 45 height 17
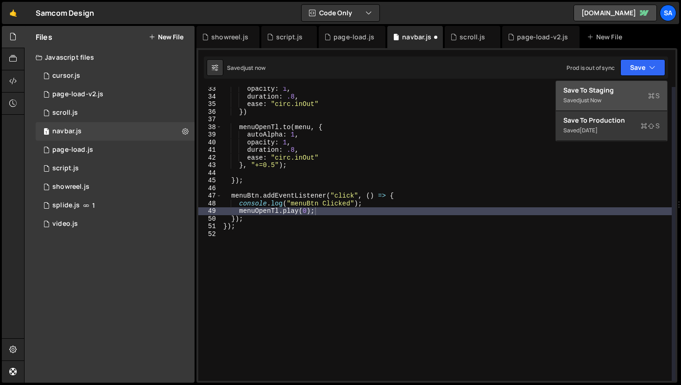
click at [603, 92] on div "Save to Staging S" at bounding box center [611, 90] width 96 height 9
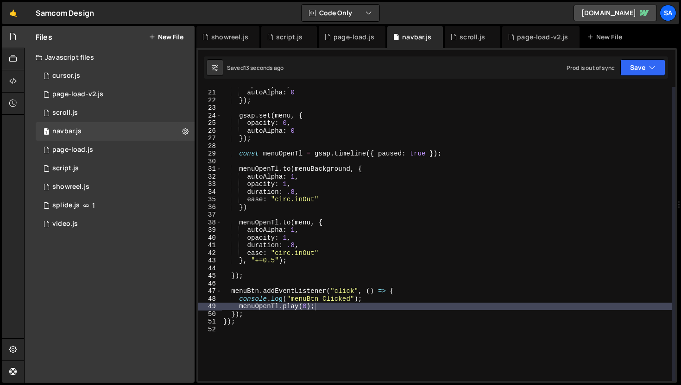
scroll to position [151, 0]
click at [276, 268] on div "opacity : 0 , autoAlpha : 0 }) ; gsap . set ( menu , { opacity : 0 , autoAlpha …" at bounding box center [446, 235] width 450 height 309
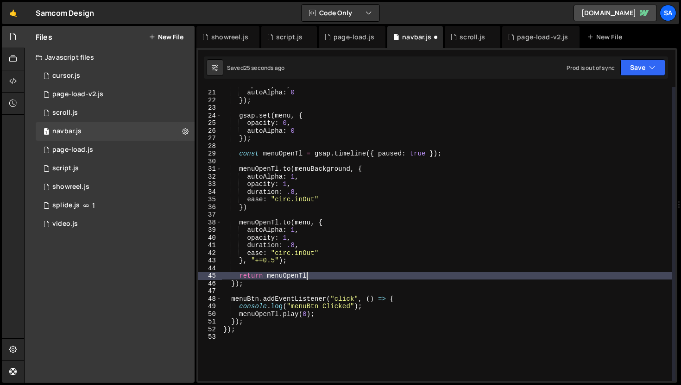
scroll to position [0, 6]
type textarea "return menuOpenTl;"
click at [637, 76] on div "Saved 25 seconds ago Prod is out of sync Upgrade to Edit Save Save to Staging S…" at bounding box center [436, 68] width 464 height 22
click at [636, 73] on button "Save" at bounding box center [642, 67] width 45 height 17
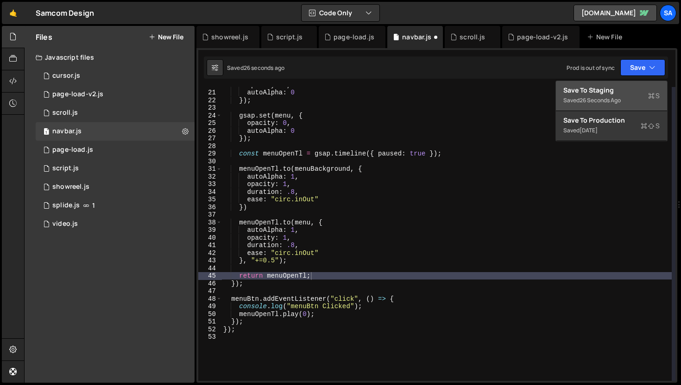
click at [626, 84] on button "Save to Staging S Saved 26 seconds ago" at bounding box center [611, 96] width 111 height 30
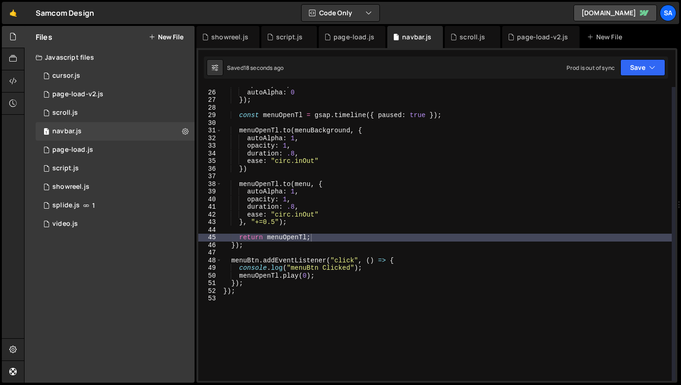
scroll to position [0, 0]
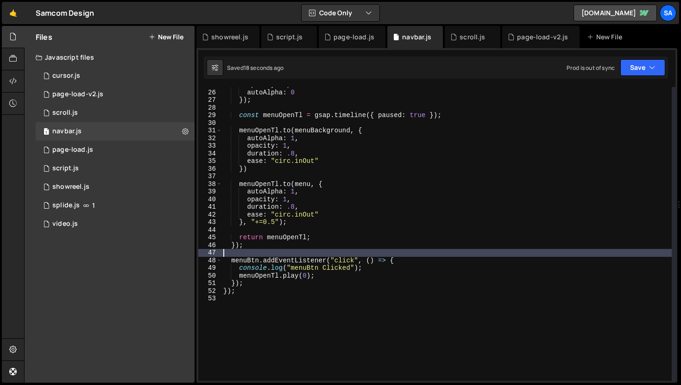
click at [248, 250] on div "opacity : 0 , autoAlpha : 0 }) ; const menuOpenTl = gsap . timeline ({ paused :…" at bounding box center [446, 235] width 450 height 309
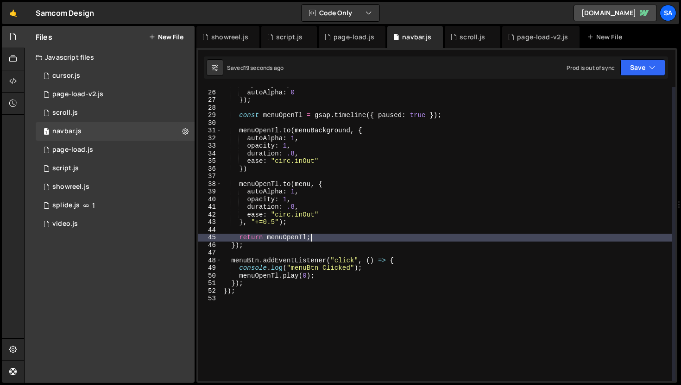
click at [328, 241] on div "opacity : 0 , autoAlpha : 0 }) ; const menuOpenTl = gsap . timeline ({ paused :…" at bounding box center [446, 235] width 450 height 309
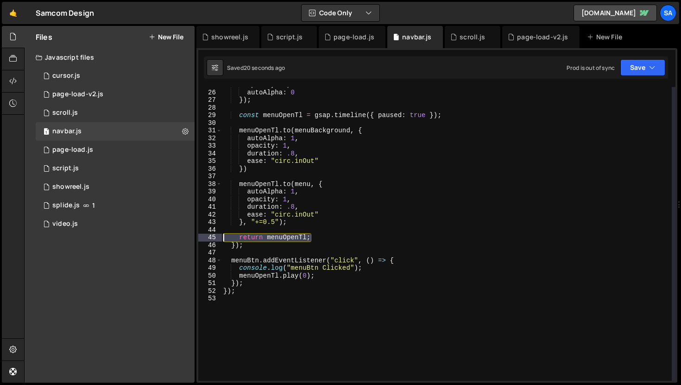
drag, startPoint x: 328, startPoint y: 241, endPoint x: 207, endPoint y: 239, distance: 121.4
click at [207, 239] on div "return menuOpenTl; 25 26 27 28 29 30 31 32 33 34 35 36 37 38 39 40 41 42 43 44 …" at bounding box center [436, 234] width 477 height 294
type textarea "/"
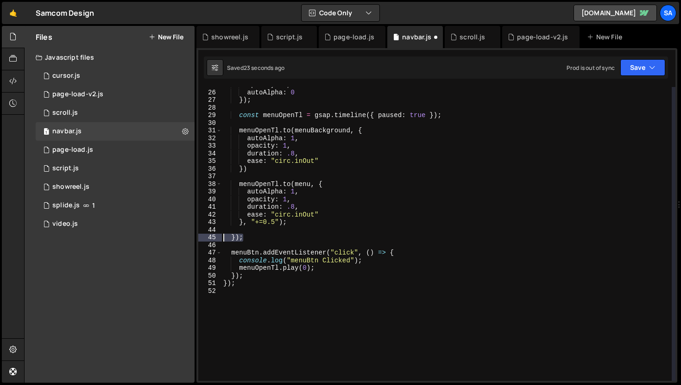
drag, startPoint x: 261, startPoint y: 240, endPoint x: 192, endPoint y: 240, distance: 69.0
click at [192, 240] on div "Files New File Javascript files 1 cursor.js 0 1 page-load-v2.js 0 1 scroll.js 0…" at bounding box center [352, 205] width 657 height 358
type textarea "});"
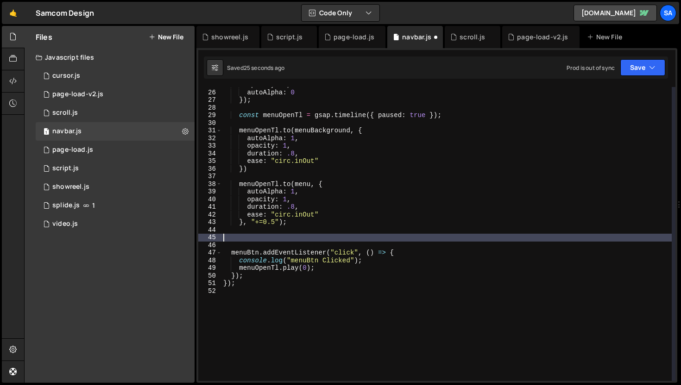
click at [273, 277] on div "opacity : 0 , autoAlpha : 0 }) ; const menuOpenTl = gsap . timeline ({ paused :…" at bounding box center [446, 235] width 450 height 309
type textarea "});"
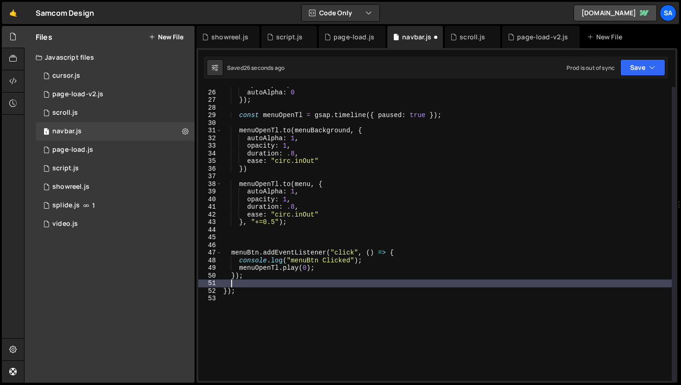
paste textarea "});"
click at [638, 70] on button "Save" at bounding box center [642, 67] width 45 height 17
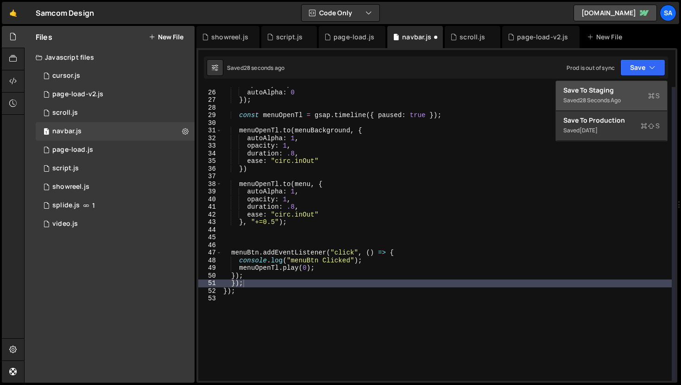
click at [619, 84] on button "Save to Staging S Saved 28 seconds ago" at bounding box center [611, 96] width 111 height 30
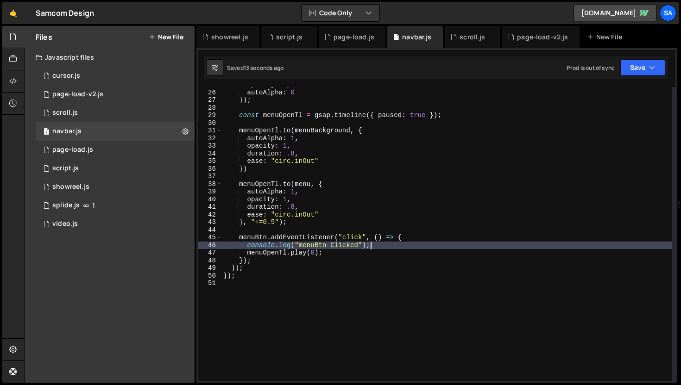
click at [400, 246] on div "opacity : 0 , autoAlpha : 0 }) ; const menuOpenTl = gsap . timeline ({ paused :…" at bounding box center [446, 235] width 450 height 309
click at [404, 247] on div "opacity : 0 , autoAlpha : 0 }) ; const menuOpenTl = gsap . timeline ({ paused :…" at bounding box center [446, 235] width 450 height 309
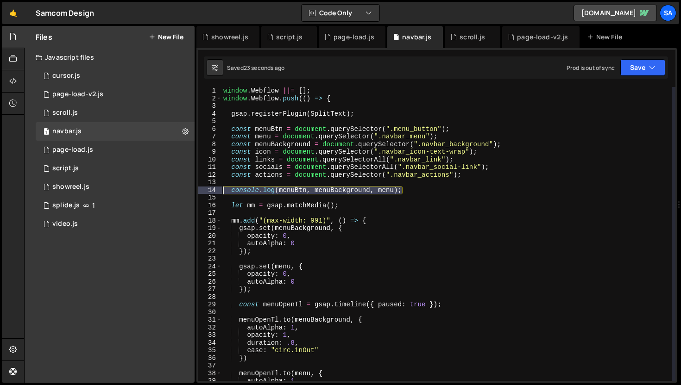
drag, startPoint x: 415, startPoint y: 189, endPoint x: 221, endPoint y: 193, distance: 194.1
click at [221, 193] on div "console.log("menuBtn Clicked"); 1 2 3 4 5 6 7 8 9 10 11 12 13 14 15 16 17 18 19…" at bounding box center [436, 234] width 477 height 294
type textarea "console.log(menuBtn, menuBackground, menu);"
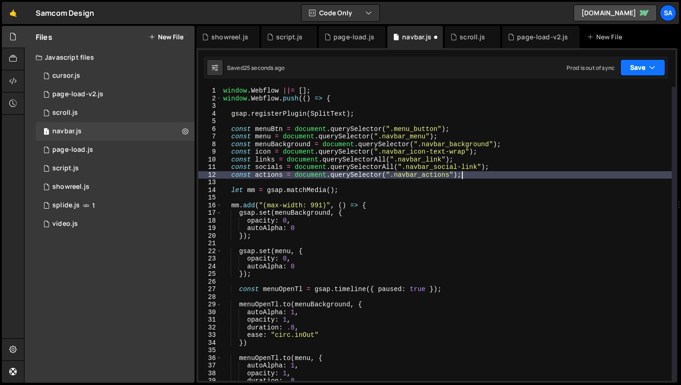
click at [642, 65] on button "Save" at bounding box center [642, 67] width 45 height 17
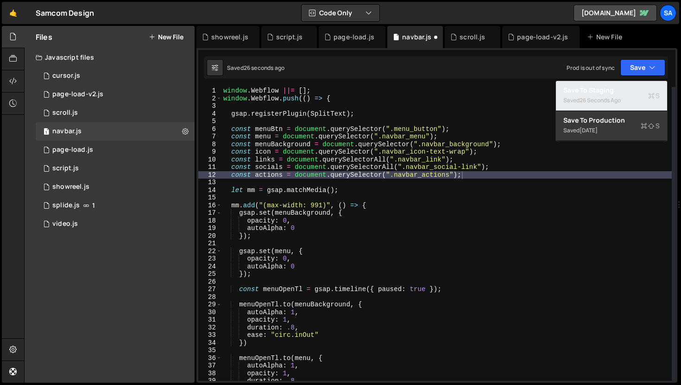
click at [611, 95] on div "Saved 26 seconds ago" at bounding box center [611, 100] width 96 height 11
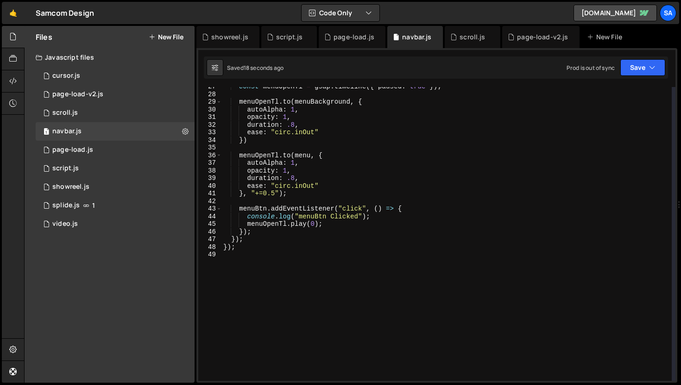
scroll to position [203, 0]
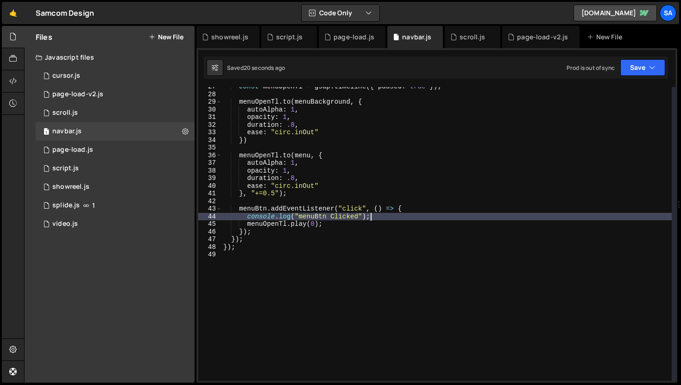
click at [387, 217] on div "const menuOpenTl = gsap . timeline ({ paused : true }) ; menuOpenTl . to ( menu…" at bounding box center [446, 237] width 450 height 309
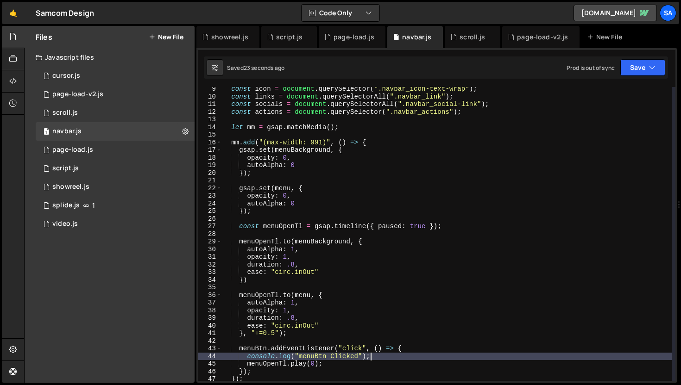
scroll to position [59, 0]
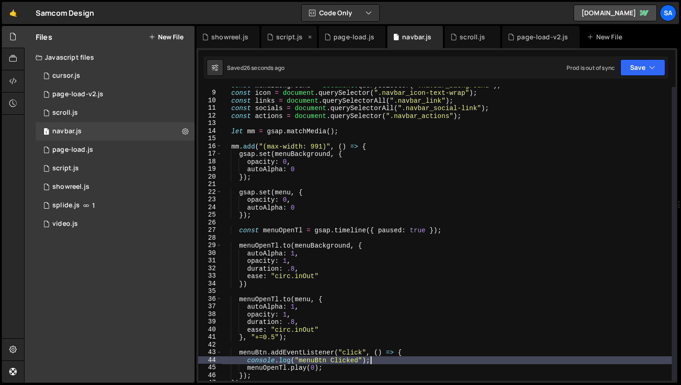
click at [307, 36] on icon at bounding box center [310, 36] width 6 height 9
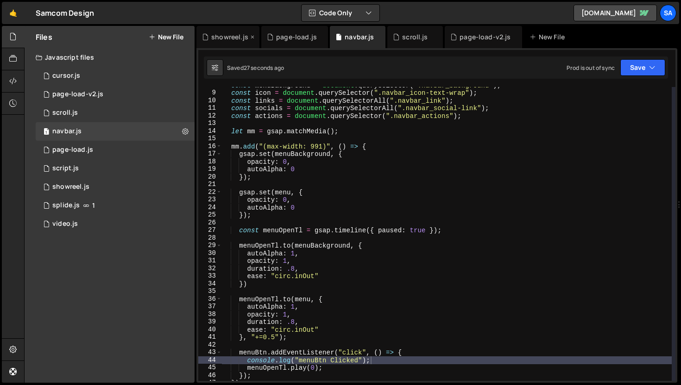
click at [250, 38] on icon at bounding box center [252, 36] width 6 height 9
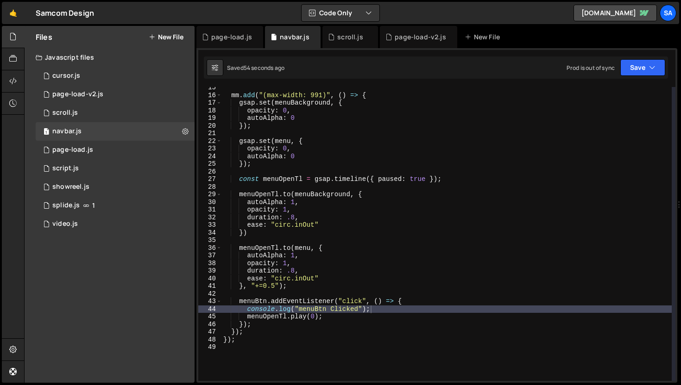
scroll to position [18, 0]
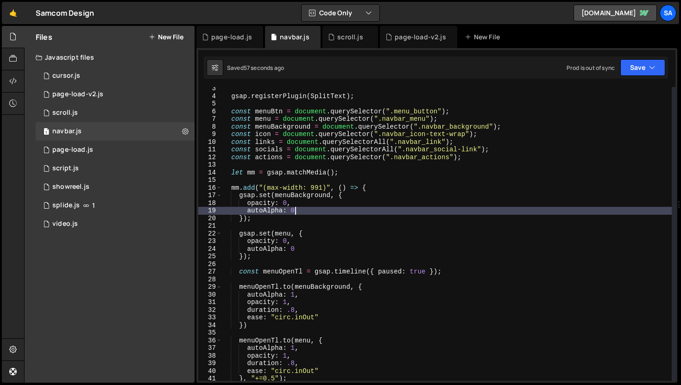
click at [338, 209] on div "gsap . registerPlugin ( SplitText ) ; const menuBtn = document . querySelector …" at bounding box center [446, 239] width 450 height 309
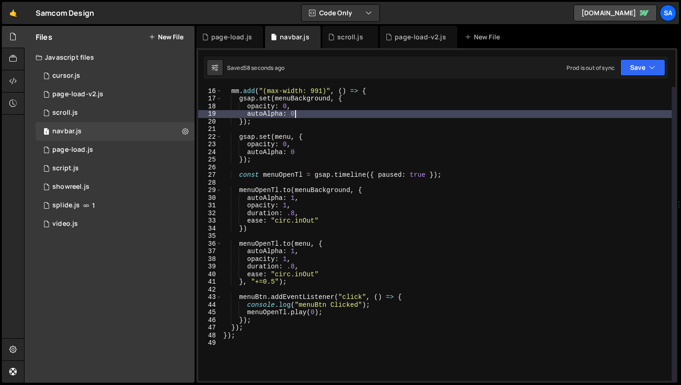
scroll to position [111, 0]
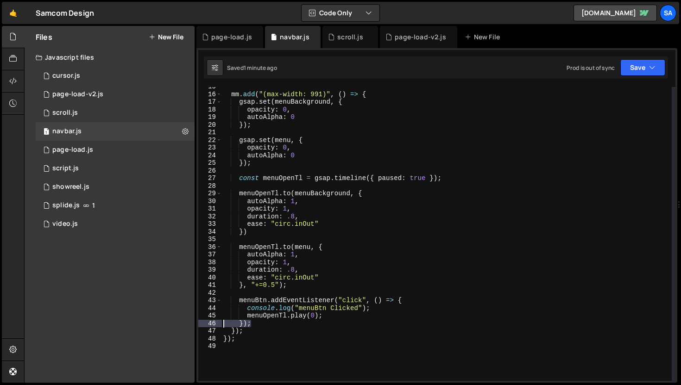
drag, startPoint x: 254, startPoint y: 327, endPoint x: 198, endPoint y: 323, distance: 56.2
click at [198, 323] on div "26 27 28 29 30 31 32 33 34 35 36 37 38 39 40 41 42 43 44 45 46 47 48 49 50 51 5…" at bounding box center [436, 215] width 481 height 335
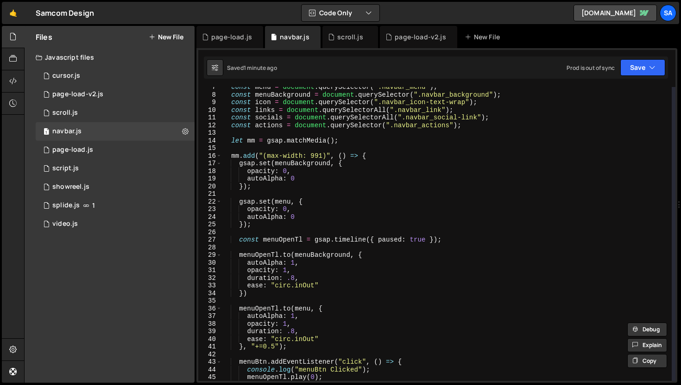
scroll to position [93, 0]
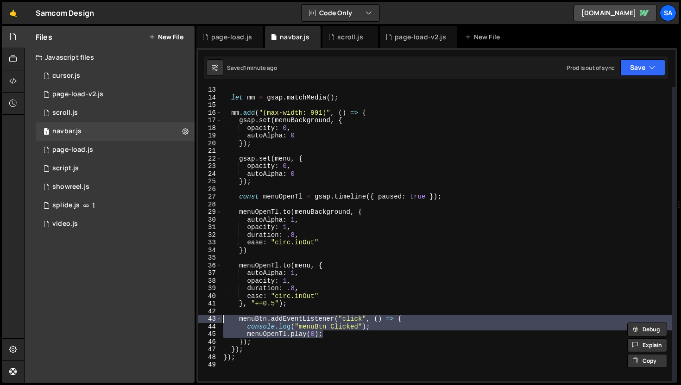
drag, startPoint x: 329, startPoint y: 332, endPoint x: 194, endPoint y: 317, distance: 136.6
click at [194, 317] on div "Files New File Javascript files 1 cursor.js 0 1 page-load-v2.js 0 1 scroll.js 0…" at bounding box center [352, 205] width 657 height 358
type textarea "menuBtn.addEventListener("click", () => { console.log("menuBtn Clicked");"
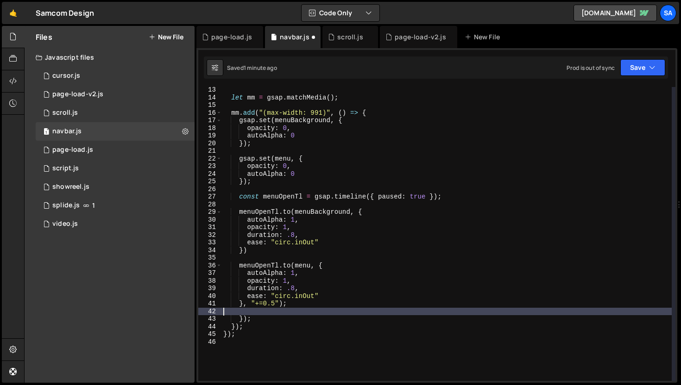
type textarea "}, "+=0.5");"
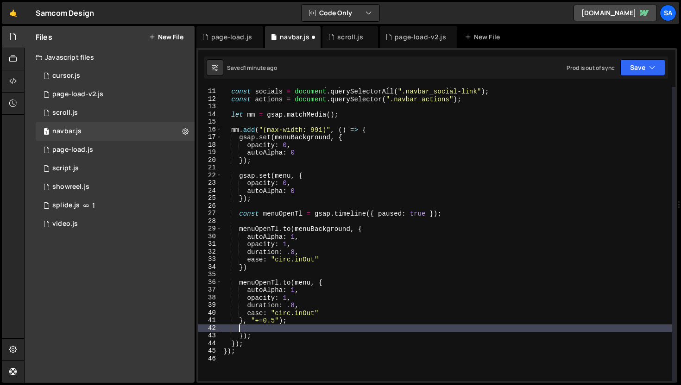
scroll to position [0, 0]
type textarea "}, "+=0.5");"
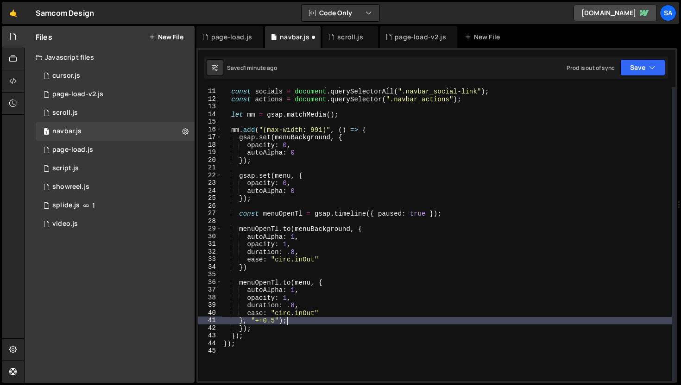
scroll to position [0, 0]
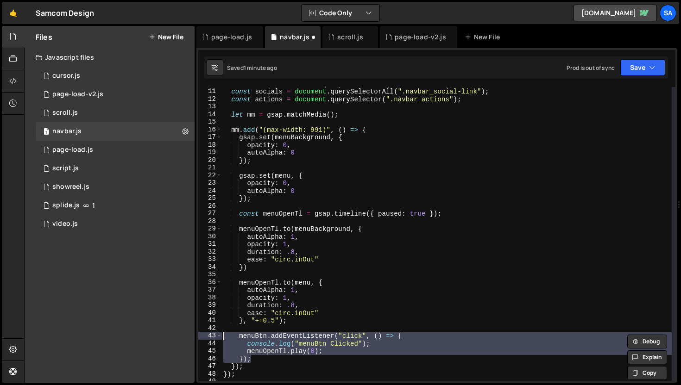
drag, startPoint x: 260, startPoint y: 360, endPoint x: 201, endPoint y: 335, distance: 64.2
click at [201, 335] on div "console.log("menuBtn Clicked"); [DOMAIN_NAME](0); 10 11 12 13 14 15 16 17 18 19…" at bounding box center [436, 234] width 477 height 294
type textarea "menuBtn.addEventListener("click", () => { console.log("menuBtn Clicked");"
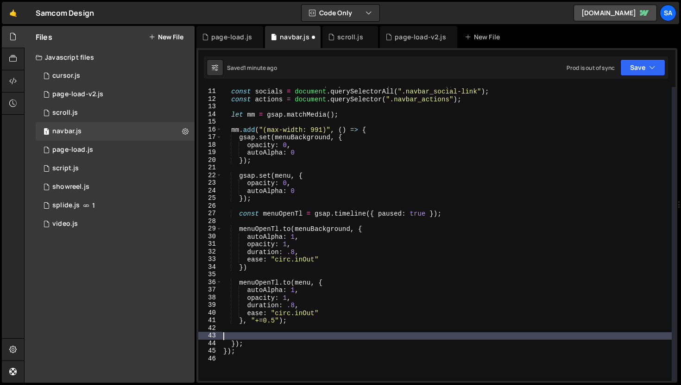
click at [272, 341] on div "const links = document . querySelectorAll ( ".navbar_link" ) ; const socials = …" at bounding box center [446, 234] width 450 height 309
type textarea "});"
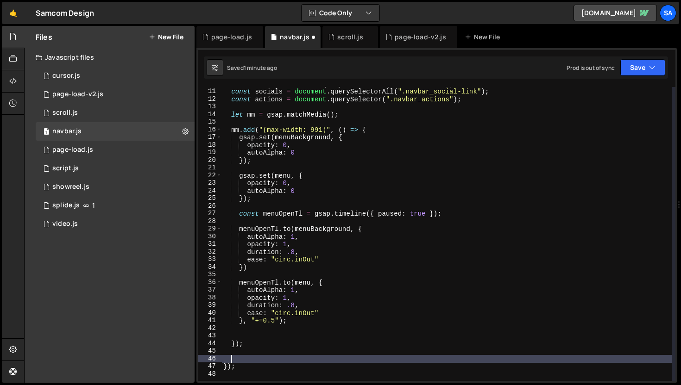
paste textarea "});"
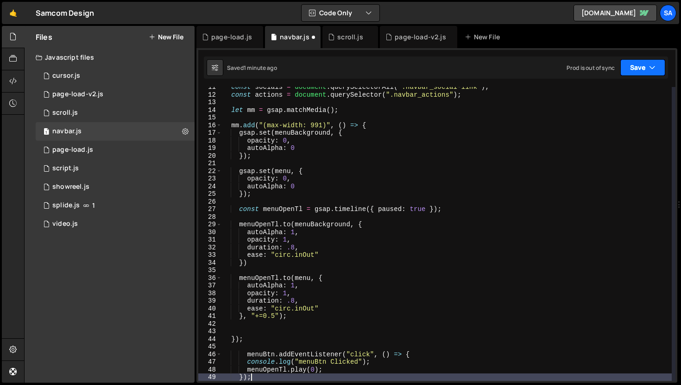
type textarea "});"
click at [636, 67] on button "Save" at bounding box center [642, 67] width 45 height 17
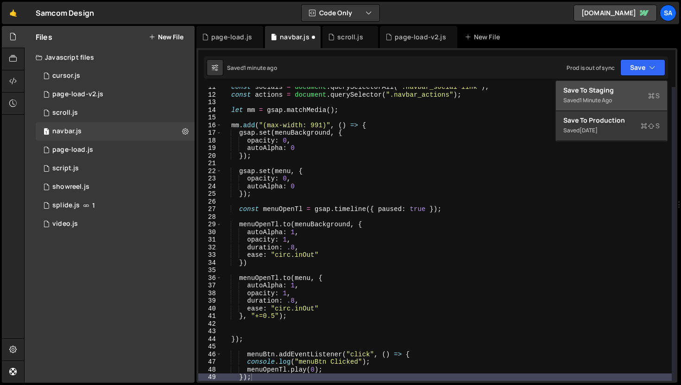
click at [610, 90] on div "Save to Staging S" at bounding box center [611, 90] width 96 height 9
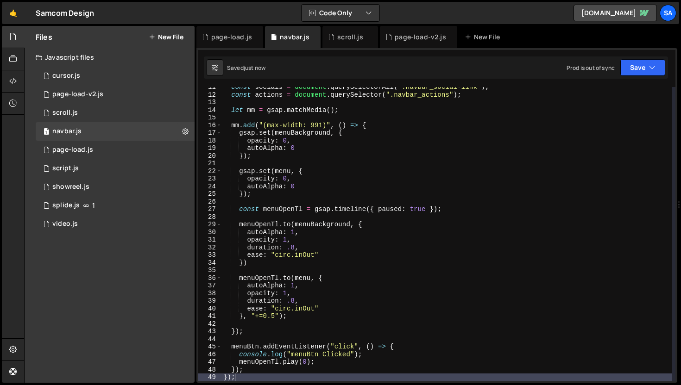
click at [265, 338] on div "const socials = document . querySelectorAll ( ".navbar_social-link" ) ; const a…" at bounding box center [446, 237] width 450 height 309
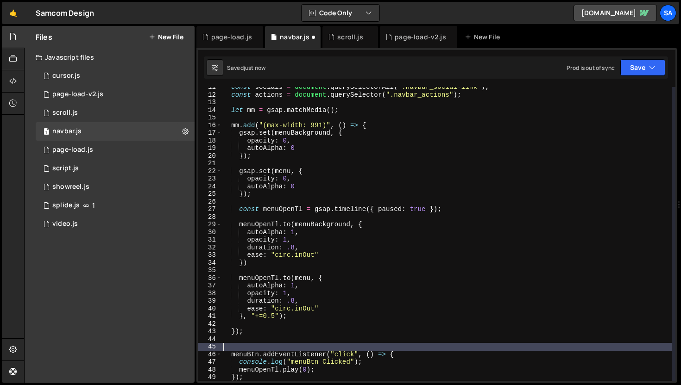
click at [262, 326] on div "const socials = document . querySelectorAll ( ".navbar_social-link" ) ; const a…" at bounding box center [446, 237] width 450 height 309
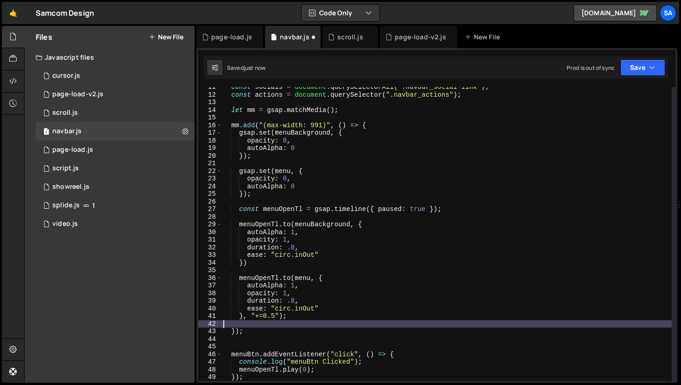
type textarea "}, "+=0.5");"
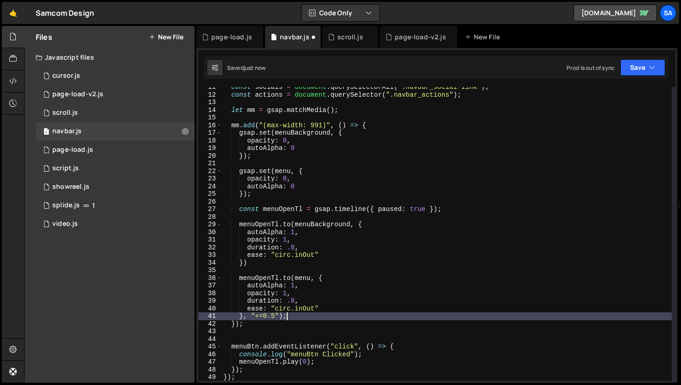
click at [264, 332] on div "const socials = document . querySelectorAll ( ".navbar_social-link" ) ; const a…" at bounding box center [446, 237] width 450 height 309
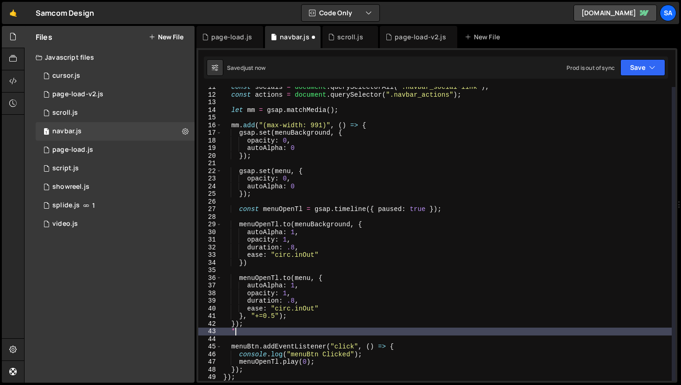
scroll to position [0, 0]
type textarea "*/"
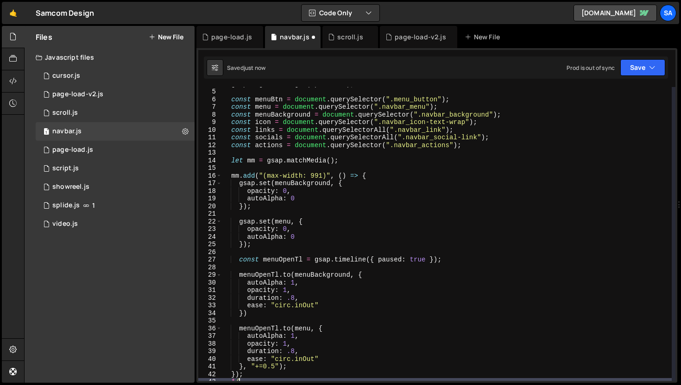
click at [260, 156] on div "gsap . registerPlugin ( SplitText ) ; const menuBtn = document . querySelector …" at bounding box center [446, 234] width 450 height 309
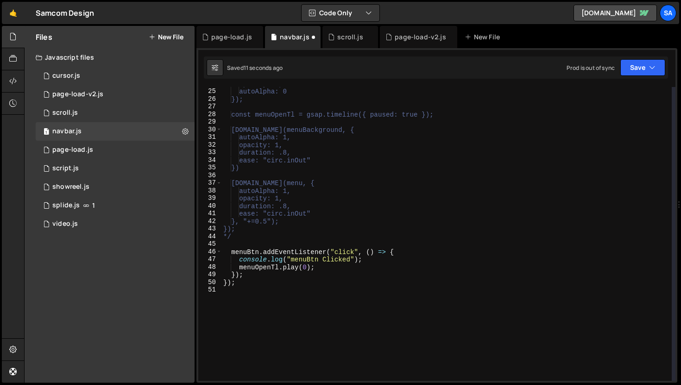
scroll to position [183, 0]
drag, startPoint x: 369, startPoint y: 261, endPoint x: 241, endPoint y: 258, distance: 127.9
click at [239, 260] on div "opacity: 0, autoAlpha: 0 }); const menuOpenTl = gsap.timeline({ paused: true })…" at bounding box center [446, 234] width 450 height 309
type textarea "console.log("menuBtn Clicked");"
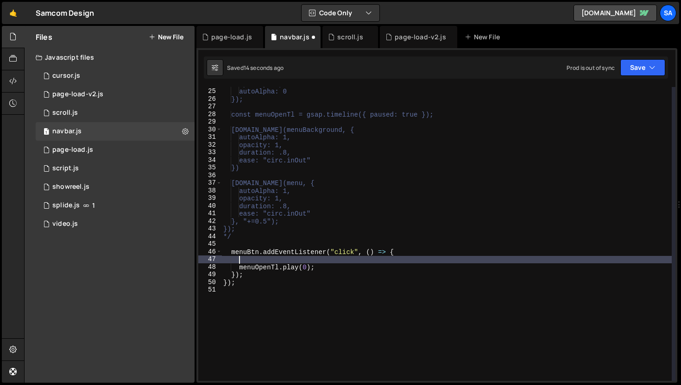
scroll to position [0, 0]
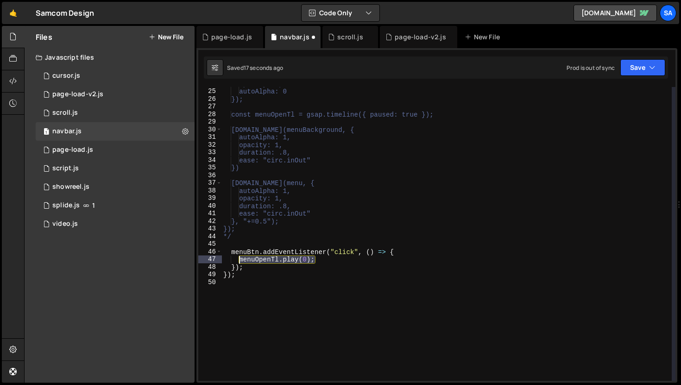
drag, startPoint x: 322, startPoint y: 259, endPoint x: 240, endPoint y: 260, distance: 82.0
click at [240, 260] on div "opacity: 0, autoAlpha: 0 }); const menuOpenTl = gsap.timeline({ paused: true })…" at bounding box center [446, 234] width 450 height 309
type textarea "[DOMAIN_NAME](0);"
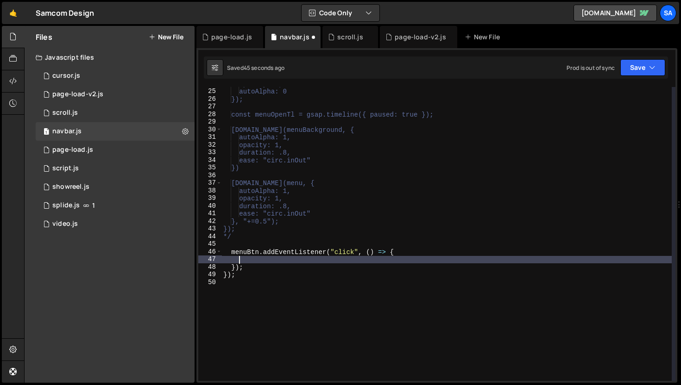
paste textarea "element.style.propertyName"
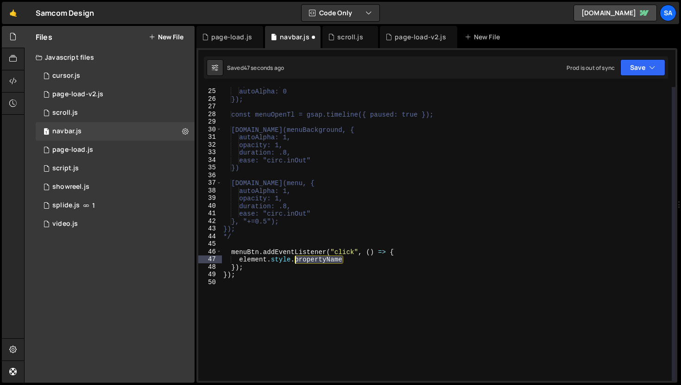
drag, startPoint x: 347, startPoint y: 258, endPoint x: 296, endPoint y: 262, distance: 51.1
click at [296, 262] on div "opacity: 0, autoAlpha: 0 }); const menuOpenTl = gsap.timeline({ paused: true })…" at bounding box center [446, 234] width 450 height 309
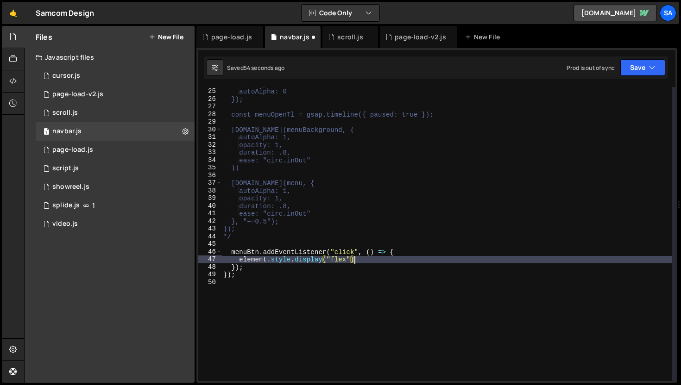
scroll to position [0, 9]
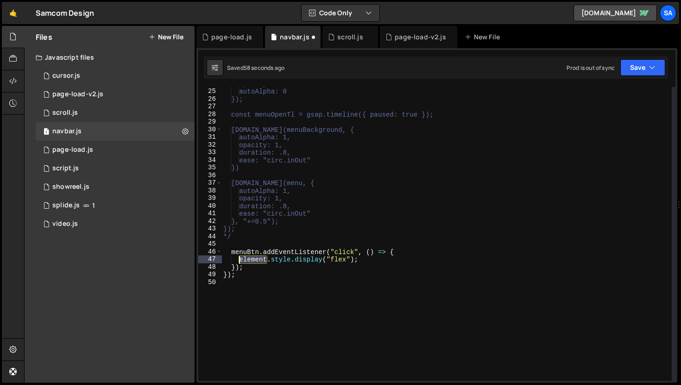
drag, startPoint x: 267, startPoint y: 259, endPoint x: 239, endPoint y: 259, distance: 27.8
click at [239, 259] on div "opacity: 0, autoAlpha: 0 }); const menuOpenTl = gsap.timeline({ paused: true })…" at bounding box center [446, 234] width 450 height 309
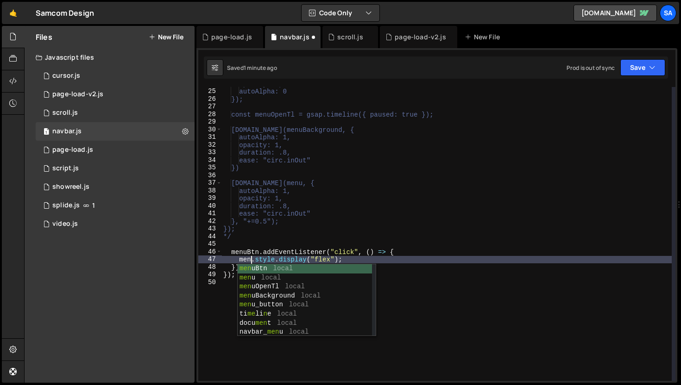
scroll to position [0, 2]
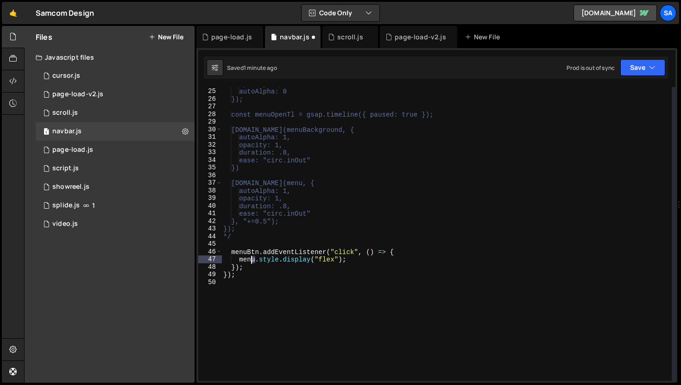
click at [252, 258] on div "opacity: 0, autoAlpha: 0 }); const menuOpenTl = gsap.timeline({ paused: true })…" at bounding box center [446, 234] width 450 height 309
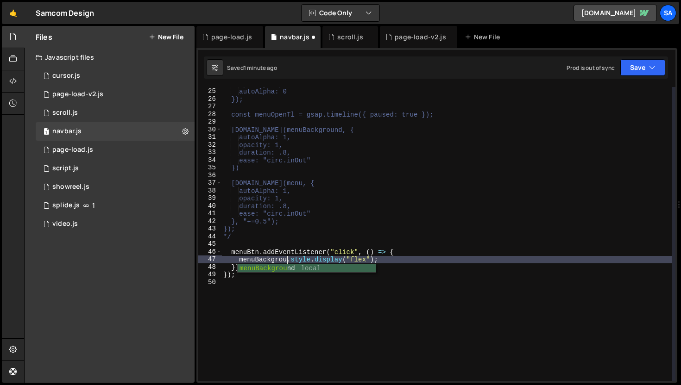
scroll to position [0, 5]
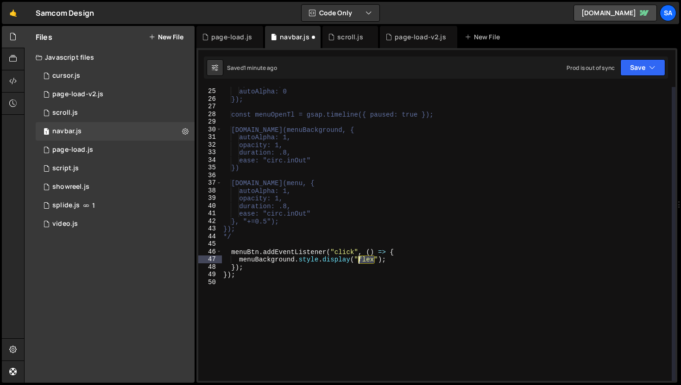
drag, startPoint x: 373, startPoint y: 260, endPoint x: 378, endPoint y: 251, distance: 10.4
click at [359, 260] on div "opacity: 0, autoAlpha: 0 }); const menuOpenTl = gsap.timeline({ paused: true })…" at bounding box center [446, 234] width 450 height 309
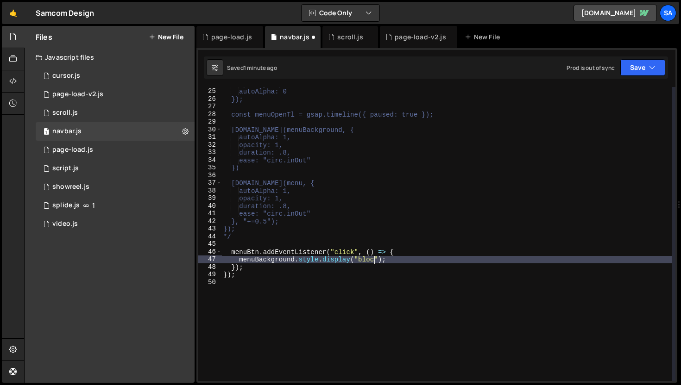
scroll to position [0, 11]
click at [416, 261] on div "opacity: 0, autoAlpha: 0 }); const menuOpenTl = gsap.timeline({ paused: true })…" at bounding box center [446, 234] width 450 height 309
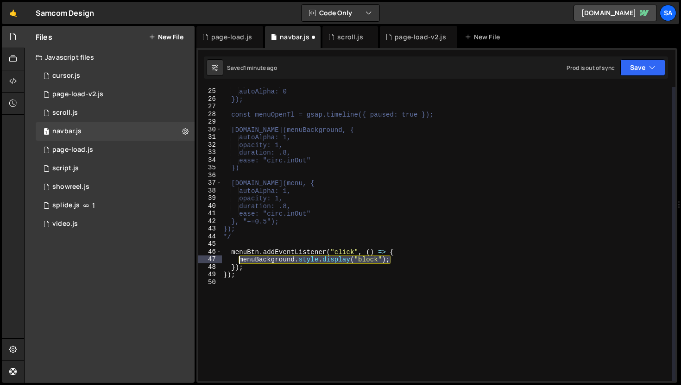
drag, startPoint x: 403, startPoint y: 260, endPoint x: 239, endPoint y: 261, distance: 164.4
click at [239, 261] on div "opacity: 0, autoAlpha: 0 }); const menuOpenTl = gsap.timeline({ paused: true })…" at bounding box center [446, 234] width 450 height 309
click at [354, 262] on div "opacity: 0, autoAlpha: 0 }); const menuOpenTl = gsap.timeline({ paused: true })…" at bounding box center [446, 234] width 450 height 294
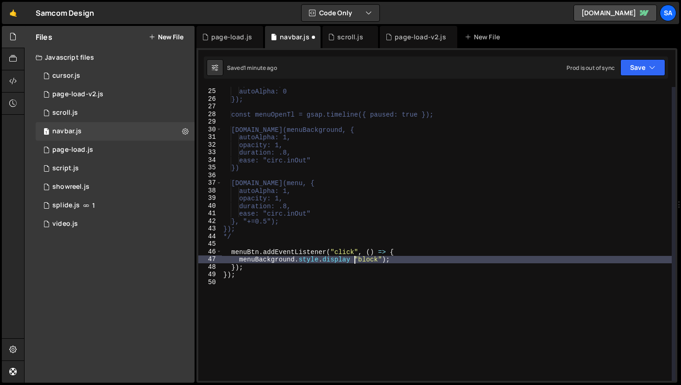
scroll to position [0, 9]
click at [394, 260] on div "opacity: 0, autoAlpha: 0 }); const menuOpenTl = gsap.timeline({ paused: true })…" at bounding box center [446, 234] width 450 height 309
click at [418, 257] on div "opacity: 0, autoAlpha: 0 }); const menuOpenTl = gsap.timeline({ paused: true })…" at bounding box center [446, 234] width 450 height 309
type textarea "menuBackground.style.display = "block";"
click at [640, 74] on button "Save" at bounding box center [642, 67] width 45 height 17
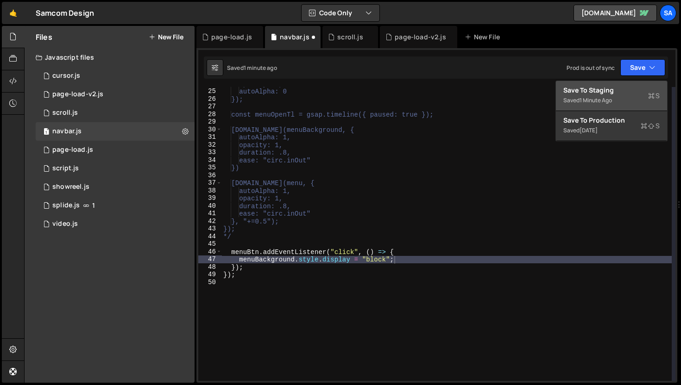
click at [606, 101] on div "1 minute ago" at bounding box center [595, 100] width 32 height 8
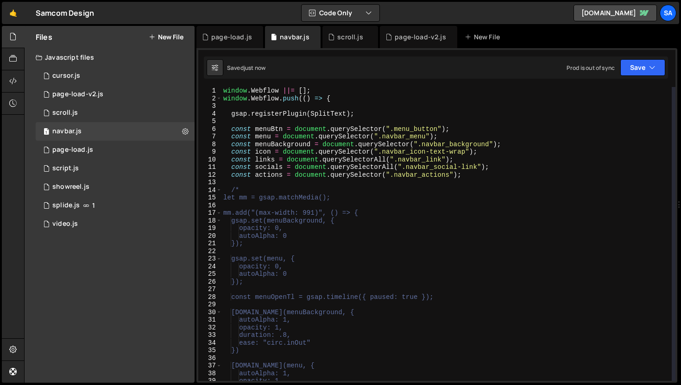
scroll to position [125, 0]
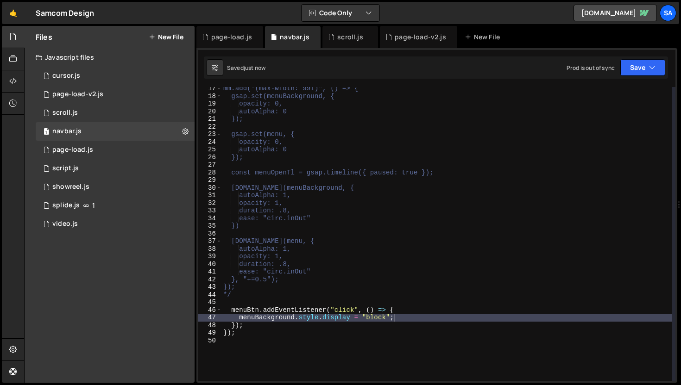
click at [411, 315] on div "mm.add("(max-width: 991)", () => { gsap.set(menuBackground, { opacity: 0, autoA…" at bounding box center [446, 239] width 450 height 309
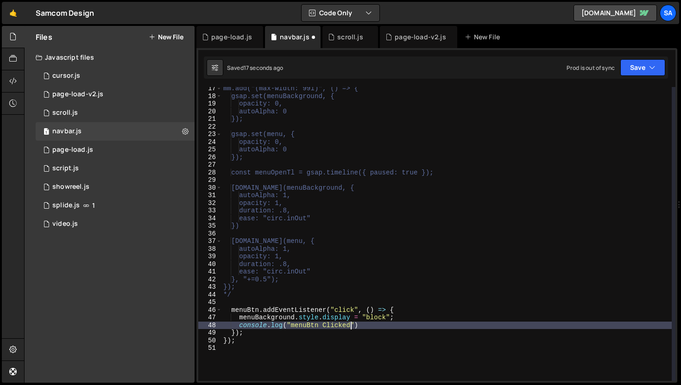
scroll to position [0, 9]
click at [395, 328] on div "mm.add("(max-width: 991)", () => { gsap.set(menuBackground, { opacity: 0, autoA…" at bounding box center [446, 239] width 450 height 309
type textarea "console.log("menuBtn Clicked");"
click at [636, 73] on button "Save" at bounding box center [642, 67] width 45 height 17
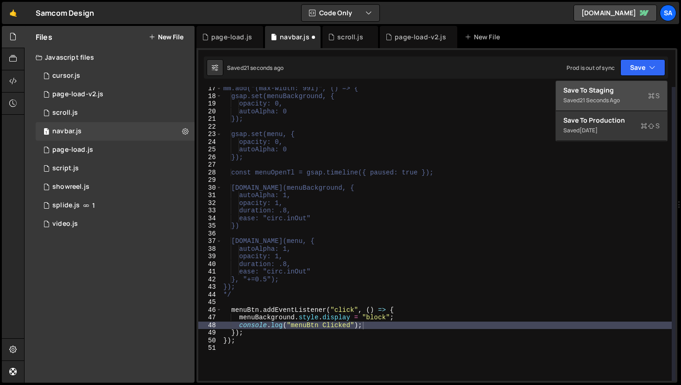
click at [627, 85] on button "Save to Staging S Saved 21 seconds ago" at bounding box center [611, 96] width 111 height 30
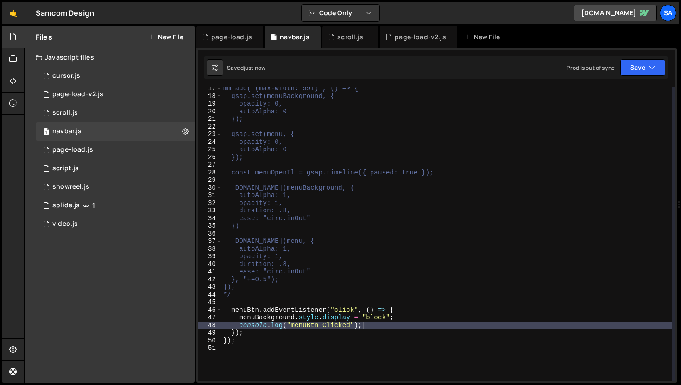
click at [399, 322] on div "mm.add("(max-width: 991)", () => { gsap.set(menuBackground, { opacity: 0, autoA…" at bounding box center [446, 239] width 450 height 309
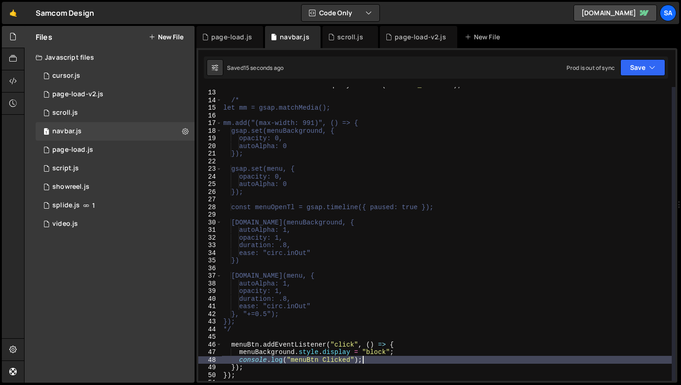
scroll to position [86, 0]
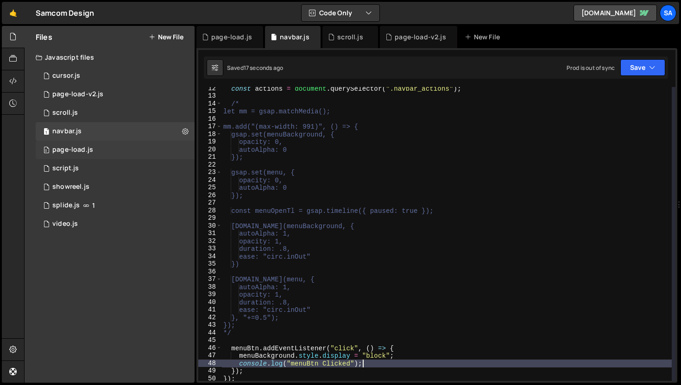
click at [89, 146] on div "page-load.js" at bounding box center [72, 150] width 41 height 8
click at [136, 146] on div "0 page-load.js 0" at bounding box center [115, 150] width 159 height 19
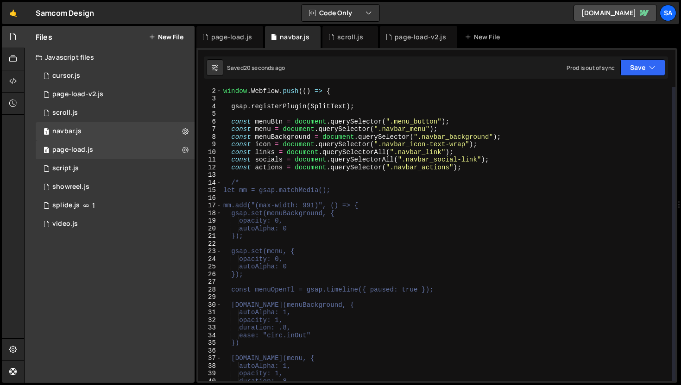
scroll to position [0, 0]
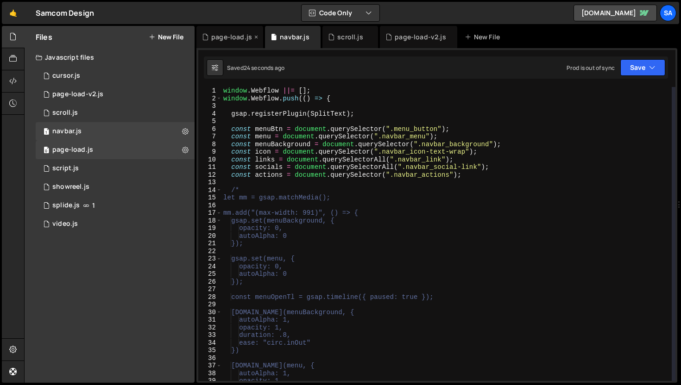
click at [241, 38] on div "page-load.js" at bounding box center [231, 36] width 41 height 9
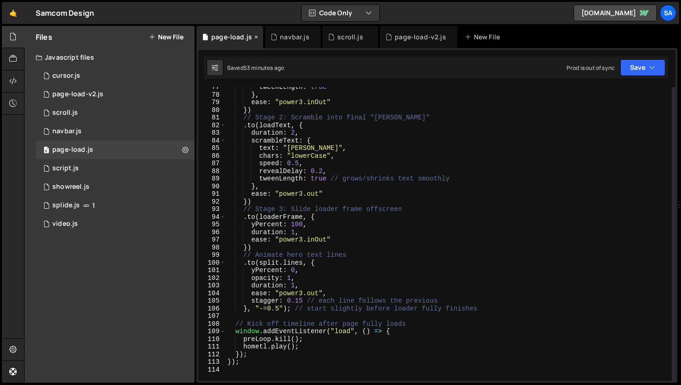
click at [253, 35] on icon at bounding box center [256, 36] width 6 height 9
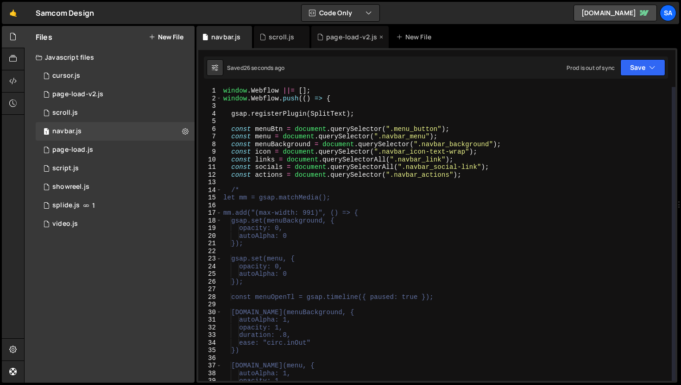
click at [332, 38] on div "page-load-v2.js" at bounding box center [351, 36] width 51 height 9
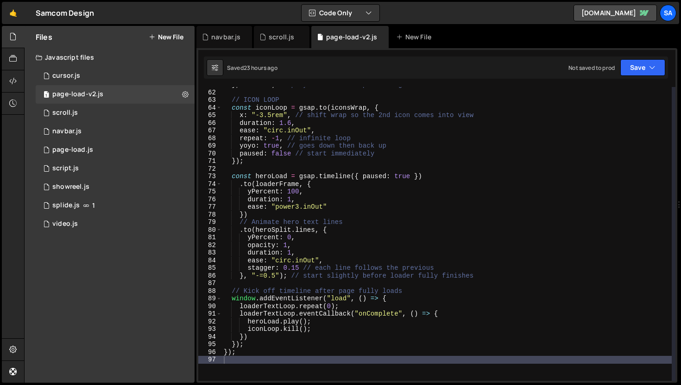
scroll to position [493, 0]
